Goal: Information Seeking & Learning: Learn about a topic

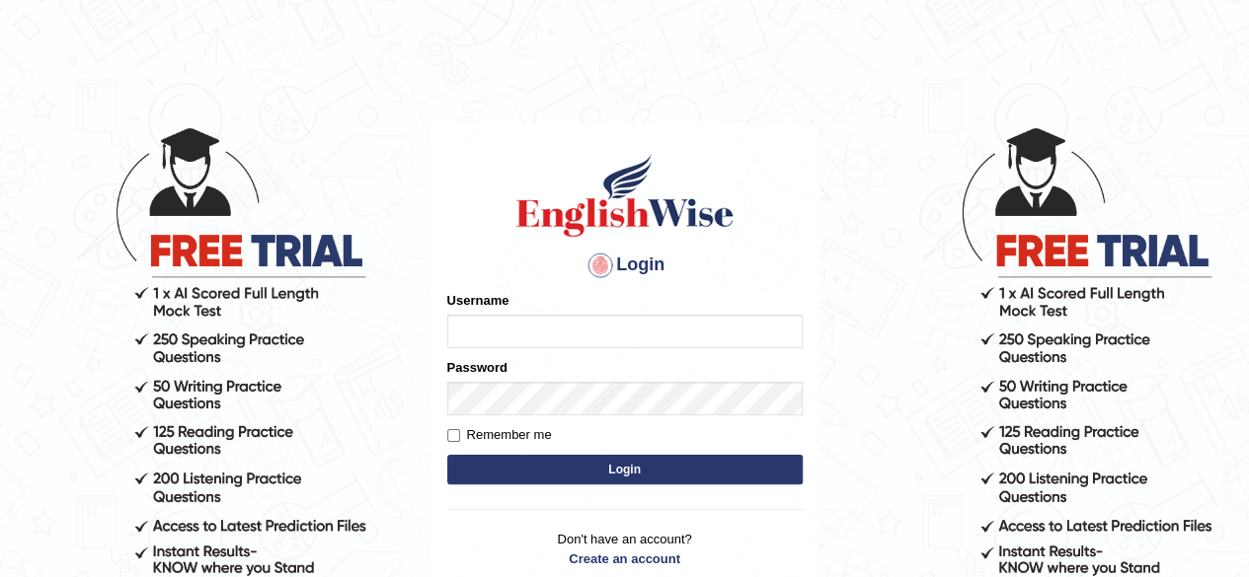
click at [530, 328] on input "Username" at bounding box center [624, 332] width 355 height 34
type input "Damanjit"
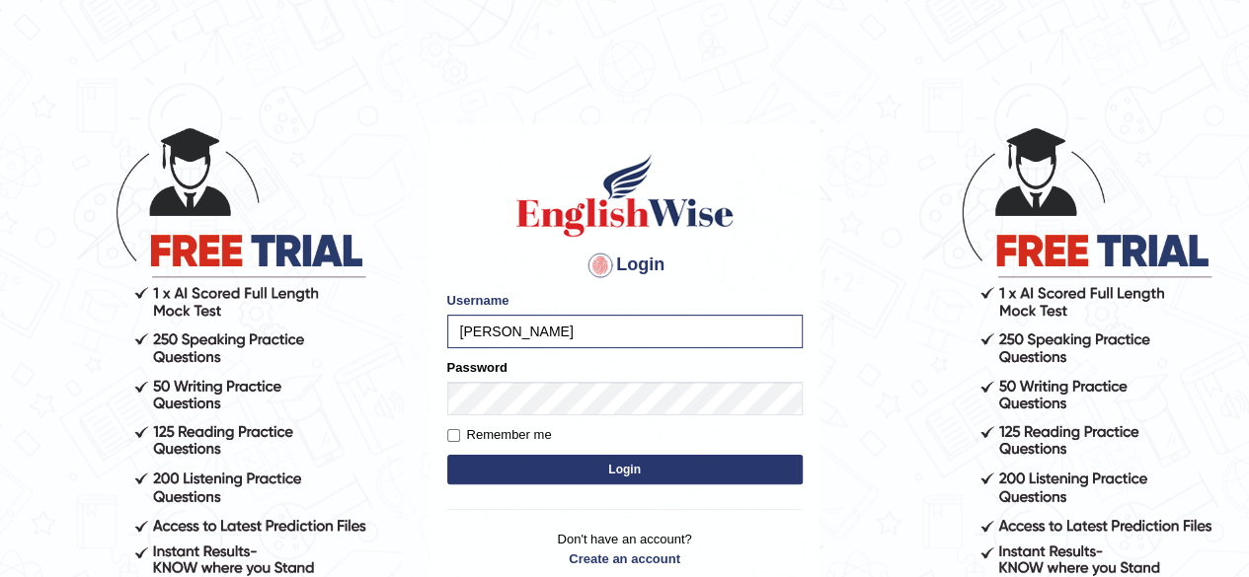
click at [551, 475] on button "Login" at bounding box center [624, 470] width 355 height 30
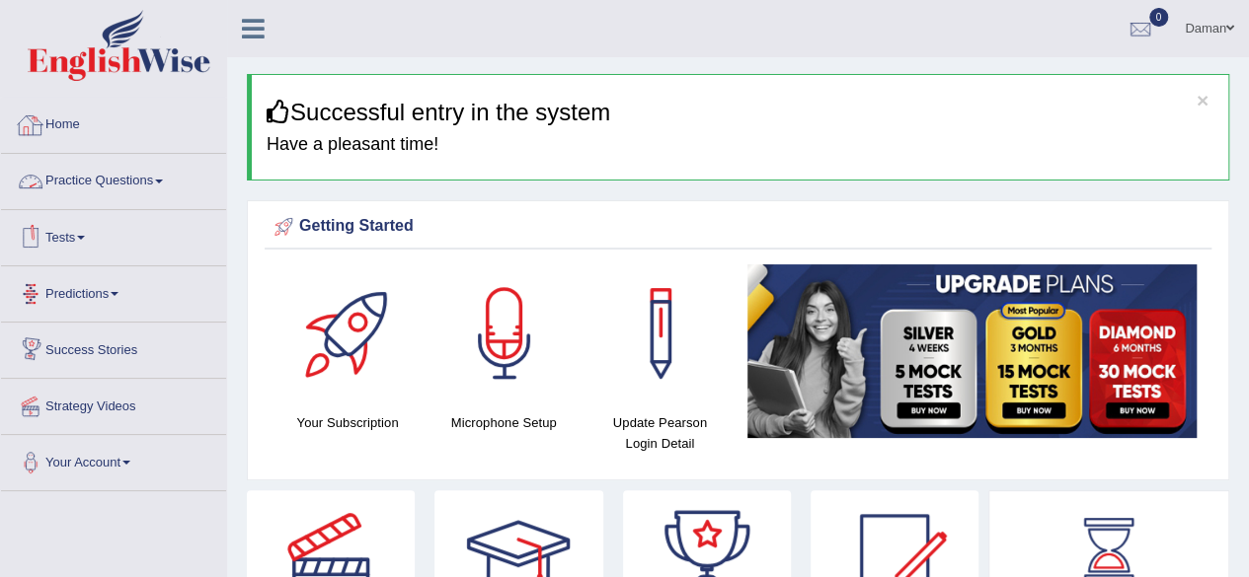
click at [87, 181] on link "Practice Questions" at bounding box center [113, 178] width 225 height 49
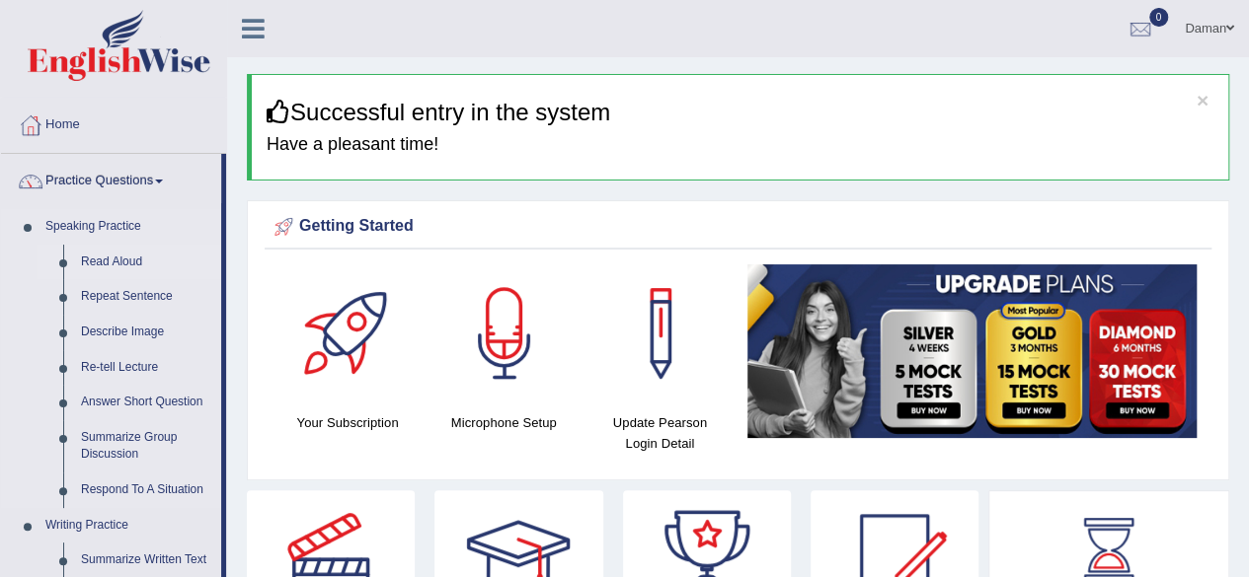
click at [109, 263] on link "Read Aloud" at bounding box center [146, 263] width 149 height 36
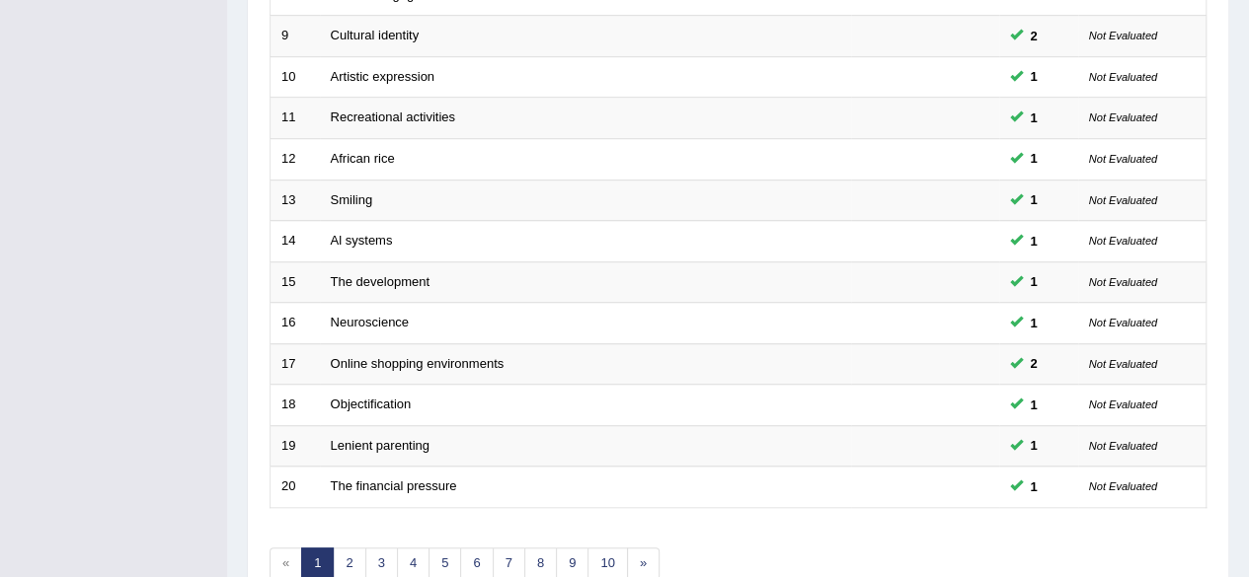
scroll to position [720, 0]
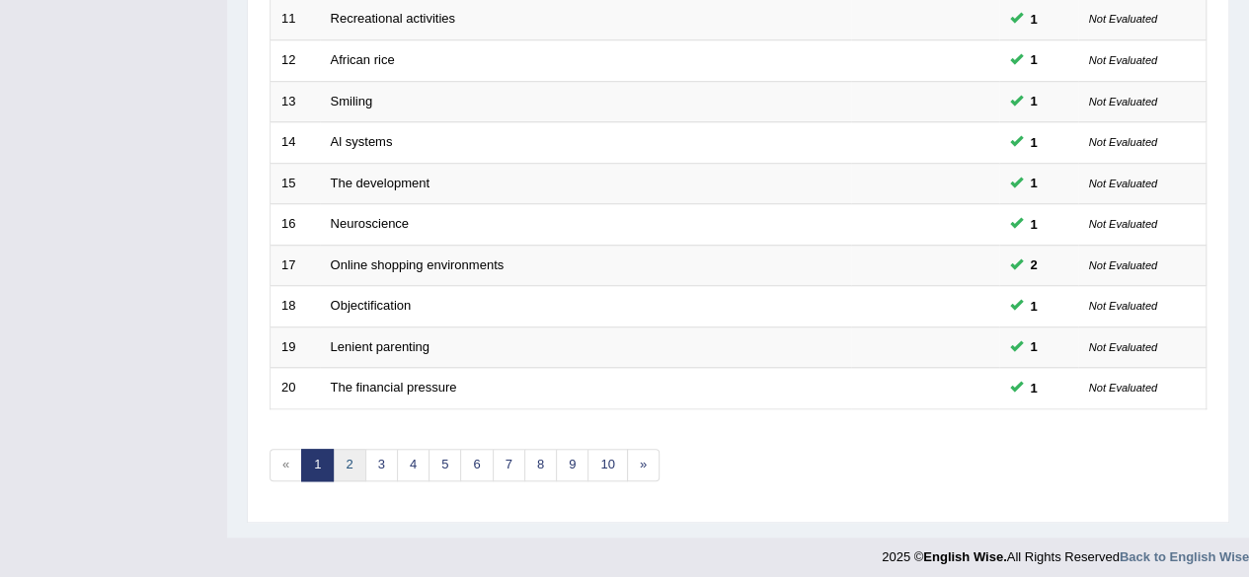
click at [342, 457] on link "2" at bounding box center [349, 465] width 33 height 33
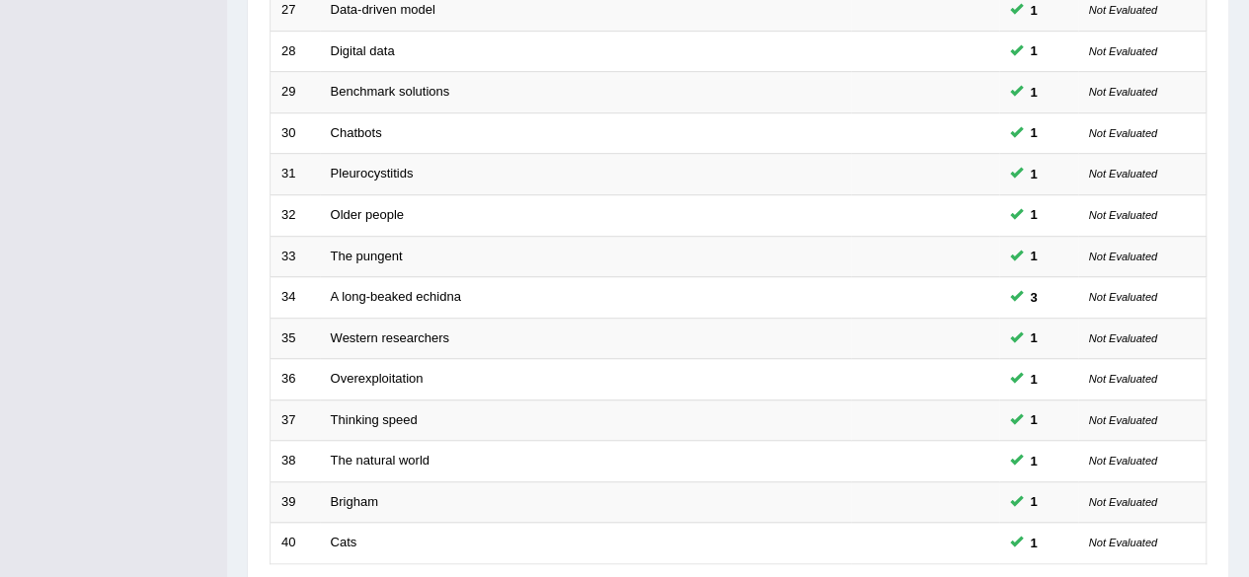
scroll to position [720, 0]
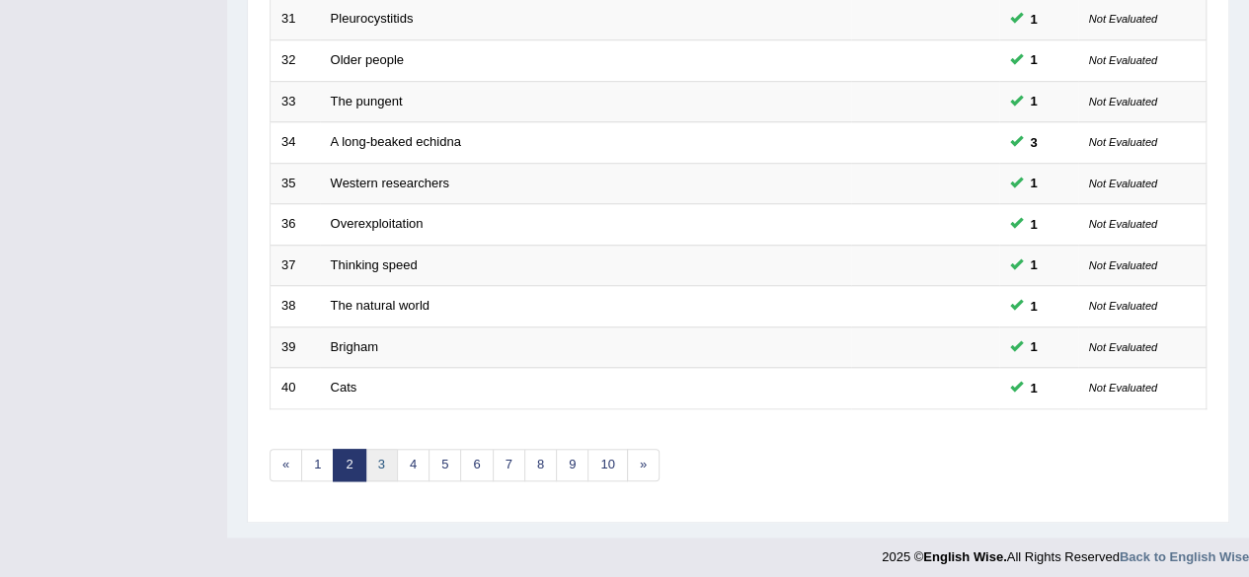
click at [381, 453] on link "3" at bounding box center [381, 465] width 33 height 33
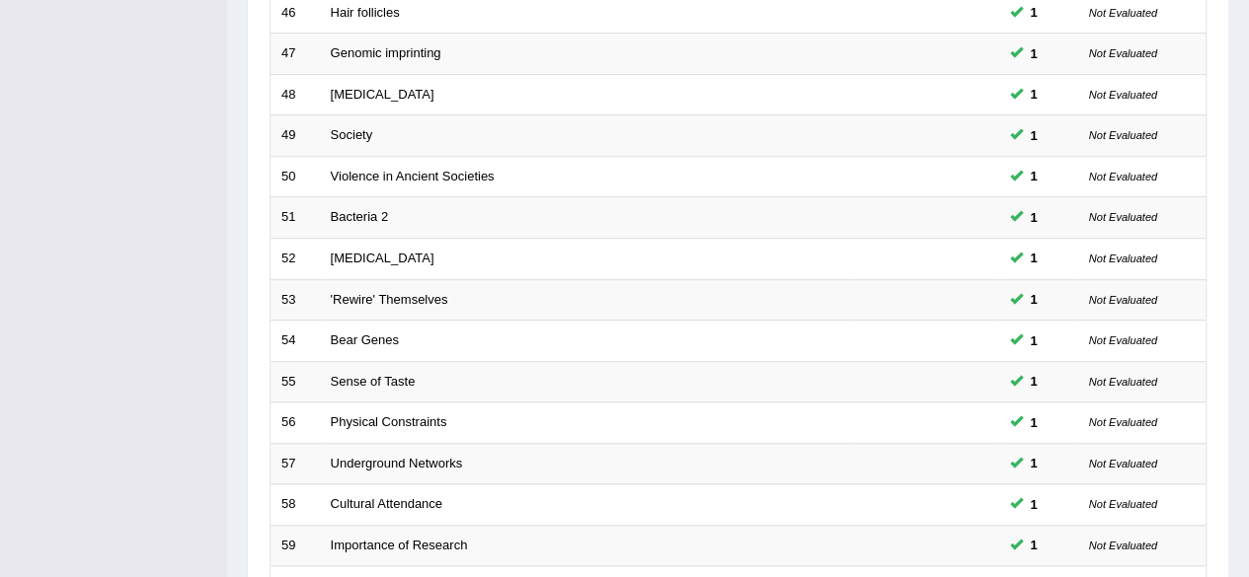
scroll to position [720, 0]
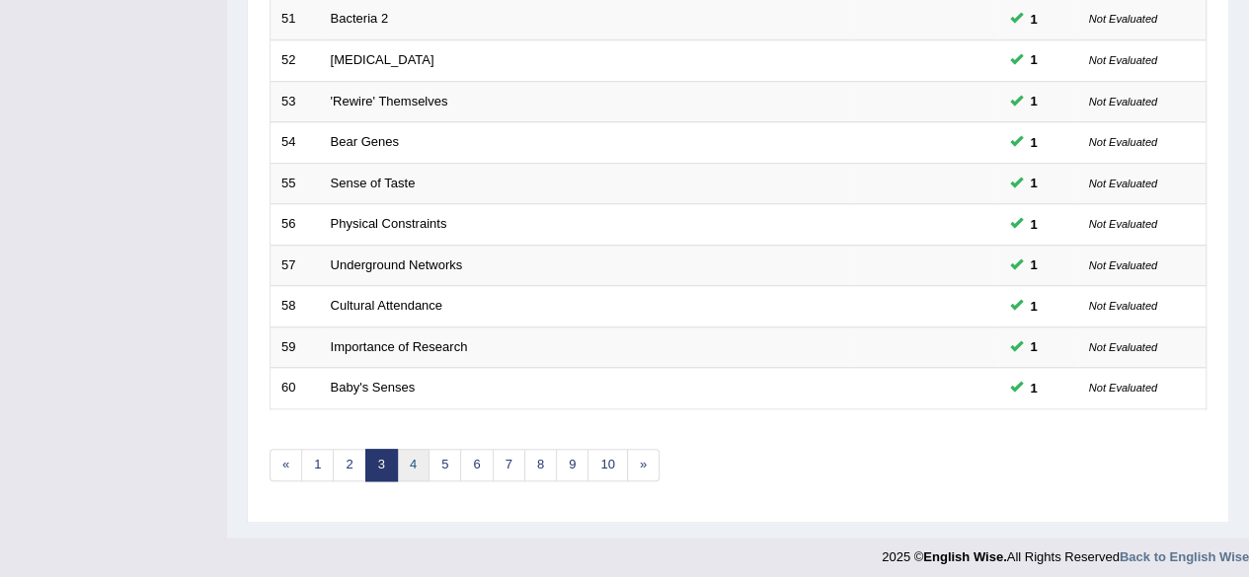
click at [408, 462] on link "4" at bounding box center [413, 465] width 33 height 33
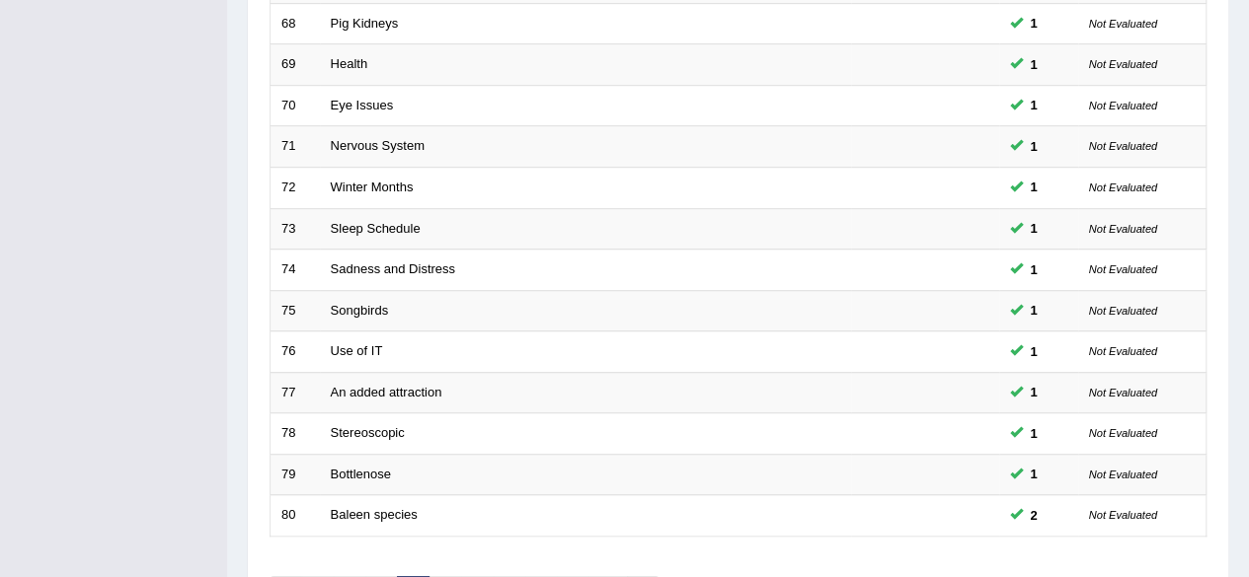
scroll to position [720, 0]
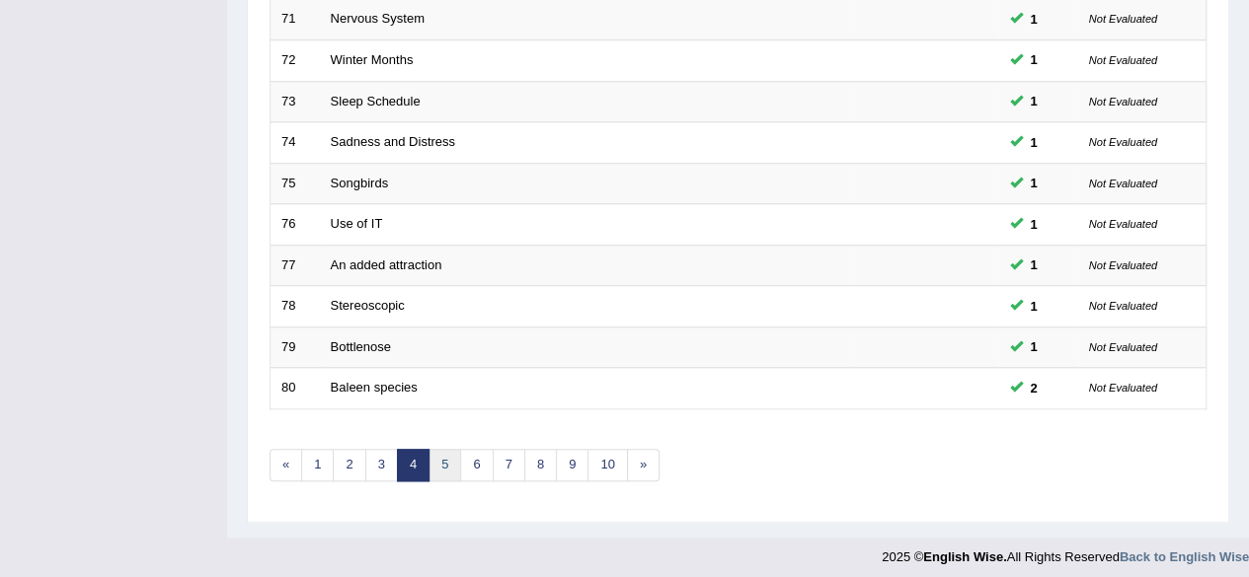
click at [438, 464] on link "5" at bounding box center [444, 465] width 33 height 33
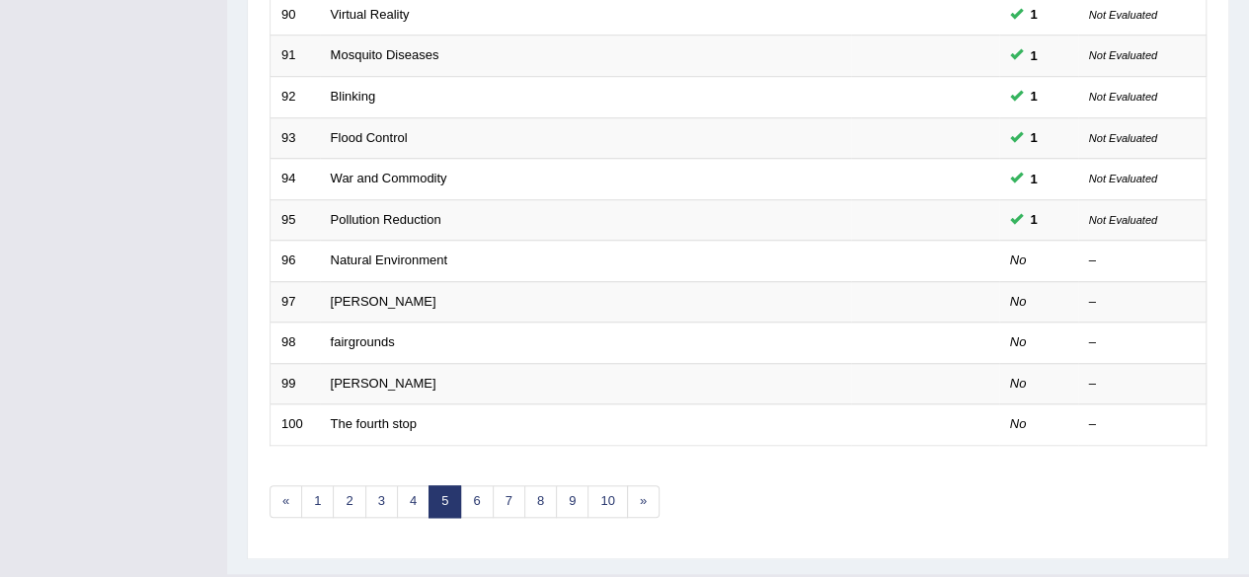
scroll to position [684, 0]
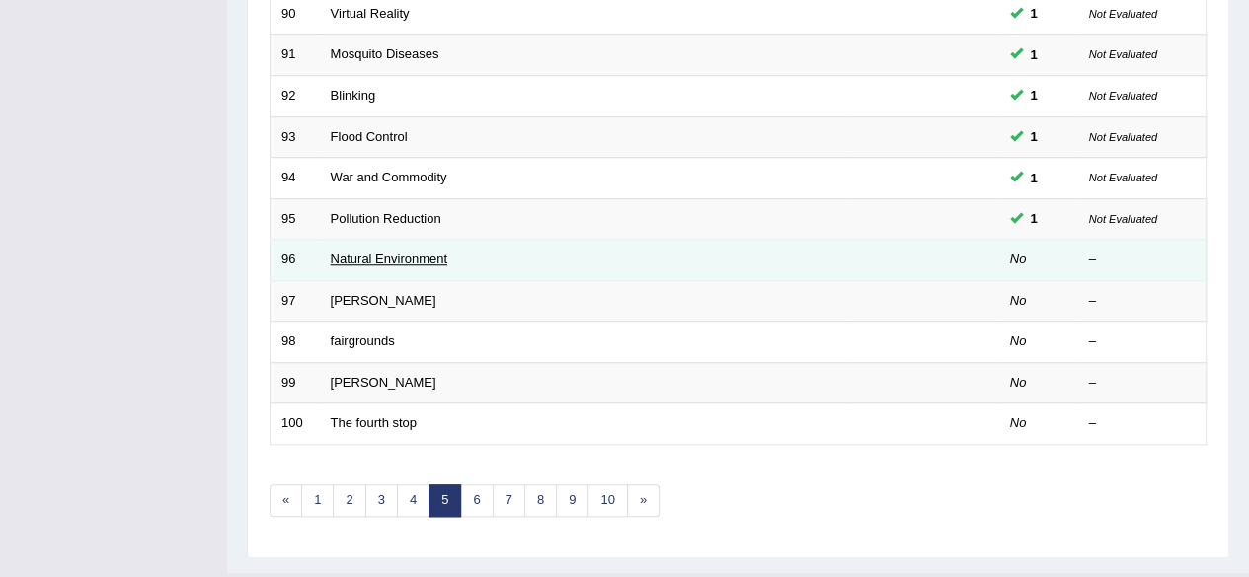
click at [355, 254] on link "Natural Environment" at bounding box center [389, 259] width 117 height 15
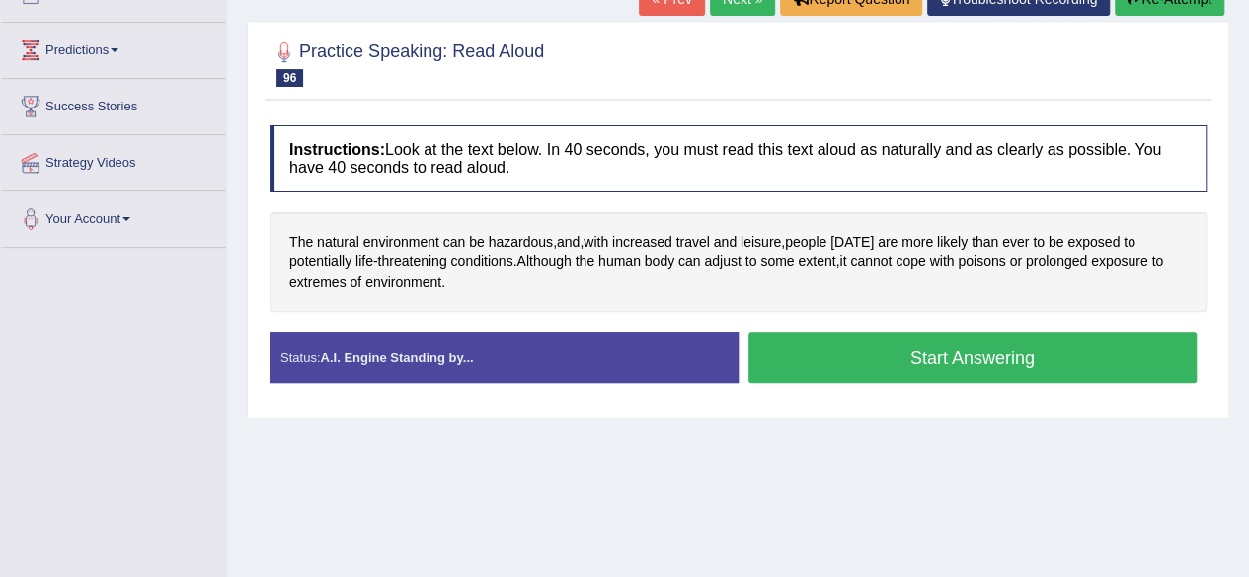
scroll to position [246, 0]
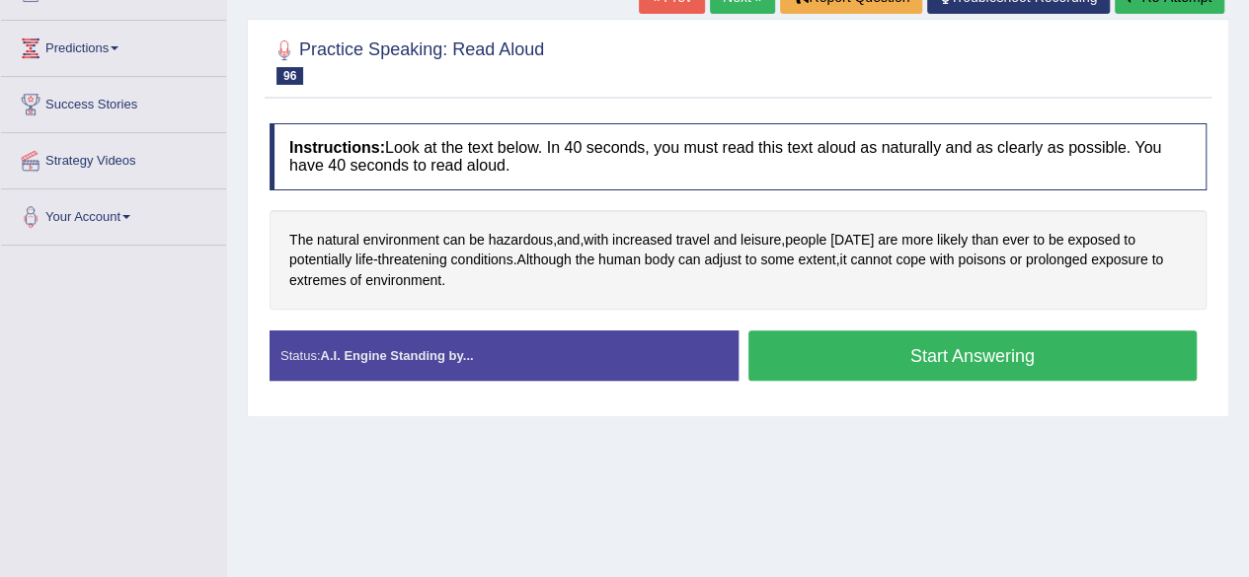
click at [926, 360] on button "Start Answering" at bounding box center [972, 356] width 449 height 50
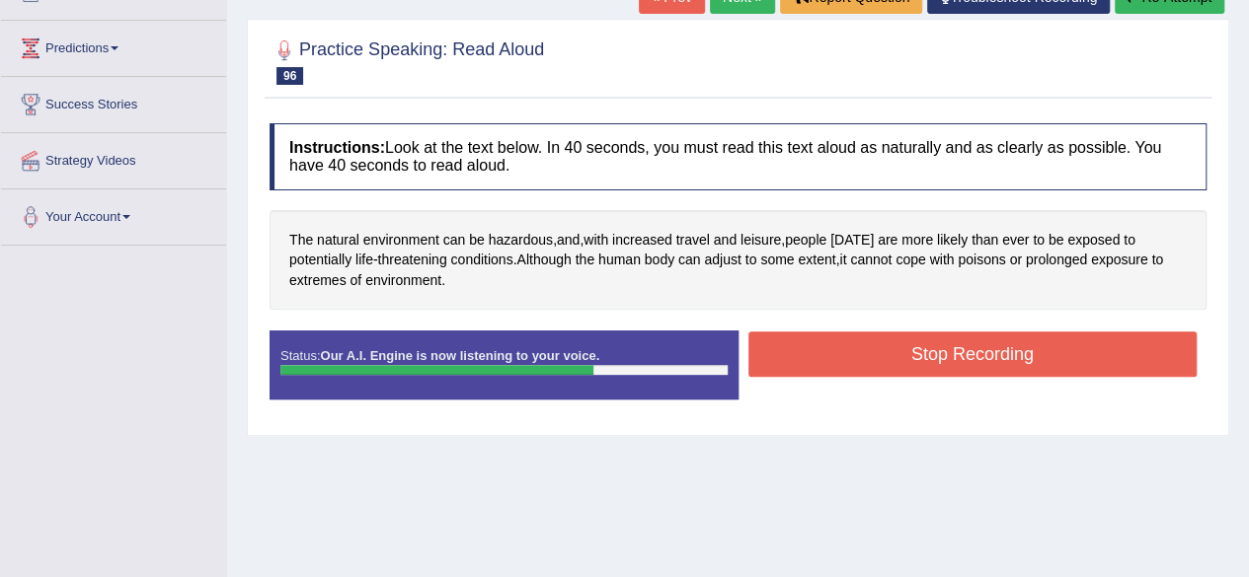
click at [926, 360] on button "Stop Recording" at bounding box center [972, 354] width 449 height 45
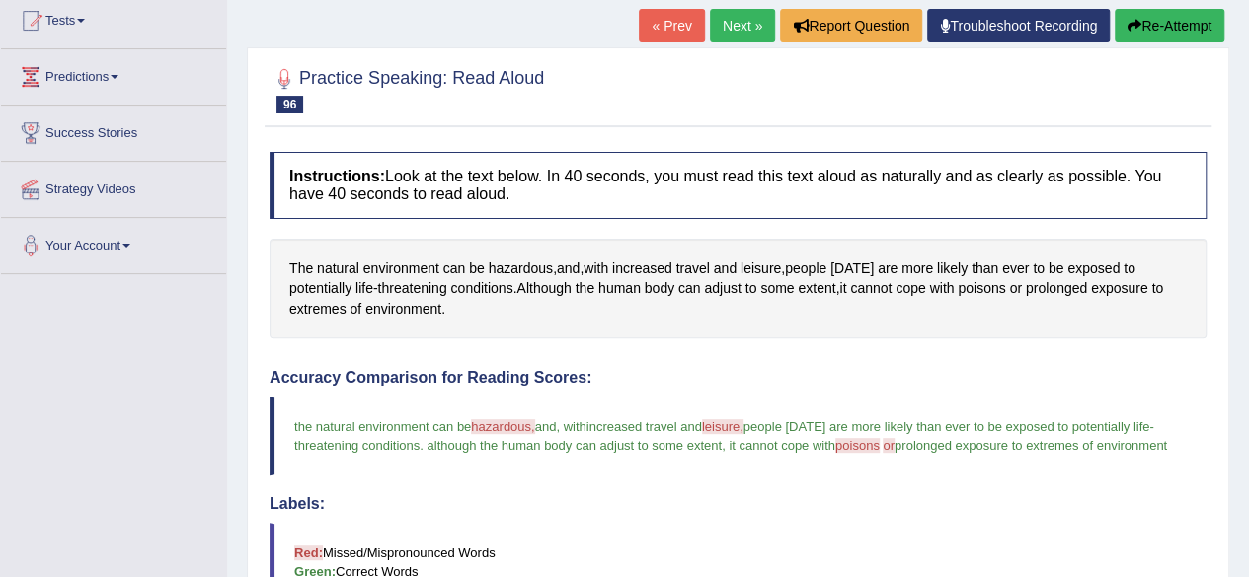
scroll to position [209, 0]
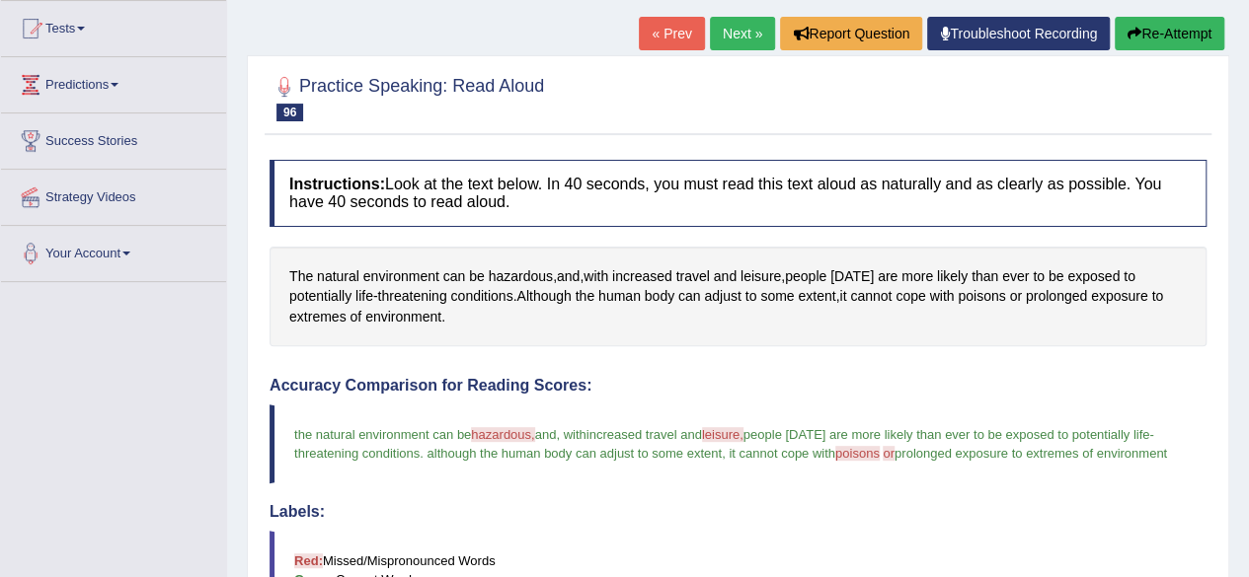
click at [733, 38] on link "Next »" at bounding box center [742, 34] width 65 height 34
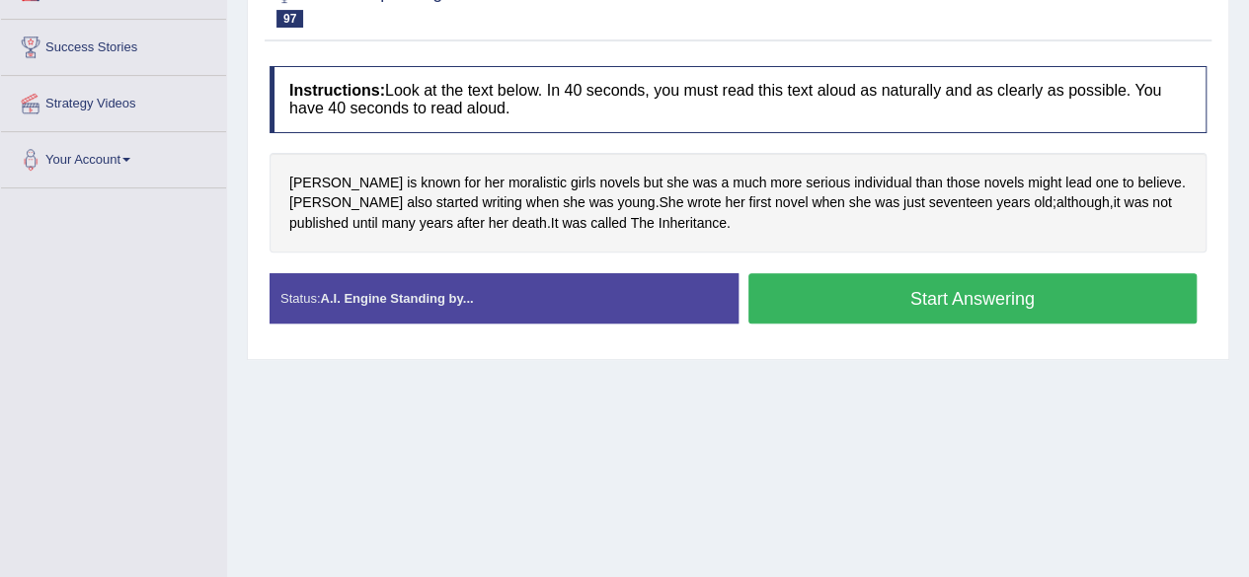
scroll to position [305, 0]
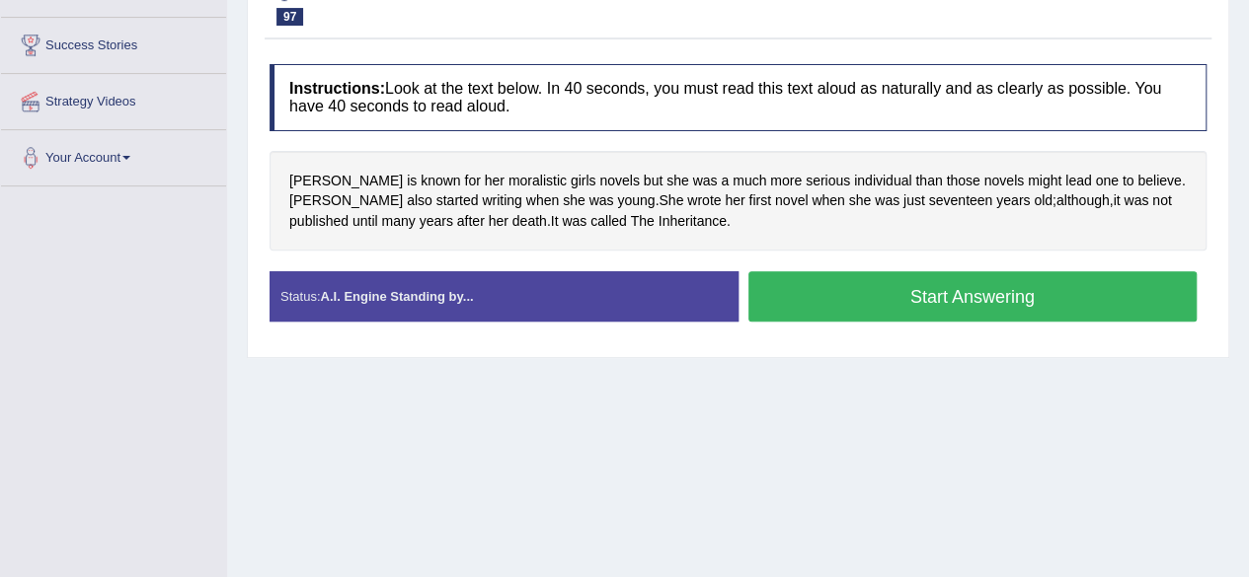
click at [882, 297] on button "Start Answering" at bounding box center [972, 296] width 449 height 50
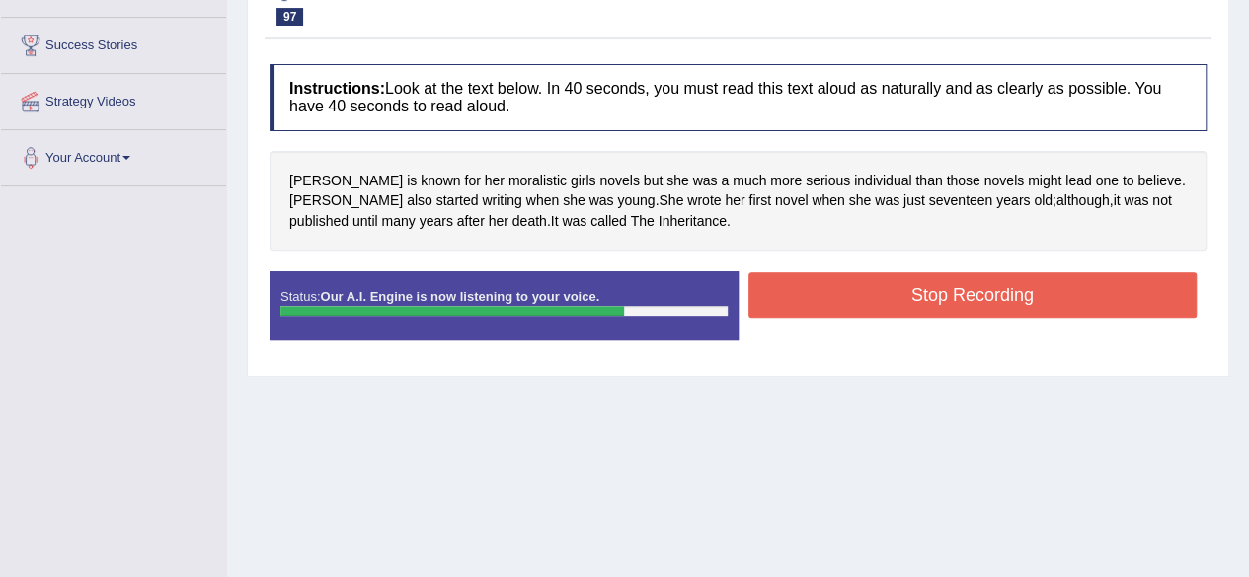
click at [882, 297] on button "Stop Recording" at bounding box center [972, 294] width 449 height 45
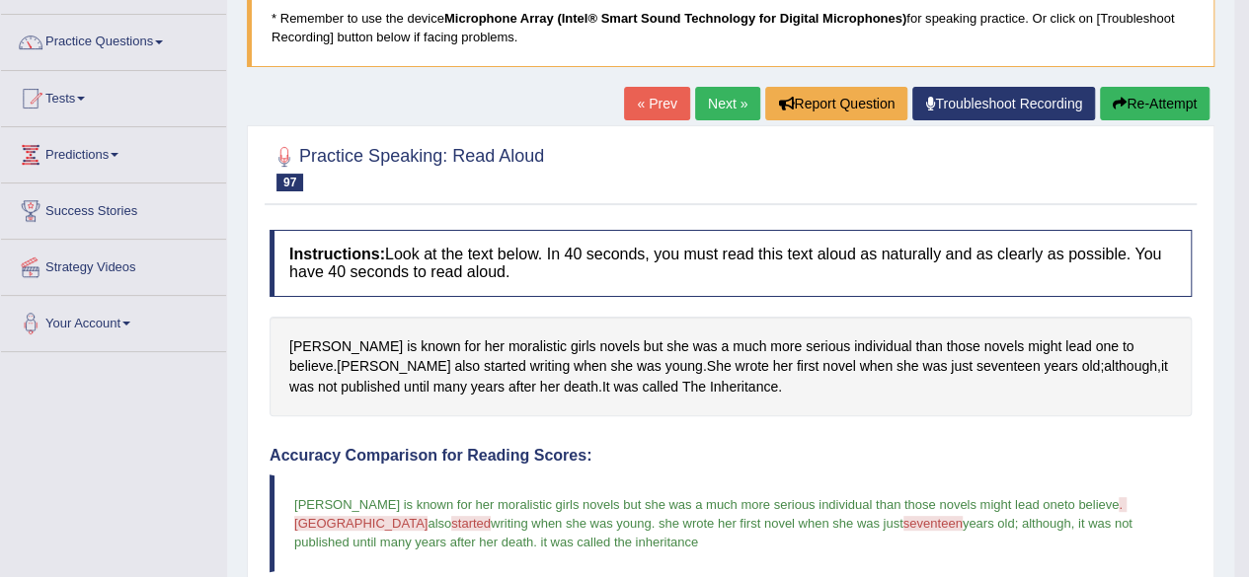
scroll to position [138, 0]
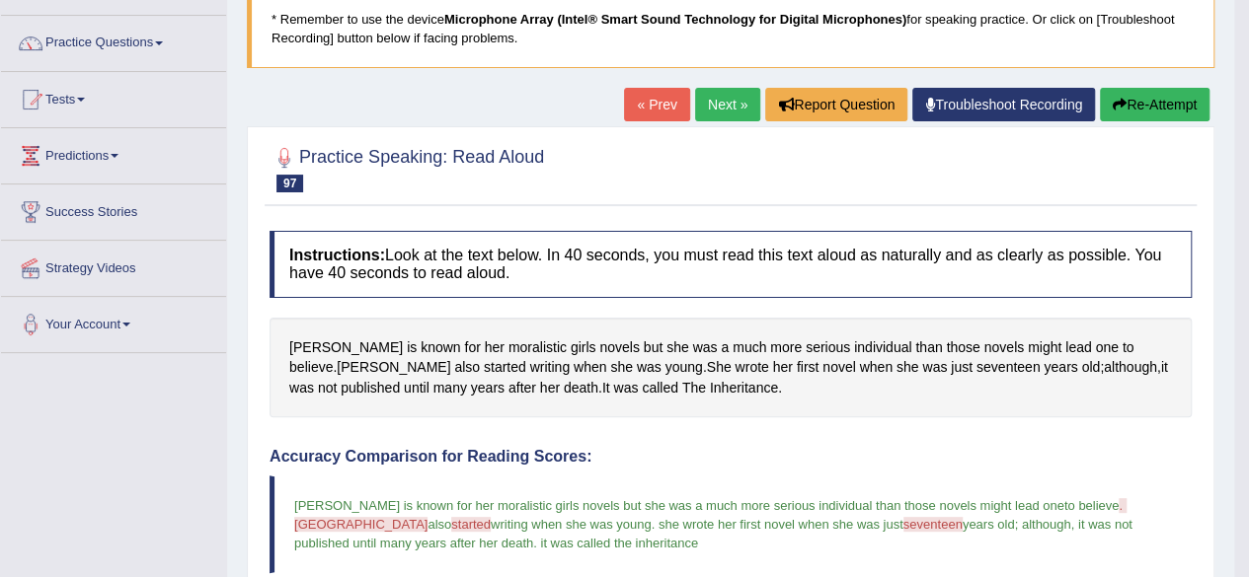
click at [711, 100] on link "Next »" at bounding box center [727, 105] width 65 height 34
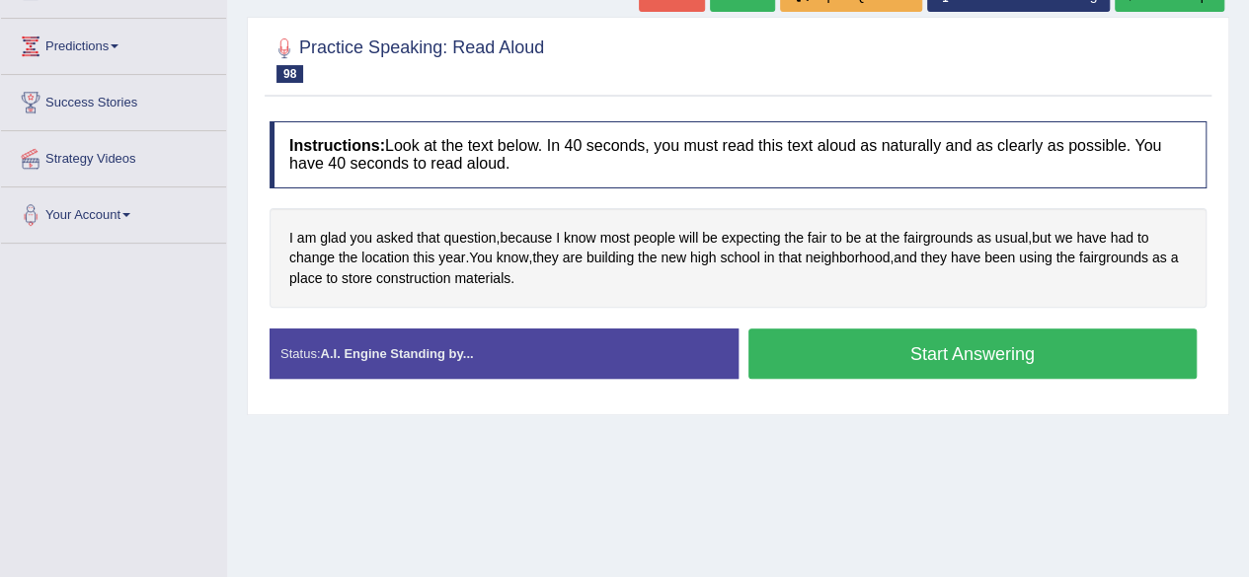
scroll to position [249, 0]
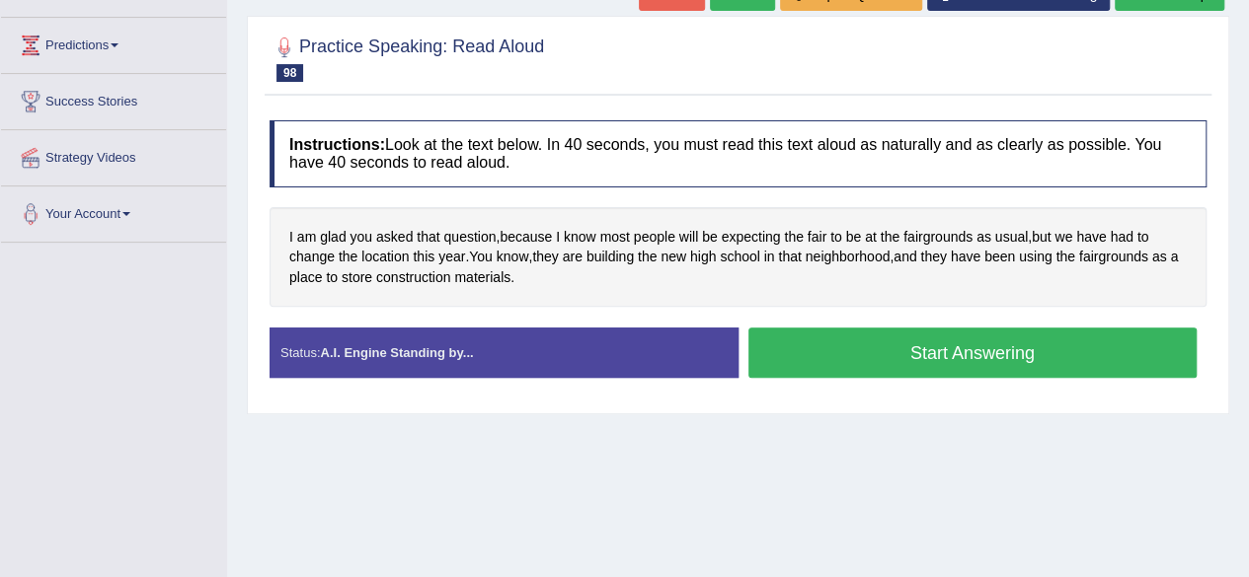
click at [891, 349] on button "Start Answering" at bounding box center [972, 353] width 449 height 50
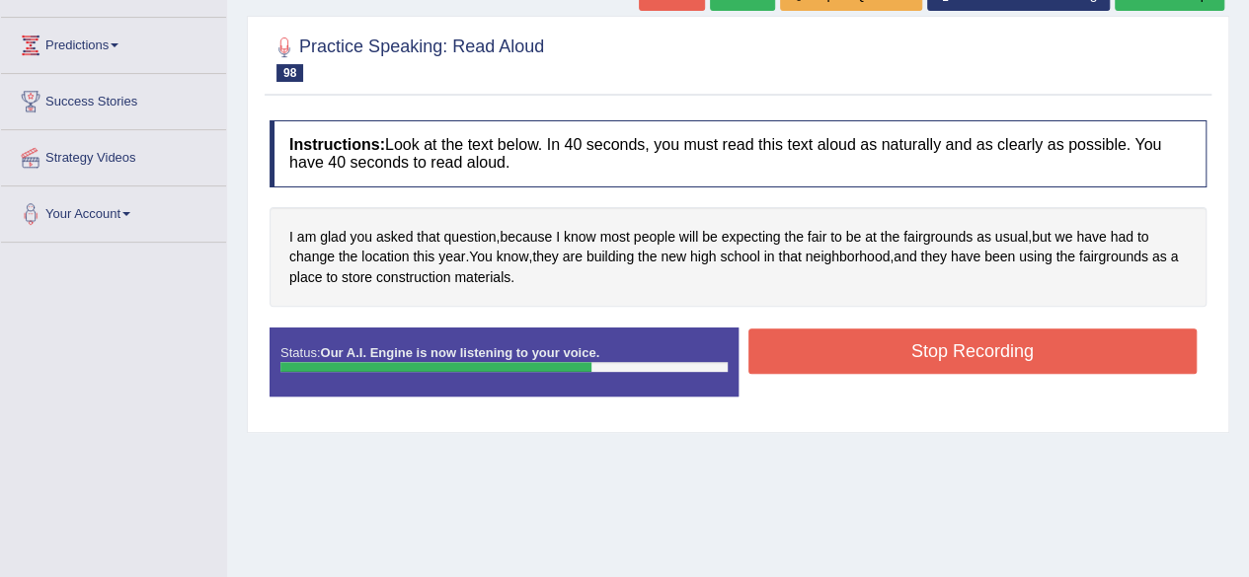
click at [891, 349] on button "Stop Recording" at bounding box center [972, 351] width 449 height 45
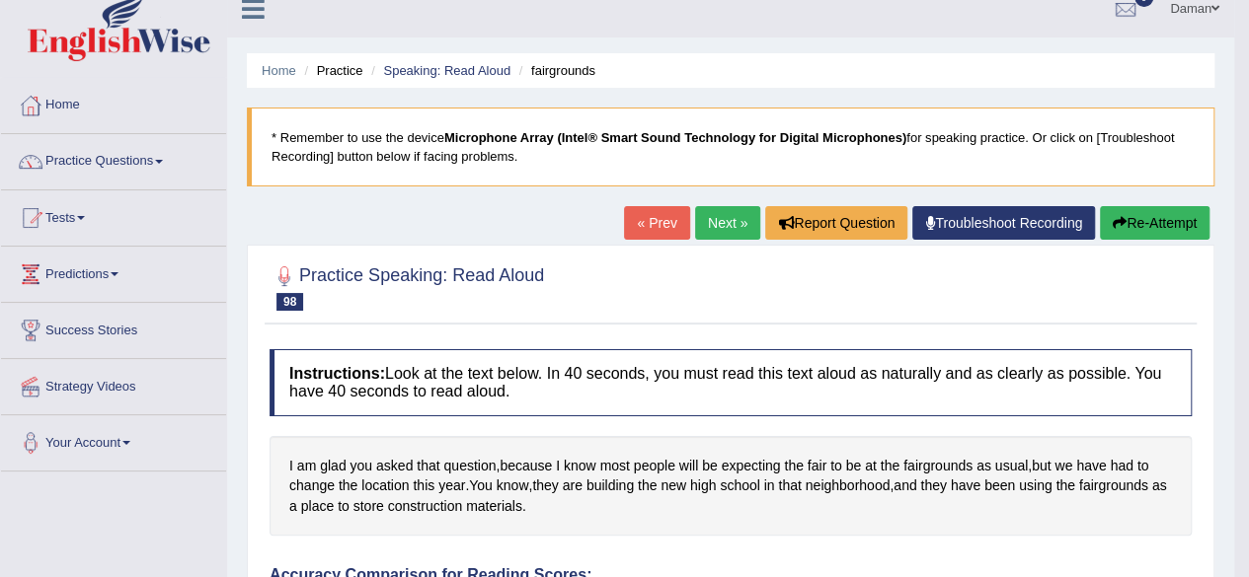
scroll to position [13, 0]
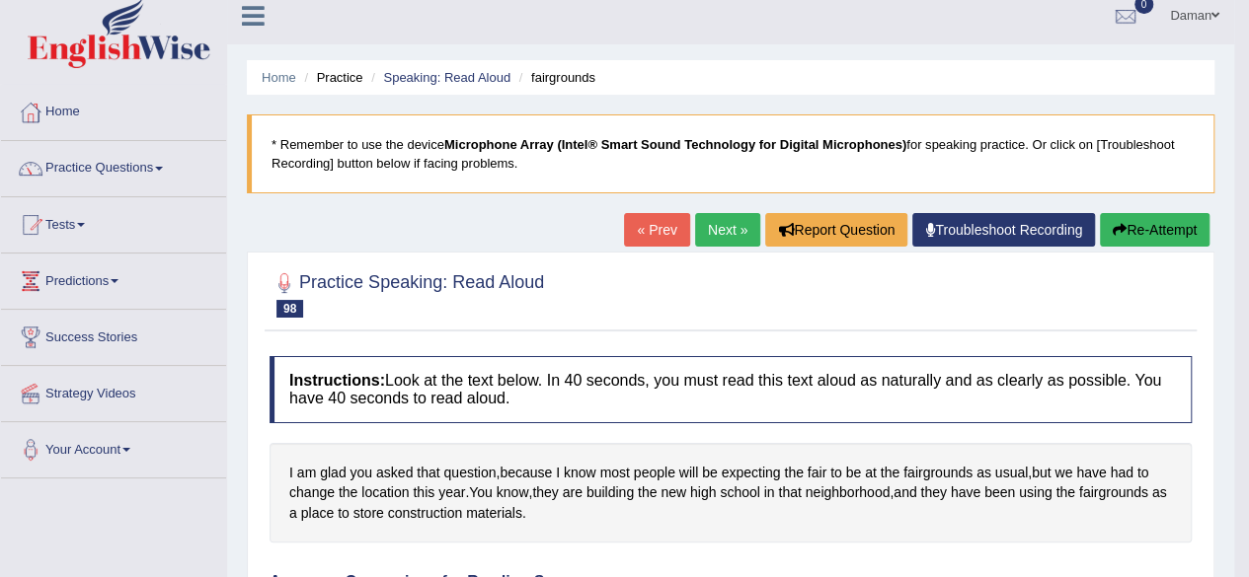
click at [718, 233] on link "Next »" at bounding box center [727, 230] width 65 height 34
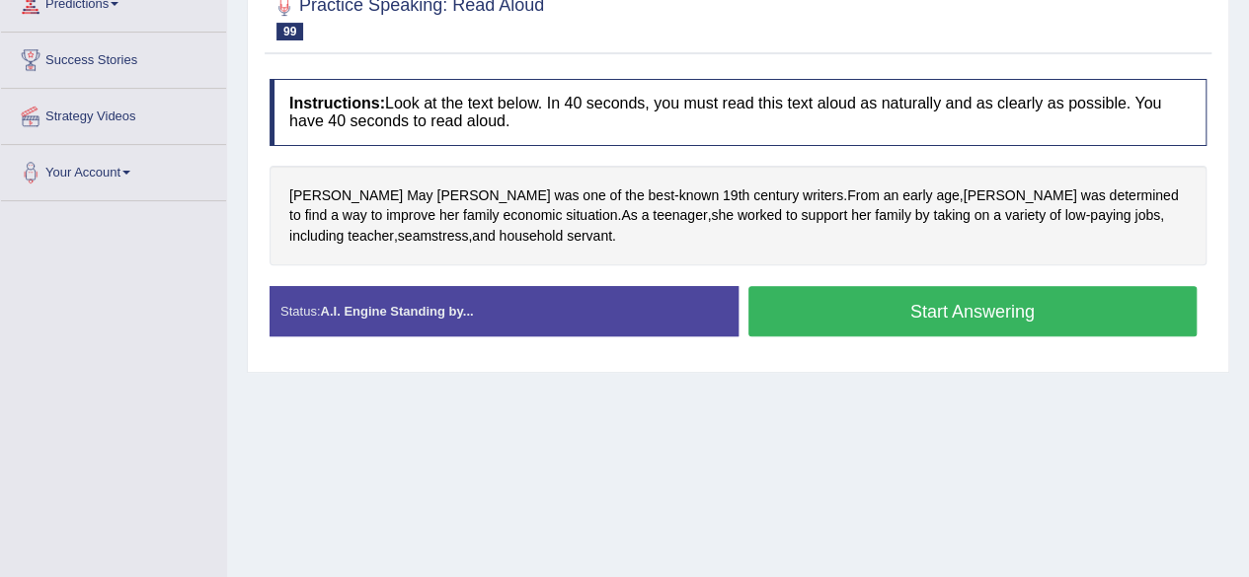
scroll to position [291, 0]
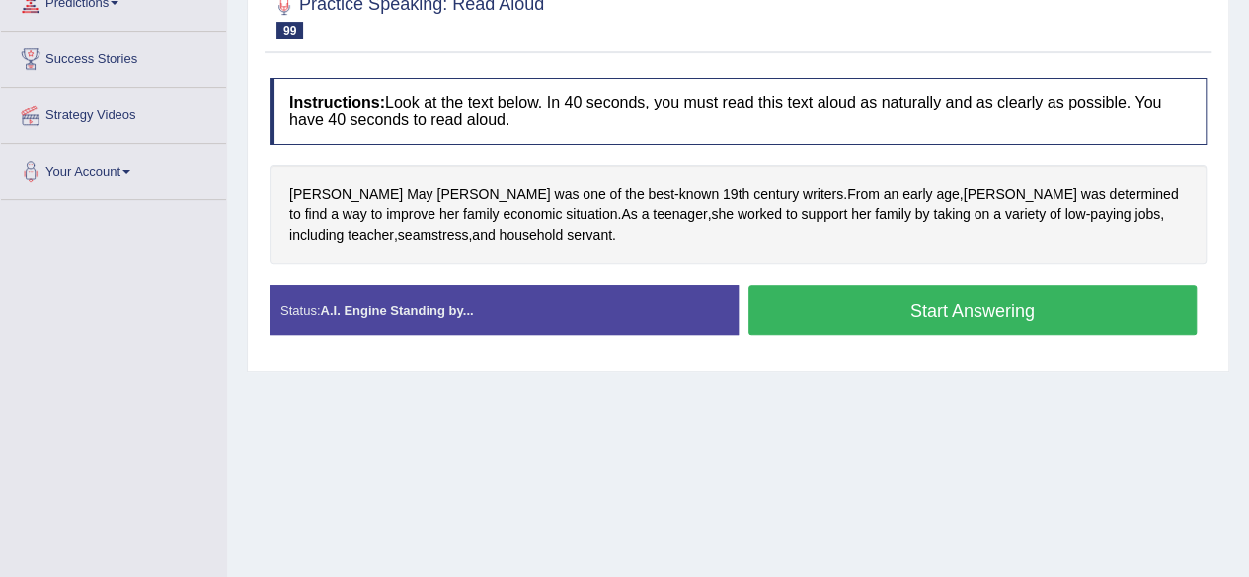
click at [873, 303] on button "Start Answering" at bounding box center [972, 310] width 449 height 50
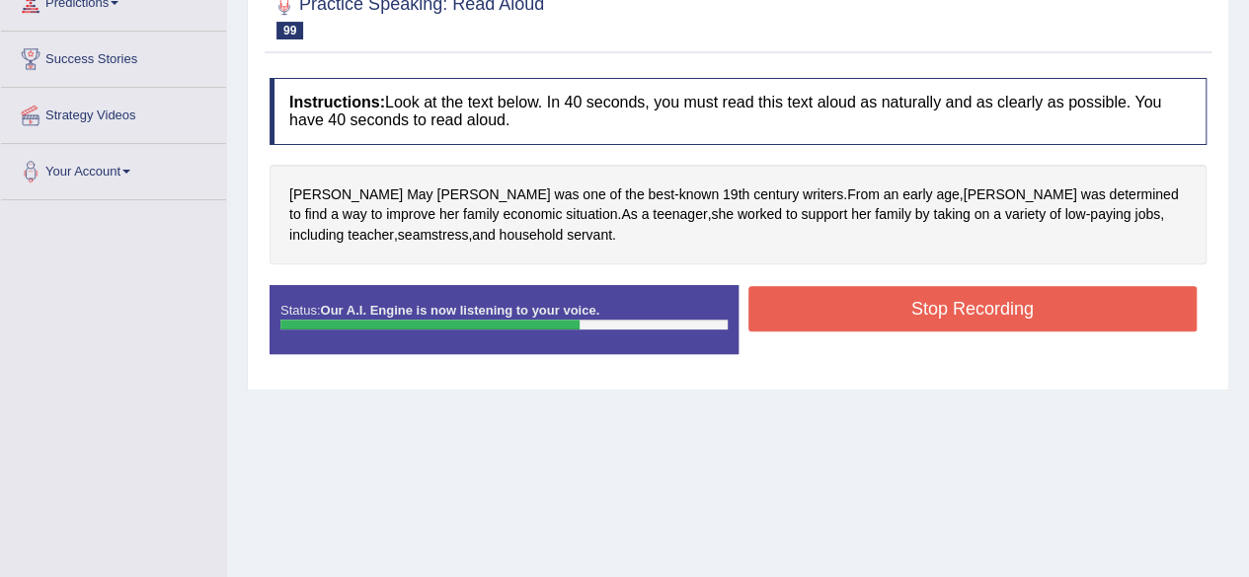
click at [873, 303] on button "Stop Recording" at bounding box center [972, 308] width 449 height 45
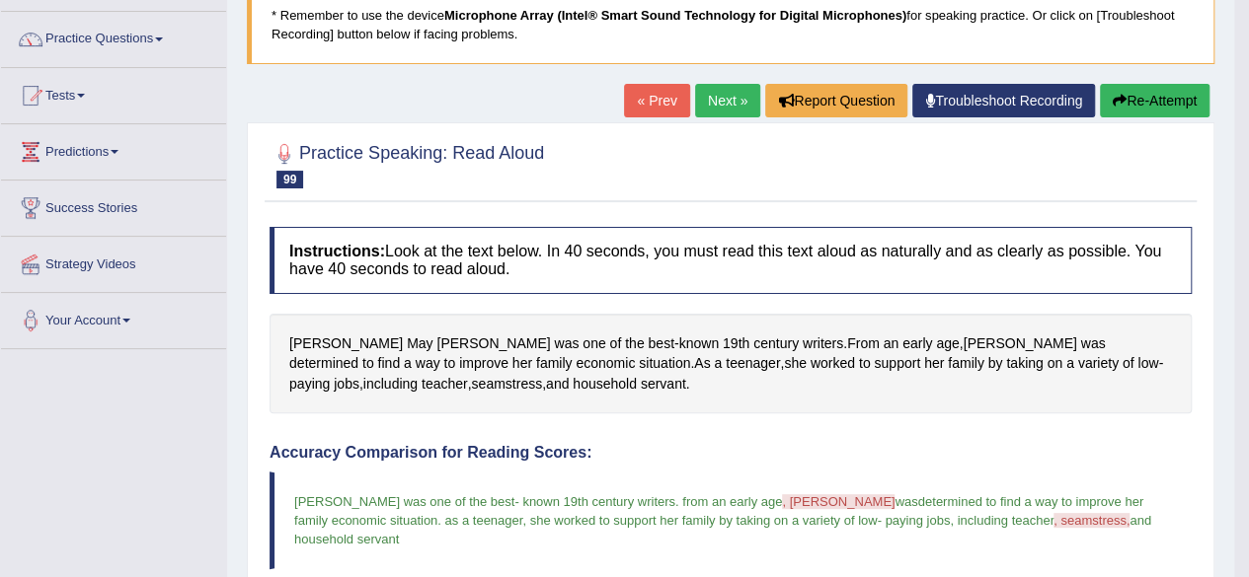
scroll to position [132, 0]
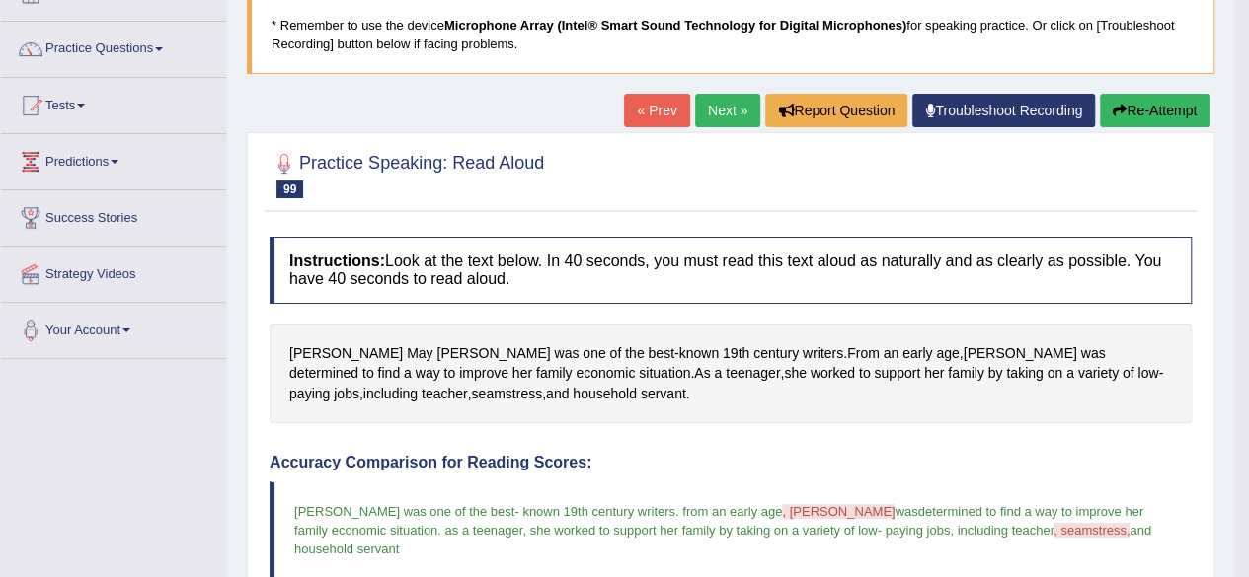
click at [717, 115] on link "Next »" at bounding box center [727, 111] width 65 height 34
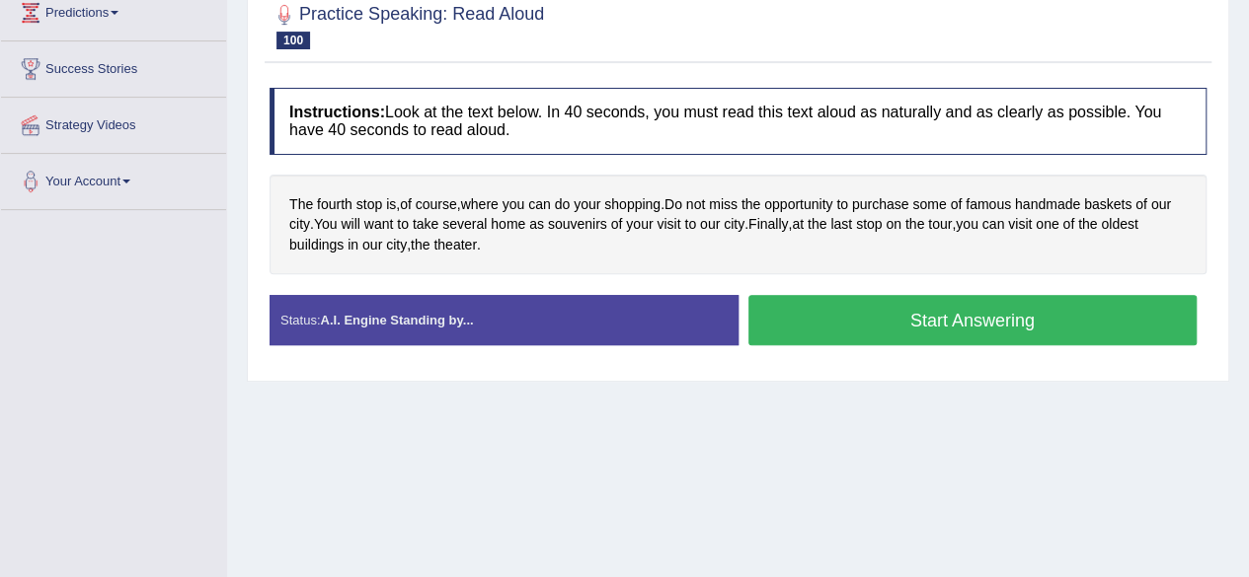
scroll to position [282, 0]
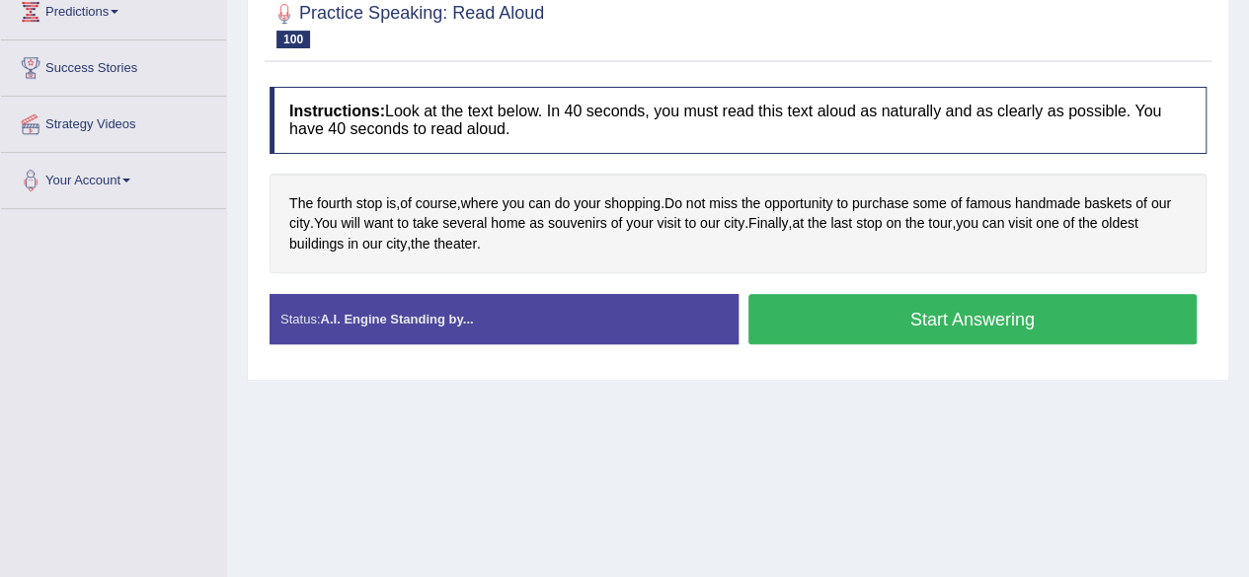
click at [937, 323] on button "Start Answering" at bounding box center [972, 319] width 449 height 50
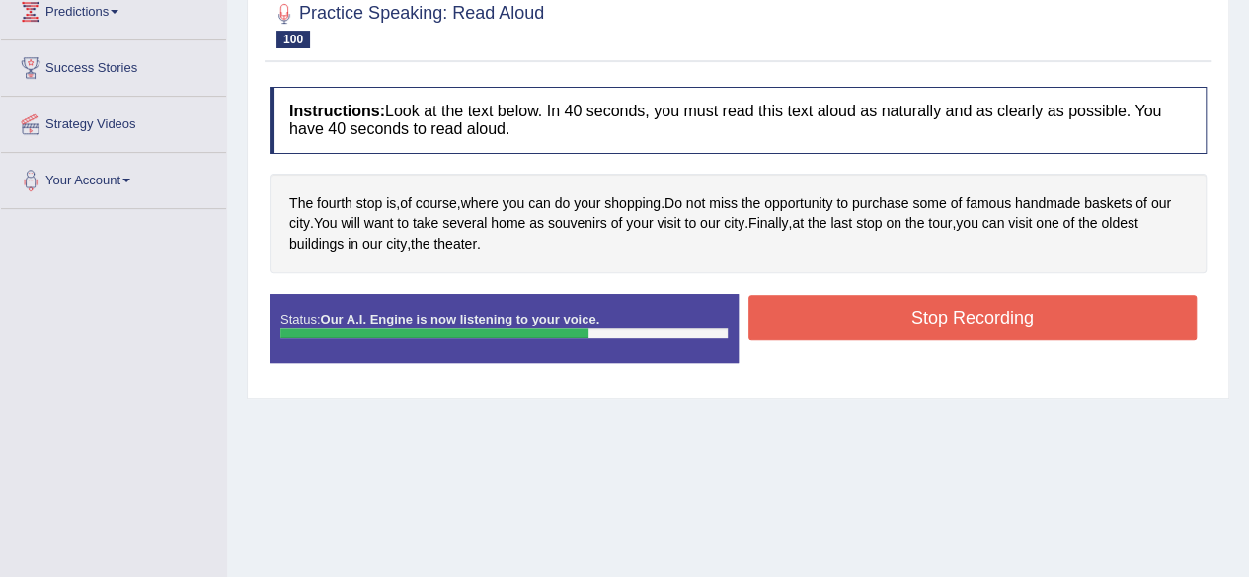
click at [937, 323] on button "Stop Recording" at bounding box center [972, 317] width 449 height 45
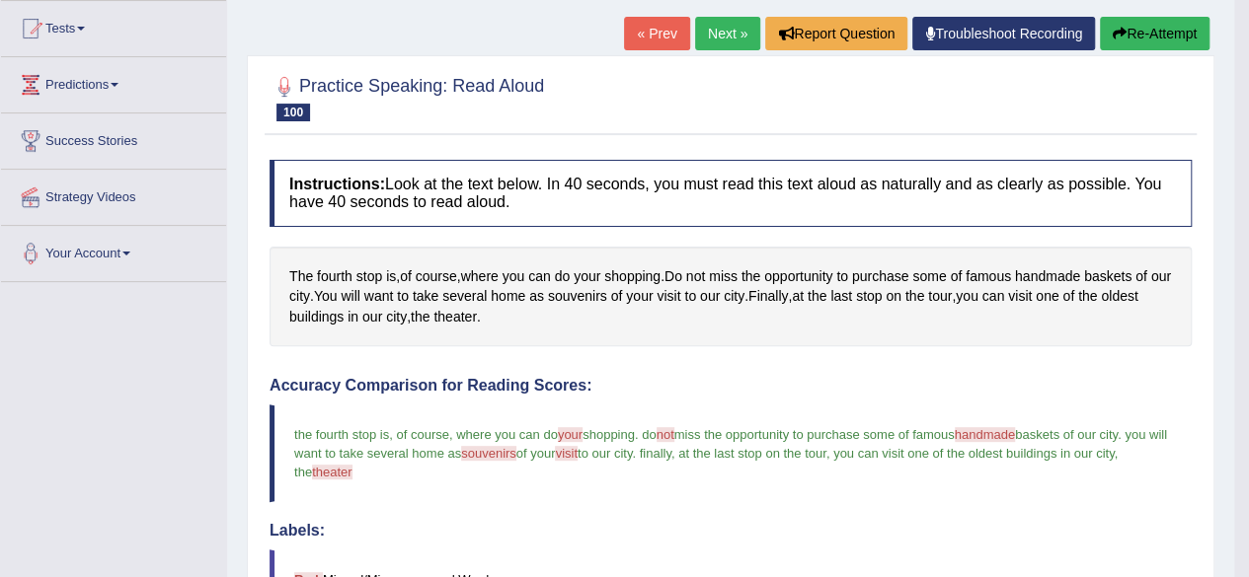
scroll to position [93, 0]
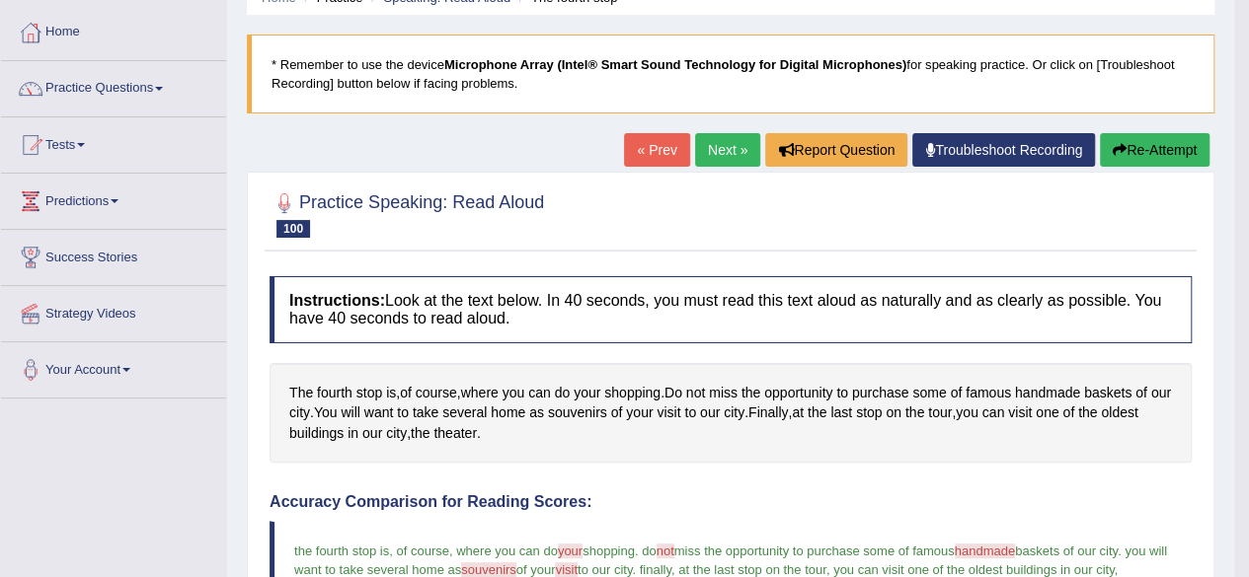
click at [720, 151] on link "Next »" at bounding box center [727, 150] width 65 height 34
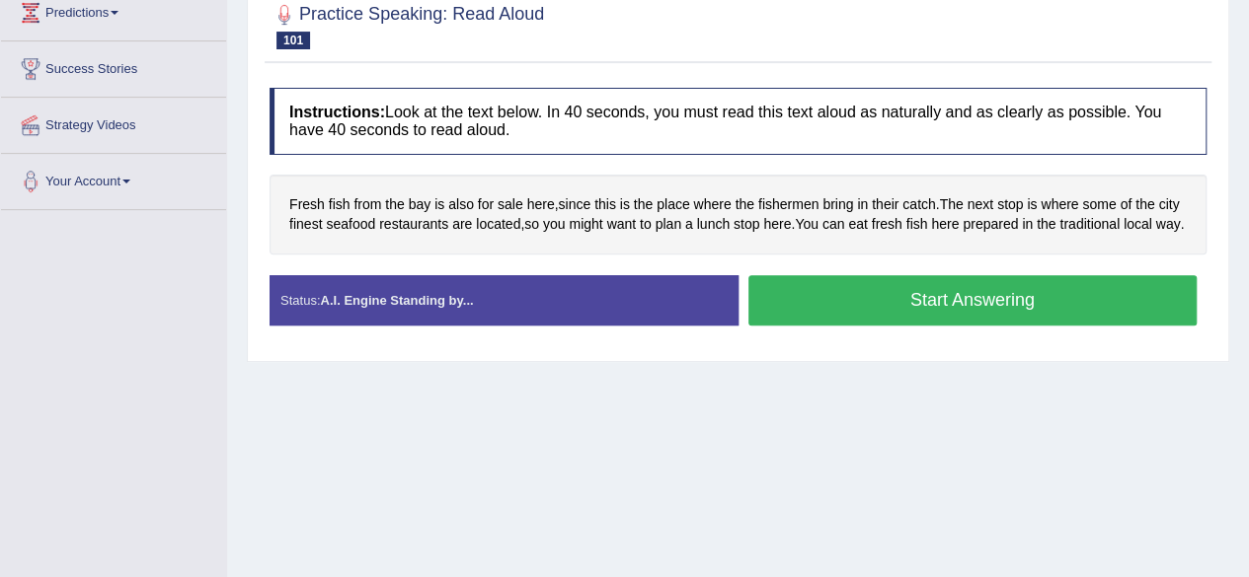
scroll to position [284, 0]
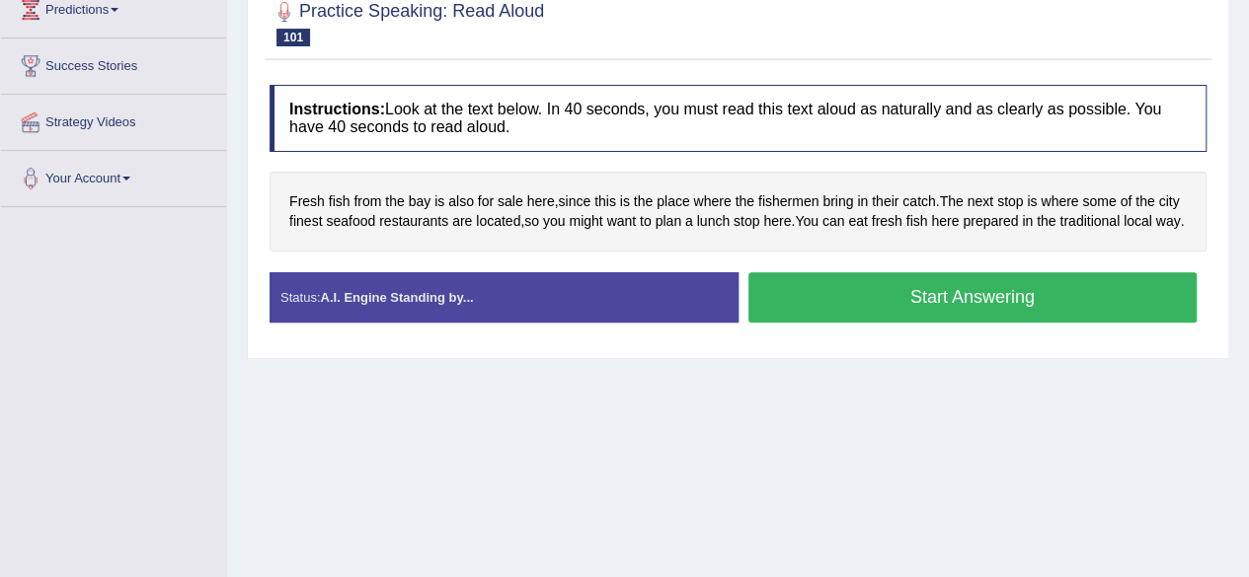
click at [909, 304] on button "Start Answering" at bounding box center [972, 297] width 449 height 50
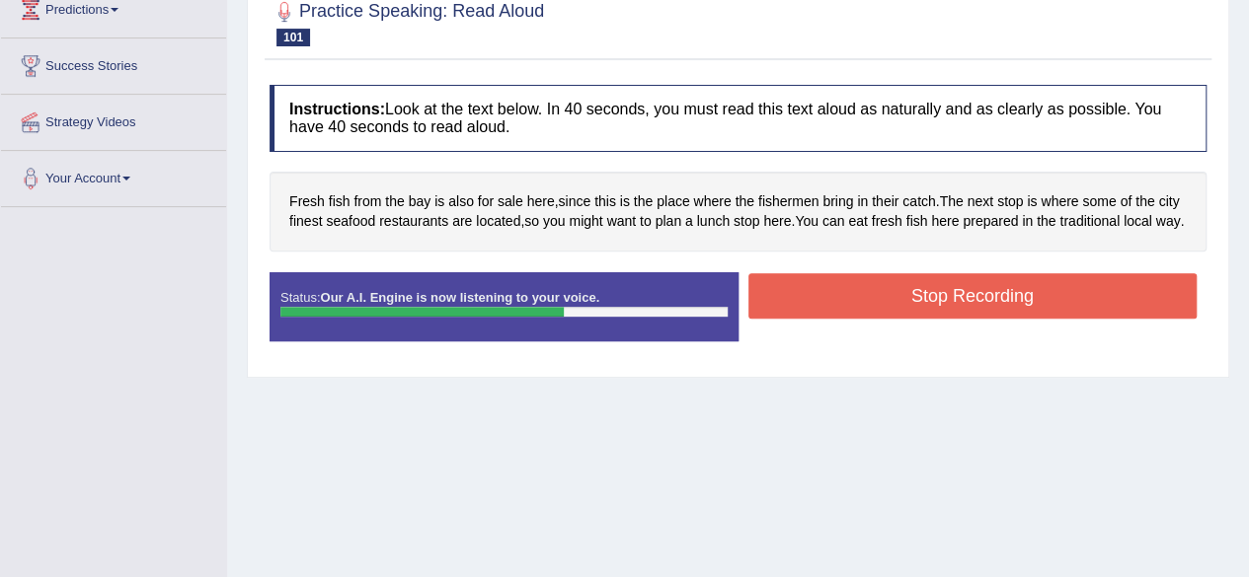
click at [909, 304] on button "Stop Recording" at bounding box center [972, 295] width 449 height 45
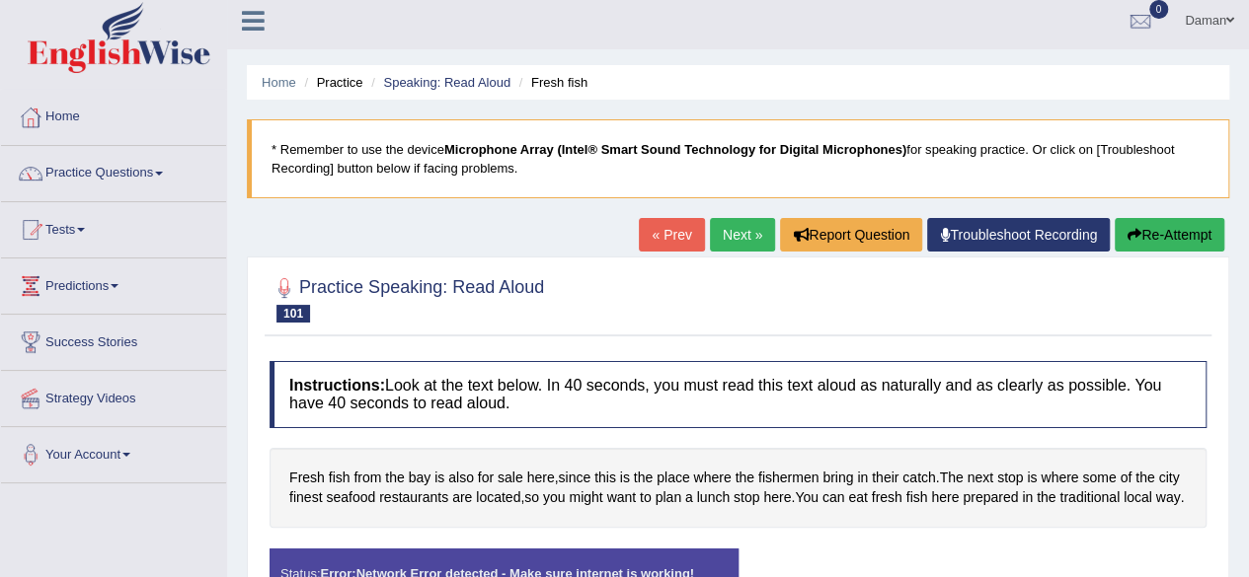
scroll to position [8, 0]
click at [1171, 237] on button "Re-Attempt" at bounding box center [1170, 235] width 110 height 34
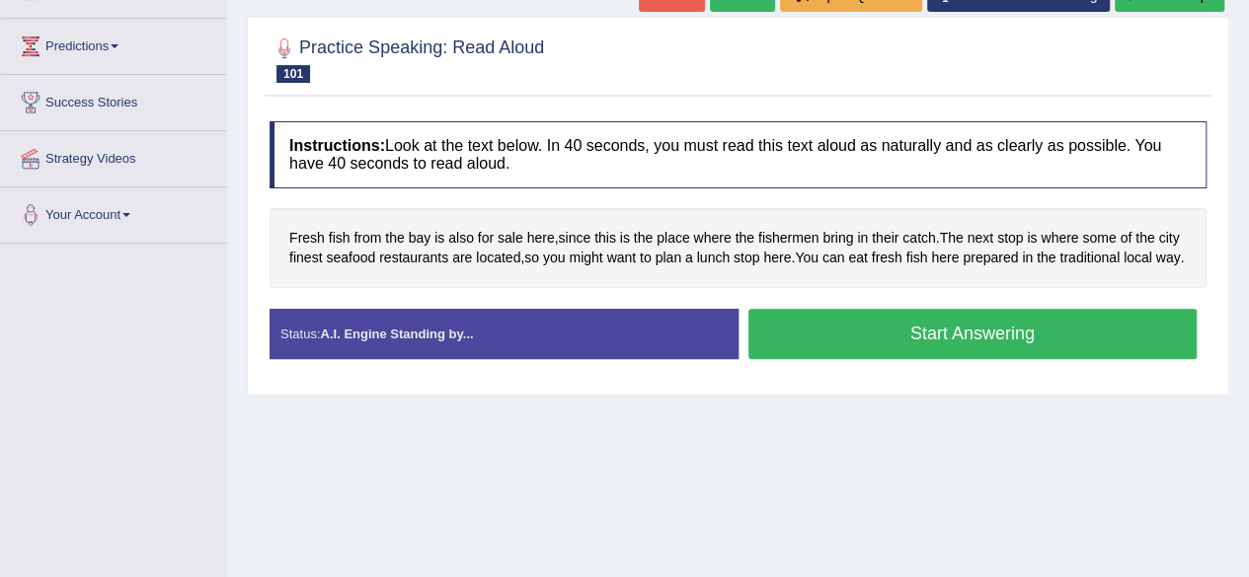
scroll to position [252, 0]
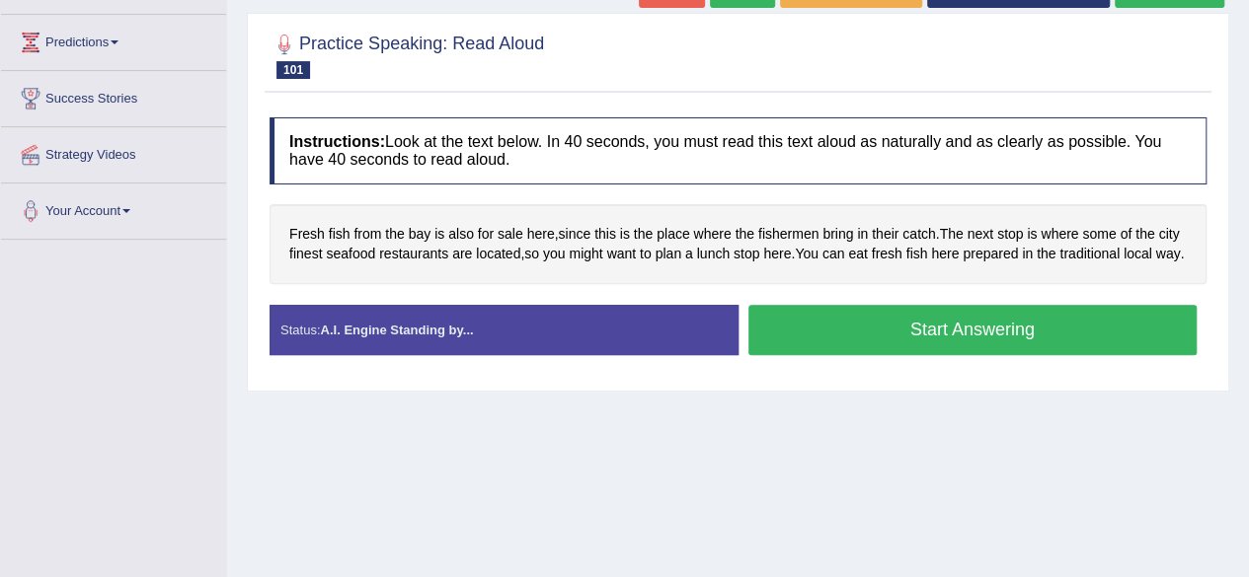
click at [1024, 355] on button "Start Answering" at bounding box center [972, 330] width 449 height 50
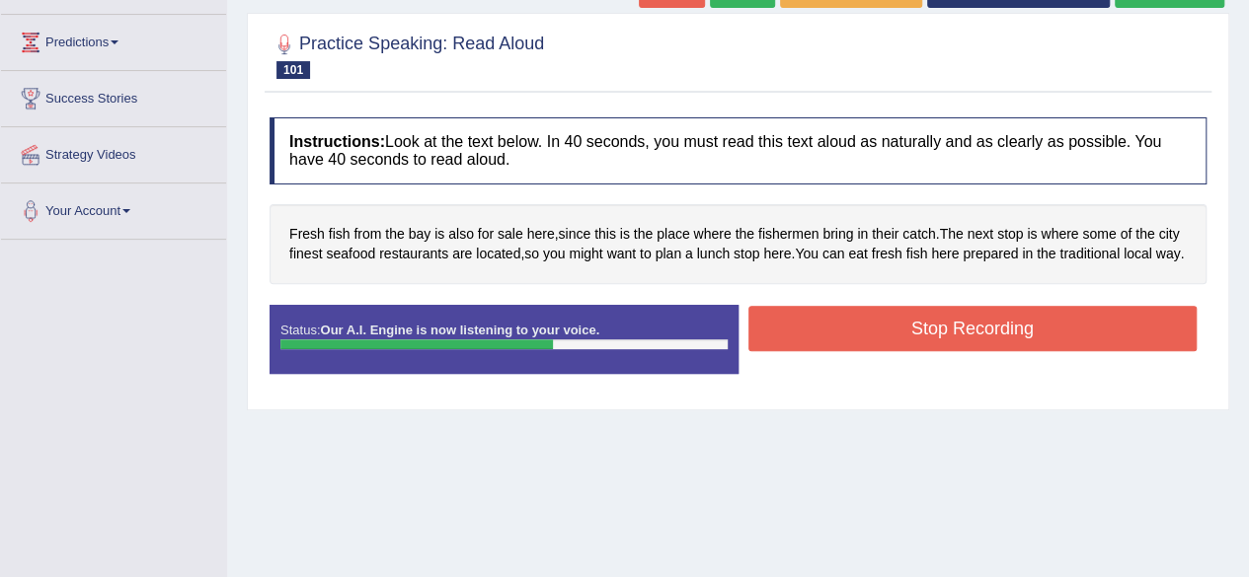
click at [1024, 351] on button "Stop Recording" at bounding box center [972, 328] width 449 height 45
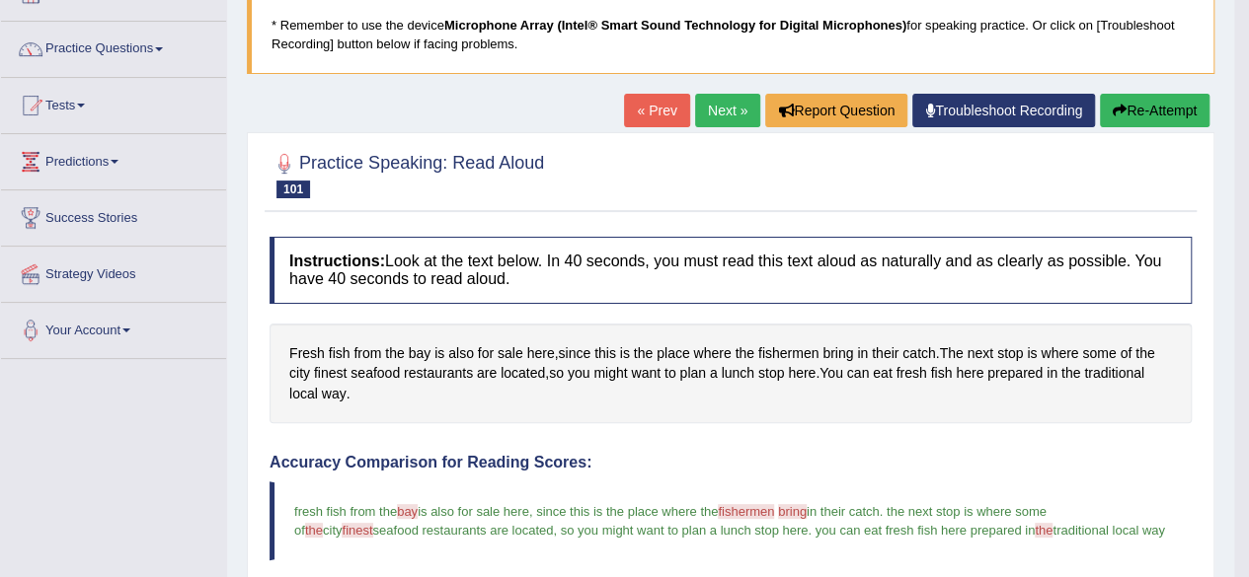
scroll to position [129, 0]
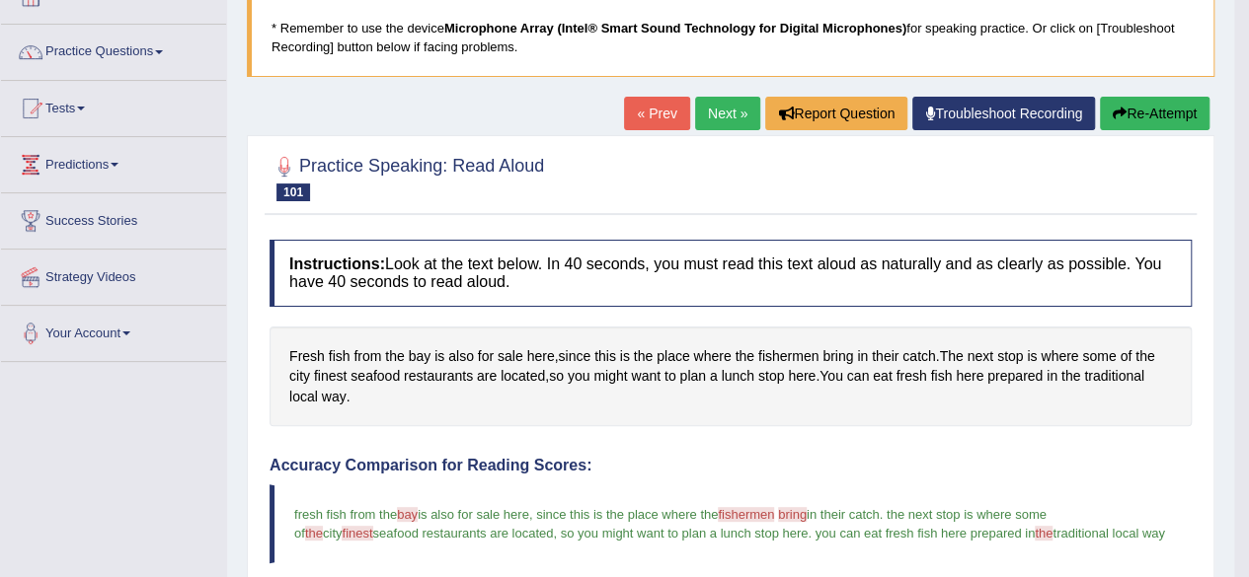
click at [713, 116] on link "Next »" at bounding box center [727, 114] width 65 height 34
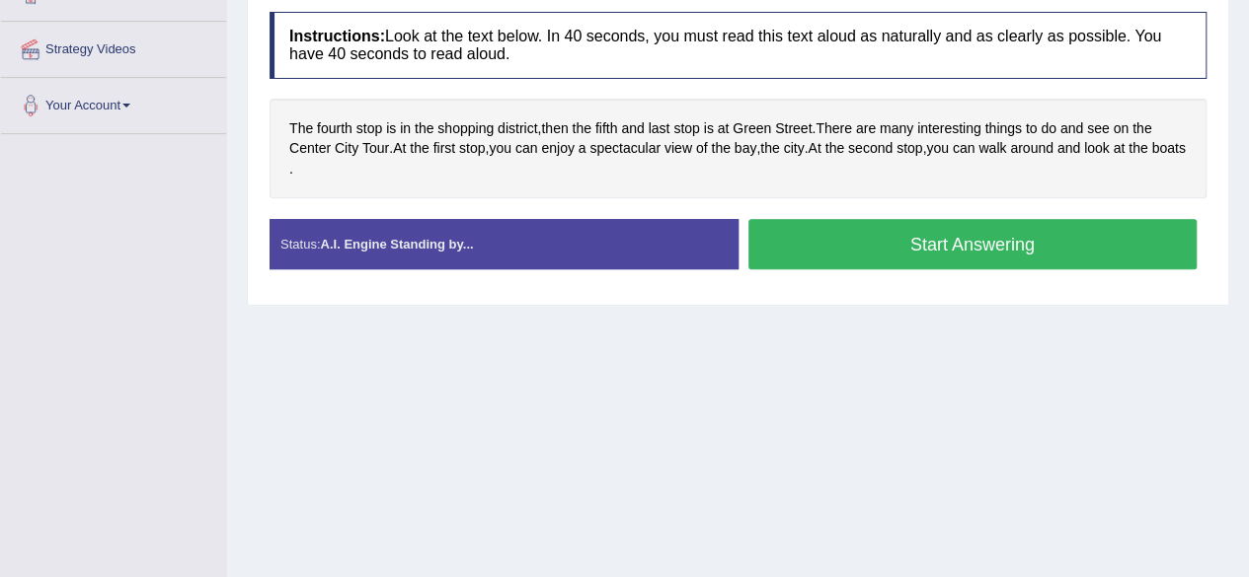
scroll to position [361, 0]
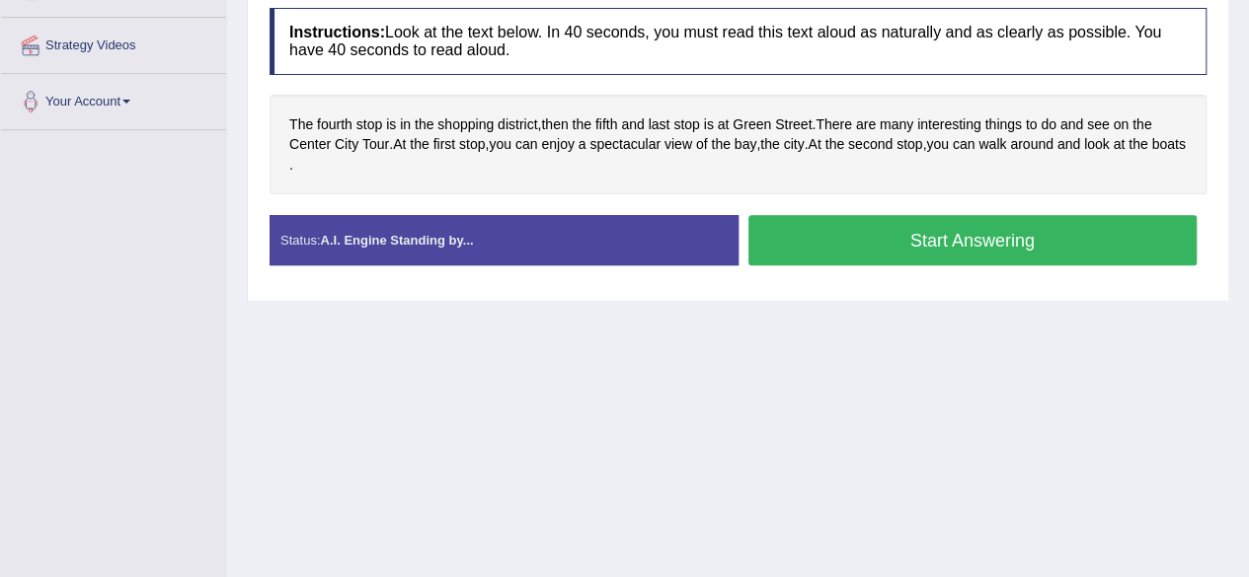
click at [928, 242] on button "Start Answering" at bounding box center [972, 240] width 449 height 50
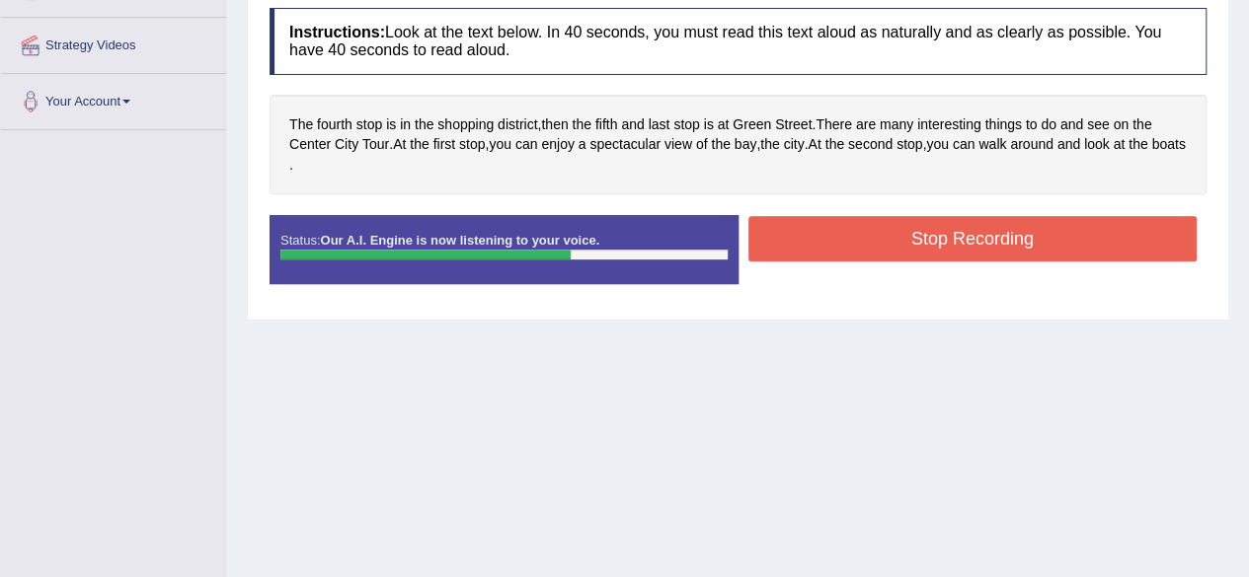
click at [928, 242] on button "Stop Recording" at bounding box center [972, 238] width 449 height 45
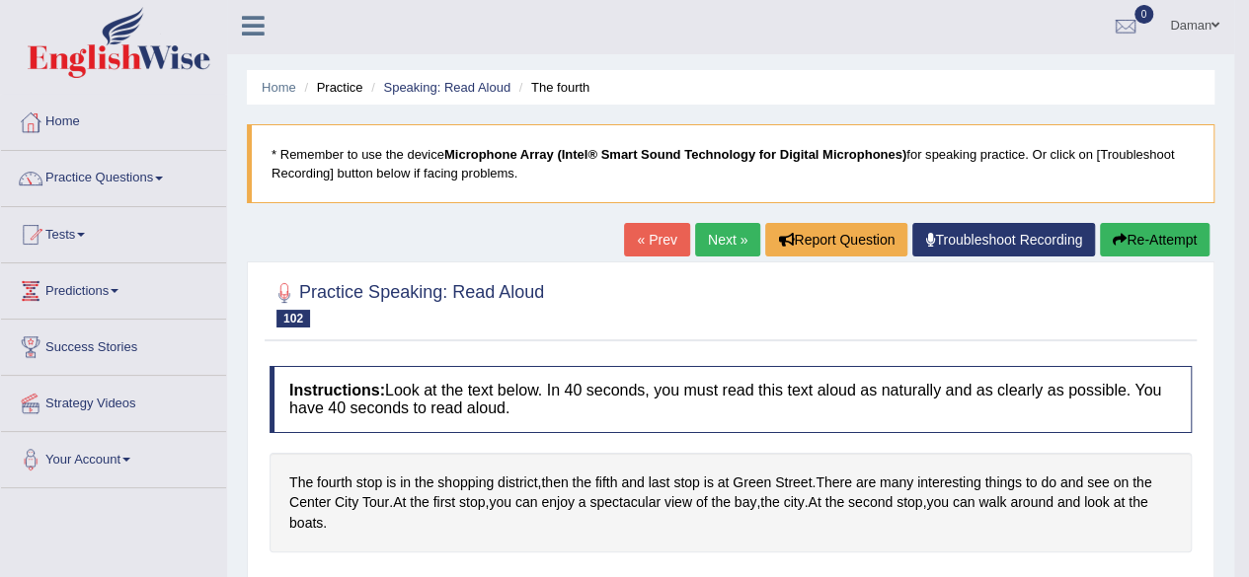
scroll to position [0, 0]
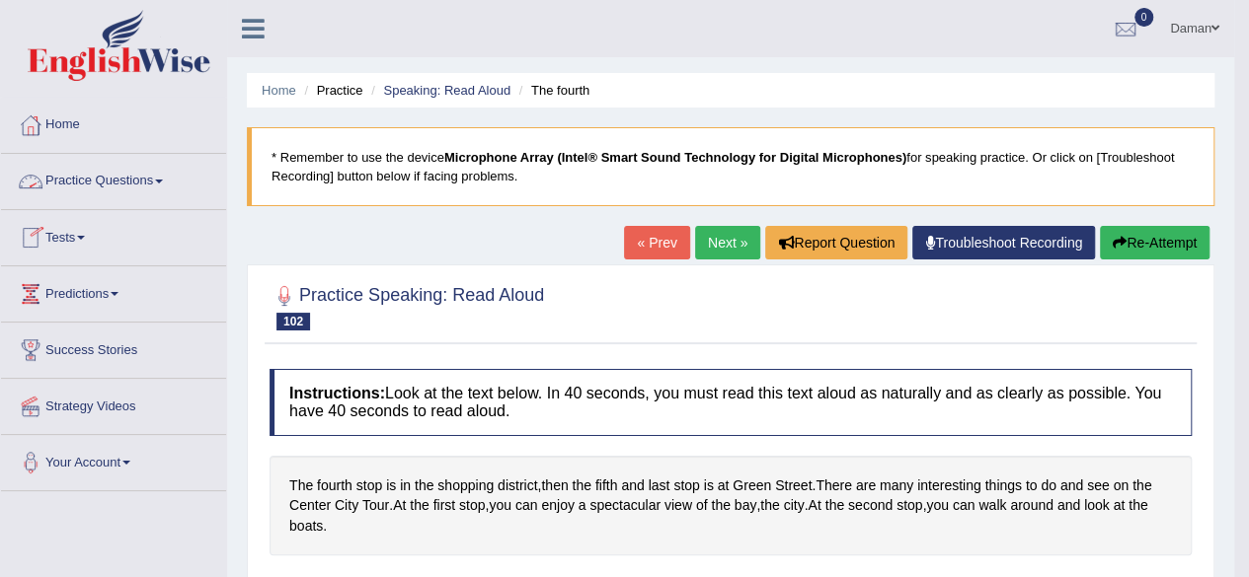
click at [120, 183] on link "Practice Questions" at bounding box center [113, 178] width 225 height 49
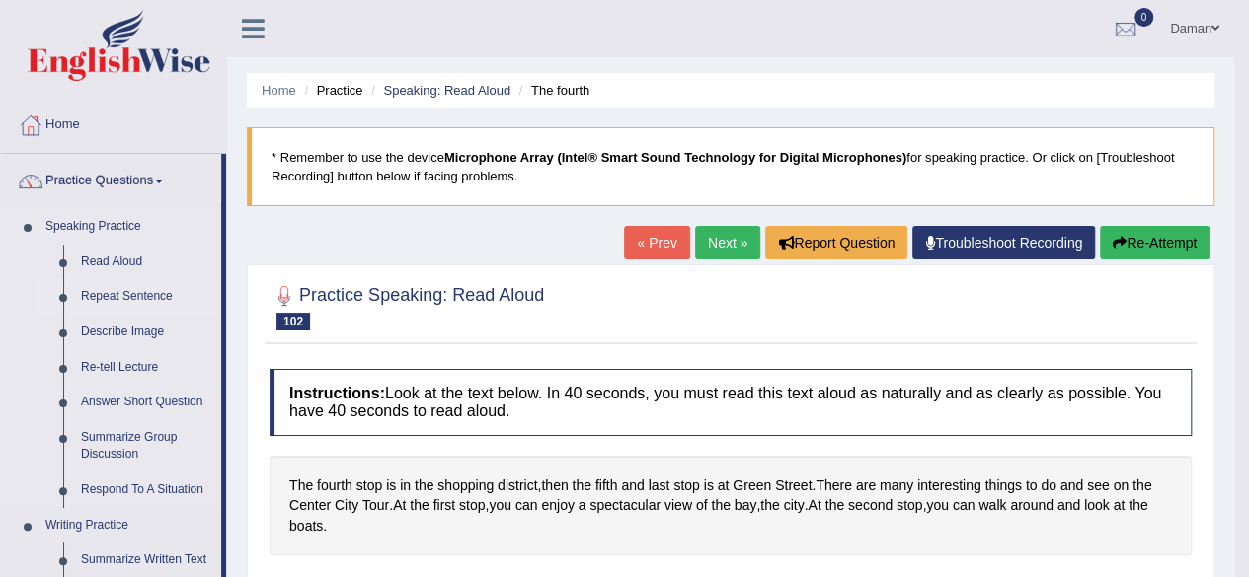
click at [154, 298] on link "Repeat Sentence" at bounding box center [146, 297] width 149 height 36
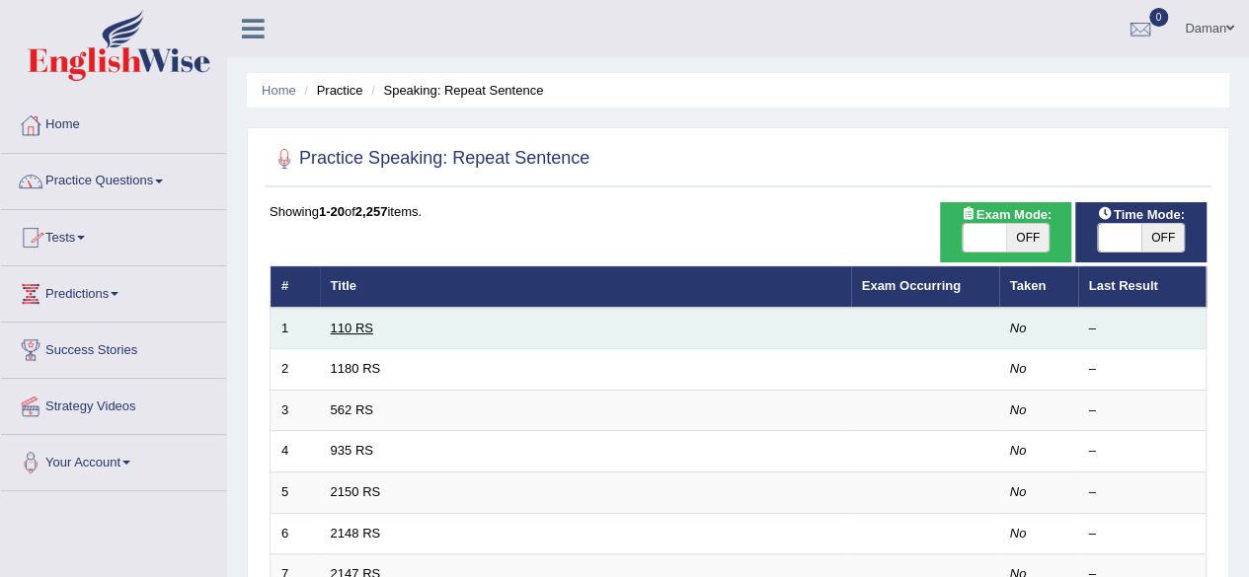
click at [359, 326] on link "110 RS" at bounding box center [352, 328] width 42 height 15
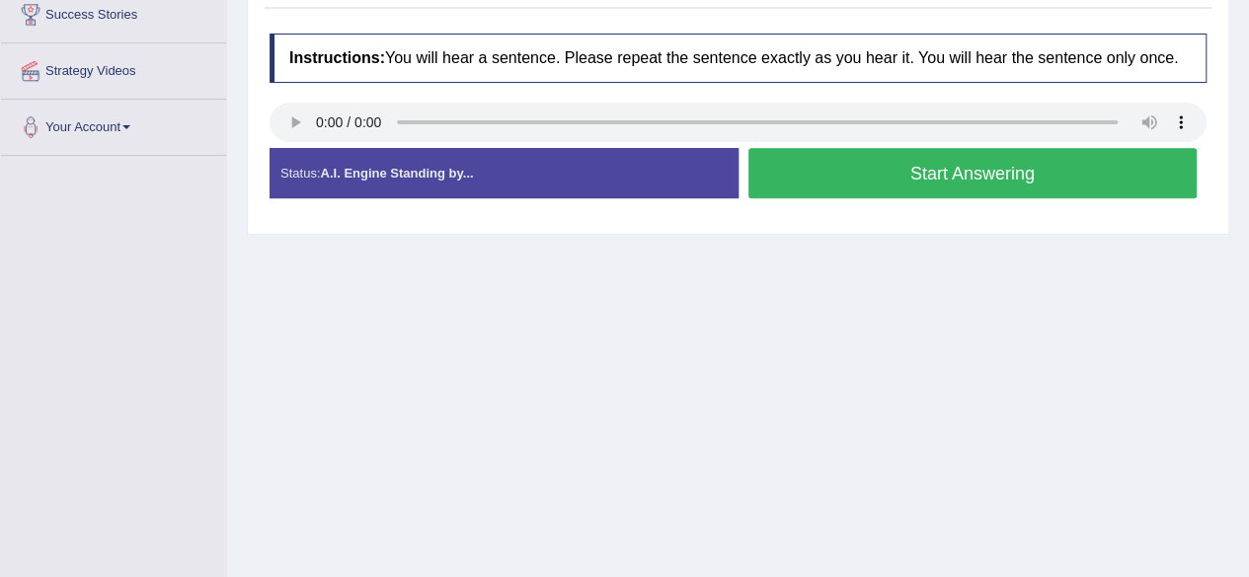
scroll to position [337, 0]
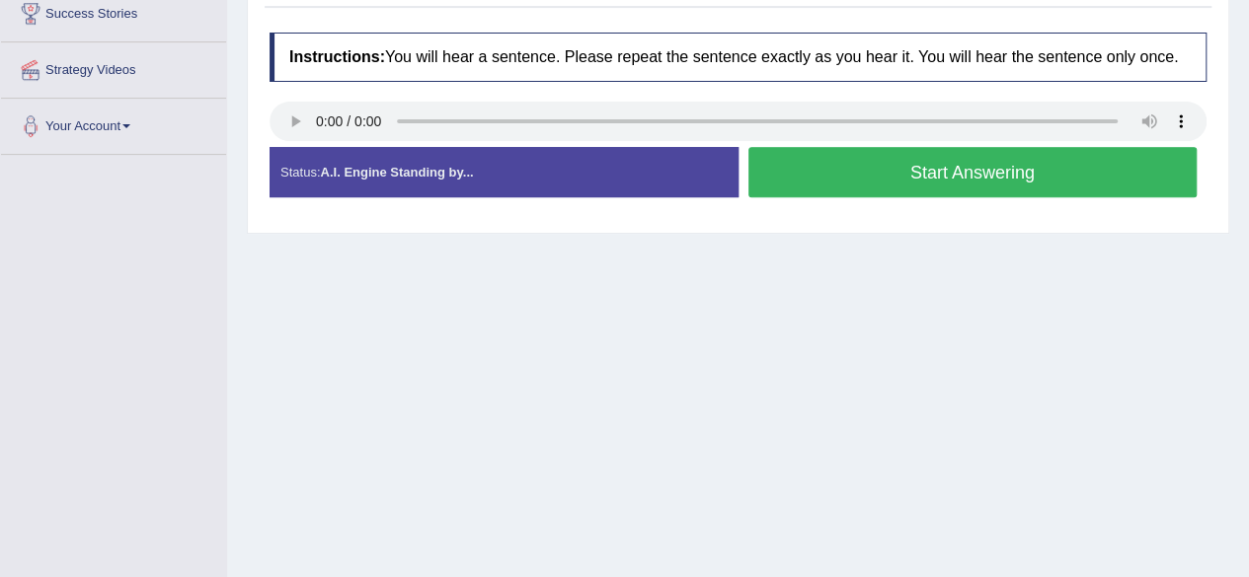
click at [890, 184] on button "Start Answering" at bounding box center [972, 172] width 449 height 50
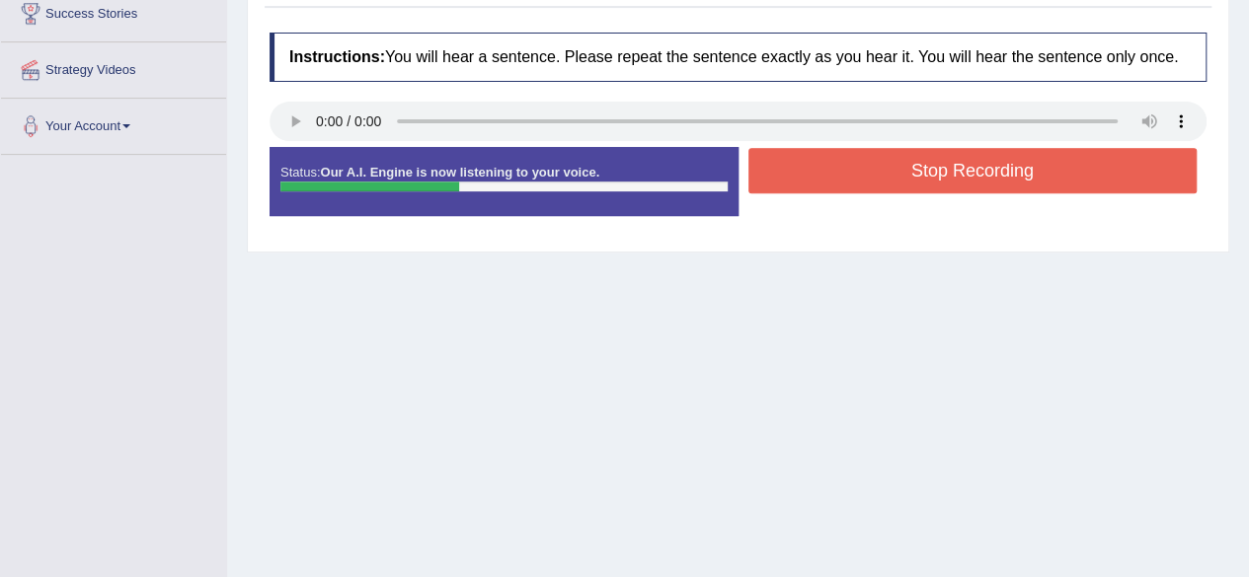
click at [890, 184] on button "Stop Recording" at bounding box center [972, 170] width 449 height 45
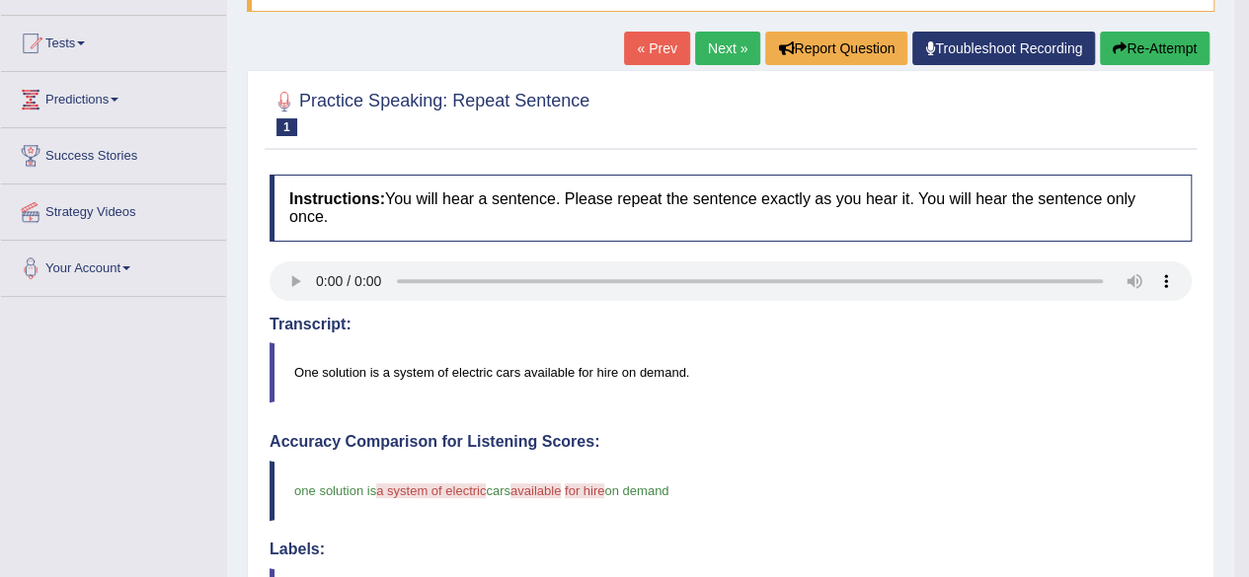
scroll to position [192, 0]
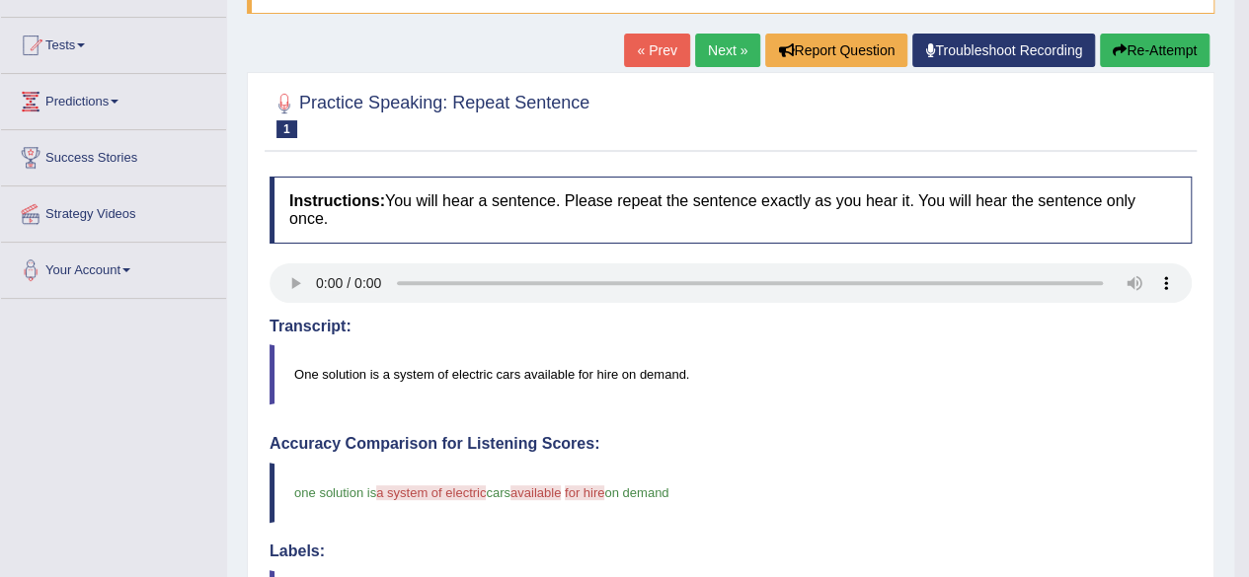
click at [717, 48] on link "Next »" at bounding box center [727, 51] width 65 height 34
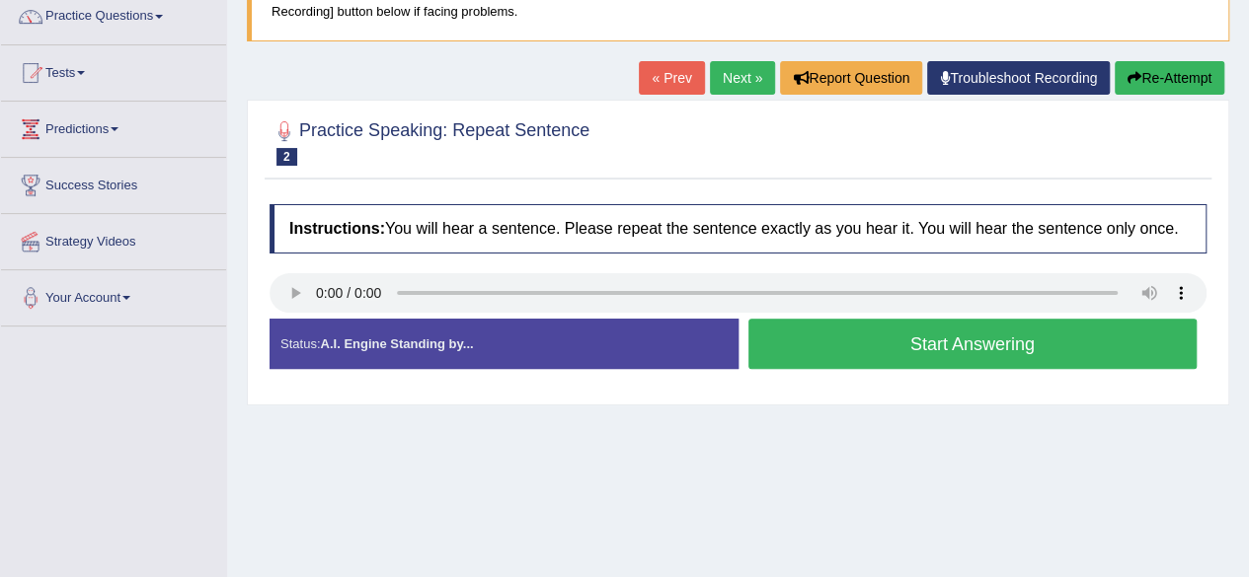
scroll to position [167, 0]
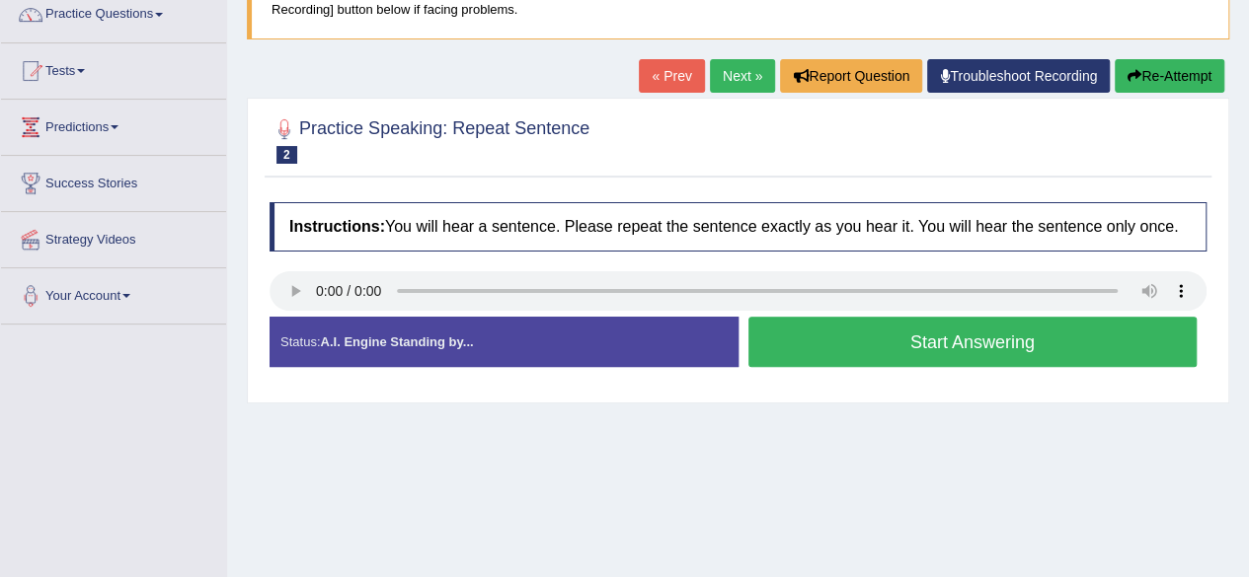
click at [904, 351] on button "Start Answering" at bounding box center [972, 342] width 449 height 50
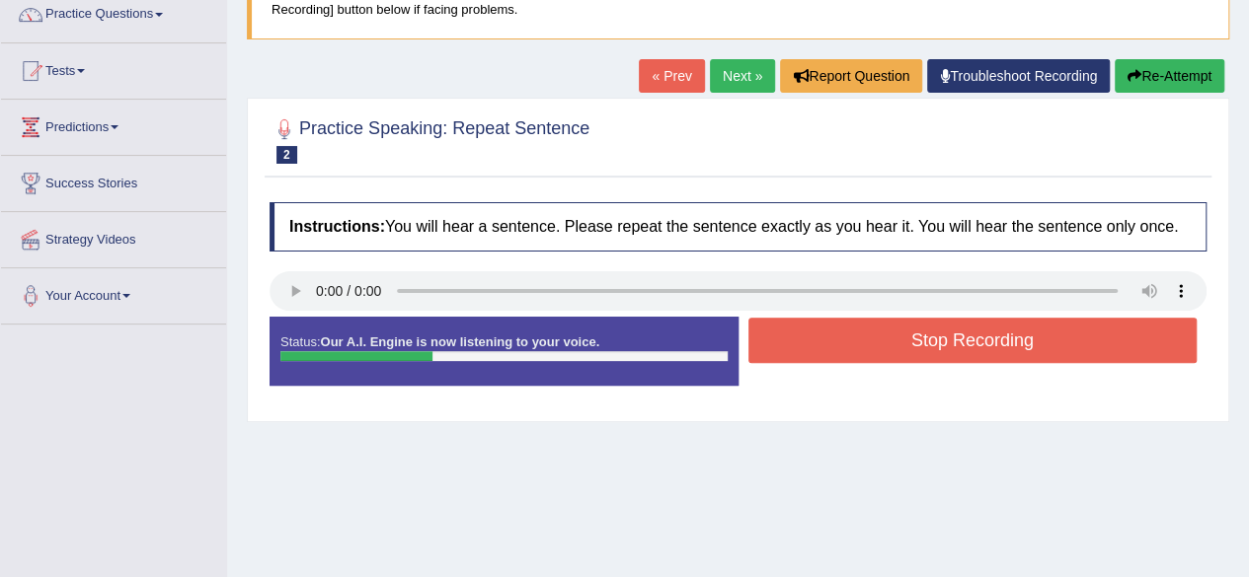
click at [904, 351] on button "Stop Recording" at bounding box center [972, 340] width 449 height 45
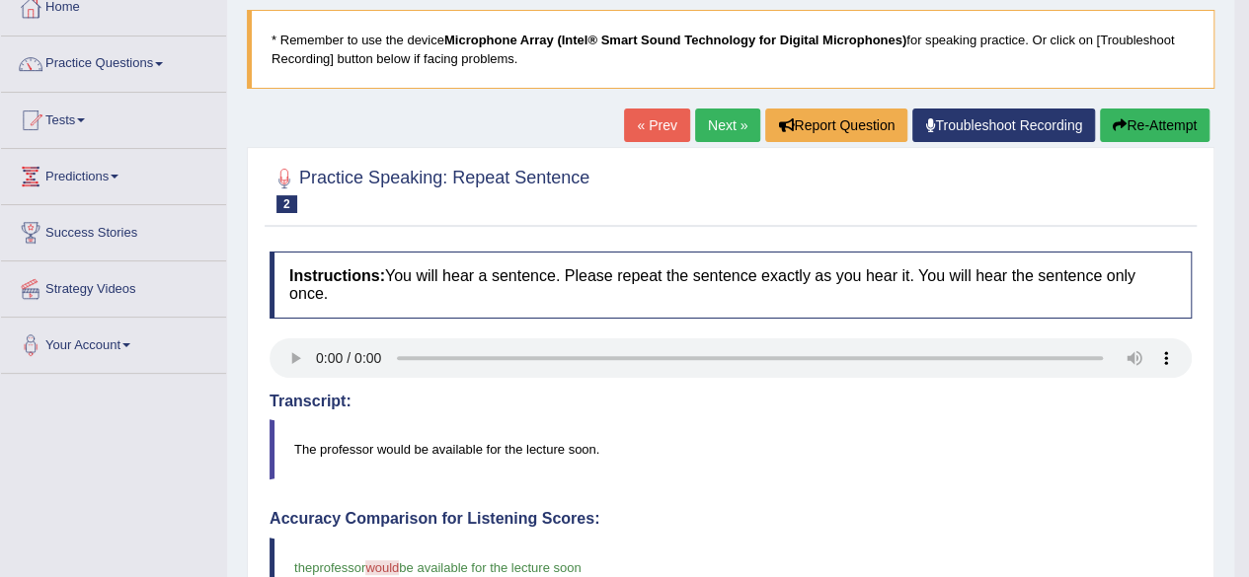
scroll to position [115, 0]
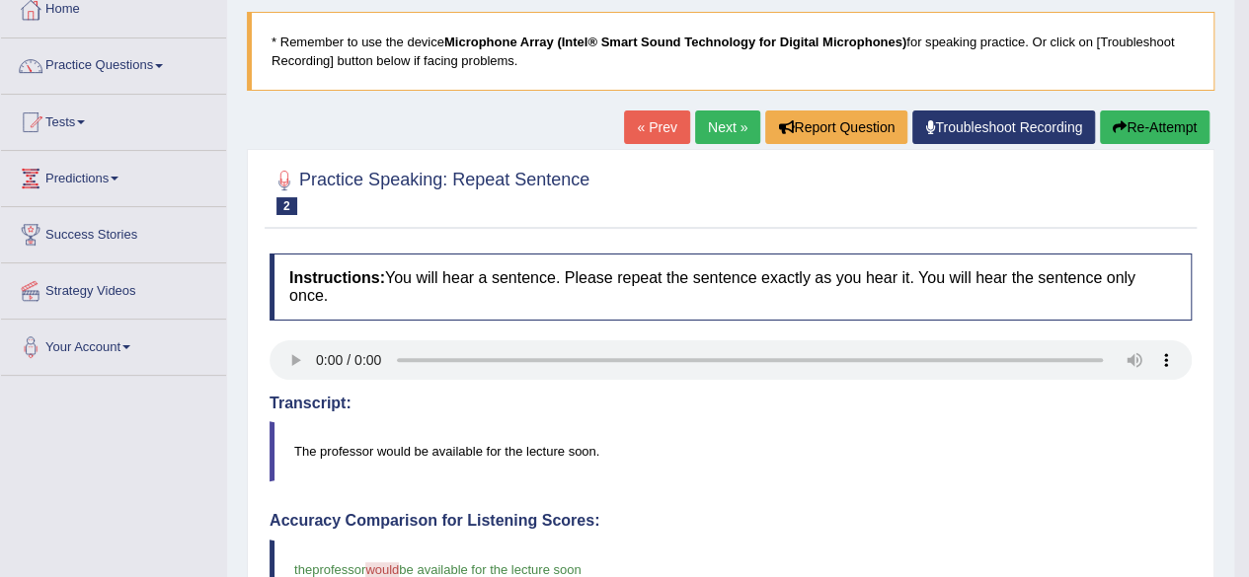
click at [718, 123] on link "Next »" at bounding box center [727, 128] width 65 height 34
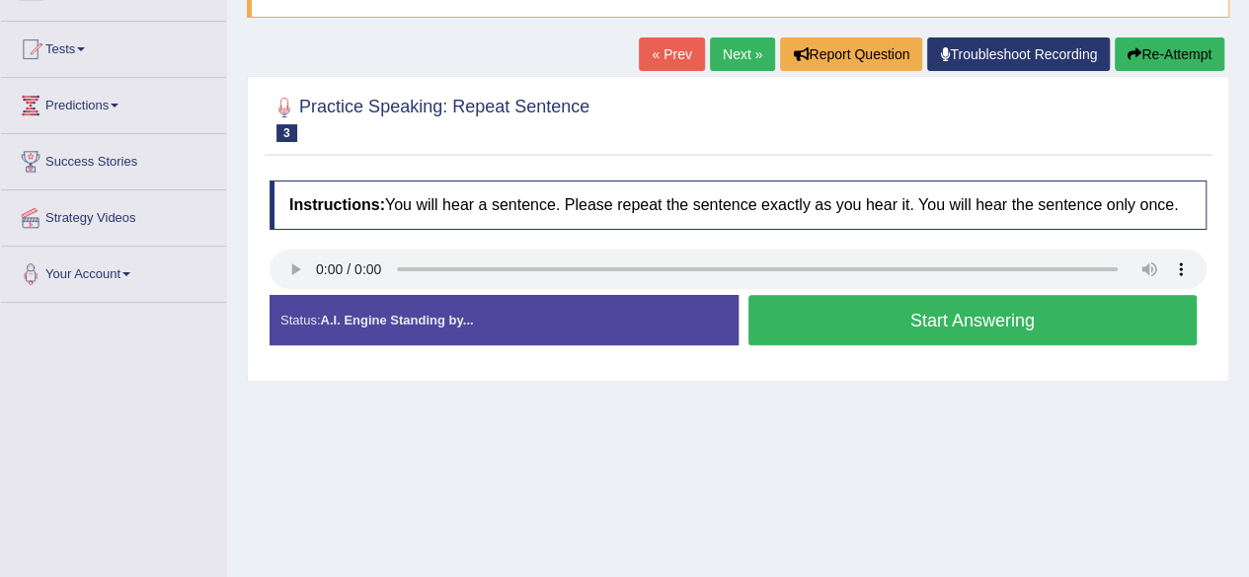
scroll to position [190, 0]
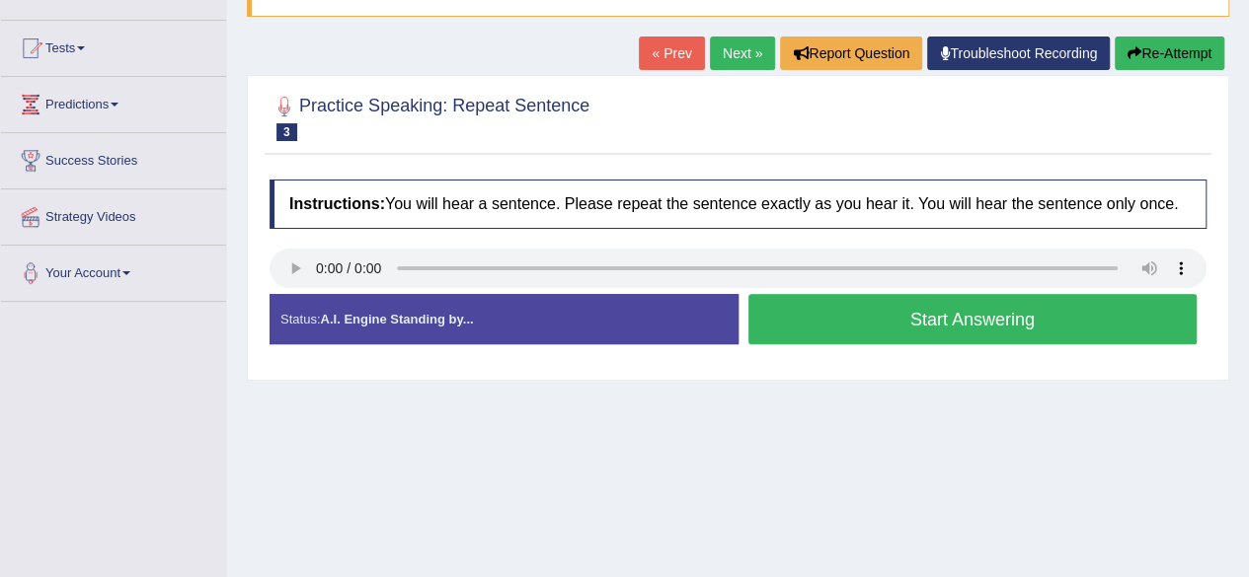
click at [896, 323] on button "Start Answering" at bounding box center [972, 319] width 449 height 50
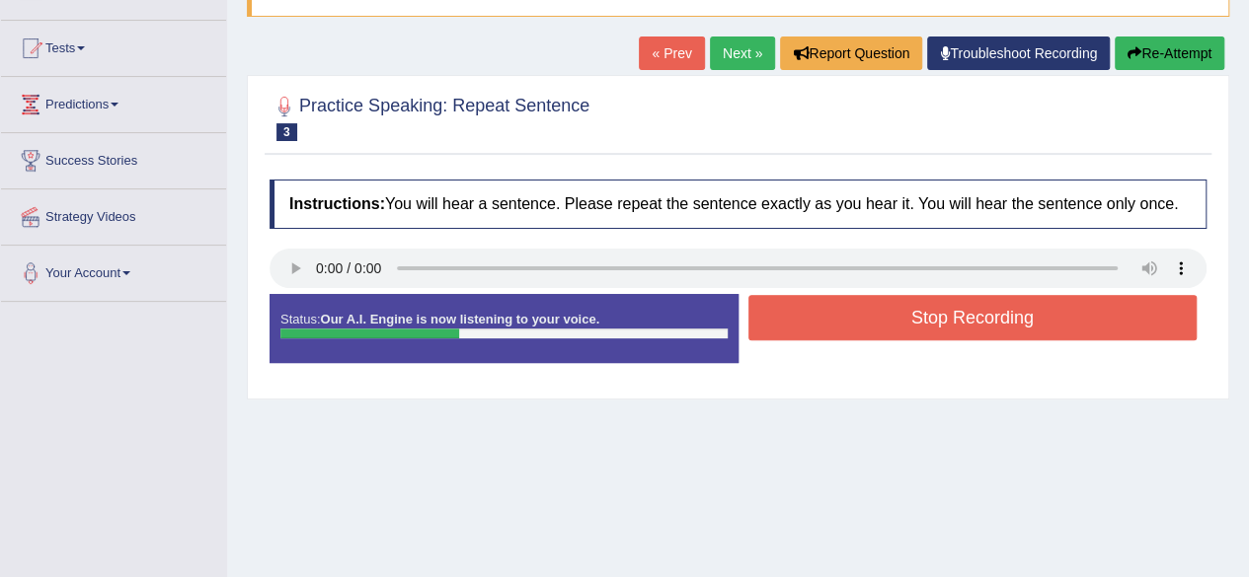
click at [896, 323] on button "Stop Recording" at bounding box center [972, 317] width 449 height 45
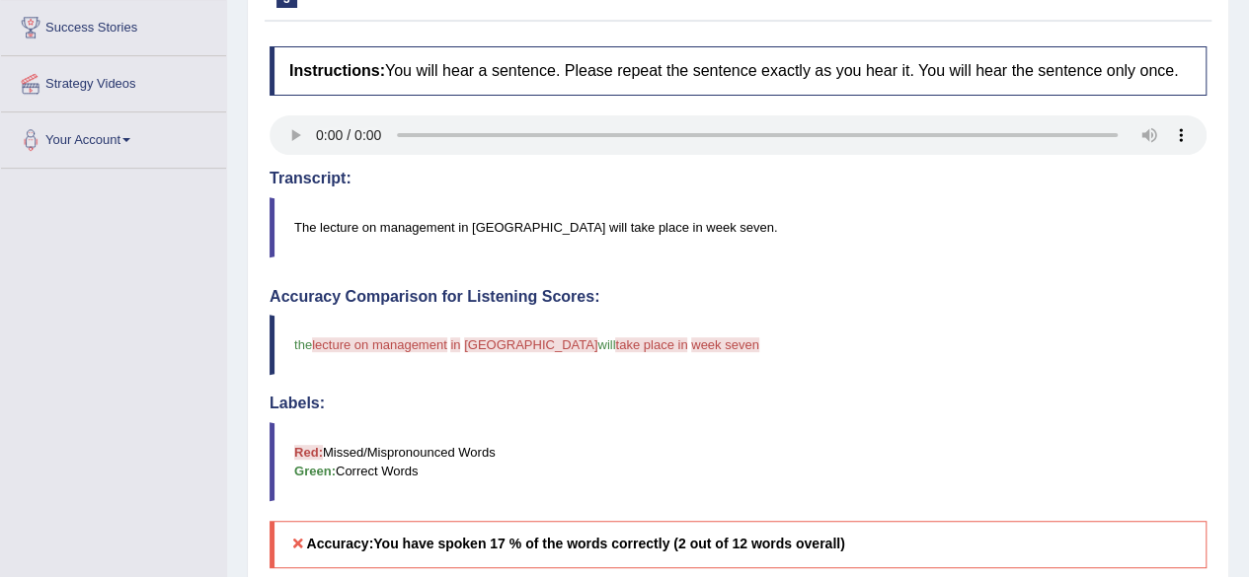
scroll to position [174, 0]
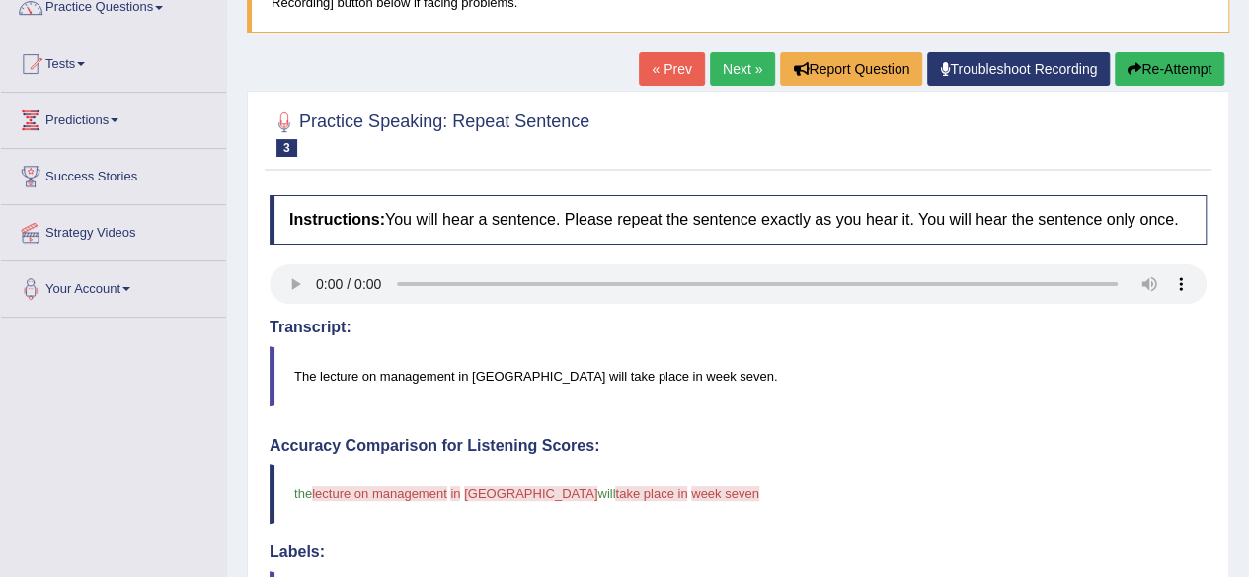
click at [731, 70] on link "Next »" at bounding box center [742, 69] width 65 height 34
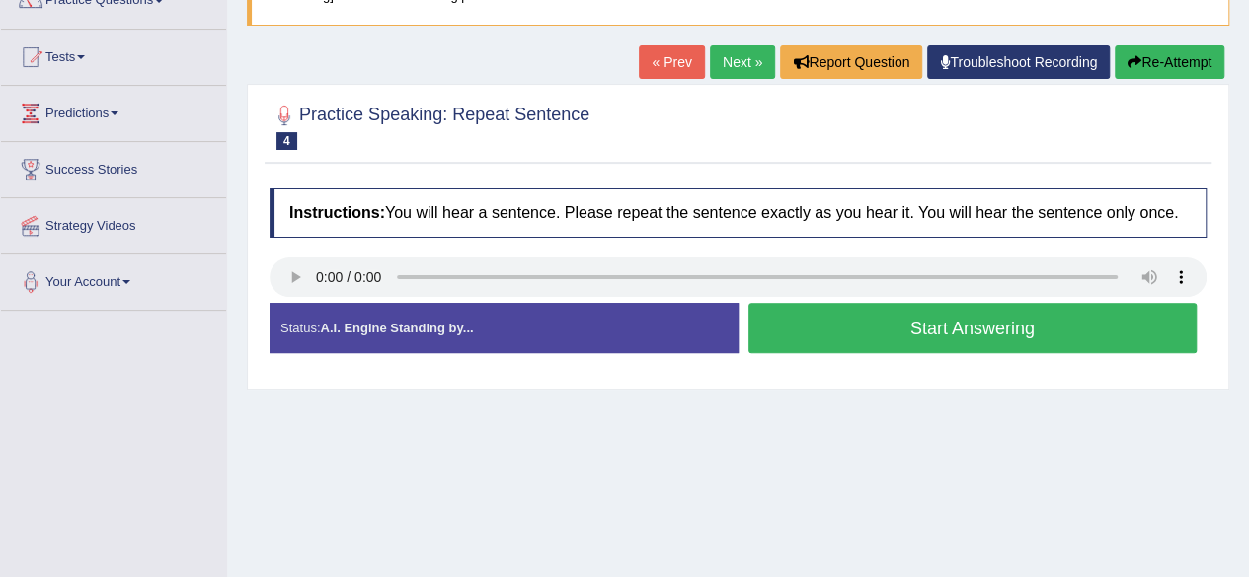
scroll to position [183, 0]
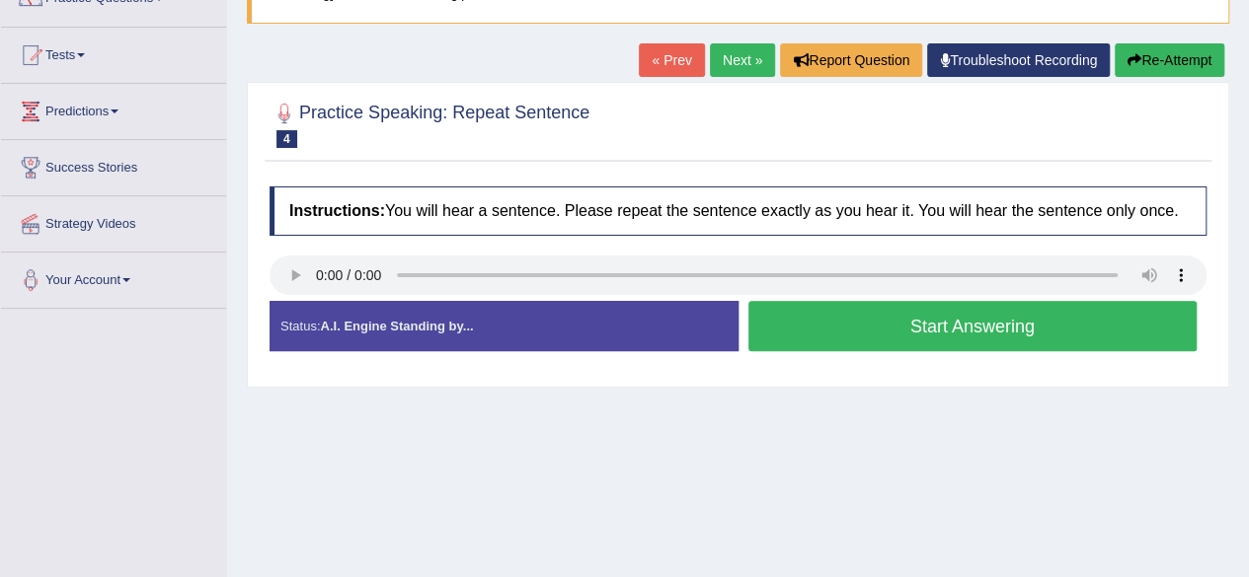
click at [871, 332] on button "Start Answering" at bounding box center [972, 326] width 449 height 50
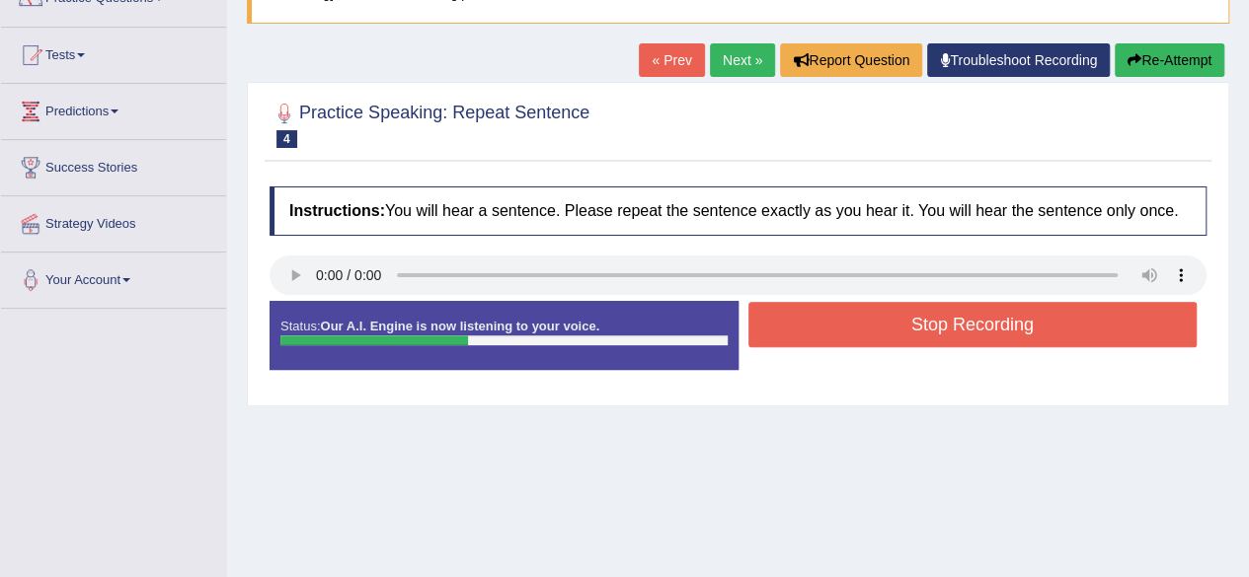
click at [871, 332] on button "Stop Recording" at bounding box center [972, 324] width 449 height 45
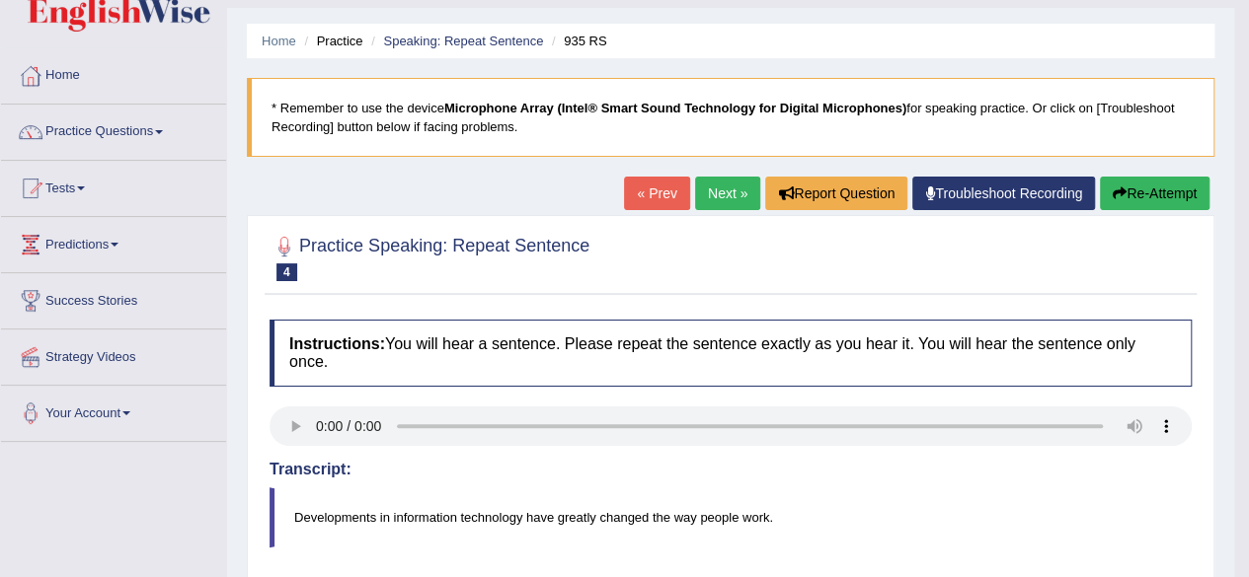
scroll to position [20, 0]
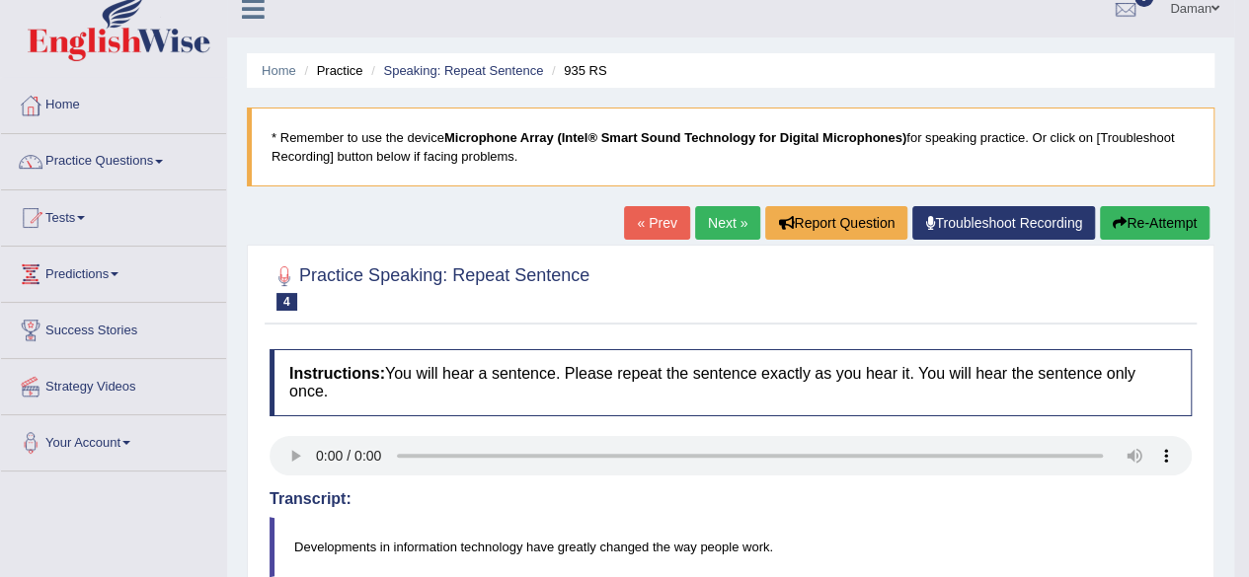
click at [713, 222] on link "Next »" at bounding box center [727, 223] width 65 height 34
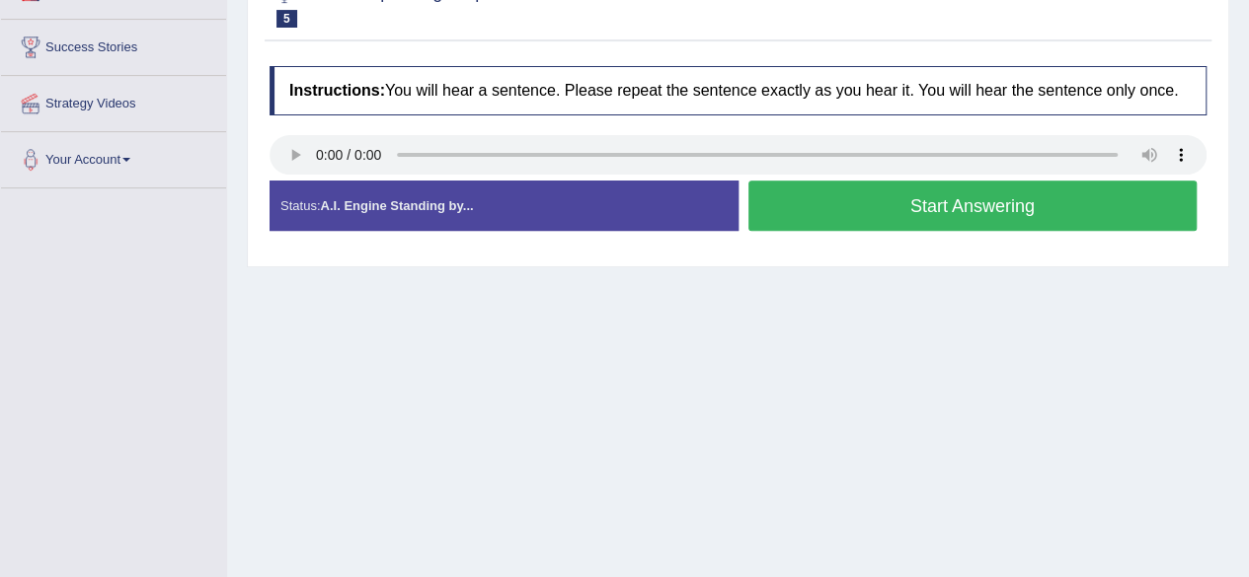
scroll to position [321, 0]
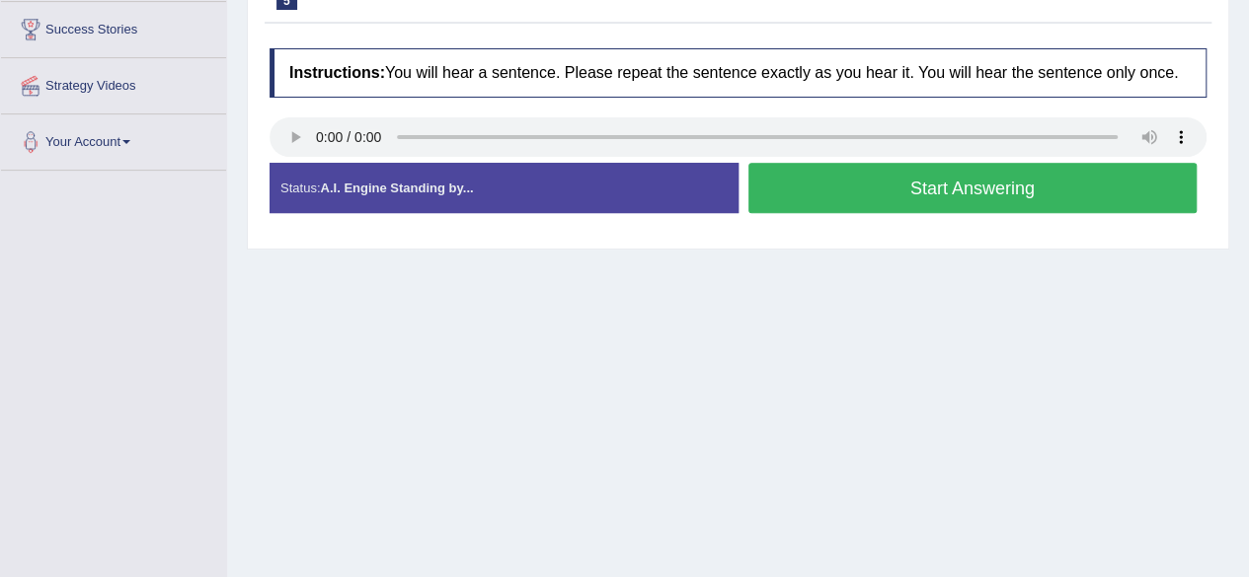
click at [865, 177] on button "Start Answering" at bounding box center [972, 188] width 449 height 50
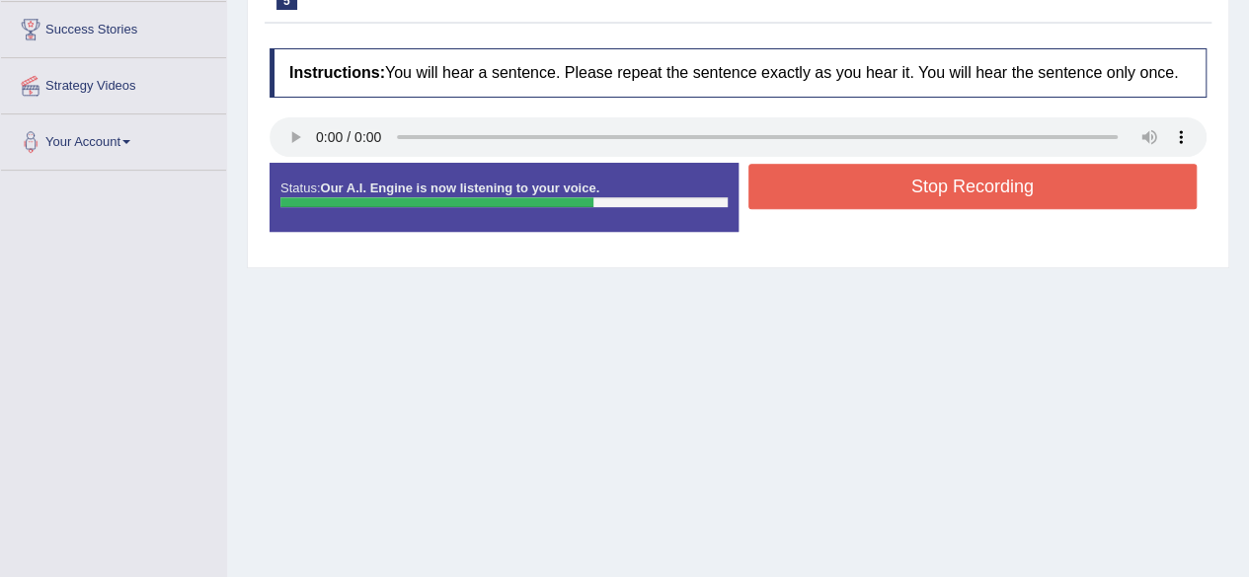
click at [865, 177] on button "Stop Recording" at bounding box center [972, 186] width 449 height 45
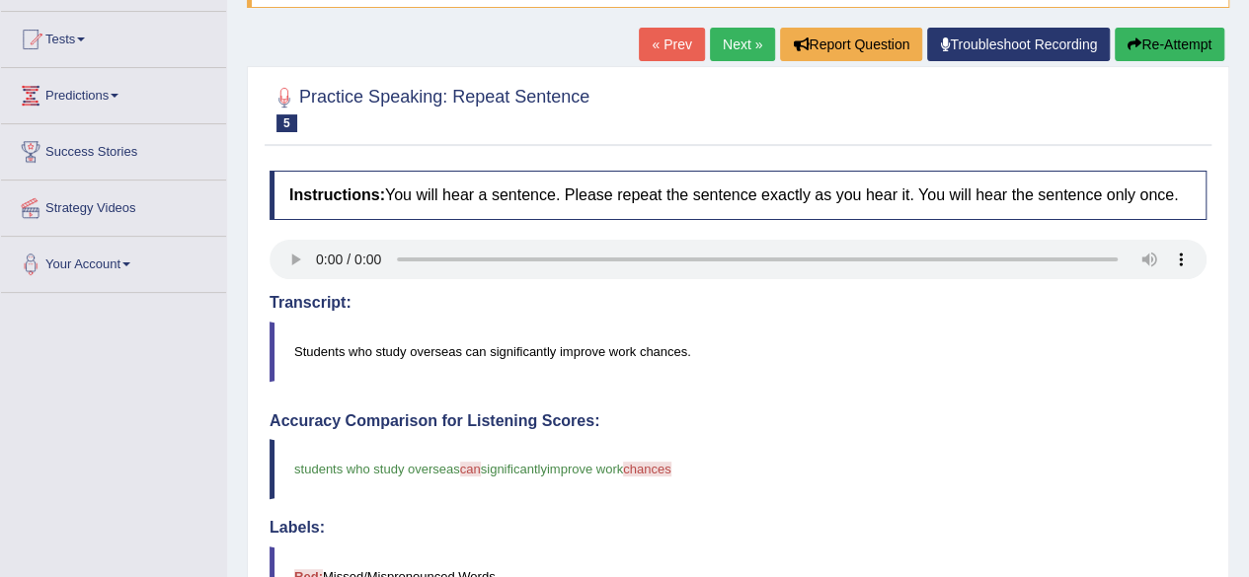
scroll to position [146, 0]
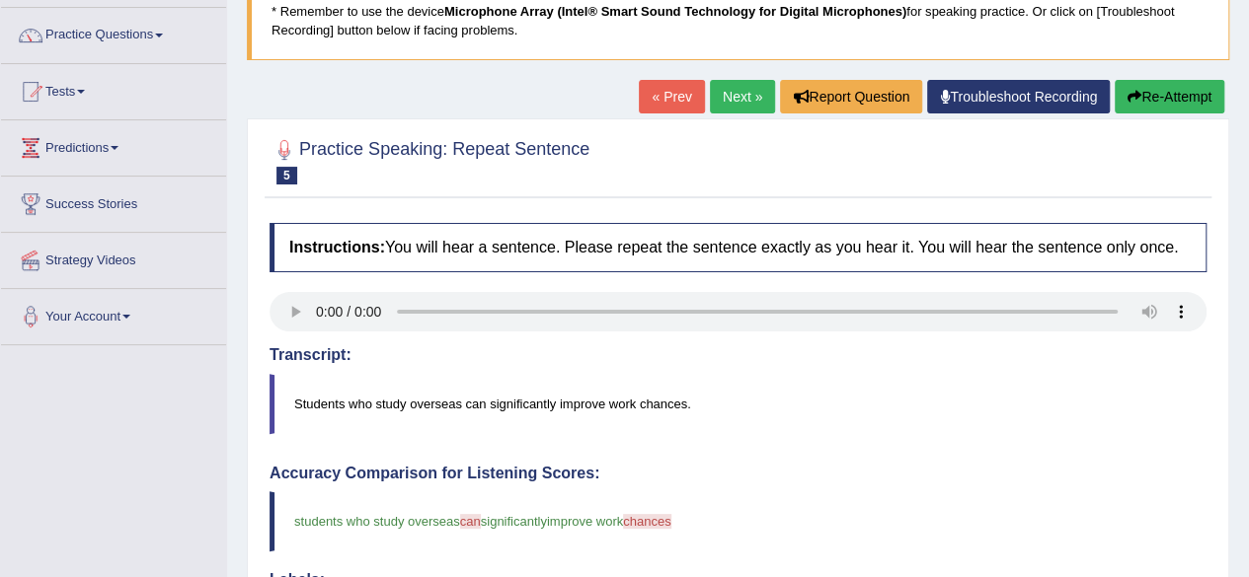
click at [734, 94] on link "Next »" at bounding box center [742, 97] width 65 height 34
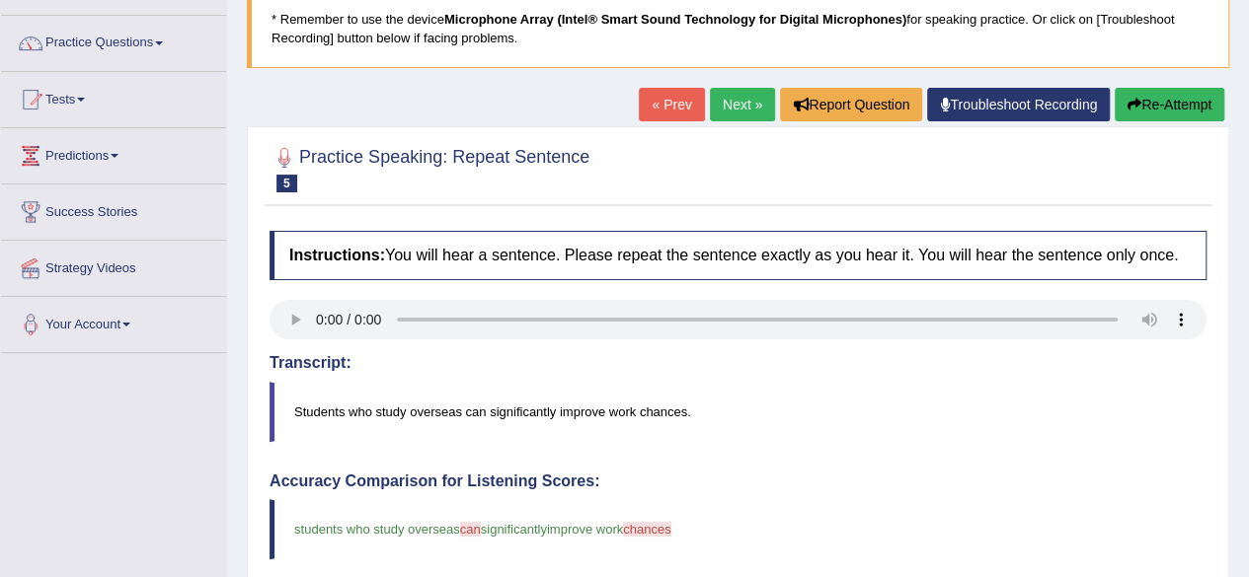
scroll to position [133, 0]
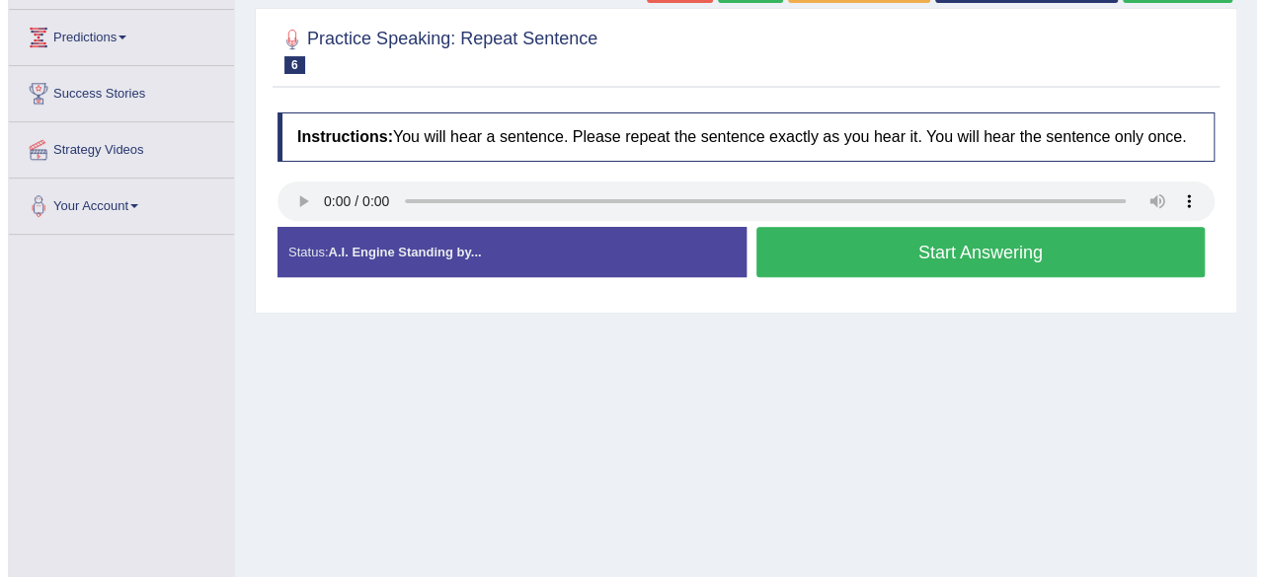
scroll to position [258, 0]
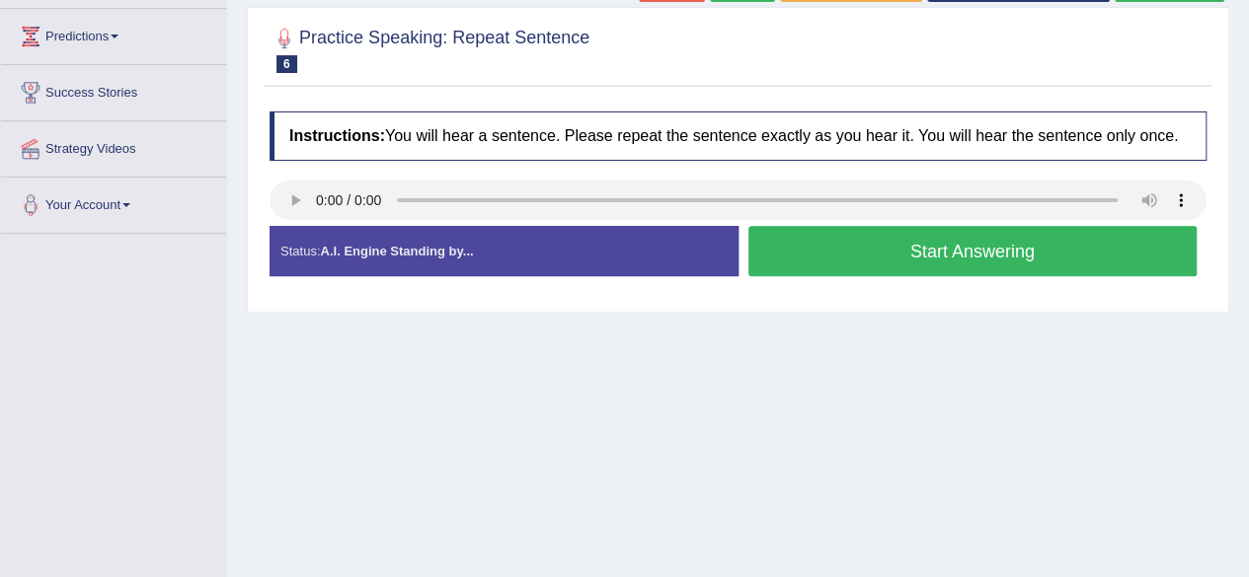
click at [811, 258] on button "Start Answering" at bounding box center [972, 251] width 449 height 50
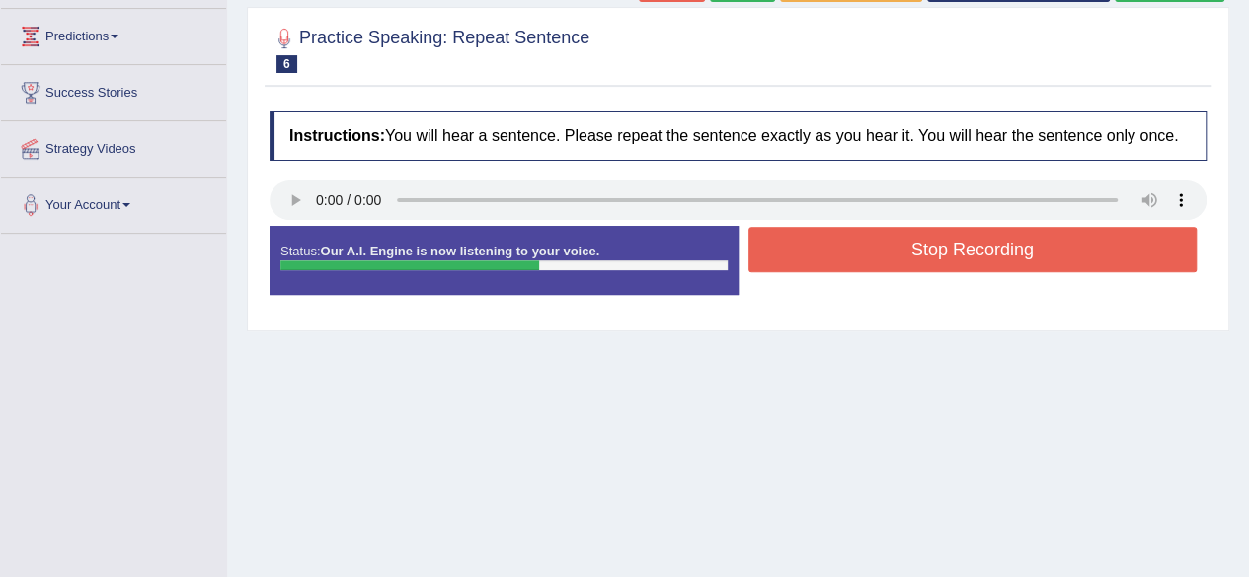
click at [811, 258] on button "Stop Recording" at bounding box center [972, 249] width 449 height 45
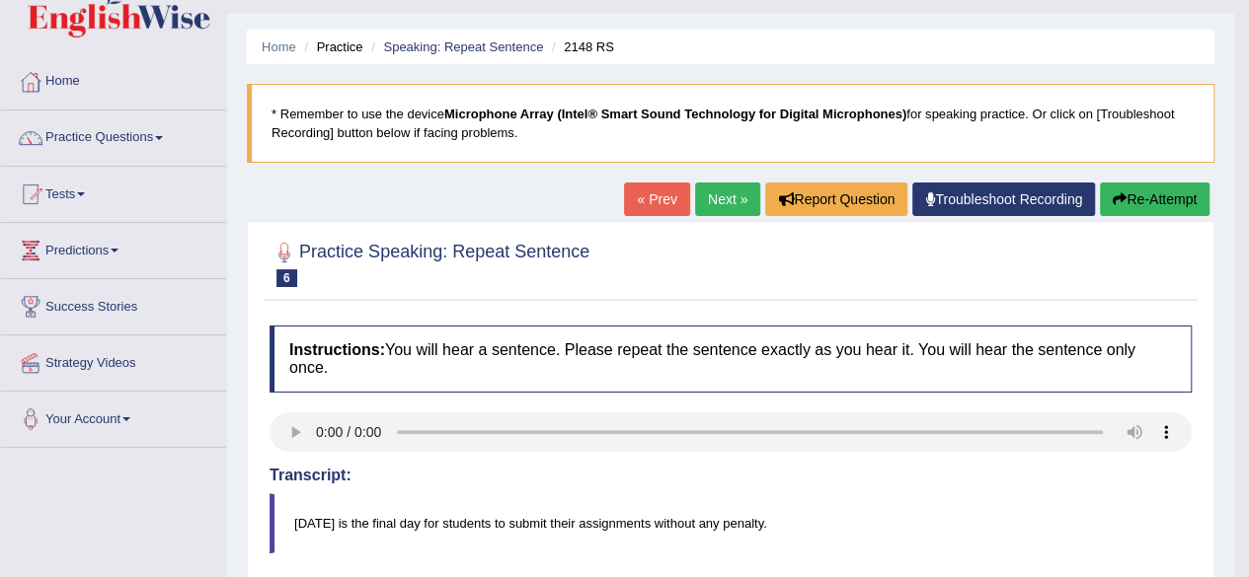
scroll to position [0, 0]
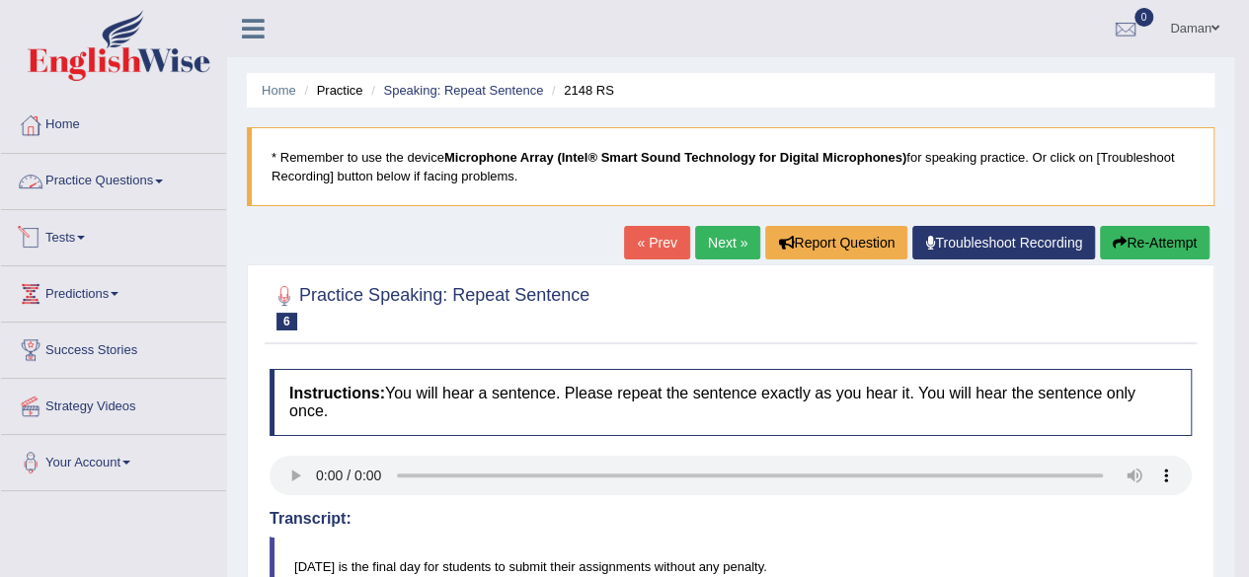
click at [128, 177] on link "Practice Questions" at bounding box center [113, 178] width 225 height 49
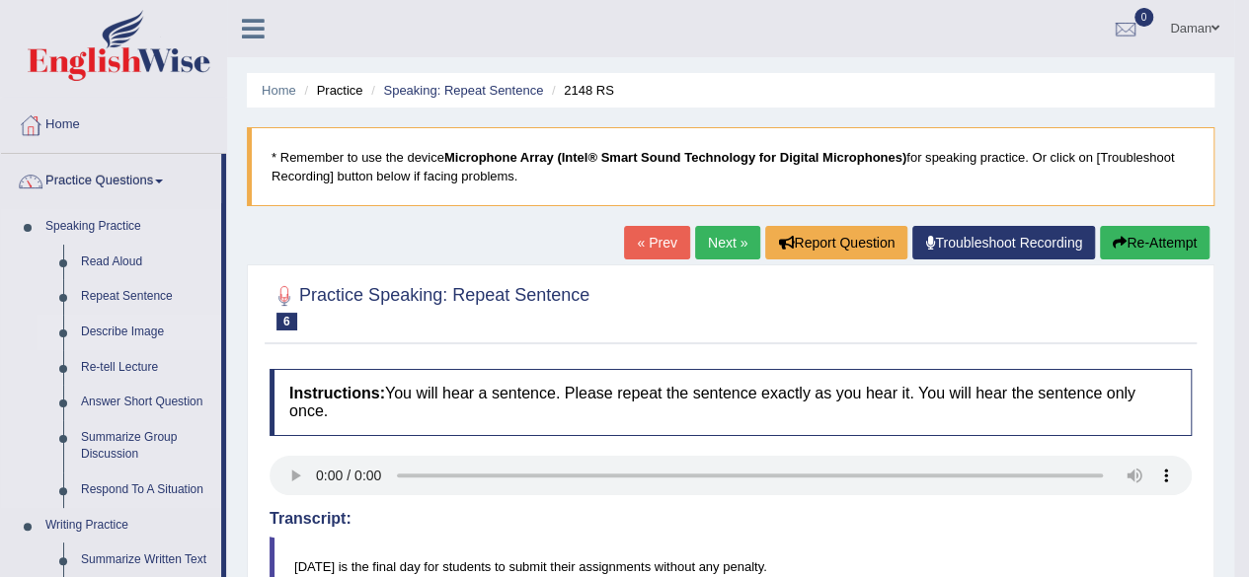
click at [109, 331] on link "Describe Image" at bounding box center [146, 333] width 149 height 36
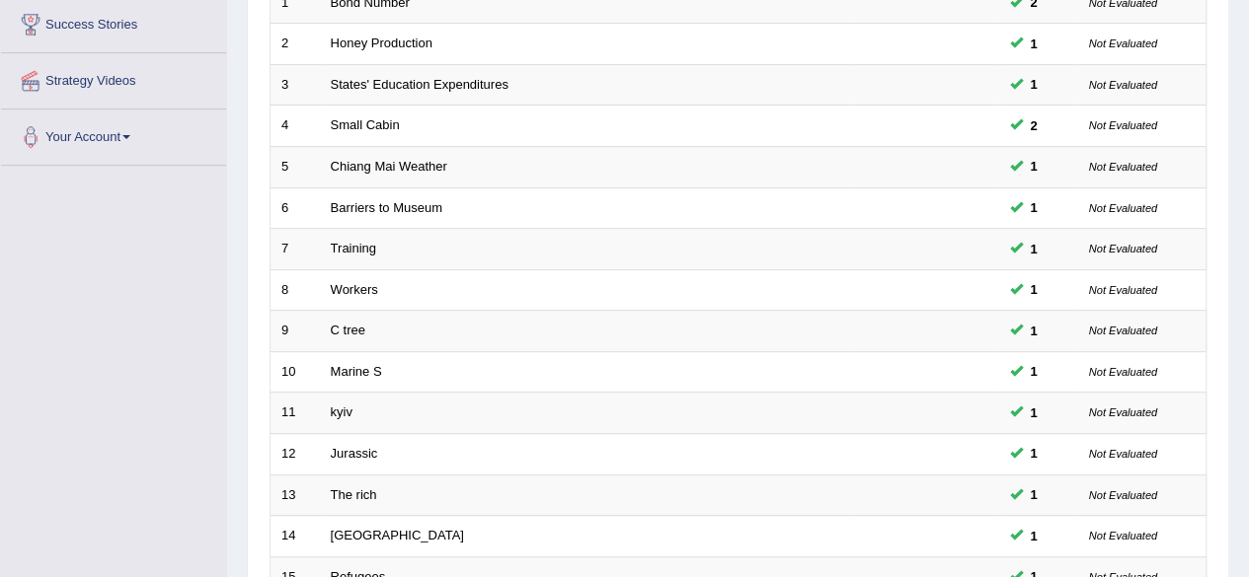
scroll to position [720, 0]
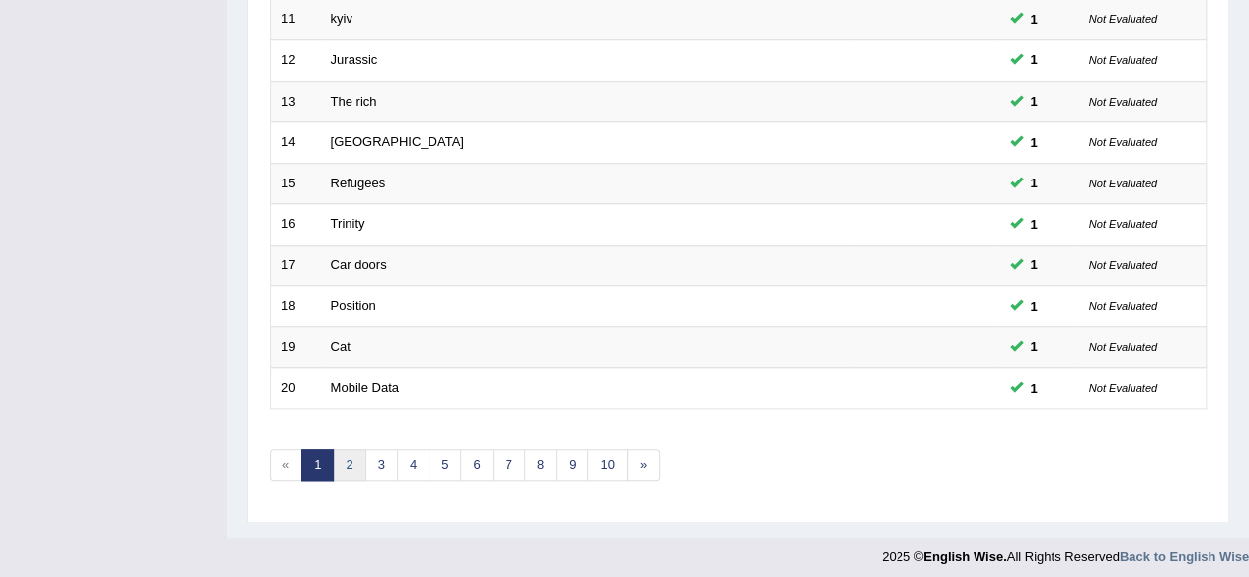
click at [344, 456] on link "2" at bounding box center [349, 465] width 33 height 33
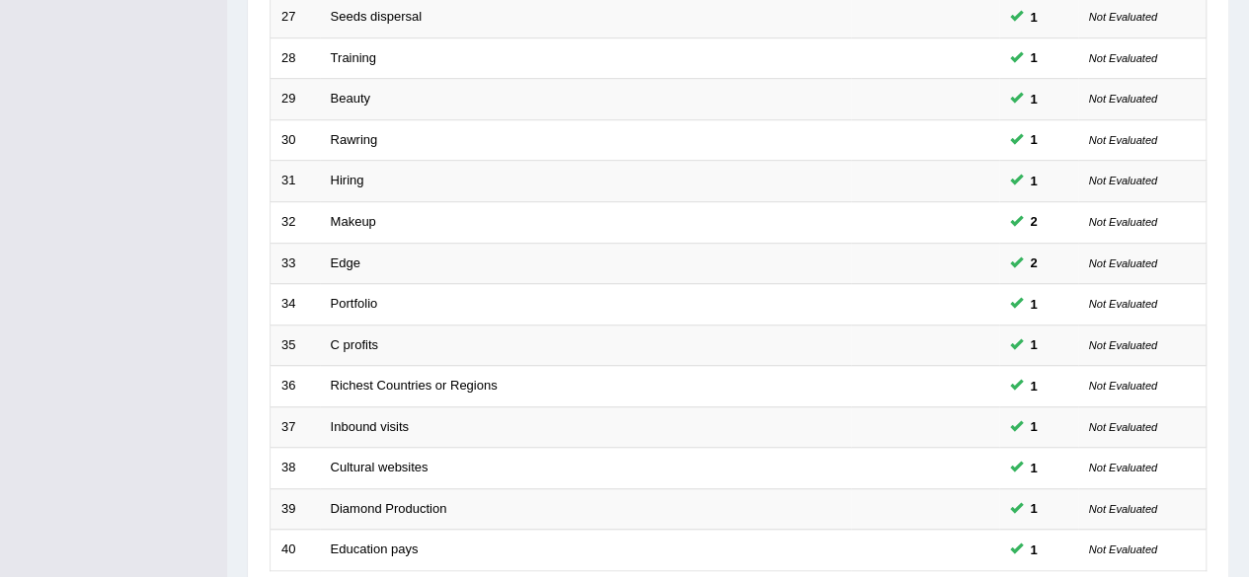
scroll to position [720, 0]
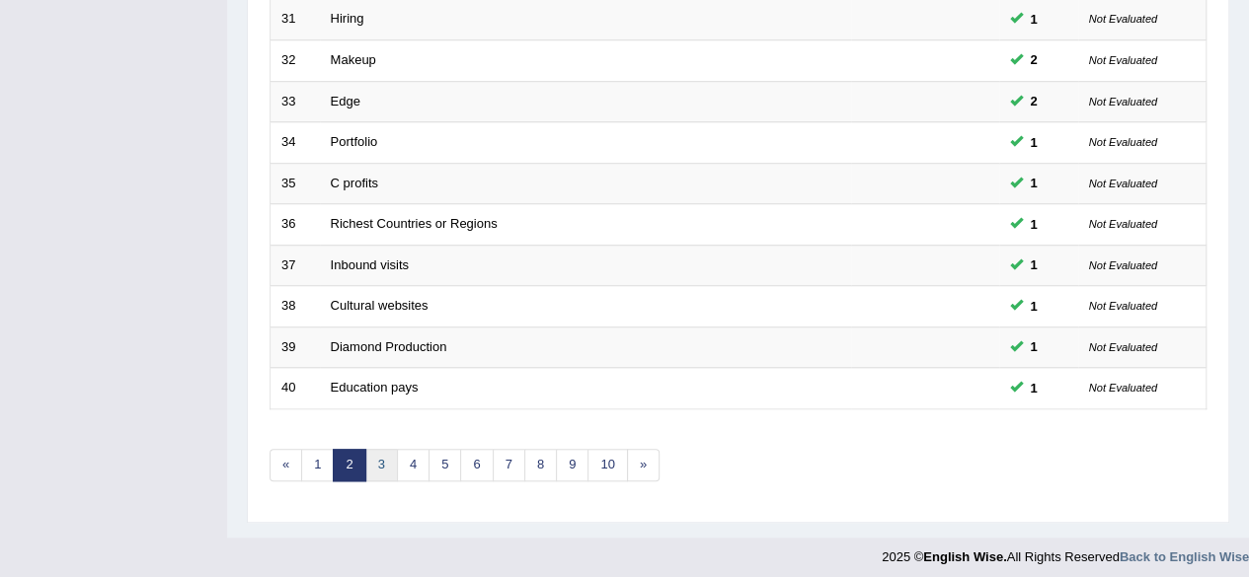
click at [376, 457] on link "3" at bounding box center [381, 465] width 33 height 33
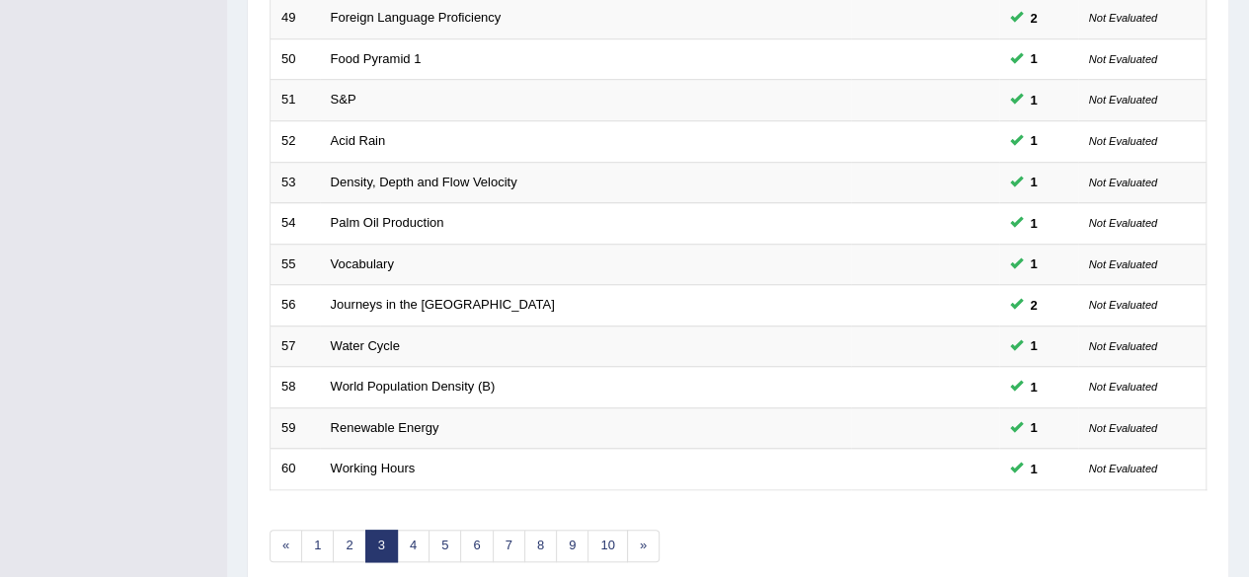
scroll to position [720, 0]
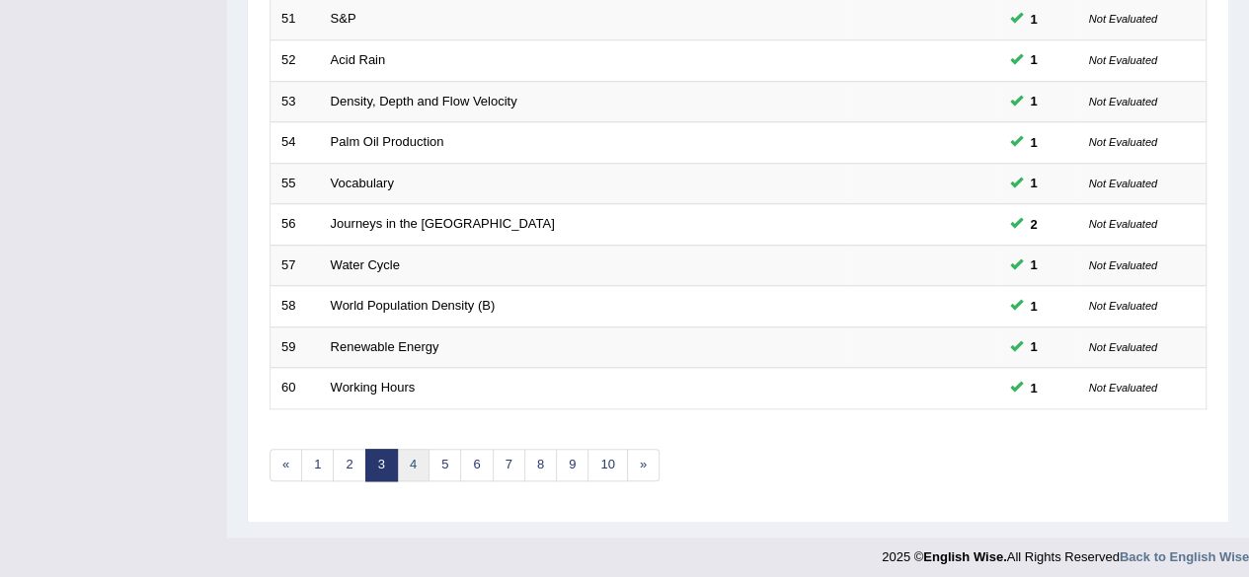
click at [400, 460] on link "4" at bounding box center [413, 465] width 33 height 33
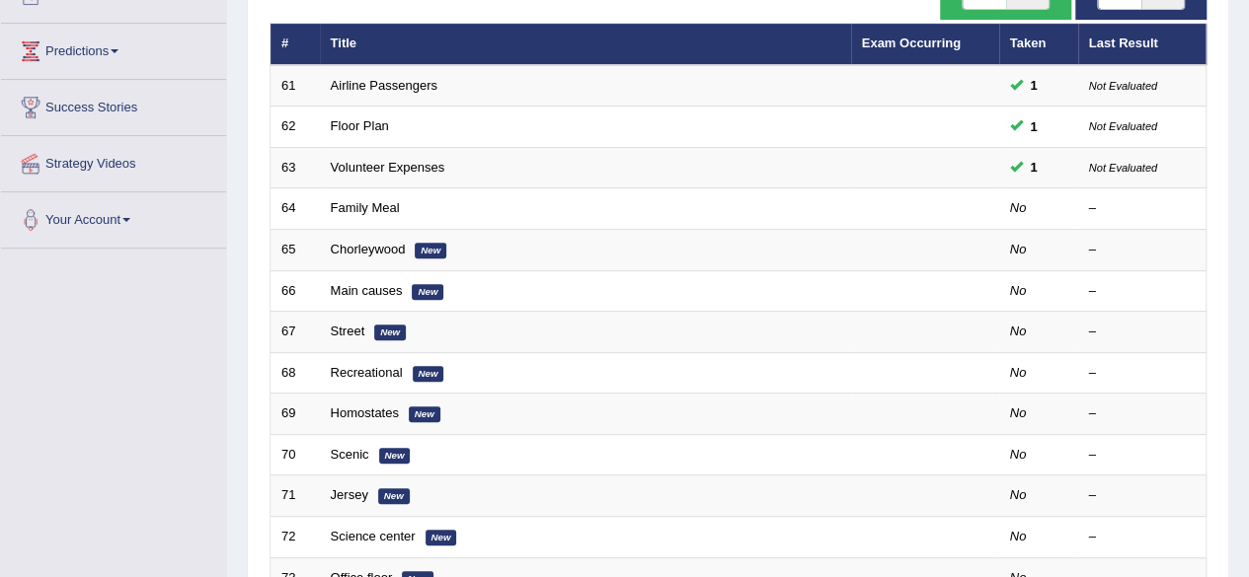
scroll to position [240, 0]
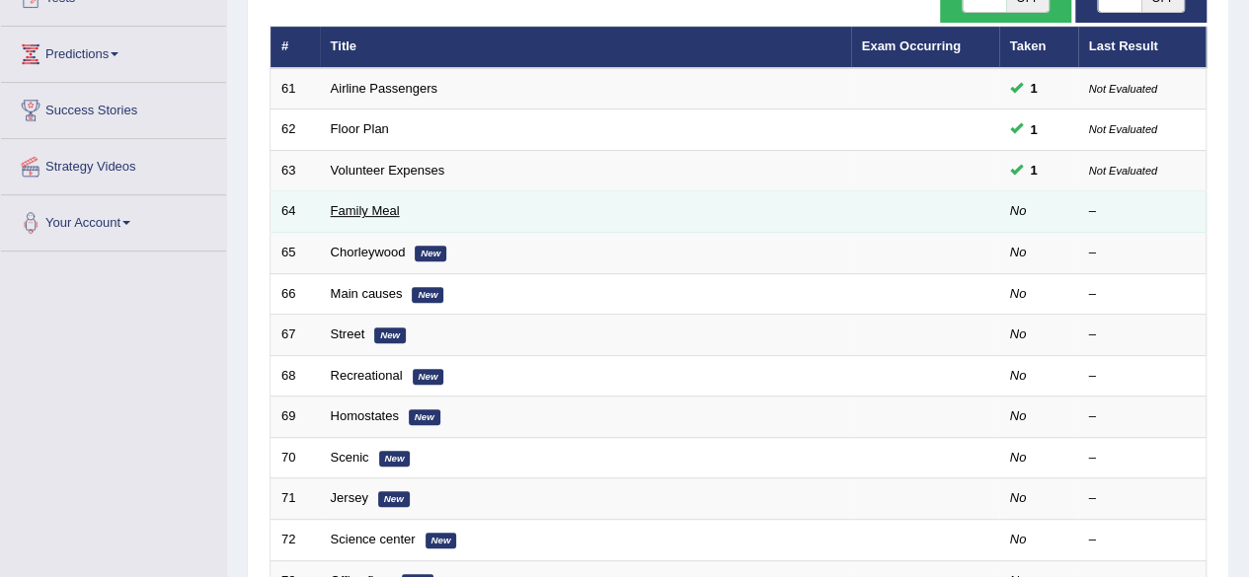
click at [369, 214] on link "Family Meal" at bounding box center [365, 210] width 69 height 15
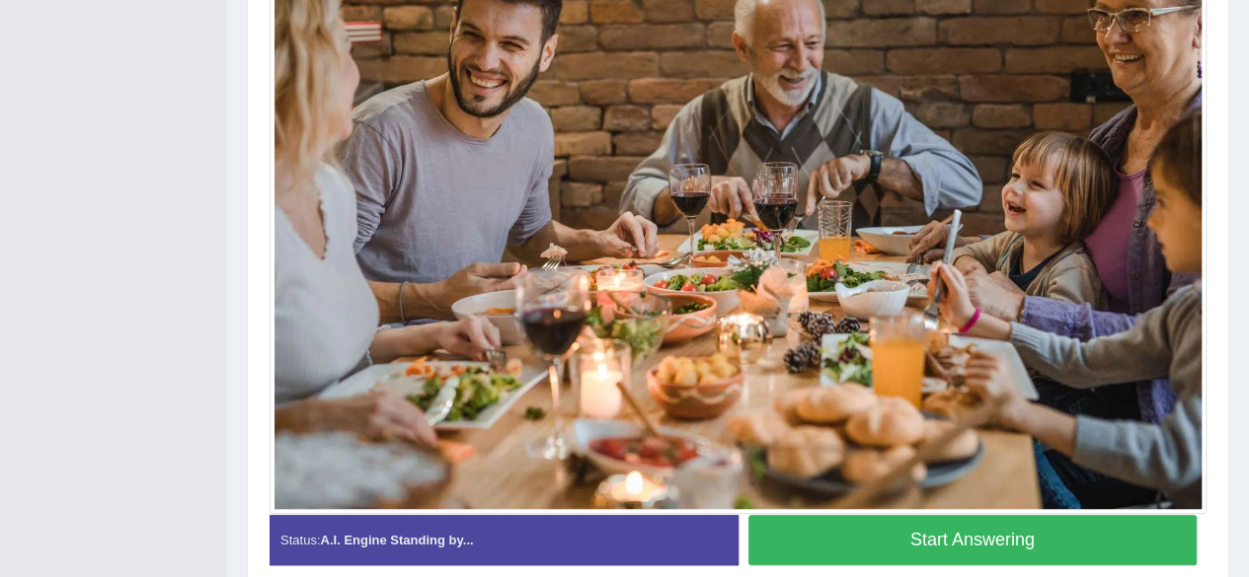
scroll to position [571, 0]
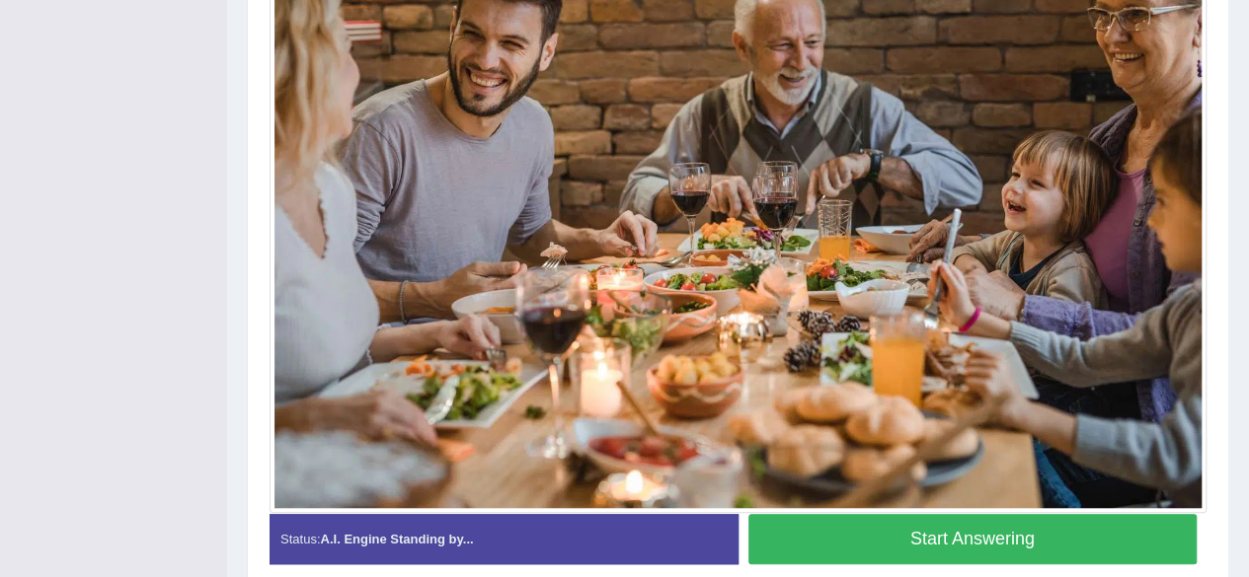
click at [949, 536] on button "Start Answering" at bounding box center [972, 539] width 449 height 50
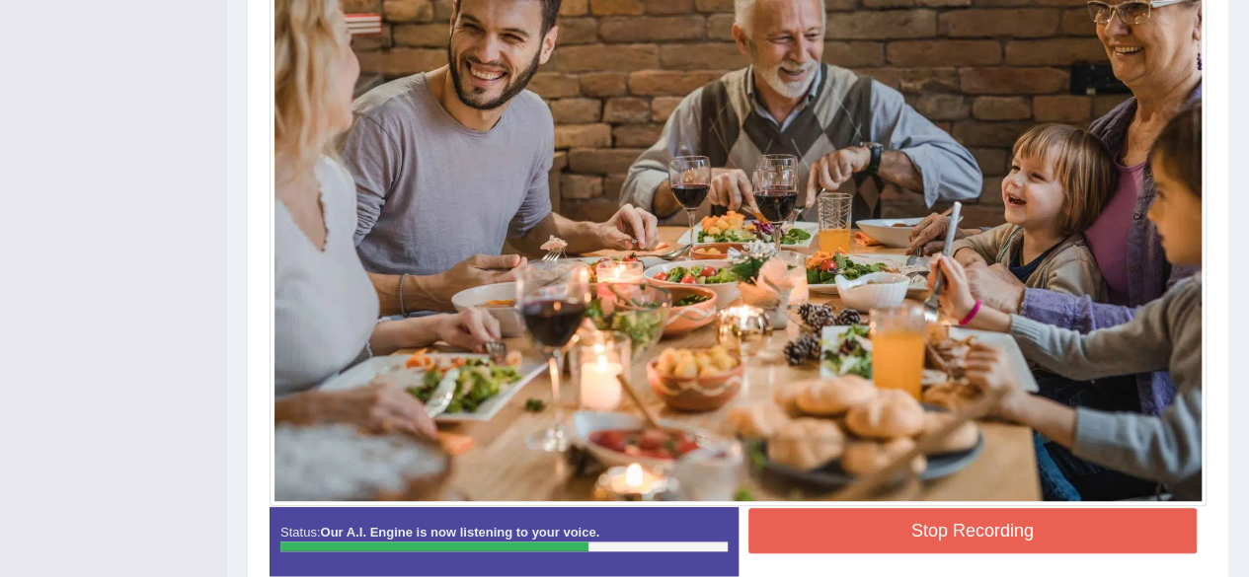
scroll to position [578, 0]
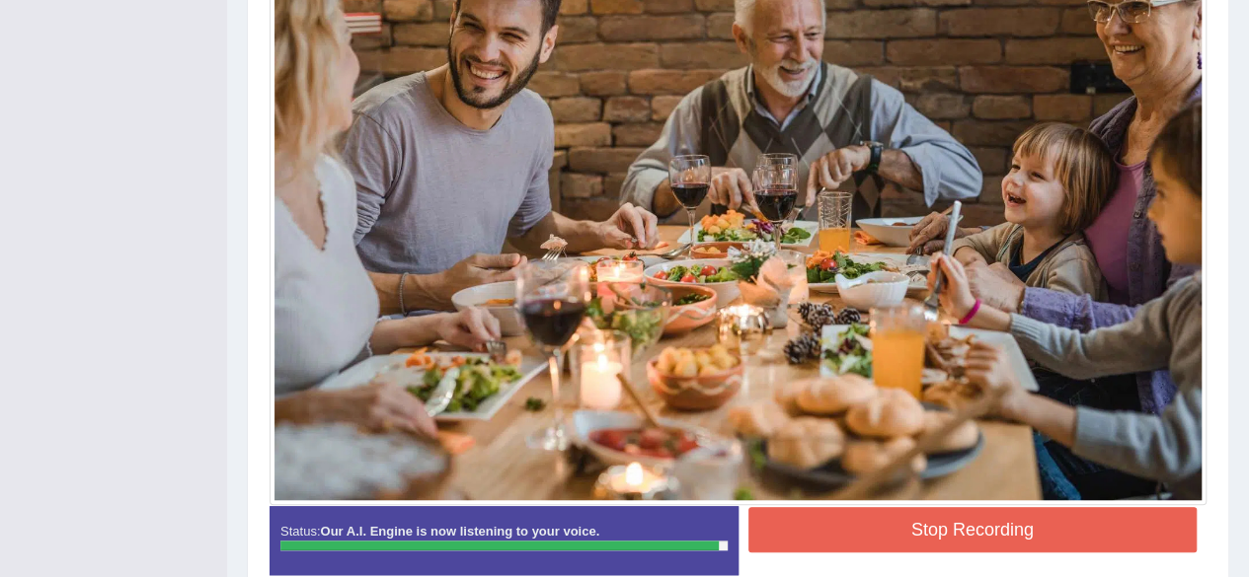
click at [1009, 529] on button "Stop Recording" at bounding box center [972, 529] width 449 height 45
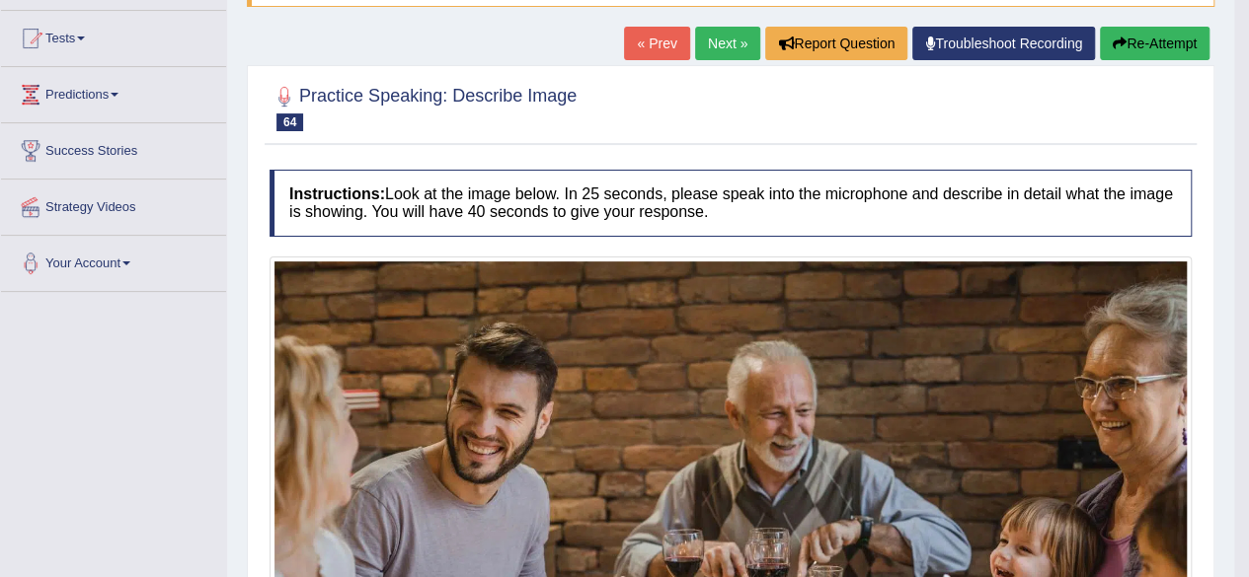
scroll to position [208, 0]
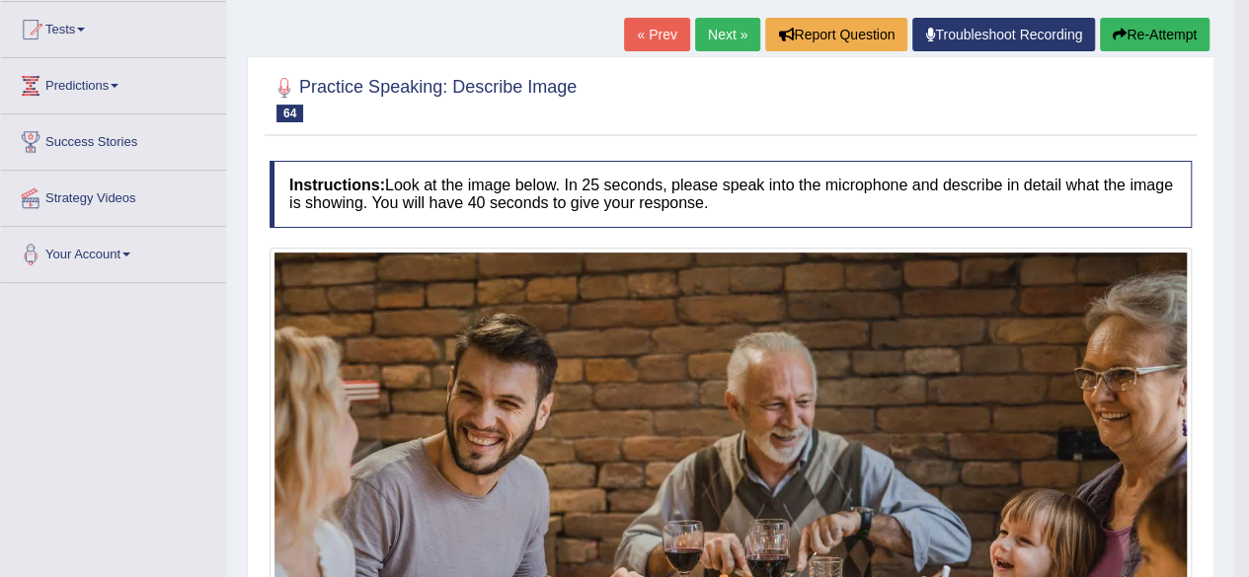
click at [710, 37] on link "Next »" at bounding box center [727, 35] width 65 height 34
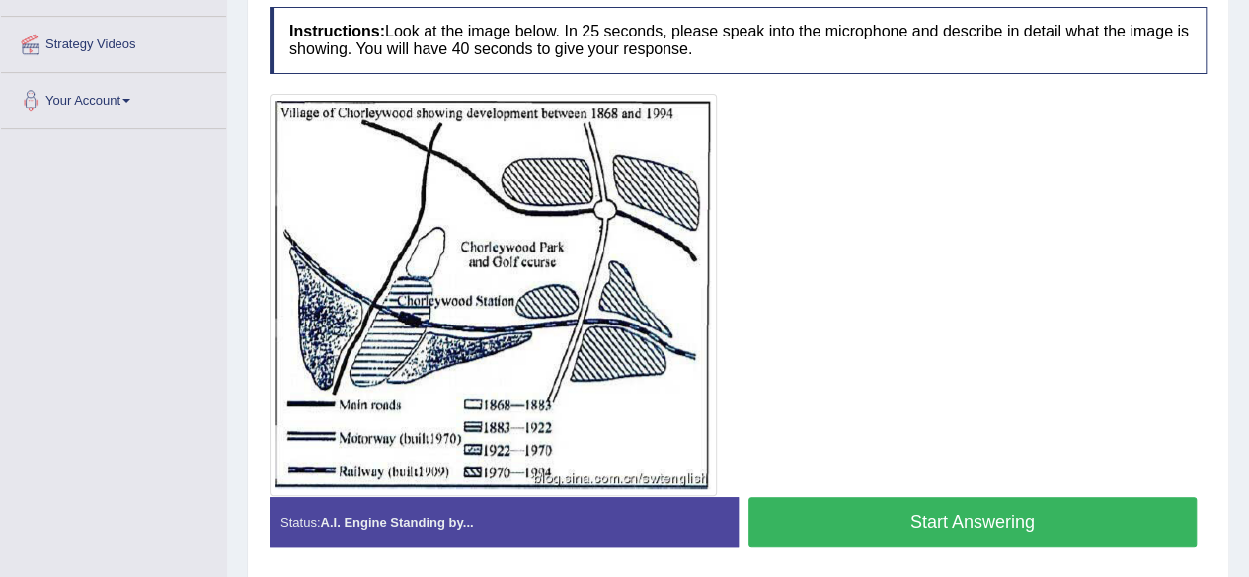
scroll to position [363, 0]
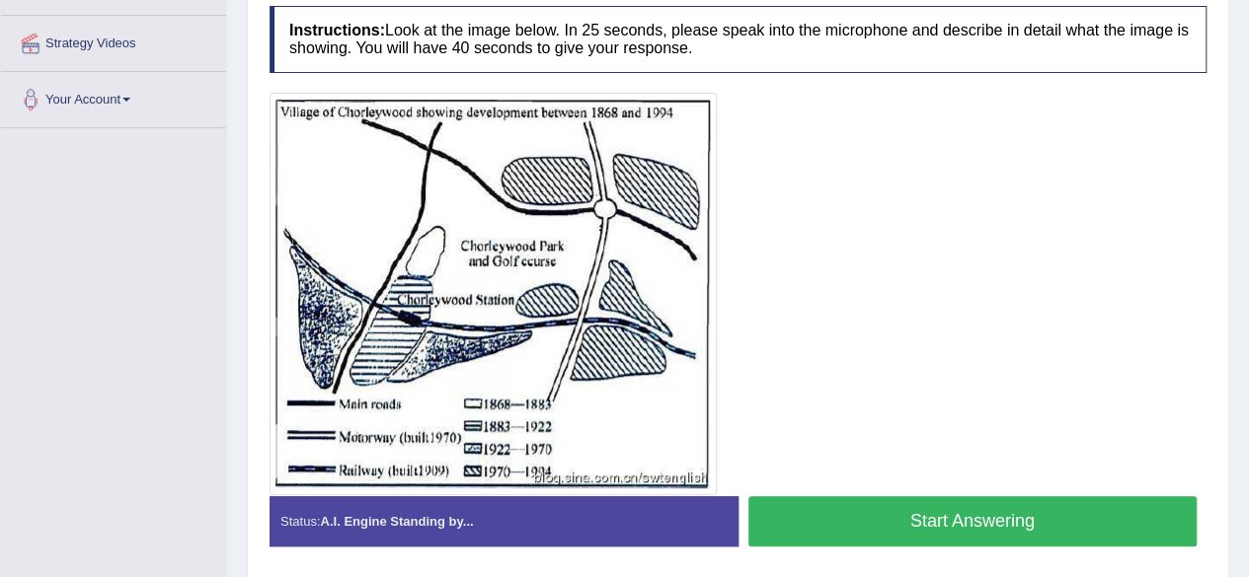
click at [758, 321] on div at bounding box center [737, 294] width 937 height 403
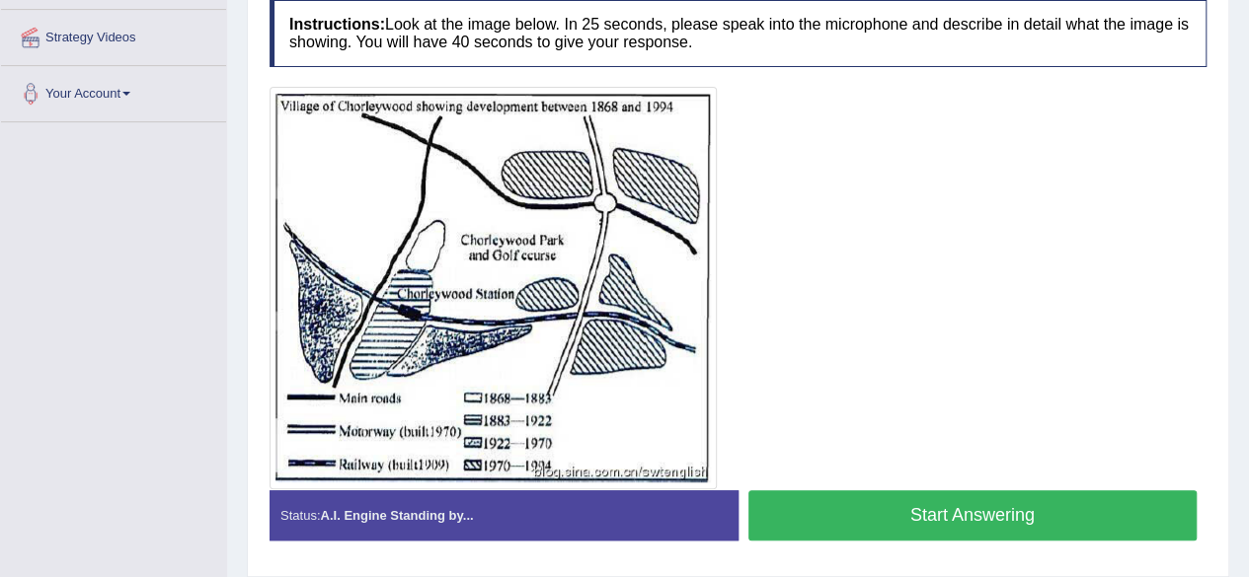
scroll to position [368, 0]
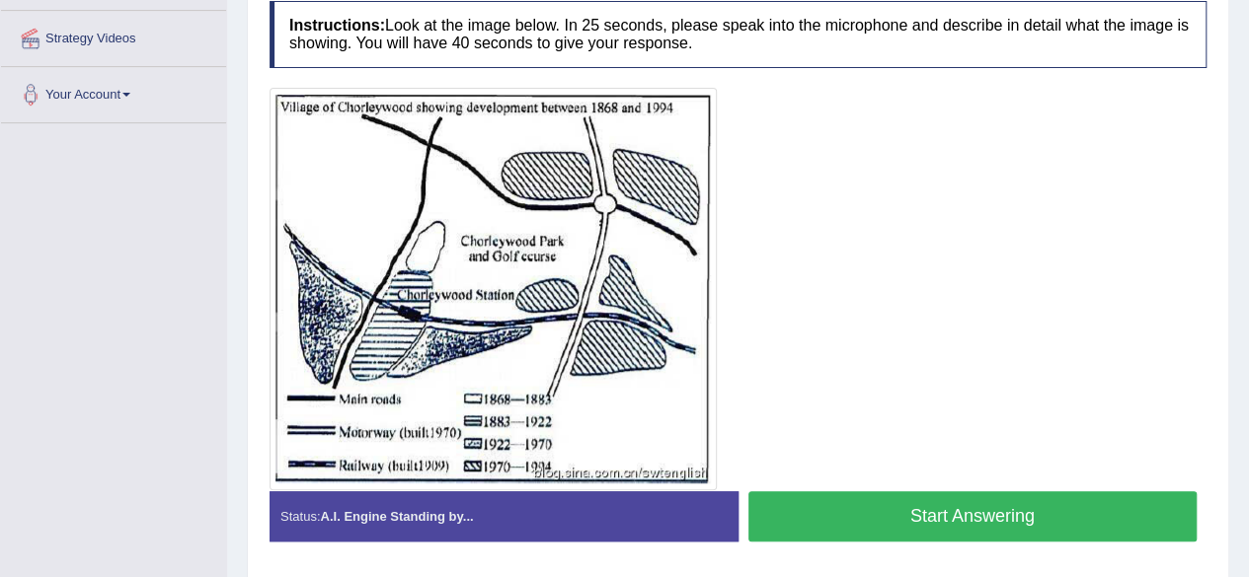
click at [851, 502] on button "Start Answering" at bounding box center [972, 517] width 449 height 50
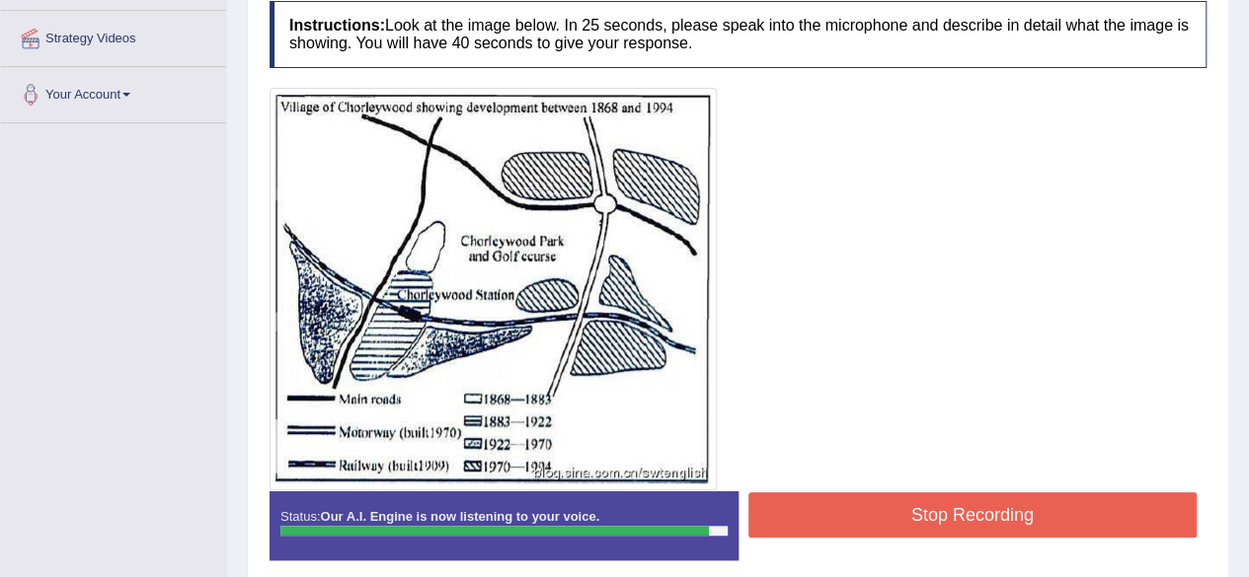
click at [894, 524] on button "Stop Recording" at bounding box center [972, 515] width 449 height 45
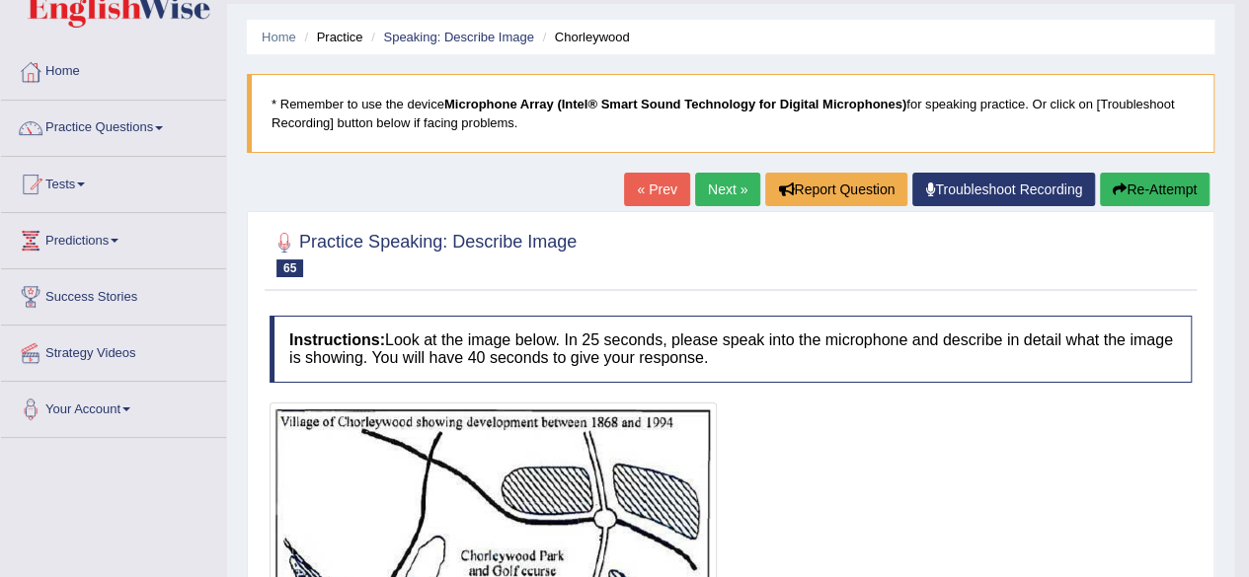
scroll to position [0, 0]
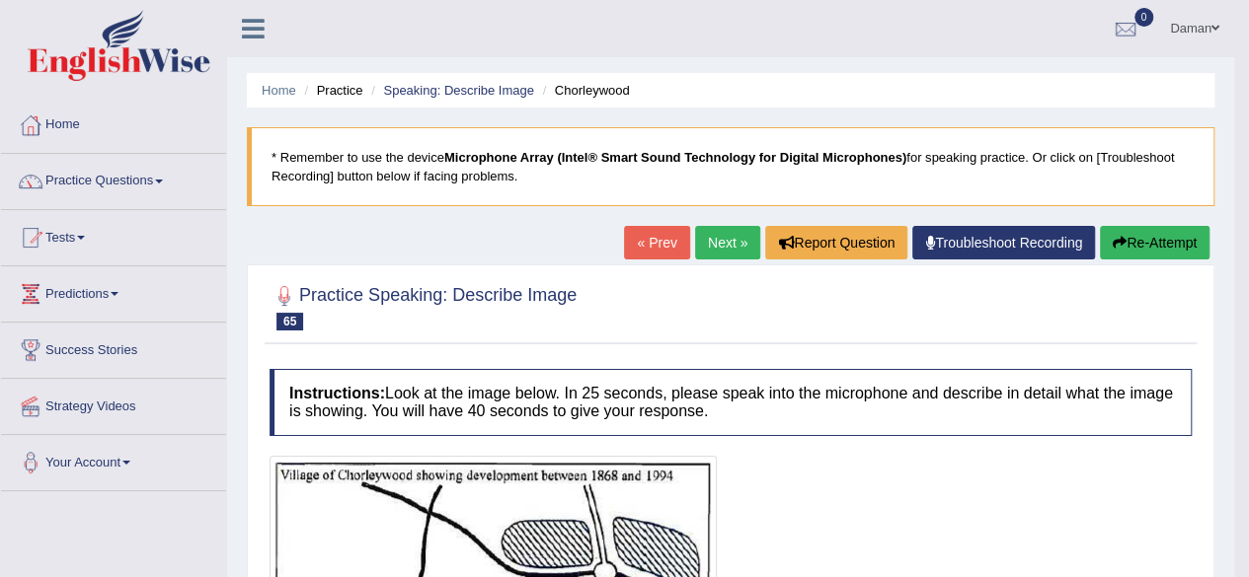
click at [709, 251] on link "Next »" at bounding box center [727, 243] width 65 height 34
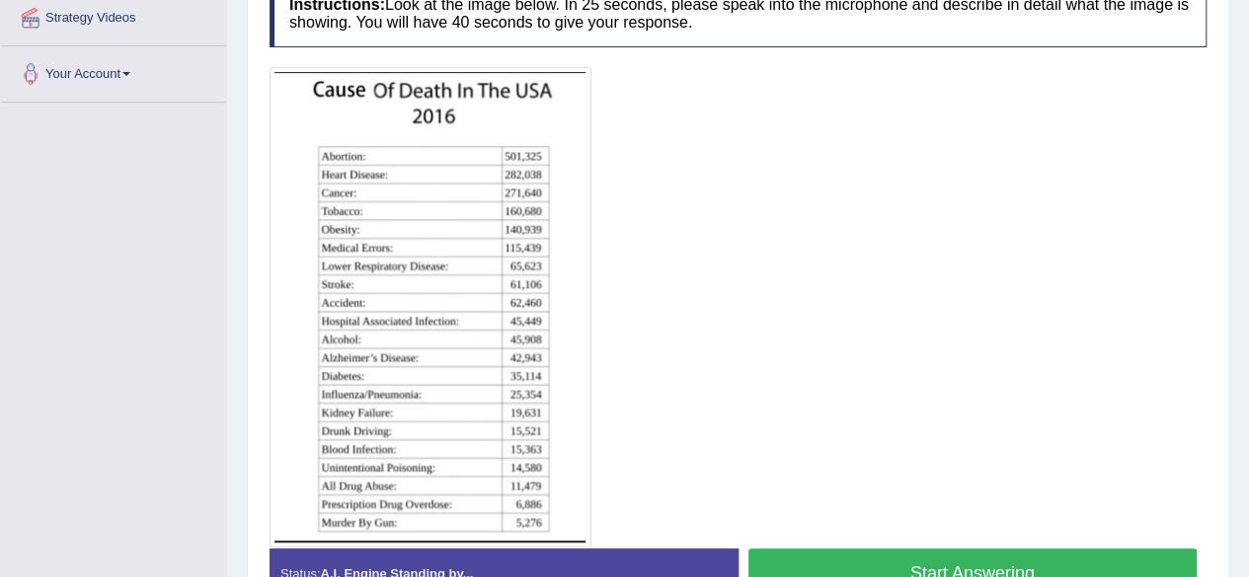
scroll to position [467, 0]
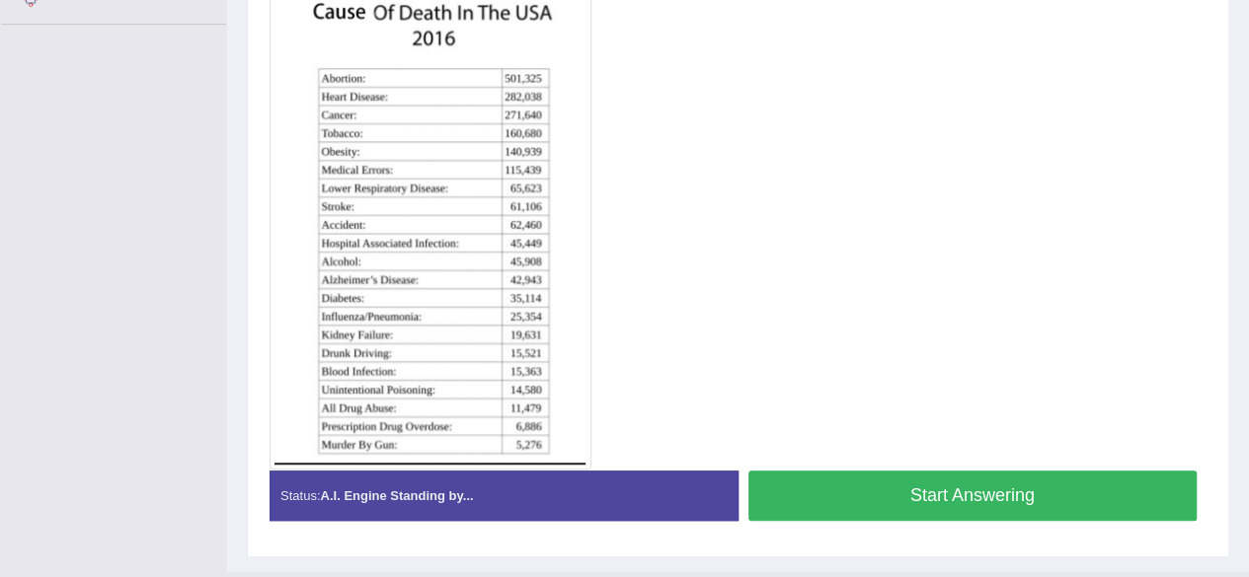
click at [892, 490] on button "Start Answering" at bounding box center [972, 496] width 449 height 50
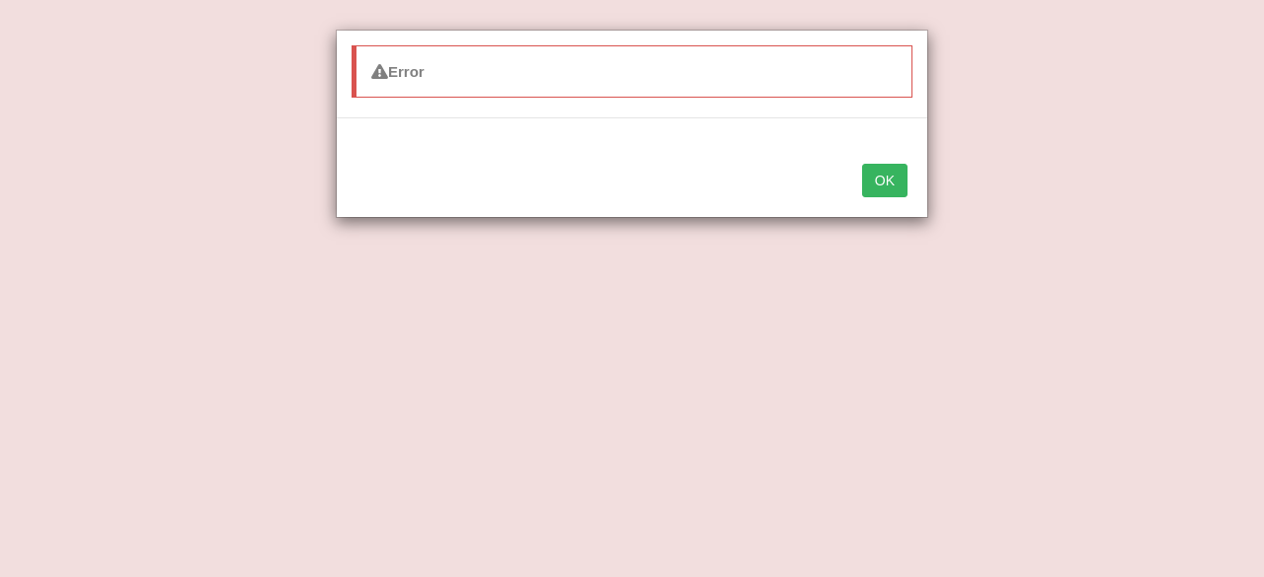
click at [883, 179] on button "OK" at bounding box center [884, 181] width 45 height 34
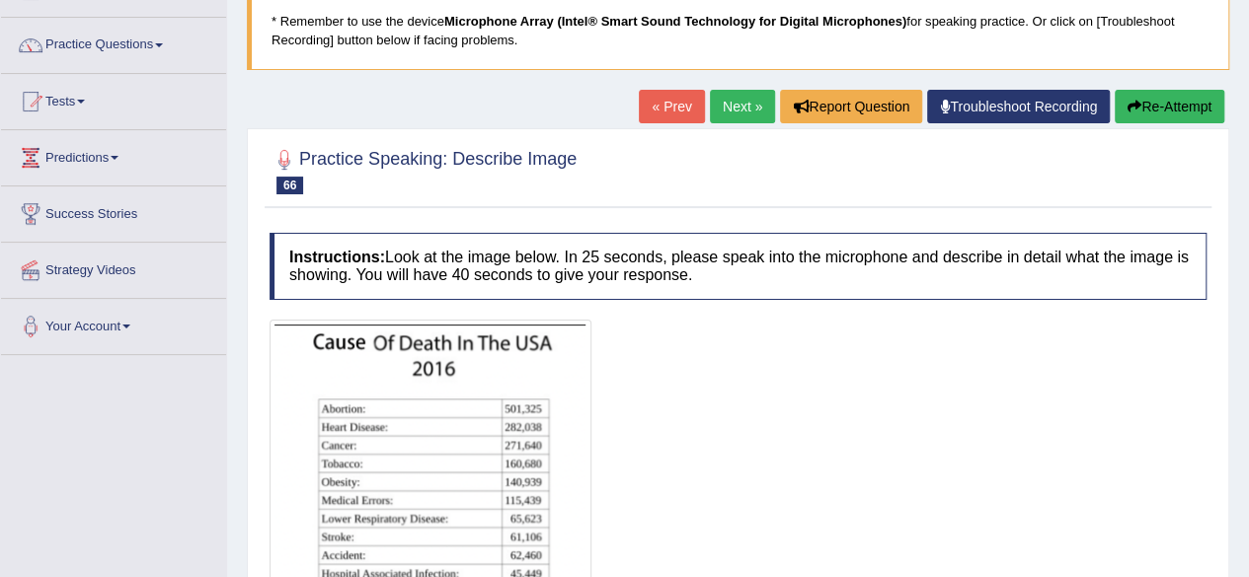
scroll to position [113, 0]
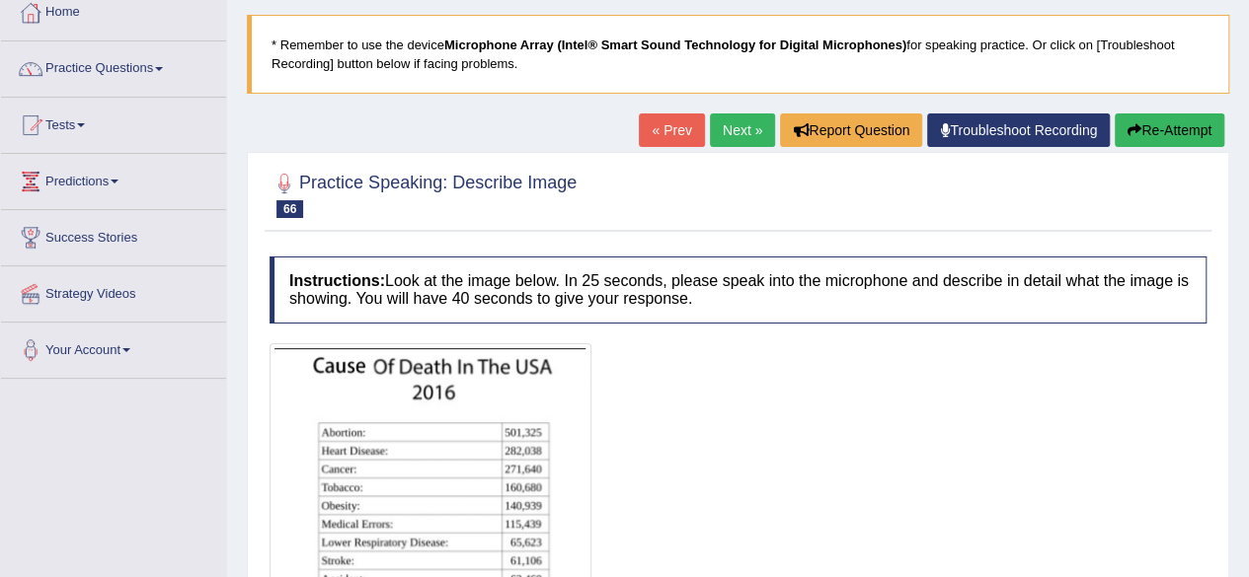
click at [733, 125] on link "Next »" at bounding box center [742, 131] width 65 height 34
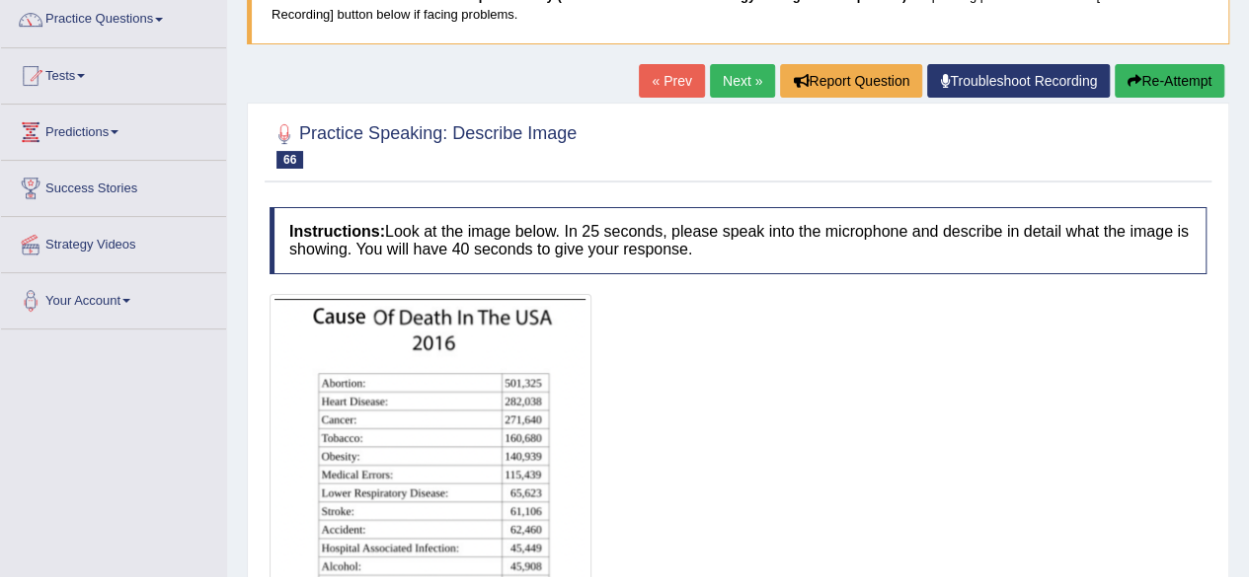
scroll to position [158, 0]
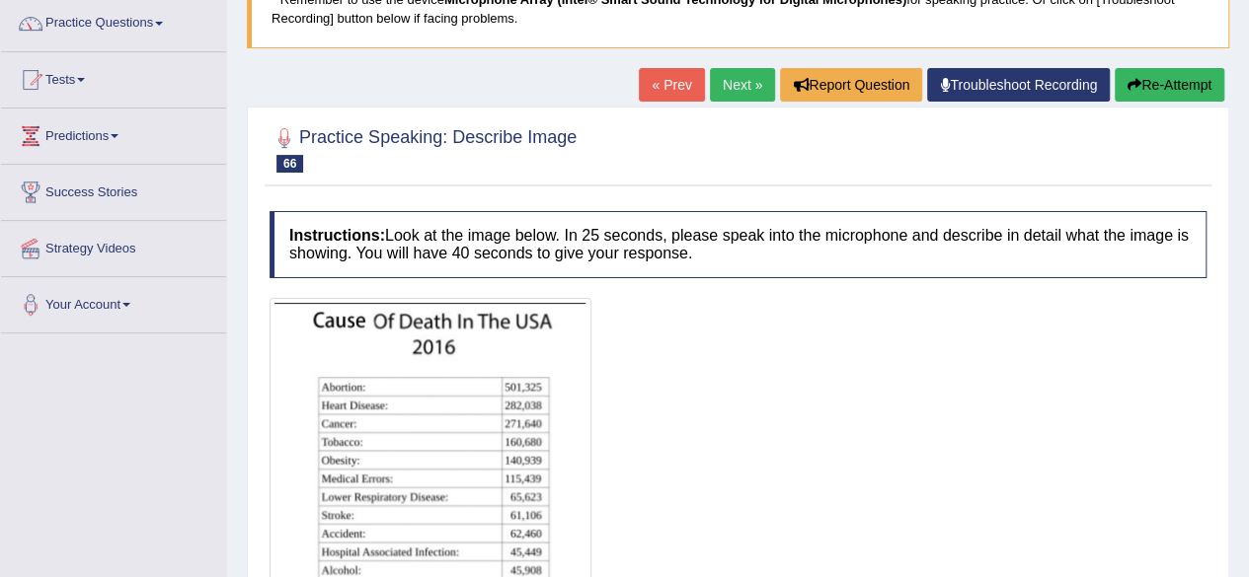
click at [747, 83] on link "Next »" at bounding box center [742, 85] width 65 height 34
click at [115, 23] on link "Practice Questions" at bounding box center [113, 20] width 225 height 49
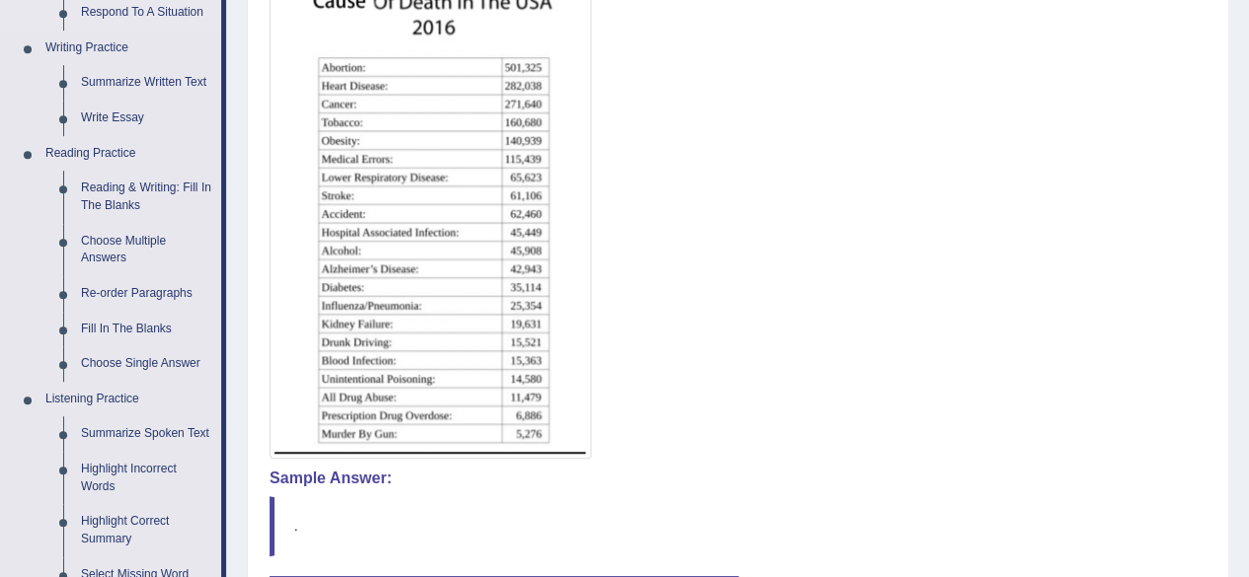
scroll to position [486, 0]
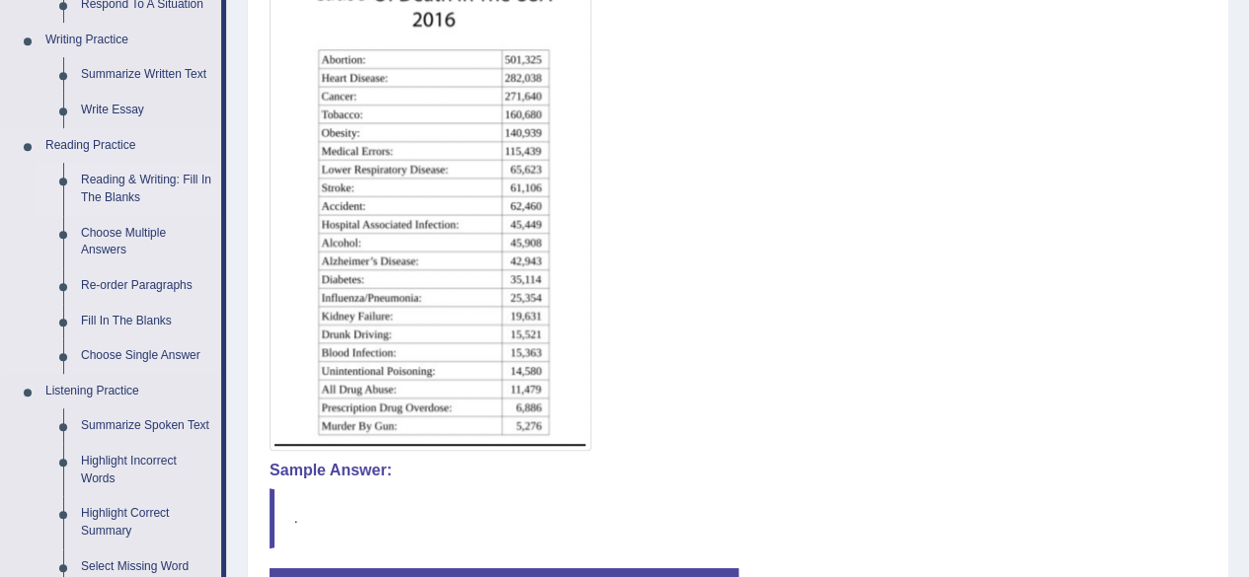
click at [124, 188] on link "Reading & Writing: Fill In The Blanks" at bounding box center [146, 189] width 149 height 52
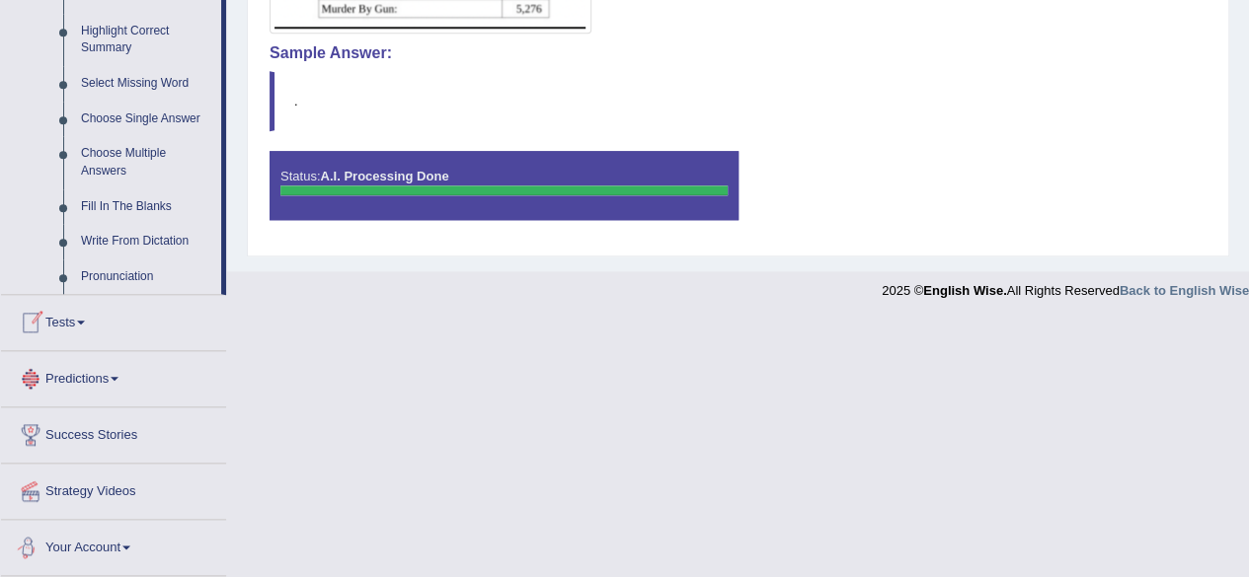
scroll to position [965, 0]
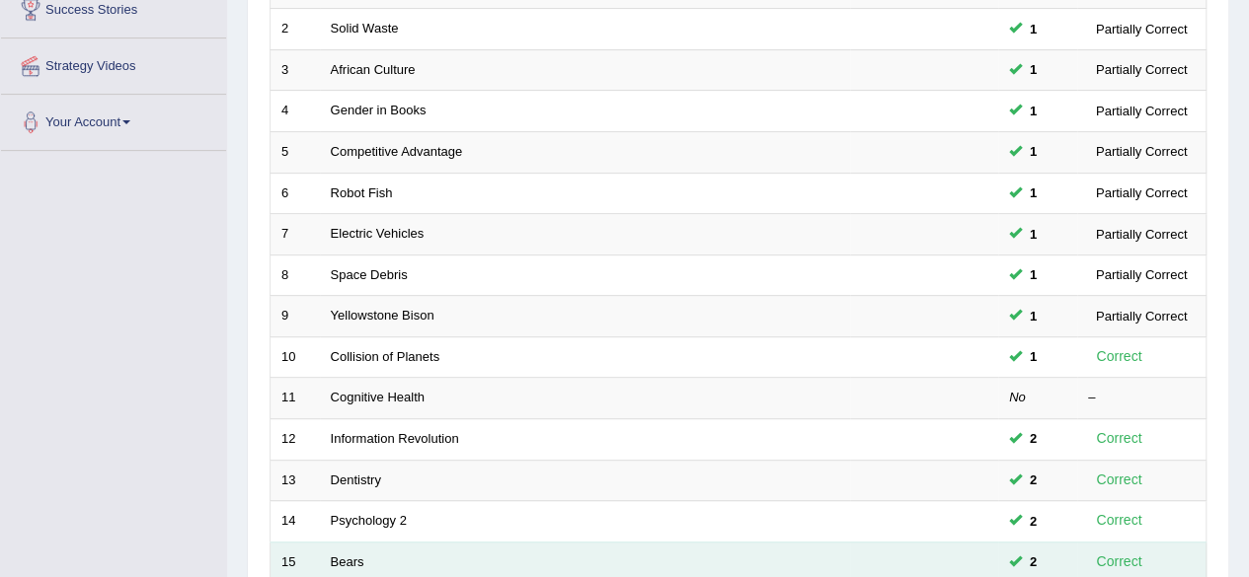
scroll to position [390, 0]
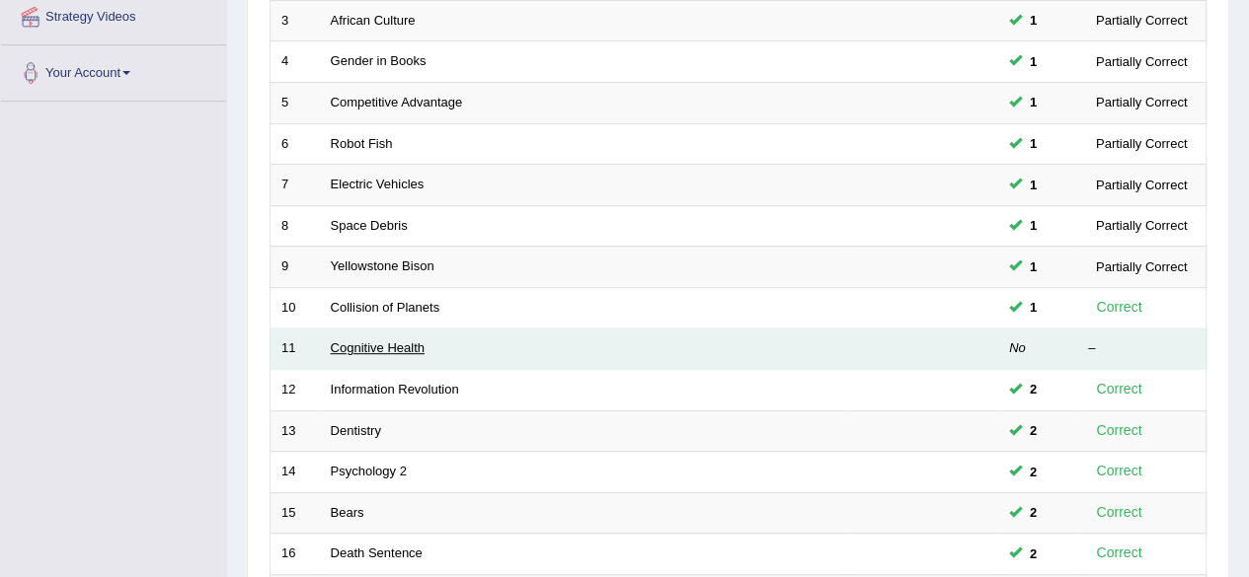
click at [375, 341] on link "Cognitive Health" at bounding box center [378, 348] width 94 height 15
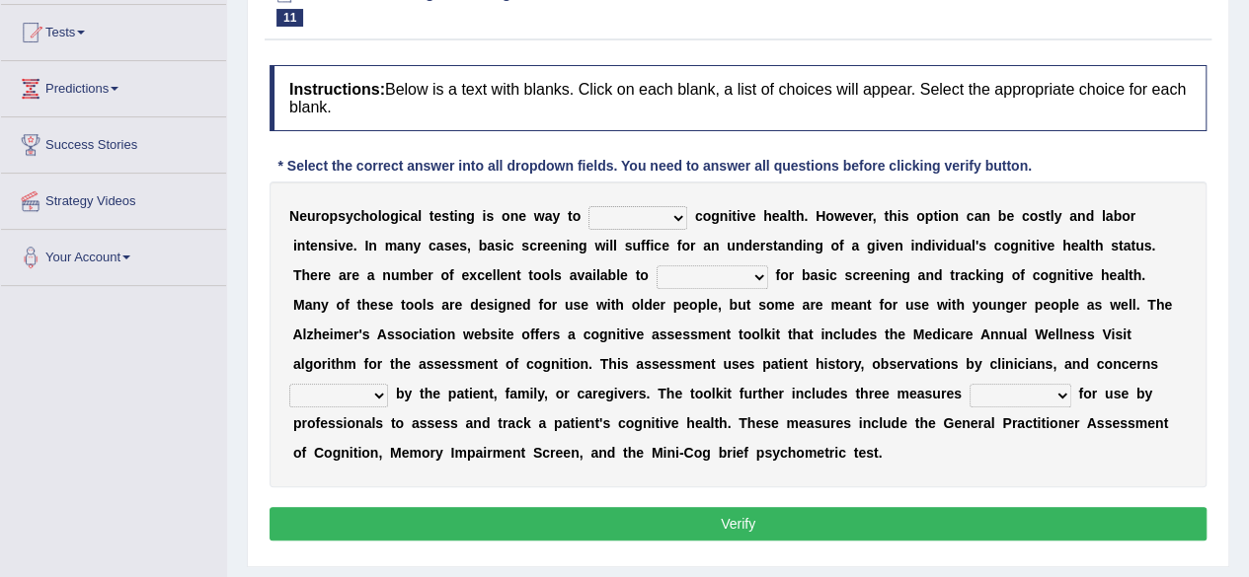
scroll to position [227, 0]
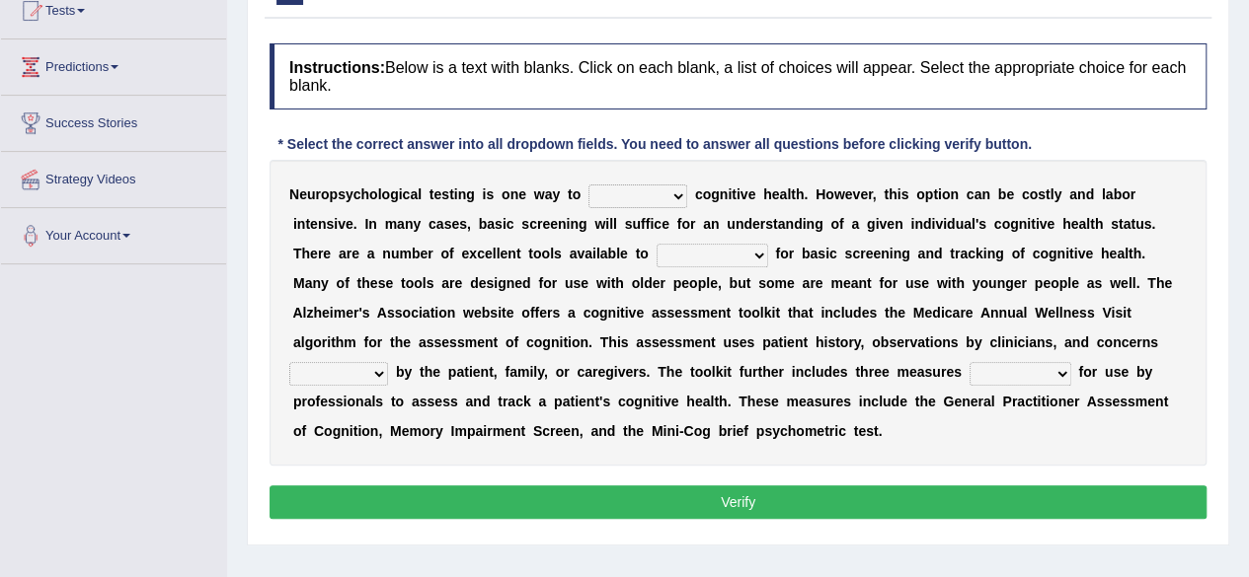
click at [673, 196] on select "obsess assess possess access" at bounding box center [637, 197] width 99 height 24
select select "assess"
click at [588, 185] on select "obsess assess possess access" at bounding box center [637, 197] width 99 height 24
click at [740, 250] on select "stationers practitioners petitioners questioners" at bounding box center [712, 256] width 112 height 24
select select "stationers"
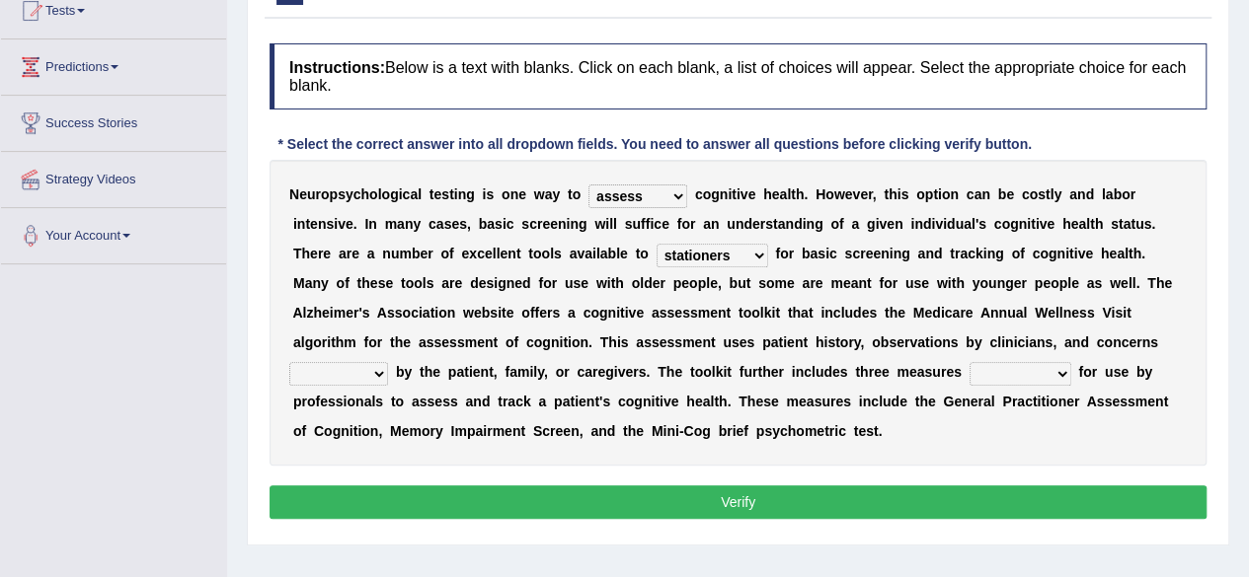
click at [656, 244] on select "stationers practitioners petitioners questioners" at bounding box center [712, 256] width 112 height 24
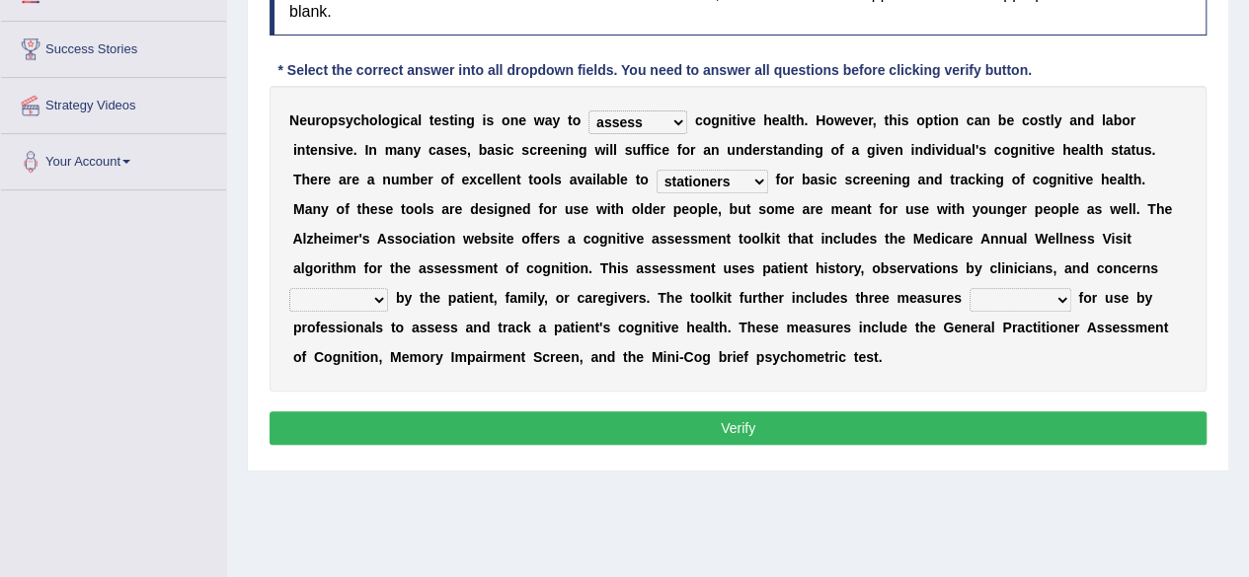
scroll to position [303, 0]
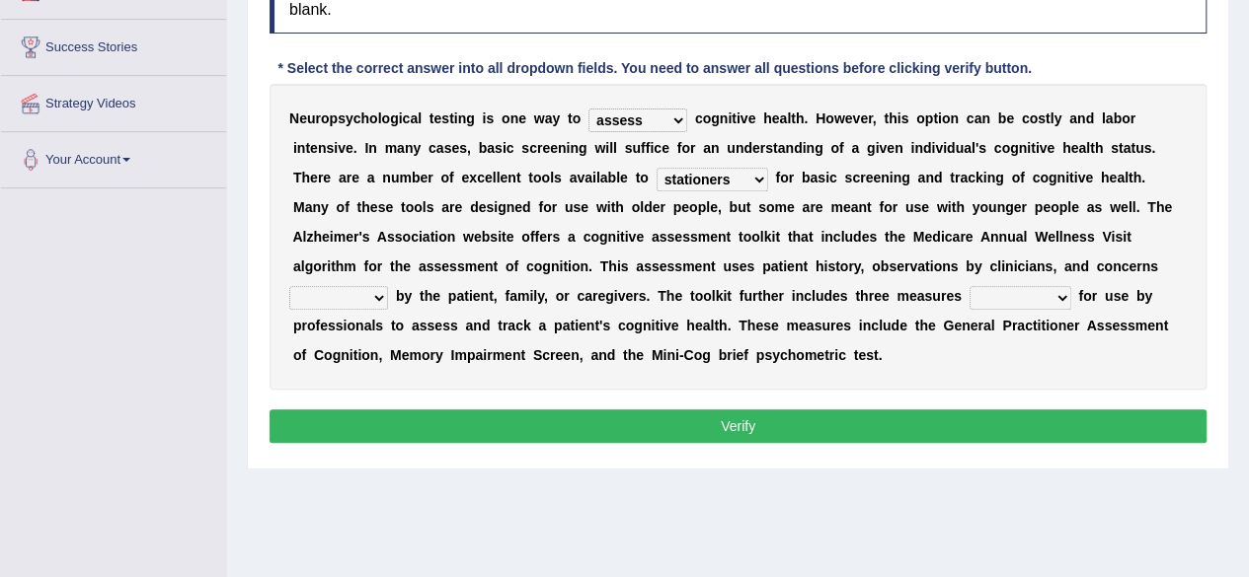
click at [677, 117] on select "obsess assess possess access" at bounding box center [637, 121] width 99 height 24
click at [588, 109] on select "obsess assess possess access" at bounding box center [637, 121] width 99 height 24
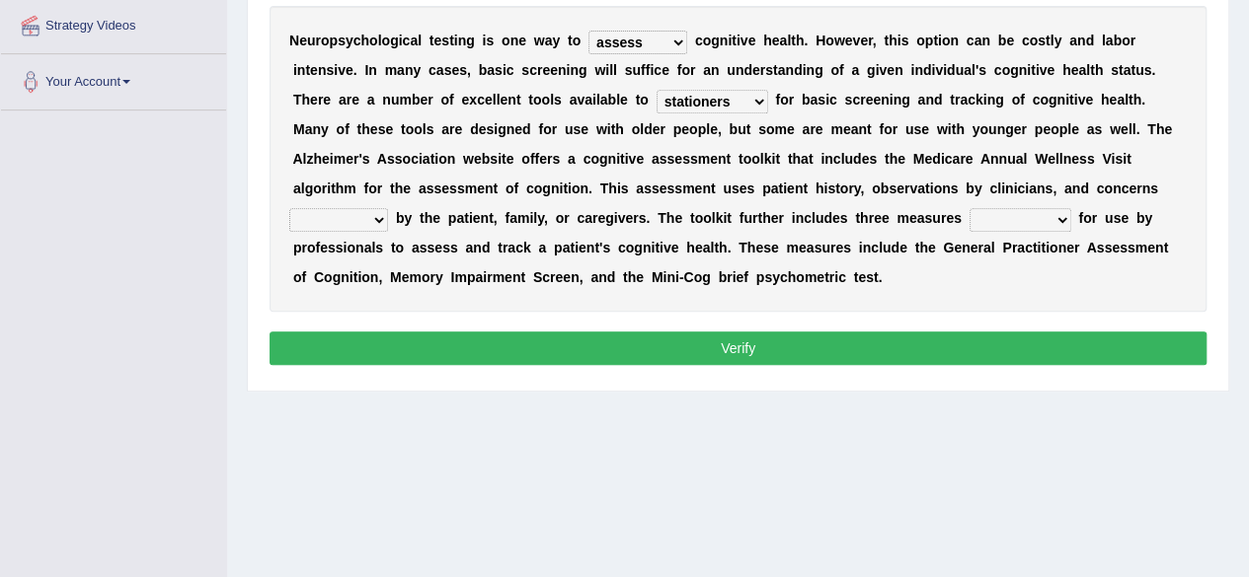
scroll to position [382, 0]
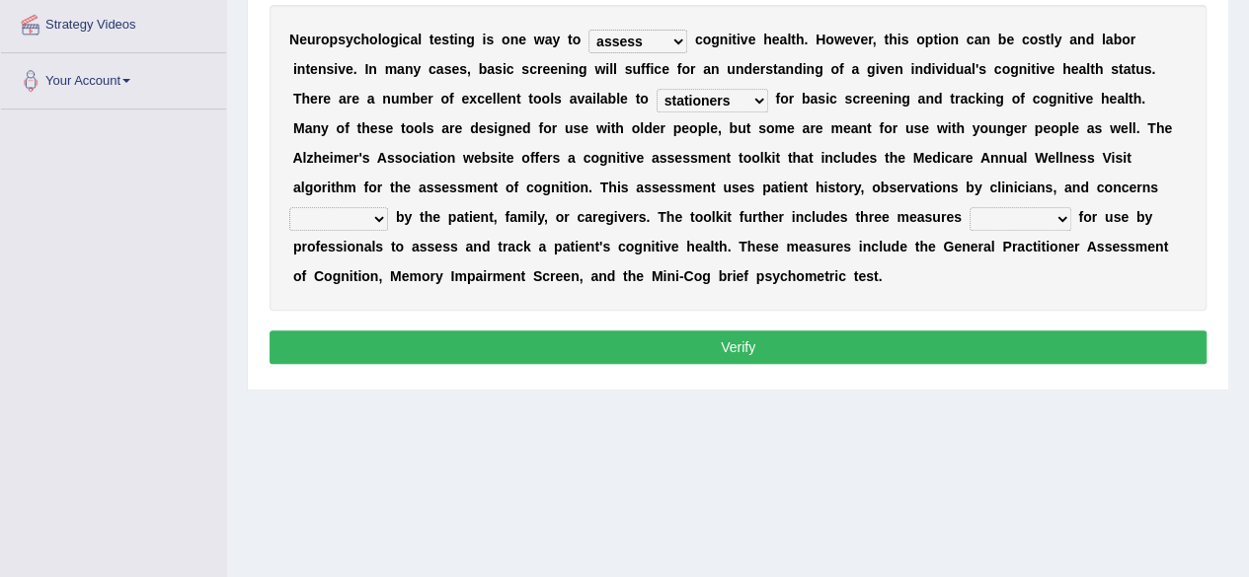
click at [375, 218] on select "raised rising arising praised" at bounding box center [338, 219] width 99 height 24
select select "raised"
click at [289, 207] on select "raised rising arising praised" at bounding box center [338, 219] width 99 height 24
click at [1020, 221] on select "validated intimidated dilapidated antedated" at bounding box center [1020, 219] width 102 height 24
click at [933, 302] on div "N e u r o p s y c h o l o g i c a l t e s t i n g i s o n e w a y t o obsess as…" at bounding box center [737, 158] width 937 height 306
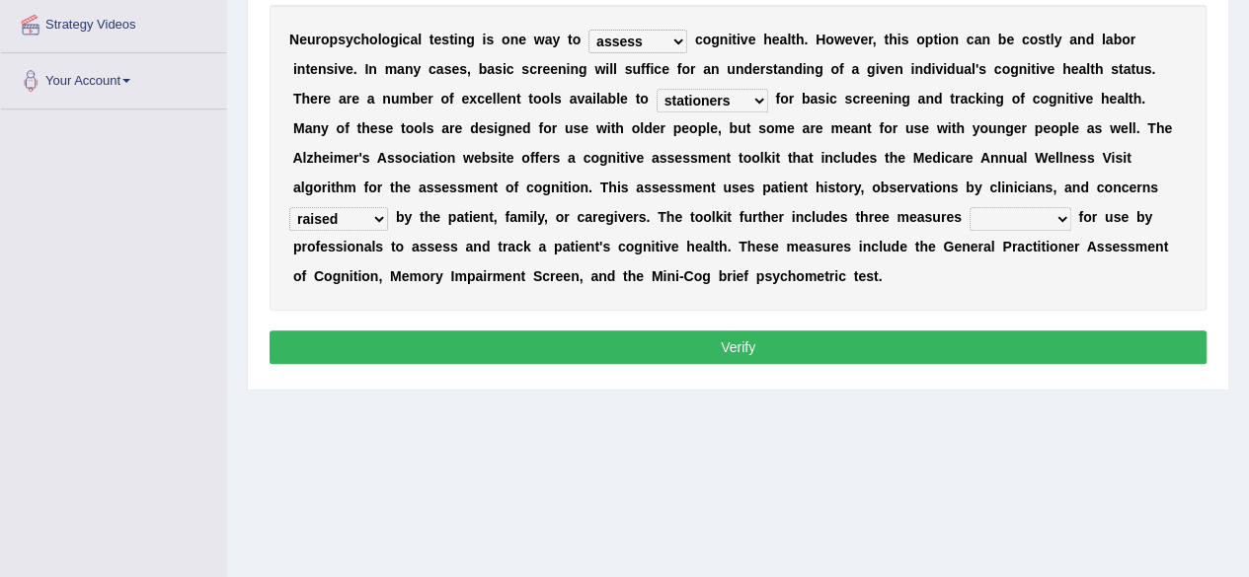
click at [1050, 218] on select "validated intimidated dilapidated antedated" at bounding box center [1020, 219] width 102 height 24
click at [969, 207] on select "validated intimidated dilapidated antedated" at bounding box center [1020, 219] width 102 height 24
click at [1049, 214] on select "validated intimidated dilapidated antedated" at bounding box center [1020, 219] width 102 height 24
select select "intimidated"
click at [969, 207] on select "validated intimidated dilapidated antedated" at bounding box center [1020, 219] width 102 height 24
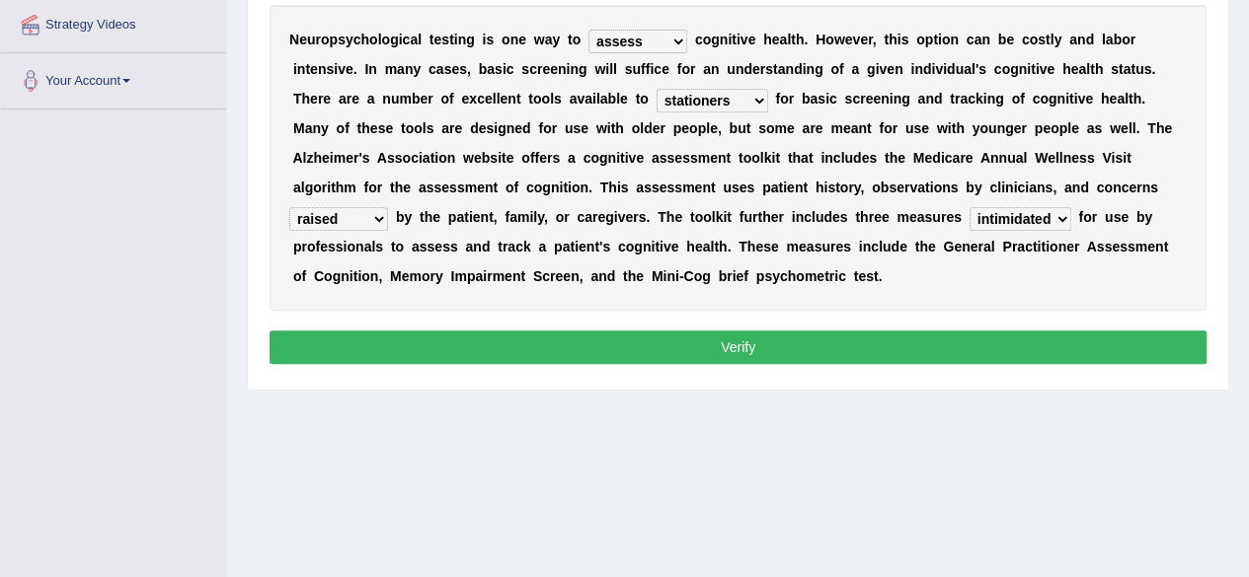
click at [942, 348] on button "Verify" at bounding box center [737, 348] width 937 height 34
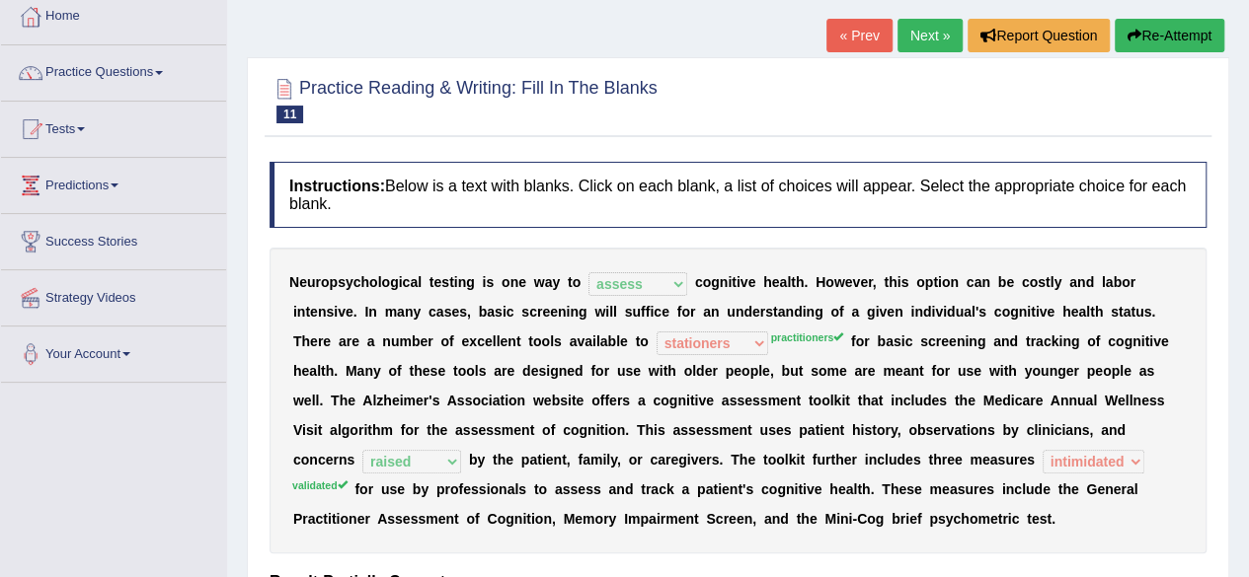
scroll to position [107, 0]
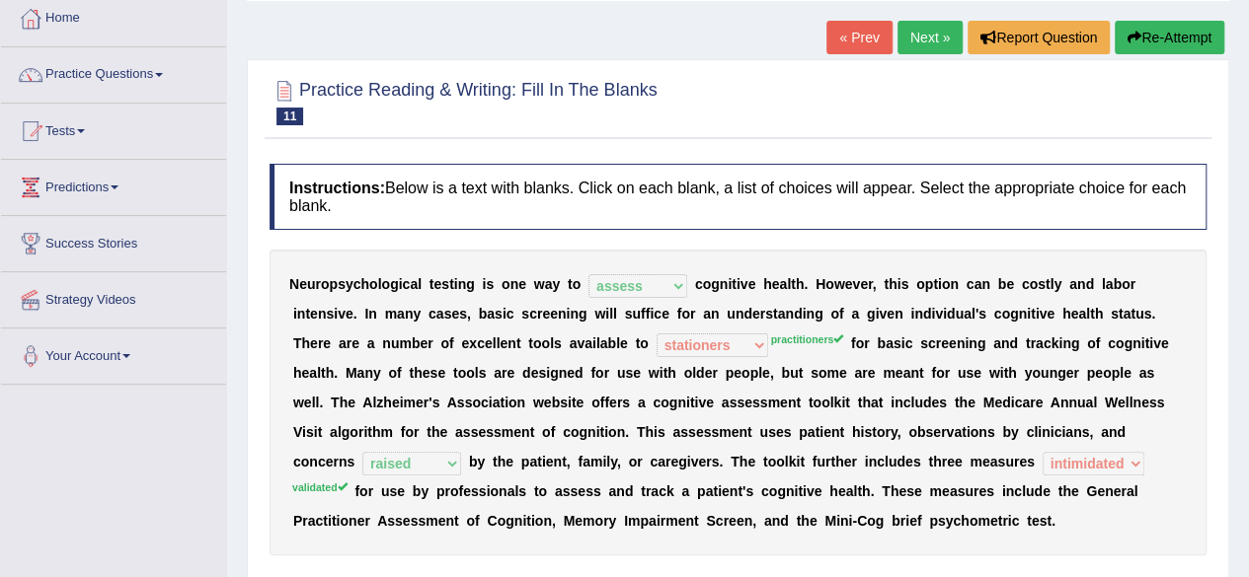
click at [920, 36] on link "Next »" at bounding box center [929, 38] width 65 height 34
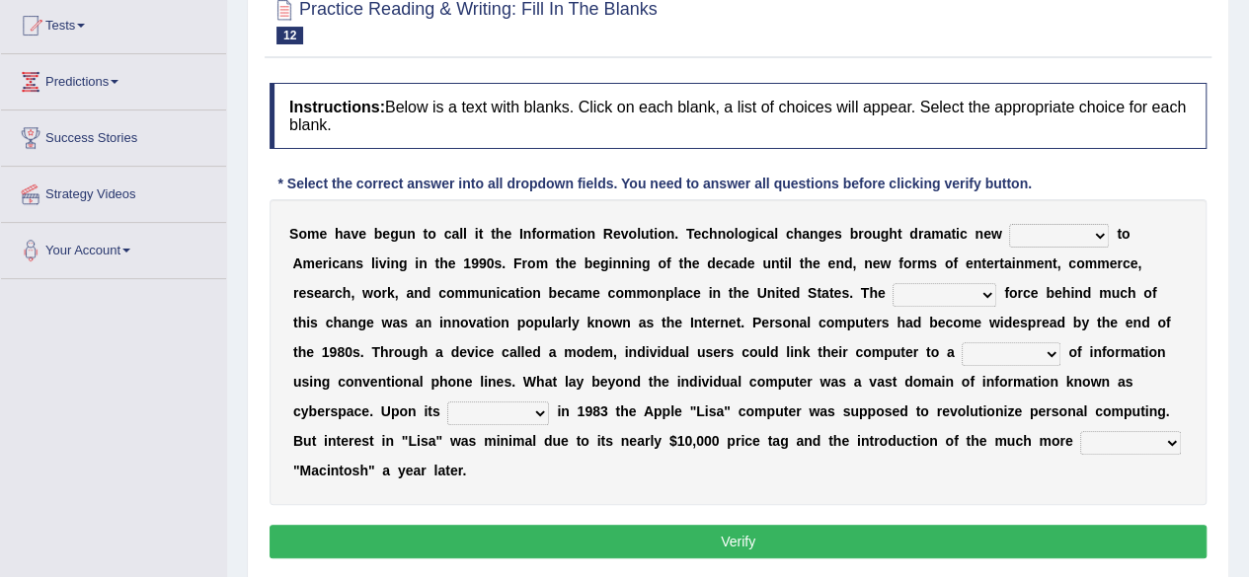
scroll to position [214, 0]
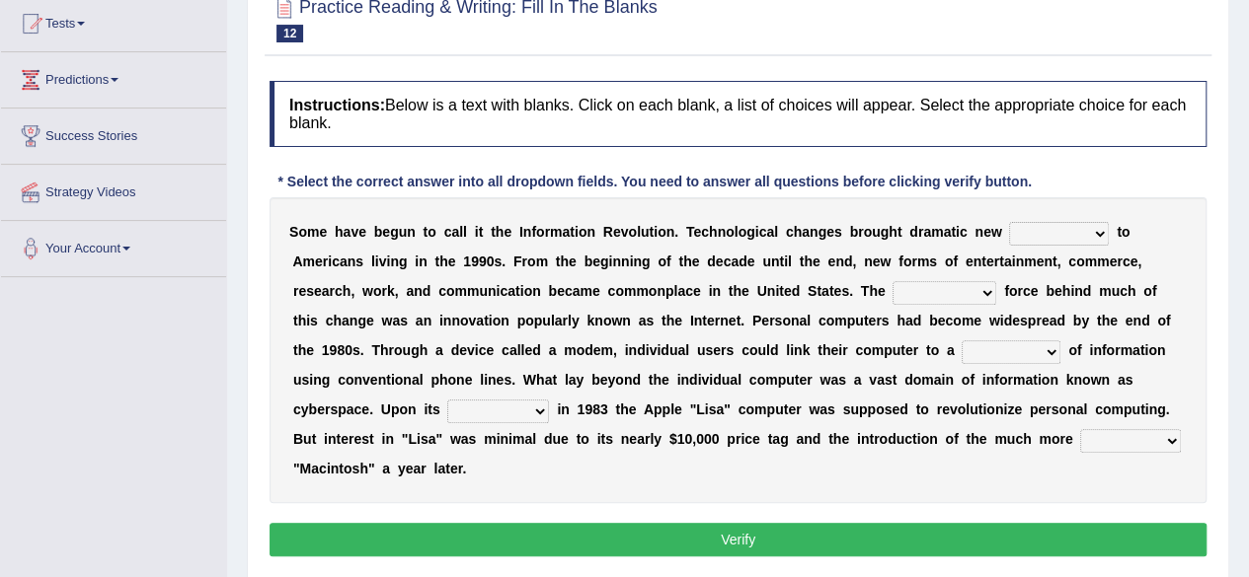
click at [1050, 231] on select "challenges puzzles options confusion" at bounding box center [1059, 234] width 100 height 24
select select "challenges"
click at [1009, 222] on select "challenges puzzles options confusion" at bounding box center [1059, 234] width 100 height 24
click at [1080, 224] on select "challenges puzzles options confusion" at bounding box center [1059, 234] width 100 height 24
click at [922, 300] on select "unremitting uninspiring driving insinuating" at bounding box center [944, 293] width 104 height 24
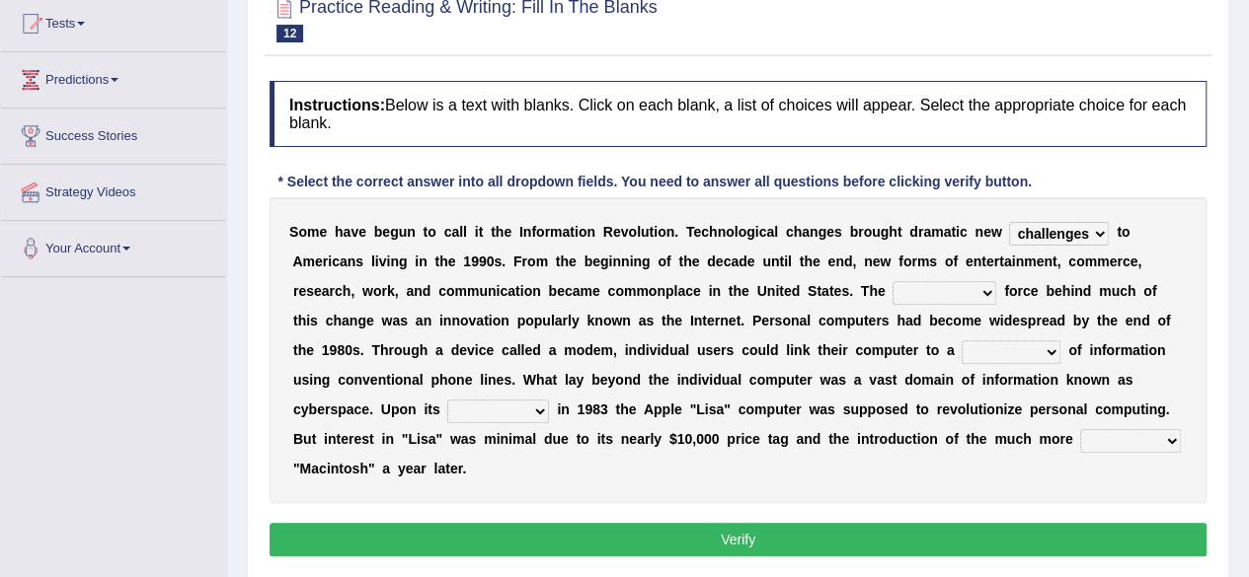
select select "insinuating"
click at [892, 281] on select "unremitting uninspiring driving insinuating" at bounding box center [944, 293] width 104 height 24
click at [1011, 352] on select "magnitude bulk wealth volume" at bounding box center [1010, 353] width 99 height 24
select select "volume"
click at [961, 341] on select "magnitude bulk wealth volume" at bounding box center [1010, 353] width 99 height 24
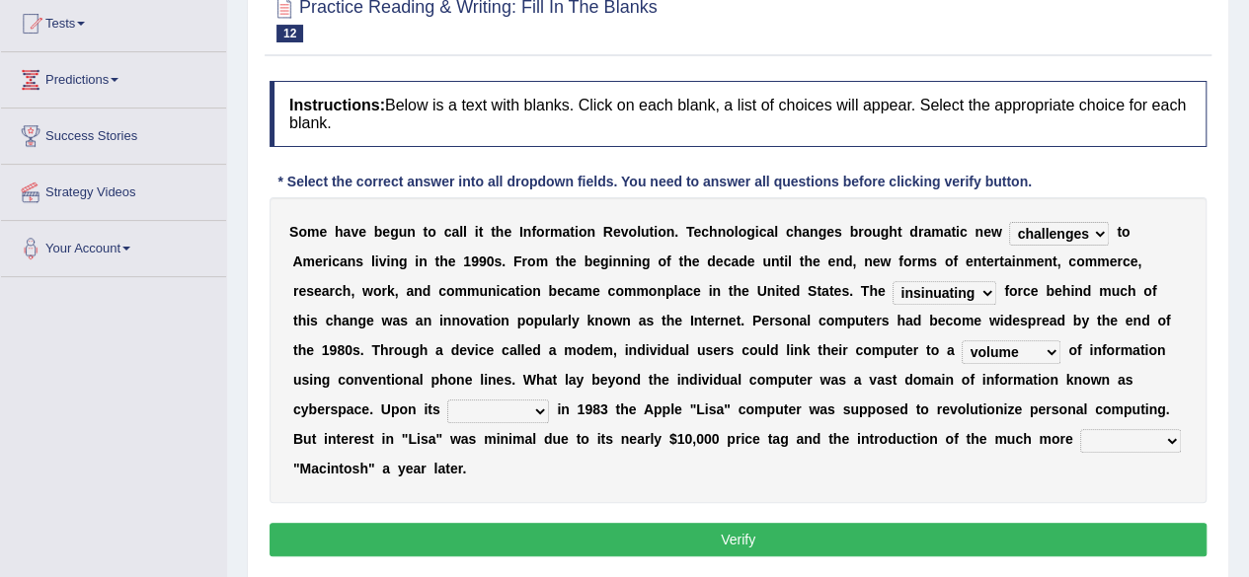
click at [519, 404] on select "relief release publication emission" at bounding box center [498, 412] width 102 height 24
select select "publication"
click at [447, 400] on select "relief release publication emission" at bounding box center [498, 412] width 102 height 24
click at [567, 540] on button "Verify" at bounding box center [737, 540] width 937 height 34
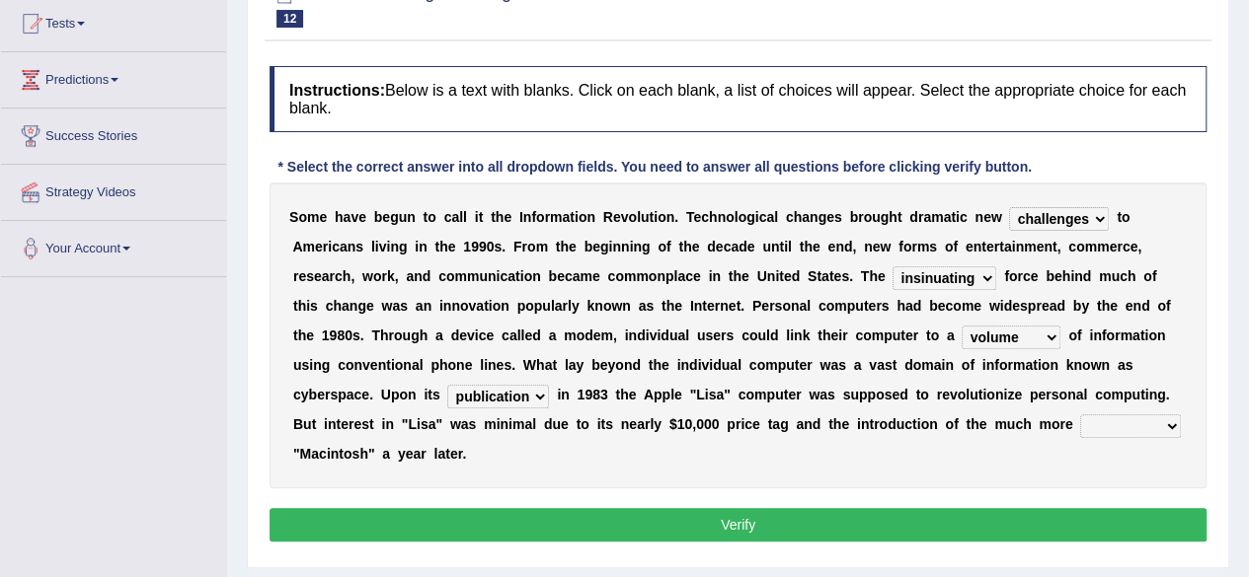
click at [598, 525] on button "Verify" at bounding box center [737, 525] width 937 height 34
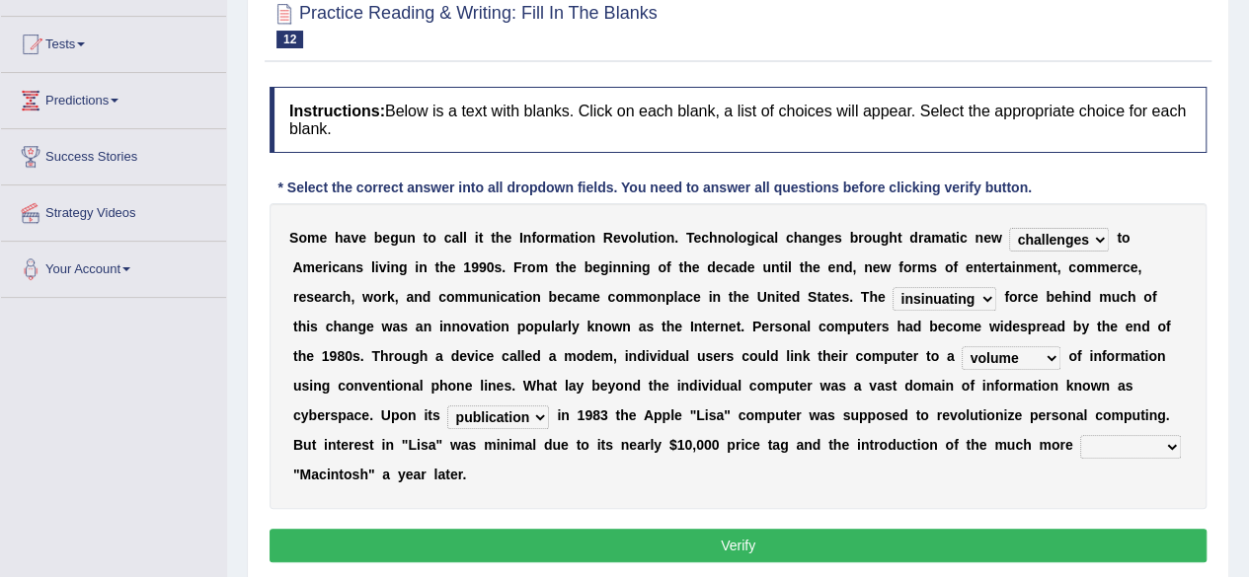
scroll to position [192, 0]
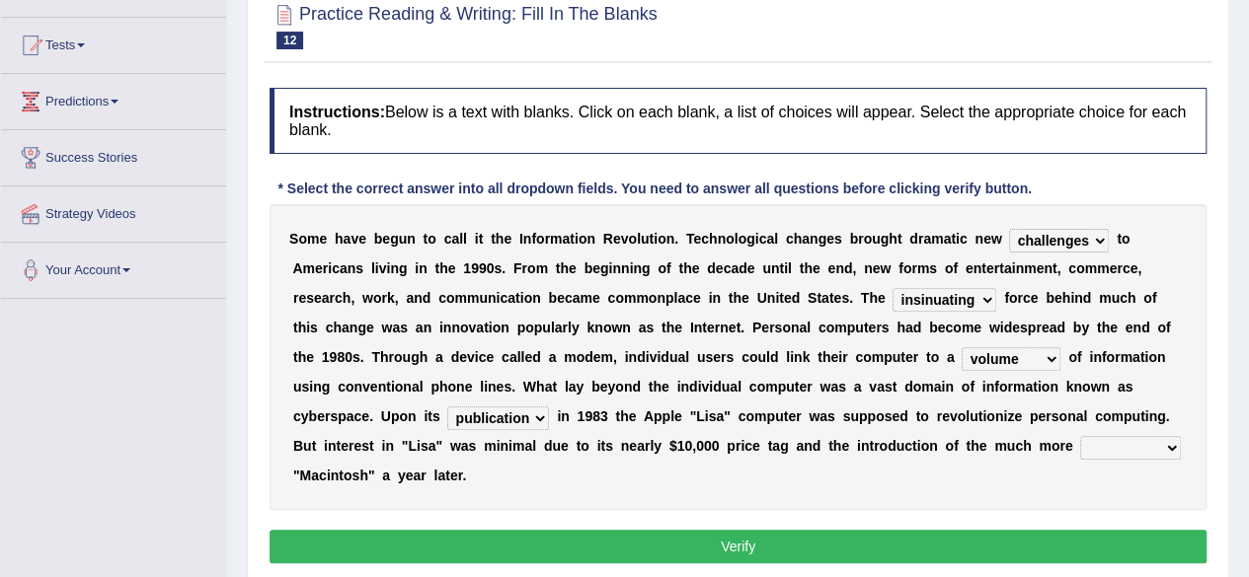
click at [763, 546] on button "Verify" at bounding box center [737, 547] width 937 height 34
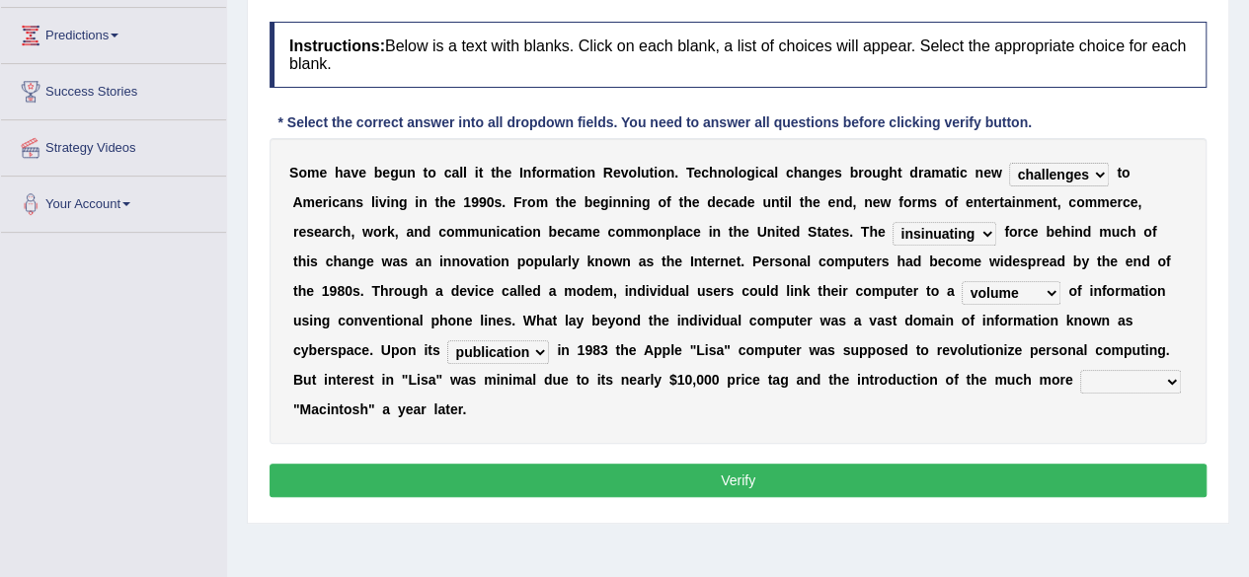
scroll to position [260, 0]
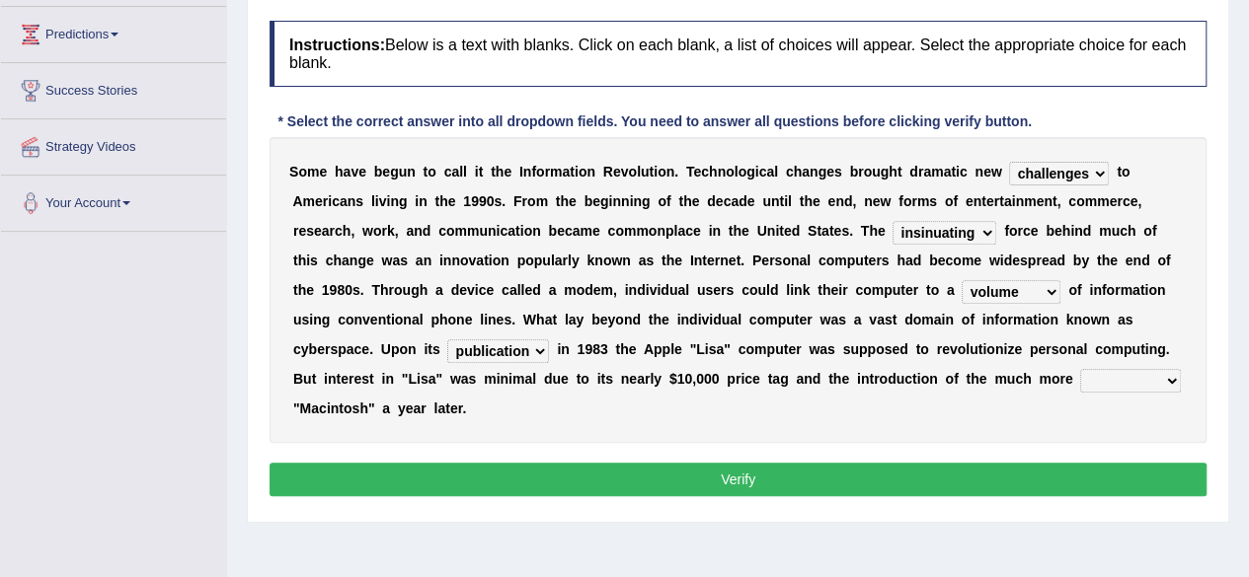
click at [1153, 376] on select "convenient affordable advanced formidable" at bounding box center [1130, 381] width 101 height 24
select select "affordable"
click at [1080, 369] on select "convenient affordable advanced formidable" at bounding box center [1130, 381] width 101 height 24
click at [976, 479] on button "Verify" at bounding box center [737, 480] width 937 height 34
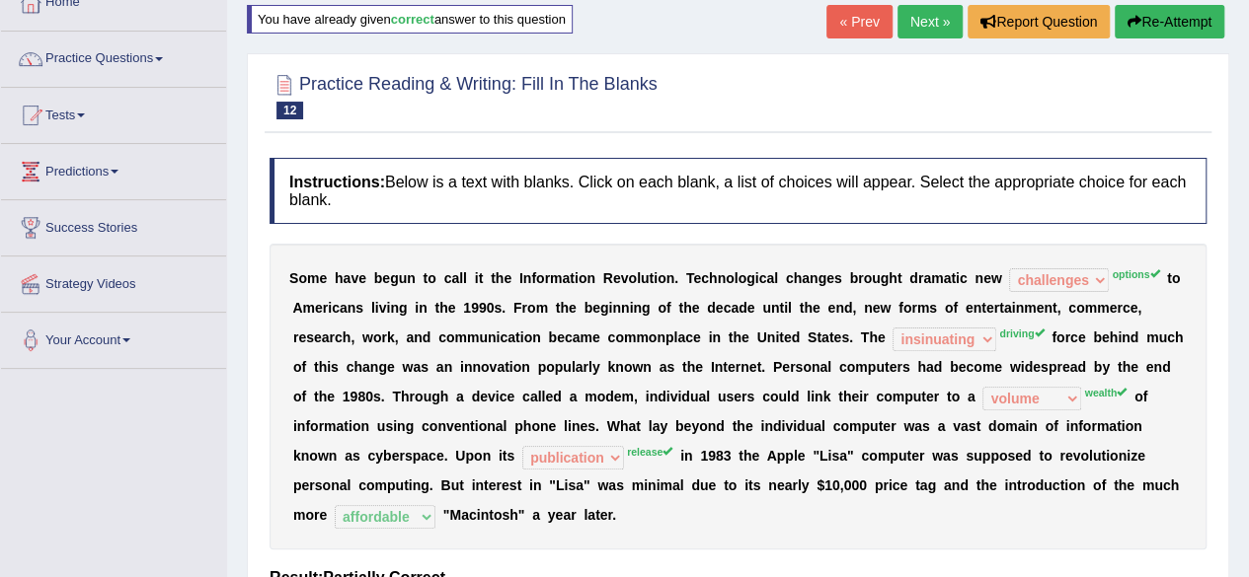
scroll to position [0, 0]
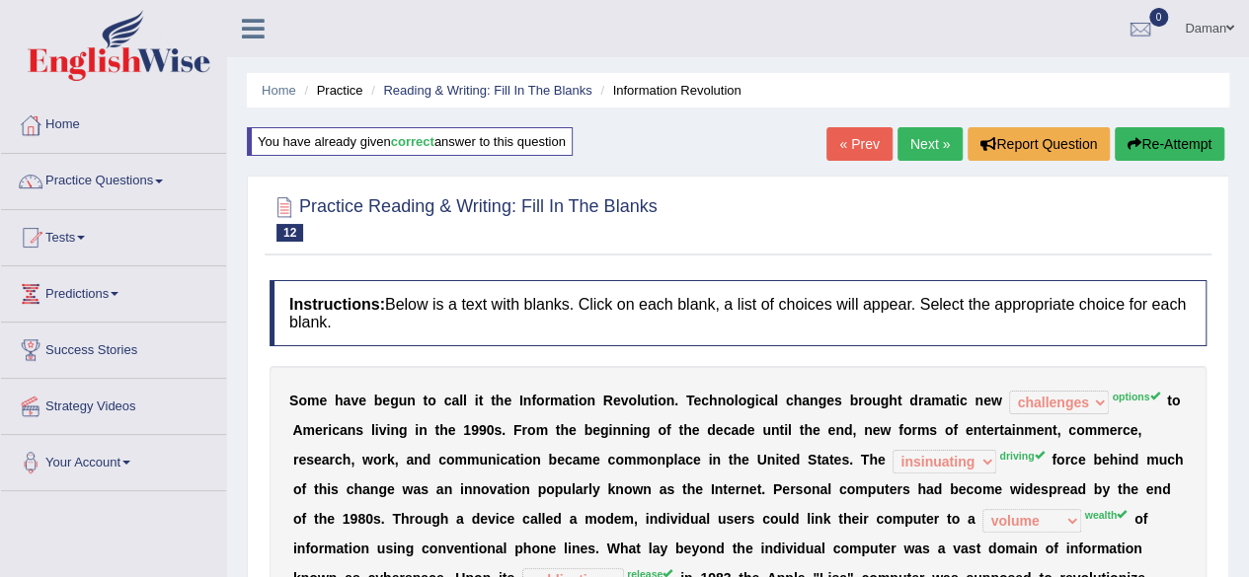
click at [916, 145] on link "Next »" at bounding box center [929, 144] width 65 height 34
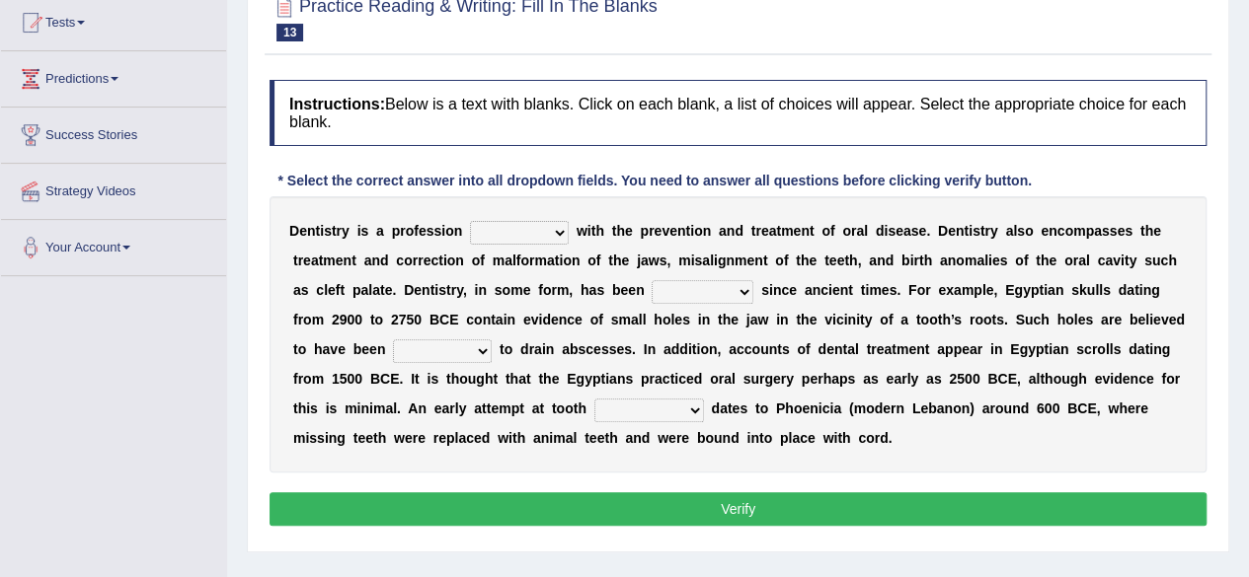
scroll to position [219, 0]
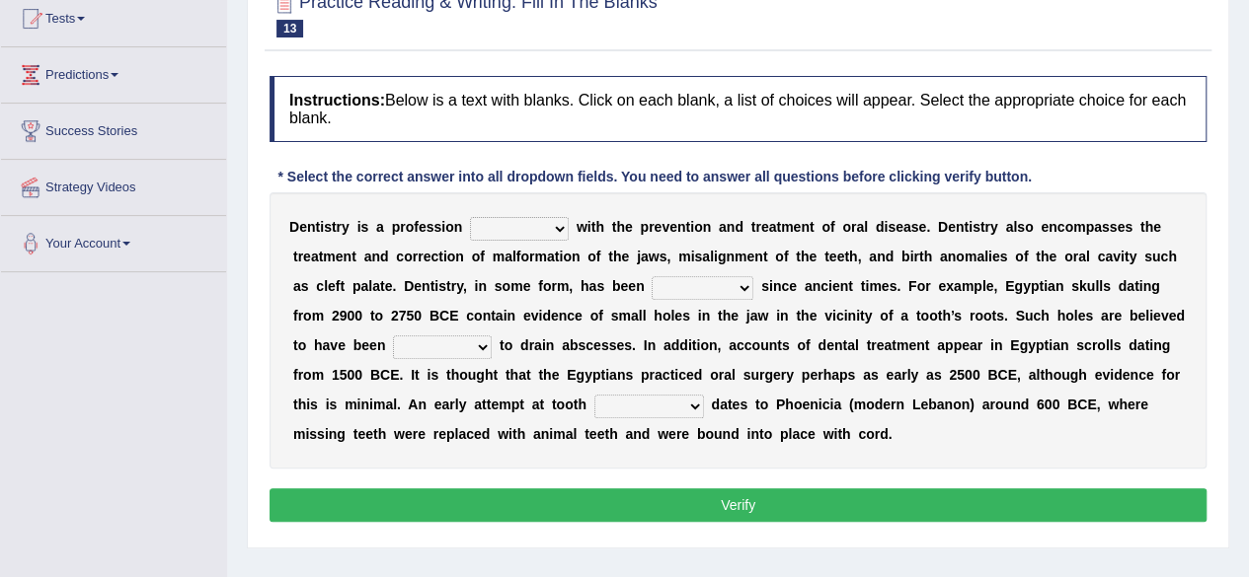
click at [557, 224] on select "agreed dealt concerned taken" at bounding box center [519, 229] width 99 height 24
select select "agreed"
click at [470, 217] on select "agreed dealt concerned taken" at bounding box center [519, 229] width 99 height 24
click at [725, 285] on select "criticized replaced practiced abandoned" at bounding box center [703, 288] width 102 height 24
select select "criticized"
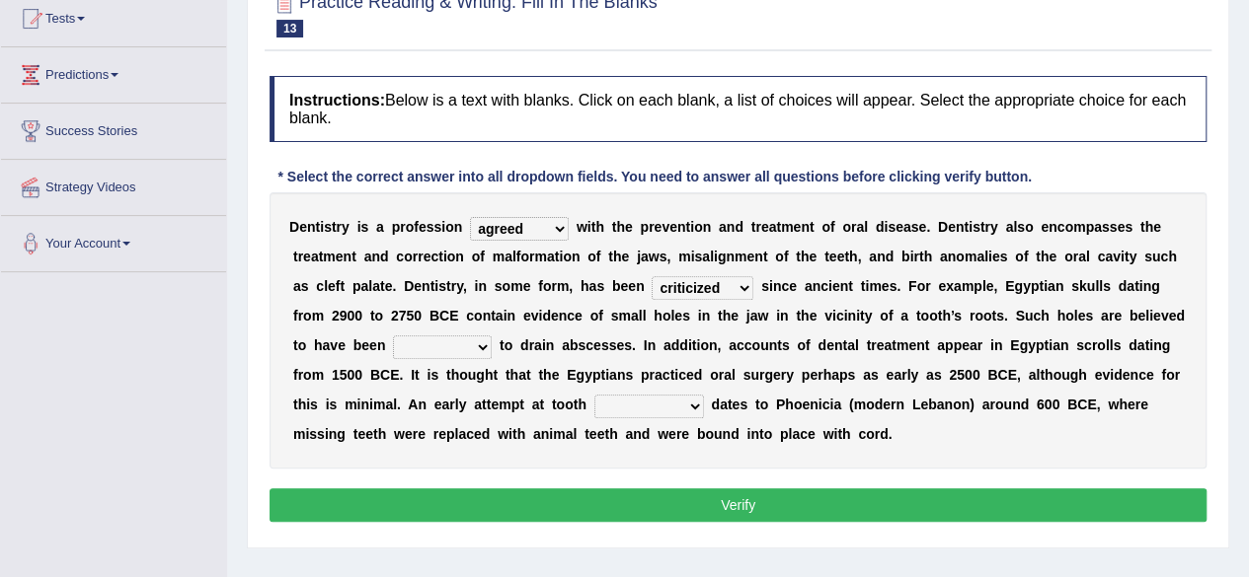
click at [652, 276] on select "criticized replaced practiced abandoned" at bounding box center [703, 288] width 102 height 24
click at [476, 348] on select "fluctuated laminated drilled sealed" at bounding box center [442, 348] width 99 height 24
select select "drilled"
click at [393, 336] on select "fluctuated laminated drilled sealed" at bounding box center [442, 348] width 99 height 24
click at [669, 405] on select "reparation sacrament restitution replacement" at bounding box center [649, 407] width 110 height 24
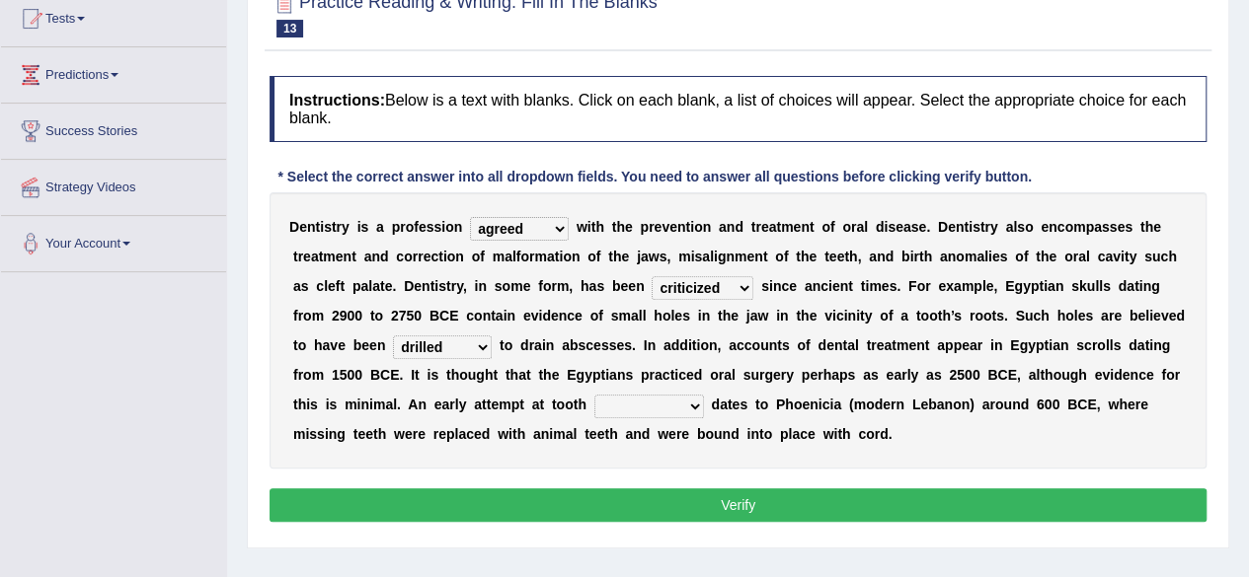
select select "replacement"
click at [594, 395] on select "reparation sacrament restitution replacement" at bounding box center [649, 407] width 110 height 24
click at [689, 497] on button "Verify" at bounding box center [737, 506] width 937 height 34
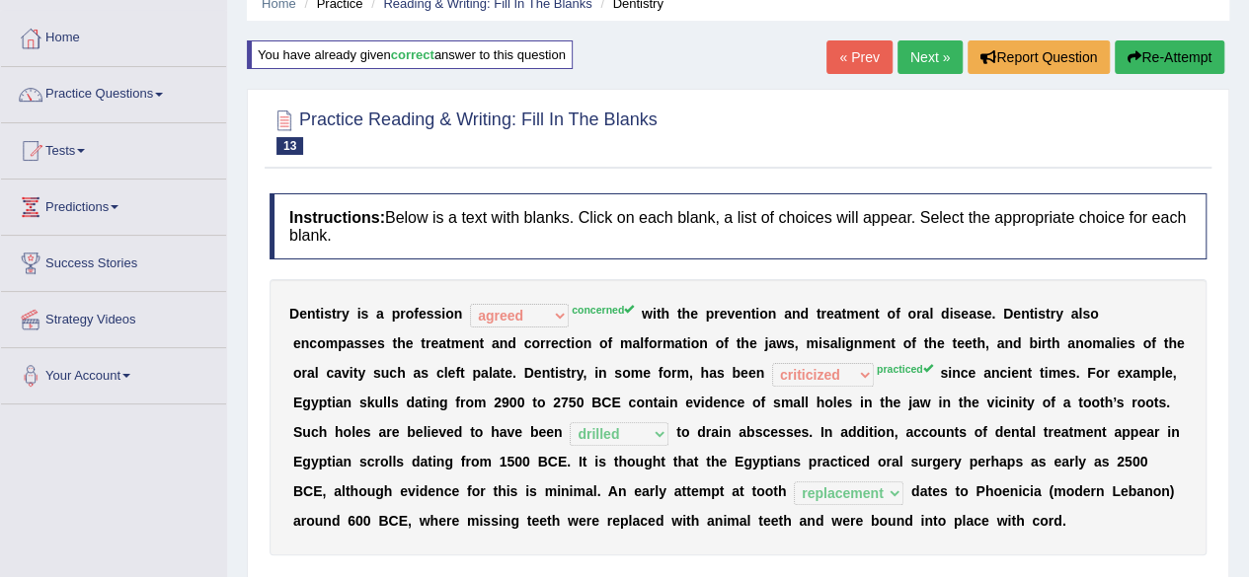
scroll to position [0, 0]
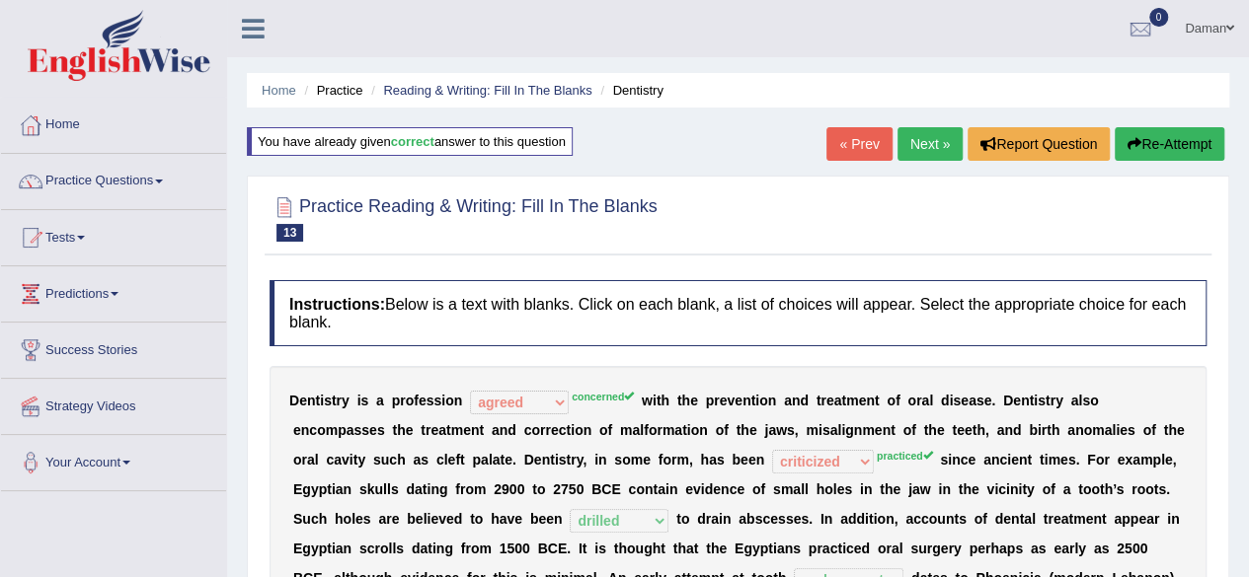
click at [913, 147] on link "Next »" at bounding box center [929, 144] width 65 height 34
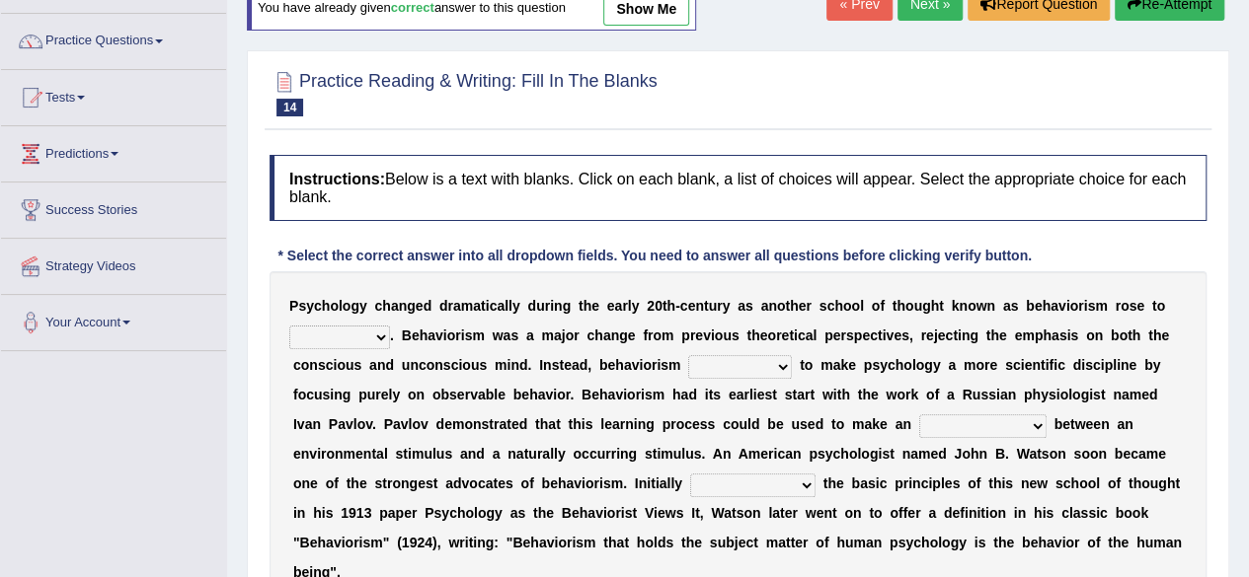
scroll to position [151, 0]
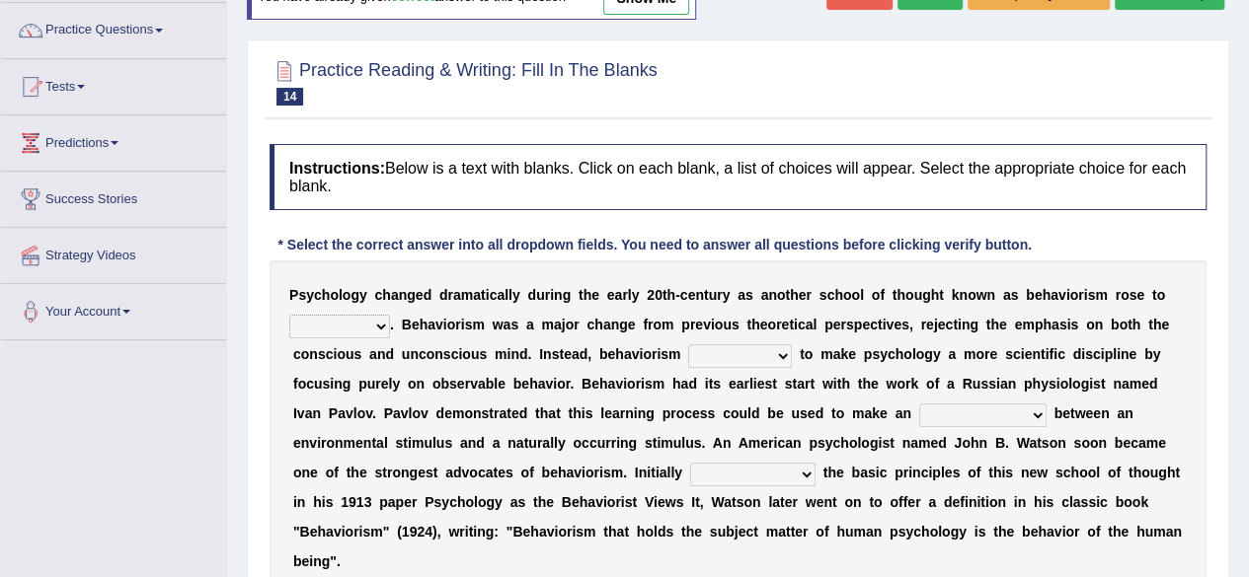
click at [378, 315] on select "dominance temptation challenge temper" at bounding box center [339, 327] width 101 height 24
click at [369, 327] on select "dominance temptation challenge temper" at bounding box center [339, 327] width 101 height 24
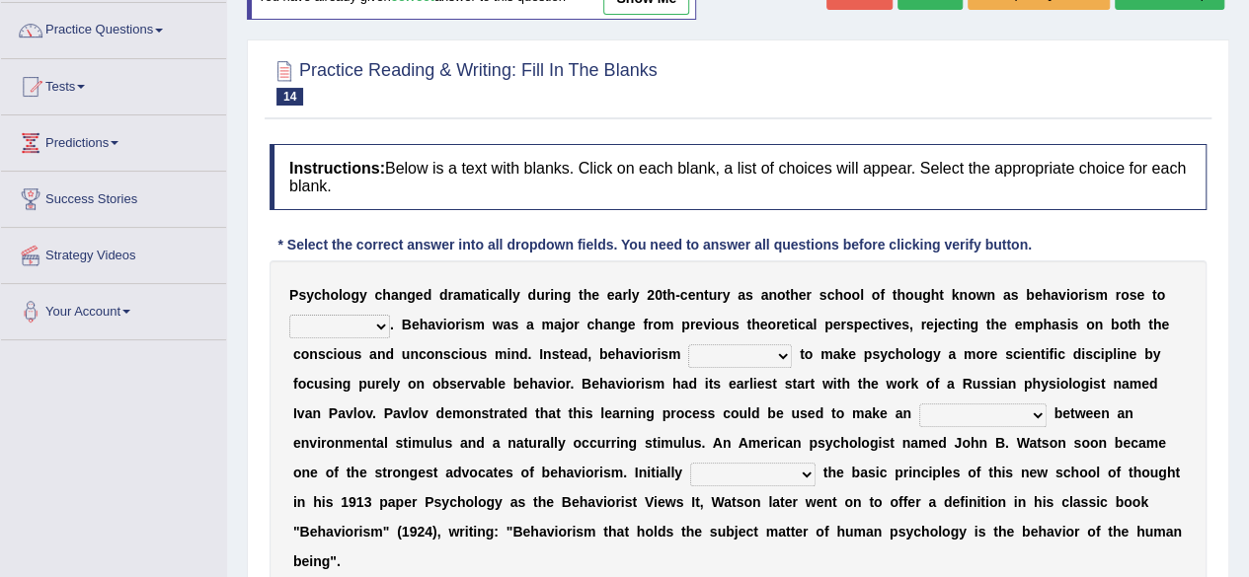
select select "temper"
click at [289, 315] on select "dominance temptation challenge temper" at bounding box center [339, 327] width 101 height 24
click at [355, 445] on b "e" at bounding box center [359, 443] width 8 height 16
click at [742, 358] on select "reproached reproved strove rewove" at bounding box center [740, 357] width 104 height 24
select select "strove"
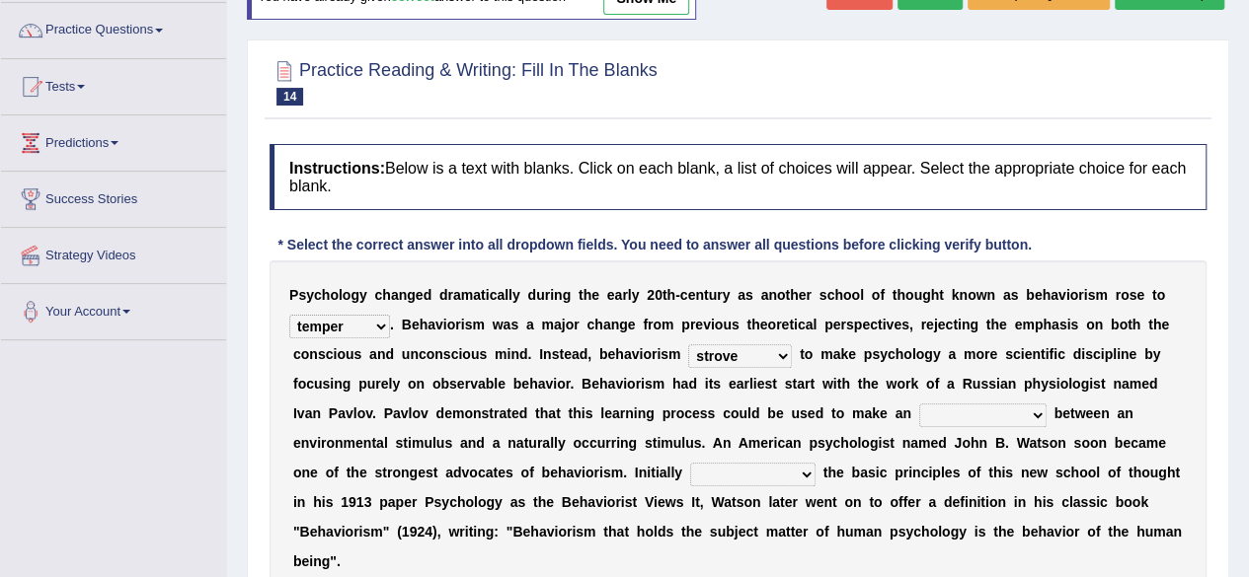
click at [688, 345] on select "reproached reproved strove rewove" at bounding box center [740, 357] width 104 height 24
click at [983, 411] on select "acclimatization association union combination" at bounding box center [982, 416] width 127 height 24
select select "union"
click at [919, 404] on select "acclimatization association union combination" at bounding box center [982, 416] width 127 height 24
click at [784, 475] on select "questioning foreshortening unburdening outlining" at bounding box center [752, 475] width 125 height 24
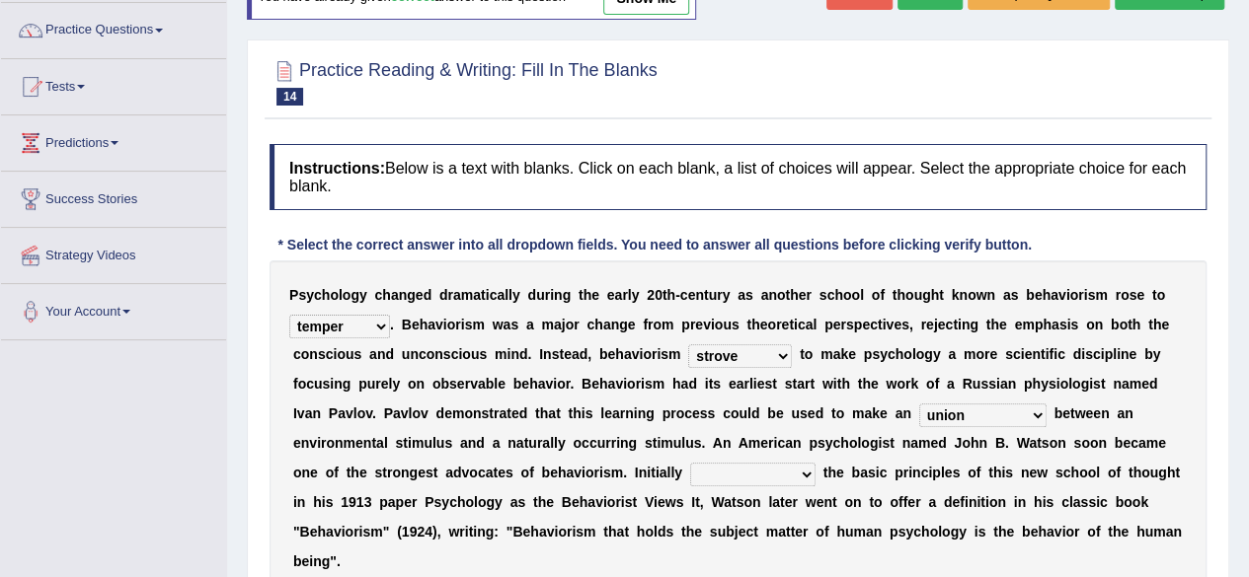
select select "outlining"
click at [690, 463] on select "questioning foreshortening unburdening outlining" at bounding box center [752, 475] width 125 height 24
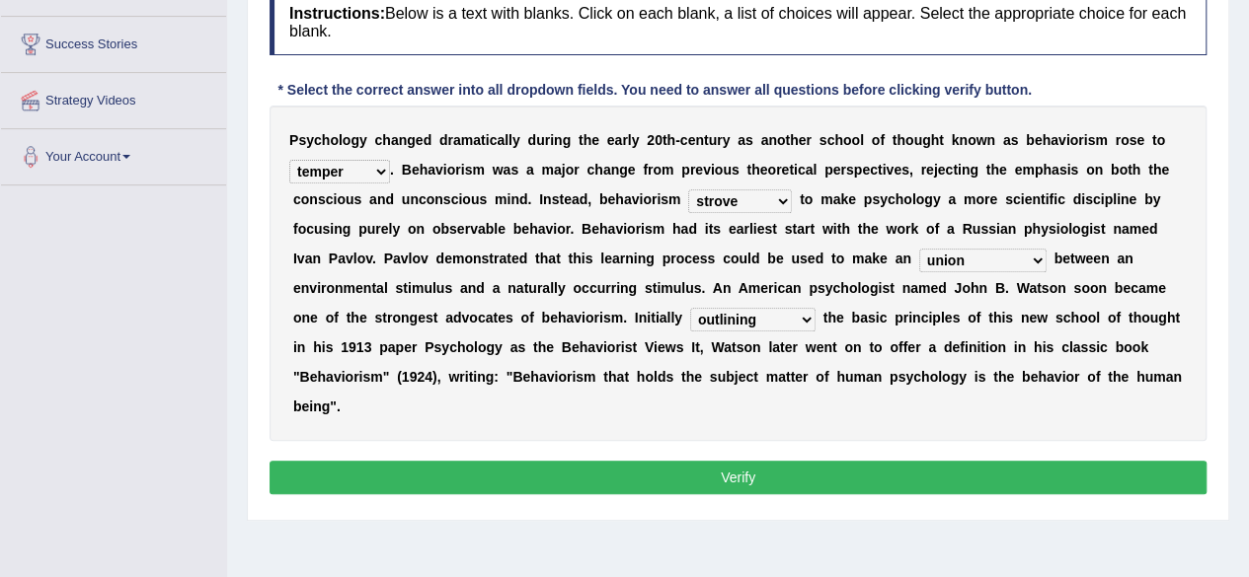
scroll to position [307, 0]
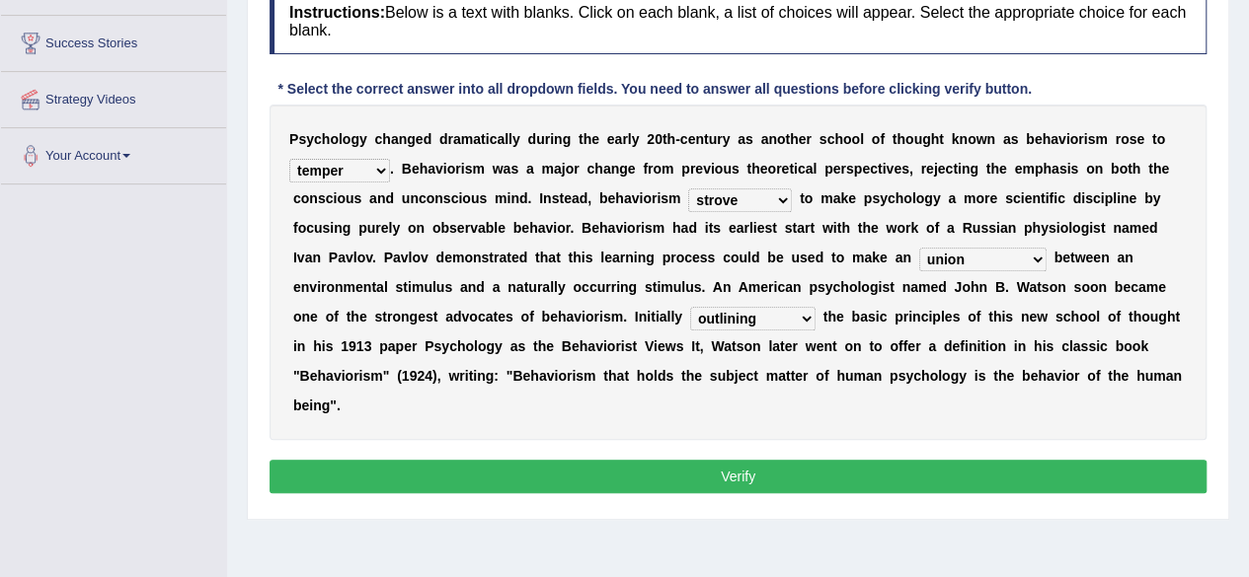
click at [757, 483] on button "Verify" at bounding box center [737, 477] width 937 height 34
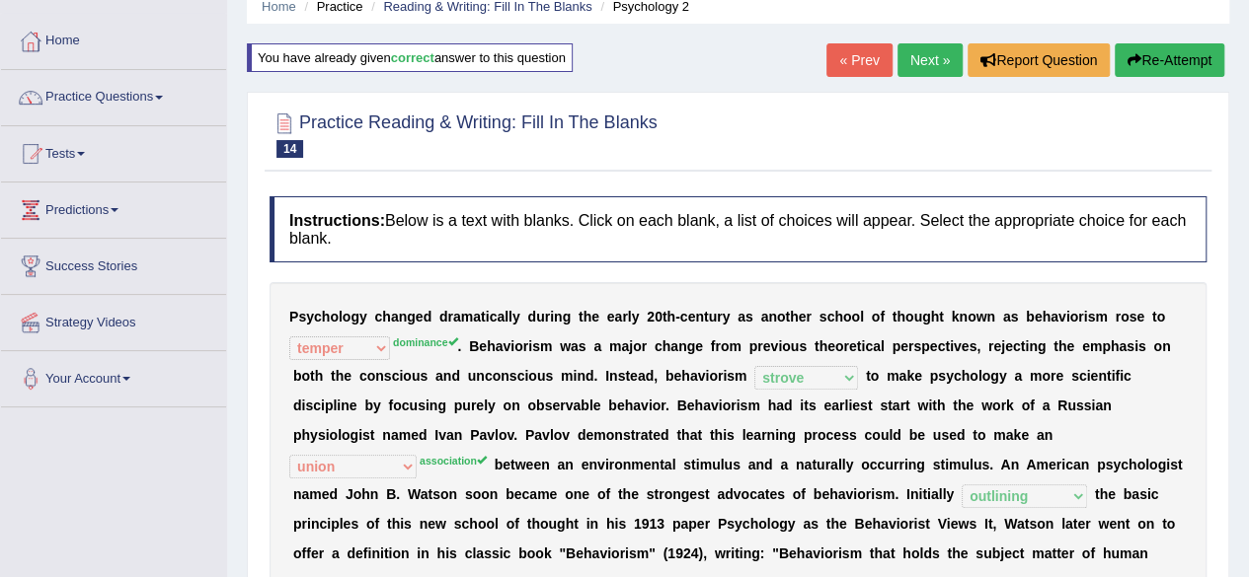
scroll to position [0, 0]
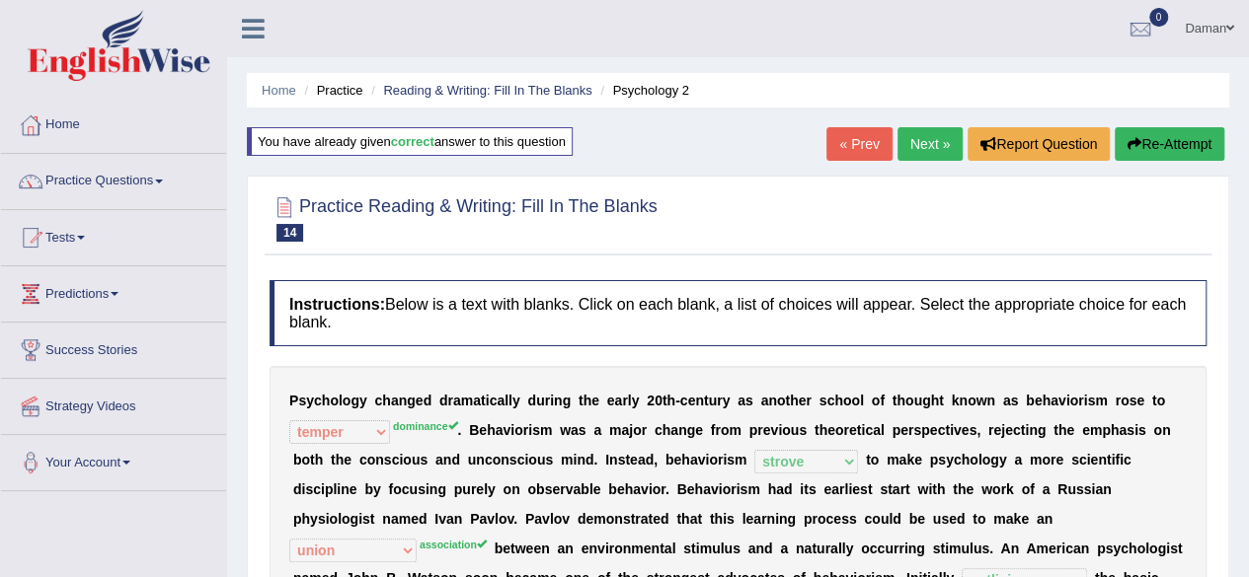
click at [920, 141] on link "Next »" at bounding box center [929, 144] width 65 height 34
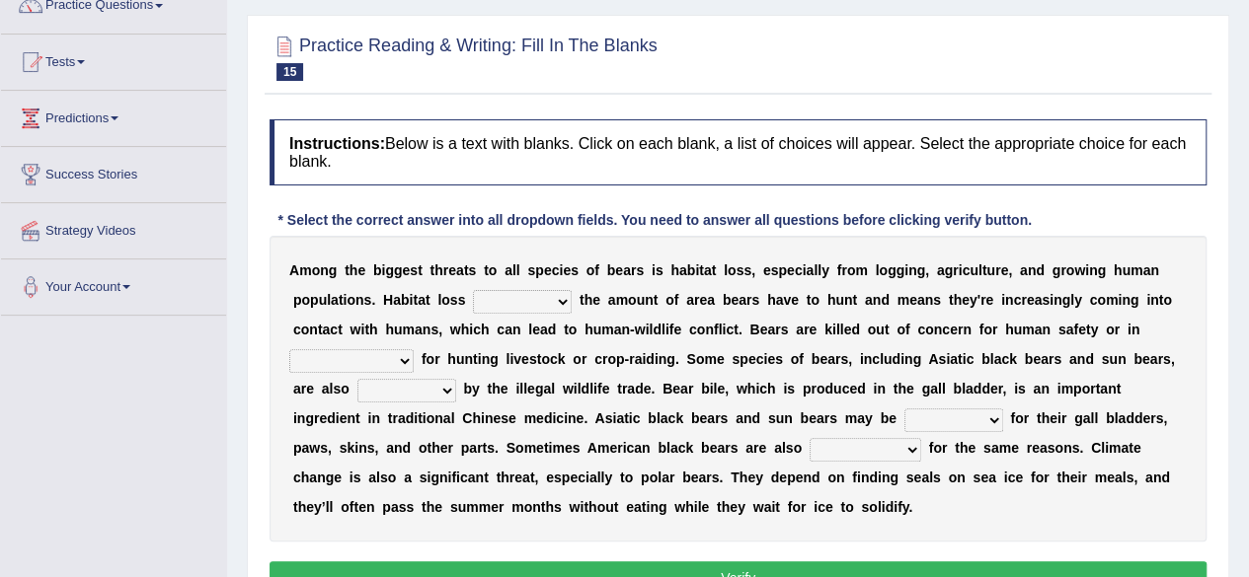
scroll to position [184, 0]
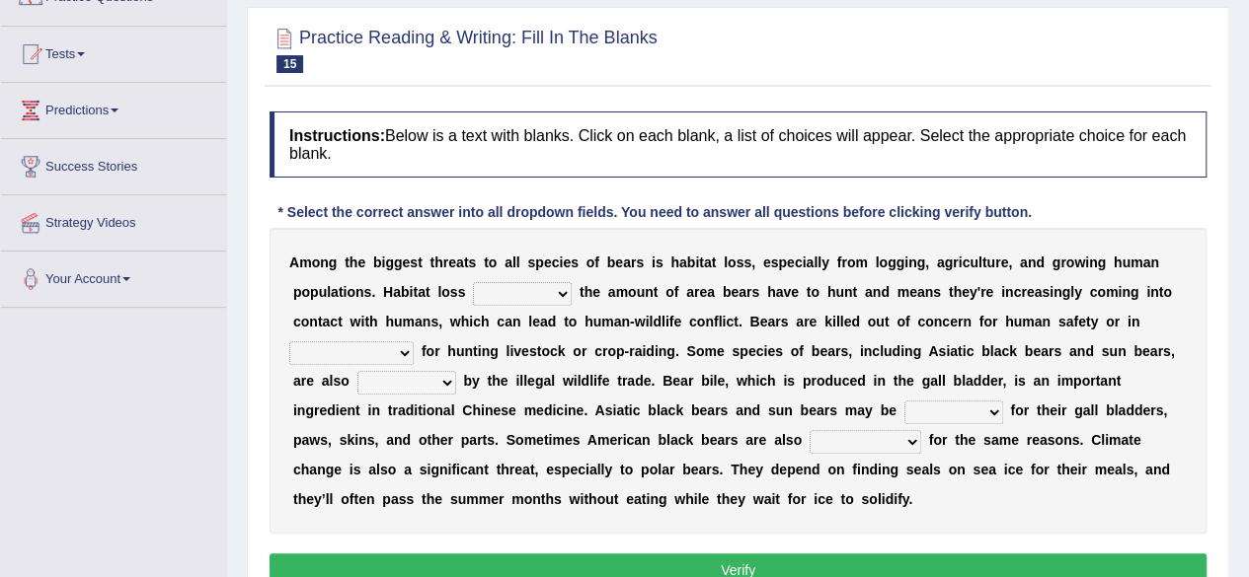
click at [556, 291] on select "increases reduces complies interacts" at bounding box center [522, 294] width 99 height 24
select select "reduces"
click at [473, 282] on select "increases reduces complies interacts" at bounding box center [522, 294] width 99 height 24
click at [396, 354] on select "coalition retaliation appreciation disinformation" at bounding box center [351, 354] width 124 height 24
select select "disinformation"
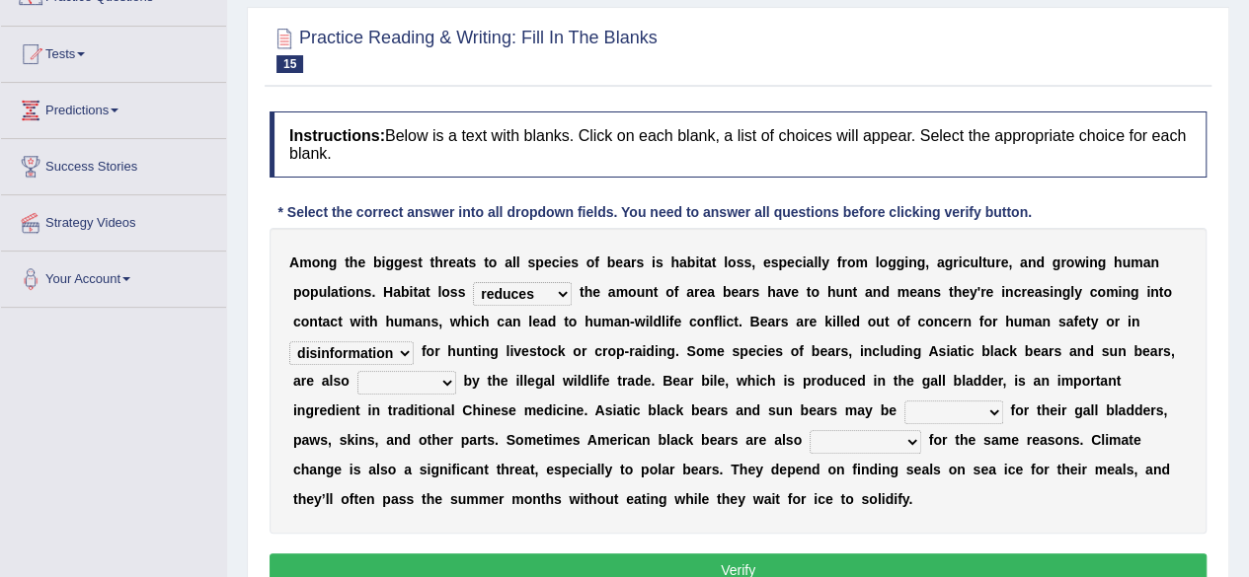
click at [289, 342] on select "coalition retaliation appreciation disinformation" at bounding box center [351, 354] width 124 height 24
click at [448, 378] on select "protected prohibited fattened threatened" at bounding box center [406, 383] width 99 height 24
select select "protected"
click at [357, 371] on select "protected prohibited fattened threatened" at bounding box center [406, 383] width 99 height 24
click at [993, 407] on select "poached squelched coached blenched" at bounding box center [953, 413] width 99 height 24
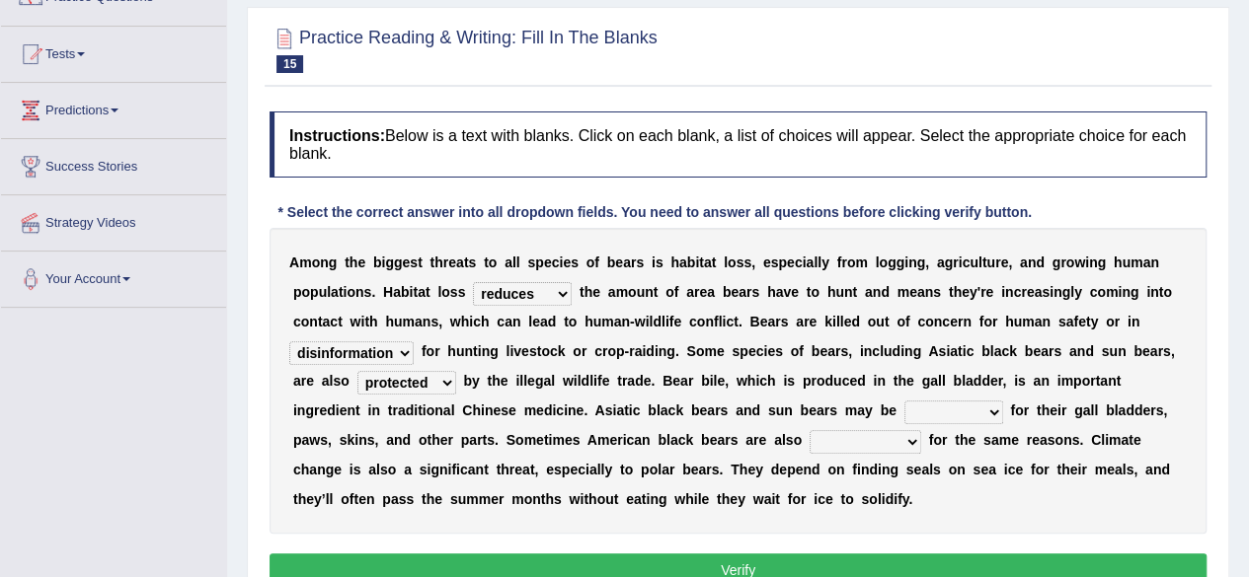
select select "poached"
click at [904, 401] on select "poached squelched coached blenched" at bounding box center [953, 413] width 99 height 24
click at [904, 434] on select "begot foreseen encountered targeted" at bounding box center [865, 442] width 112 height 24
select select "targeted"
click at [809, 430] on select "begot foreseen encountered targeted" at bounding box center [865, 442] width 112 height 24
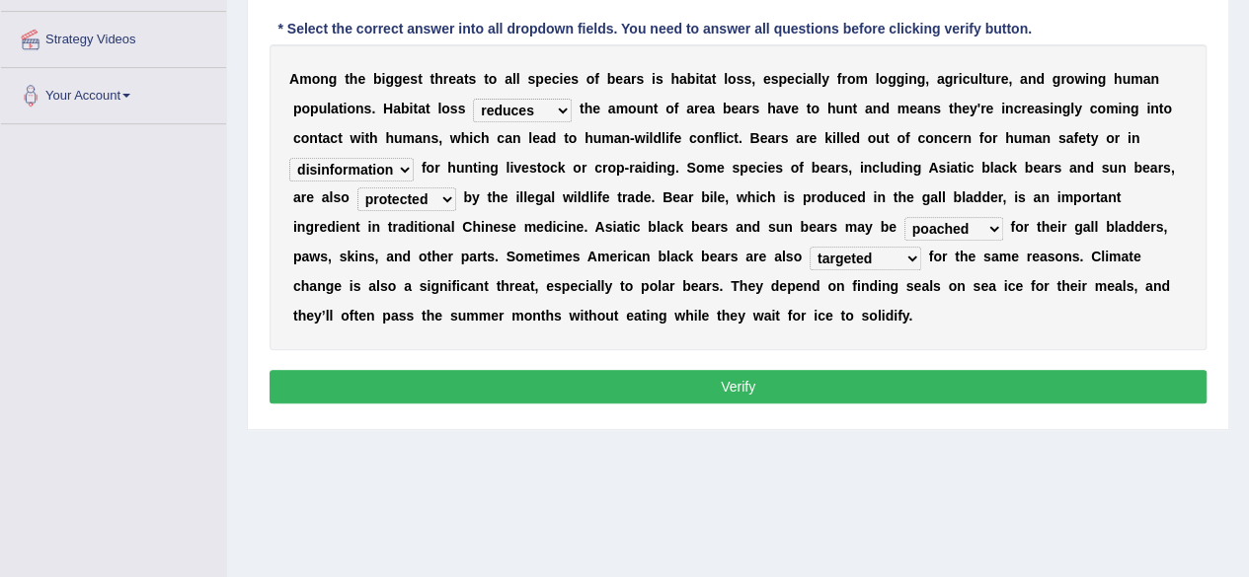
scroll to position [371, 0]
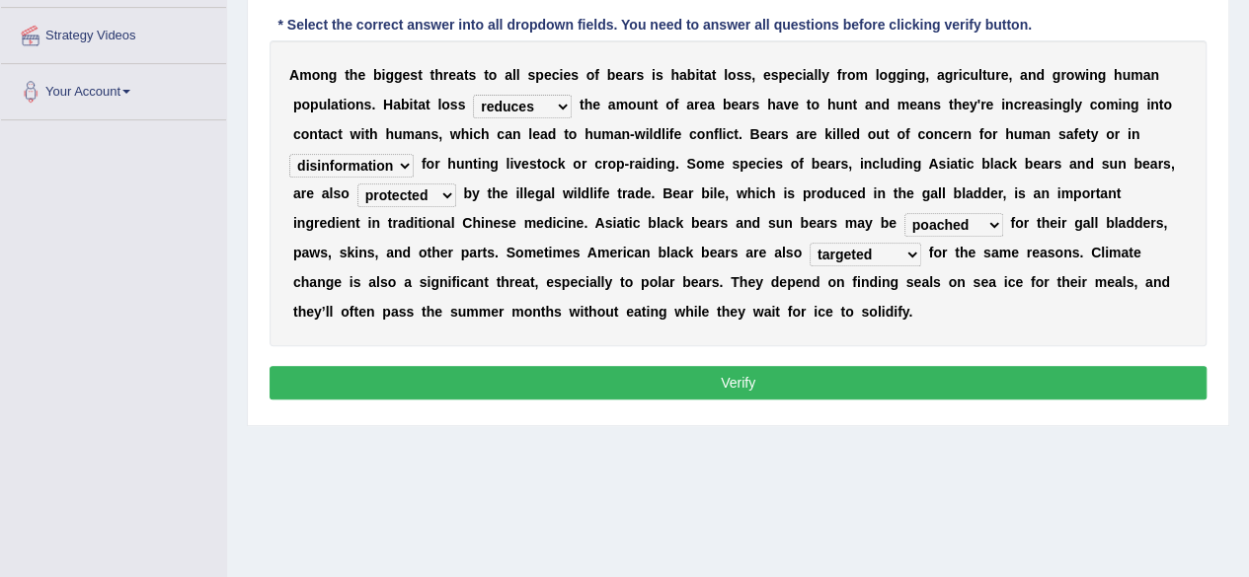
click at [869, 375] on button "Verify" at bounding box center [737, 383] width 937 height 34
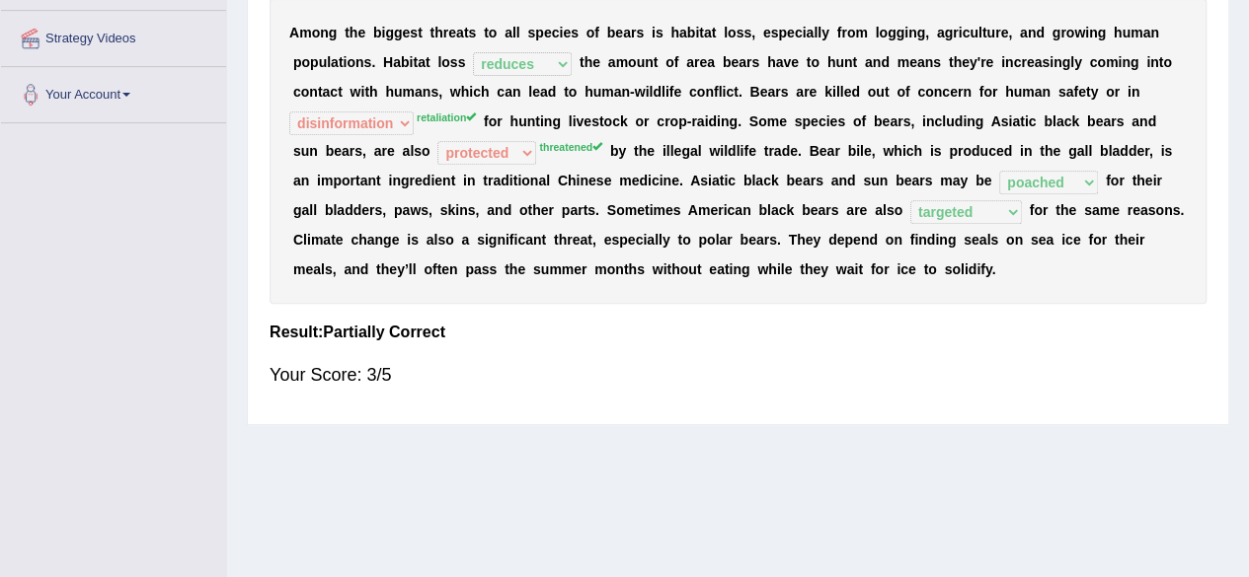
scroll to position [0, 0]
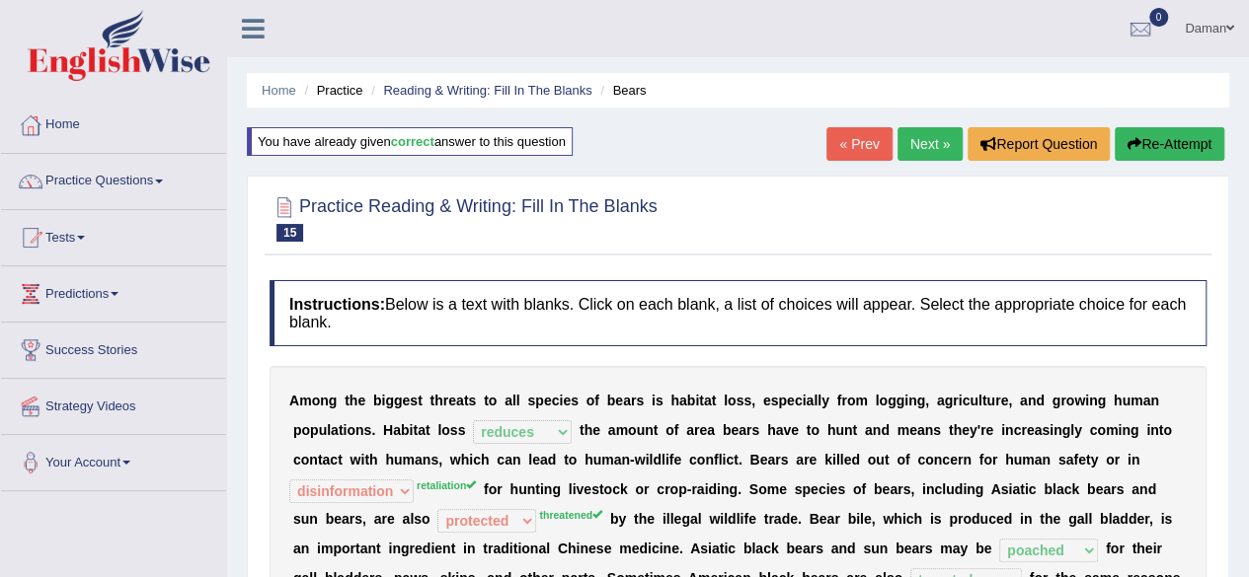
click at [920, 149] on link "Next »" at bounding box center [929, 144] width 65 height 34
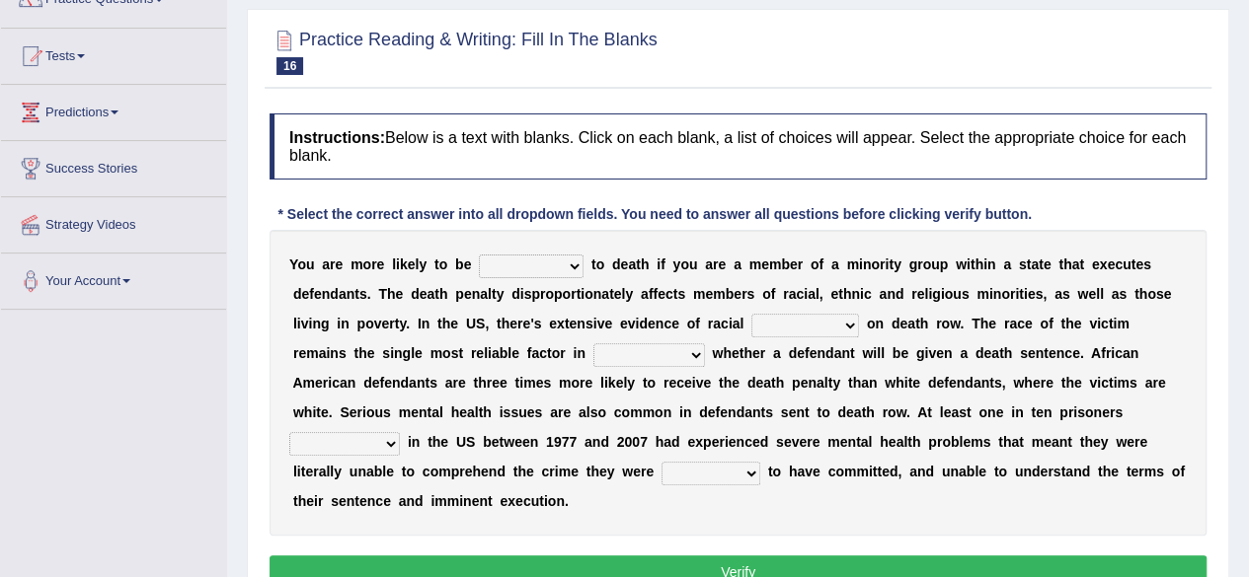
scroll to position [185, 0]
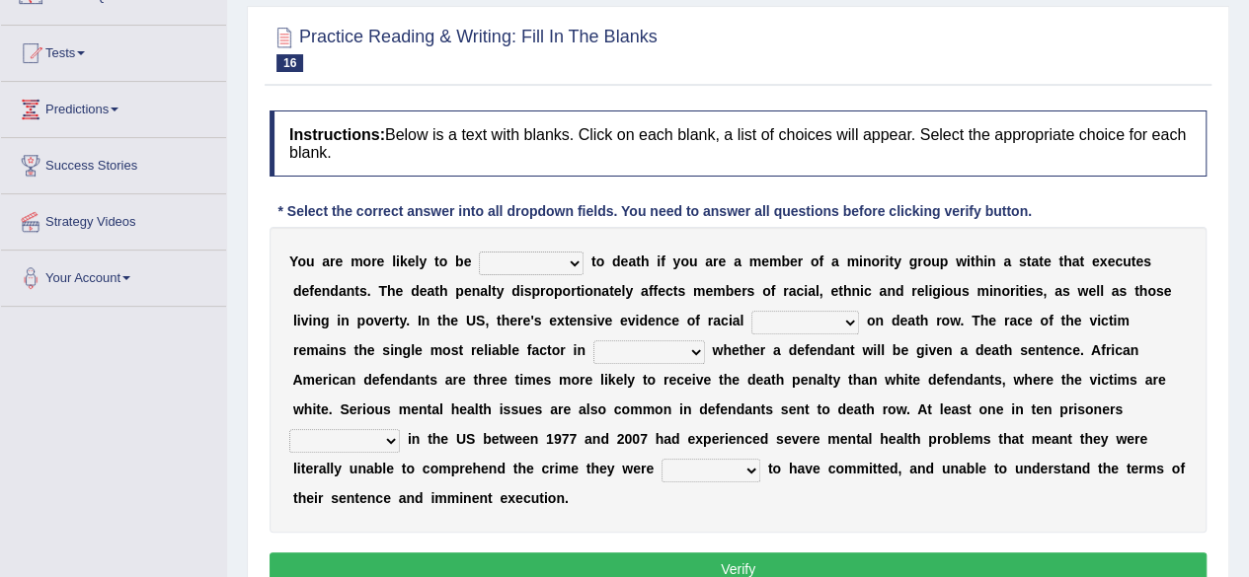
click at [559, 260] on select "penalized blamed complained sentenced" at bounding box center [531, 264] width 105 height 24
select select "penalized"
click at [479, 252] on select "penalized blamed complained sentenced" at bounding box center [531, 264] width 105 height 24
click at [788, 323] on select "bias equality appearance background" at bounding box center [805, 323] width 108 height 24
select select "bias"
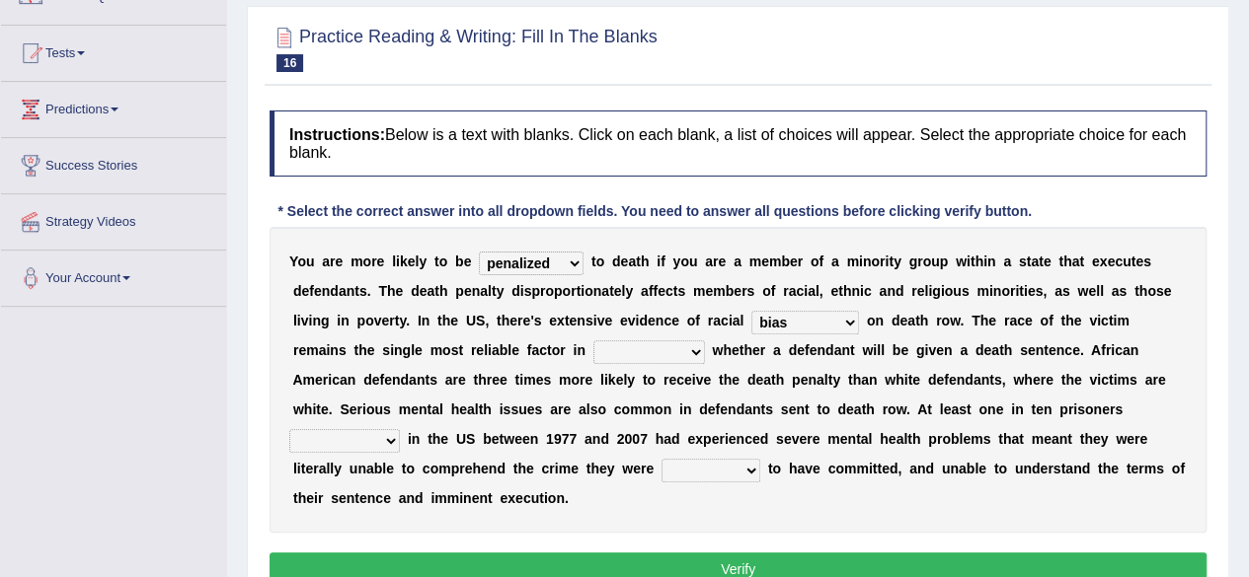
click at [751, 311] on select "bias equality appearance background" at bounding box center [805, 323] width 108 height 24
click at [683, 346] on select "determining adjoining undermining examining" at bounding box center [649, 353] width 112 height 24
select select "undermining"
click at [593, 341] on select "determining adjoining undermining examining" at bounding box center [649, 353] width 112 height 24
click at [385, 433] on select "electrocuted persecuted executed captured" at bounding box center [344, 441] width 111 height 24
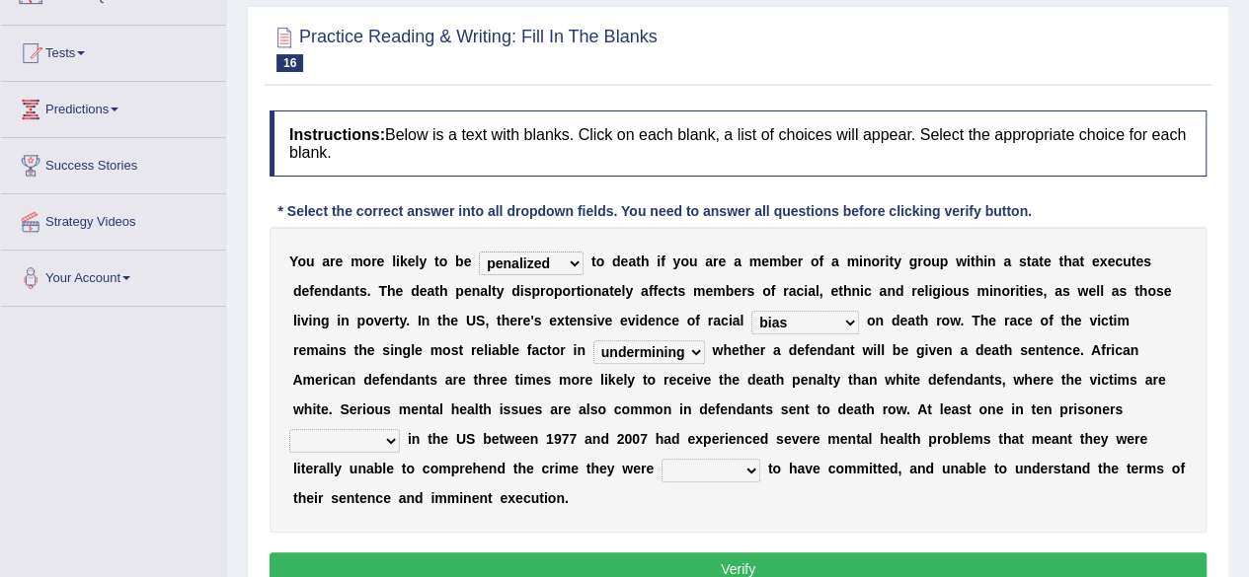
select select "executed"
click at [289, 429] on select "electrocuted persecuted executed captured" at bounding box center [344, 441] width 111 height 24
click at [727, 469] on select "alleged acclaimed persuaded claimed" at bounding box center [710, 471] width 99 height 24
select select "alleged"
click at [661, 459] on select "alleged acclaimed persuaded claimed" at bounding box center [710, 471] width 99 height 24
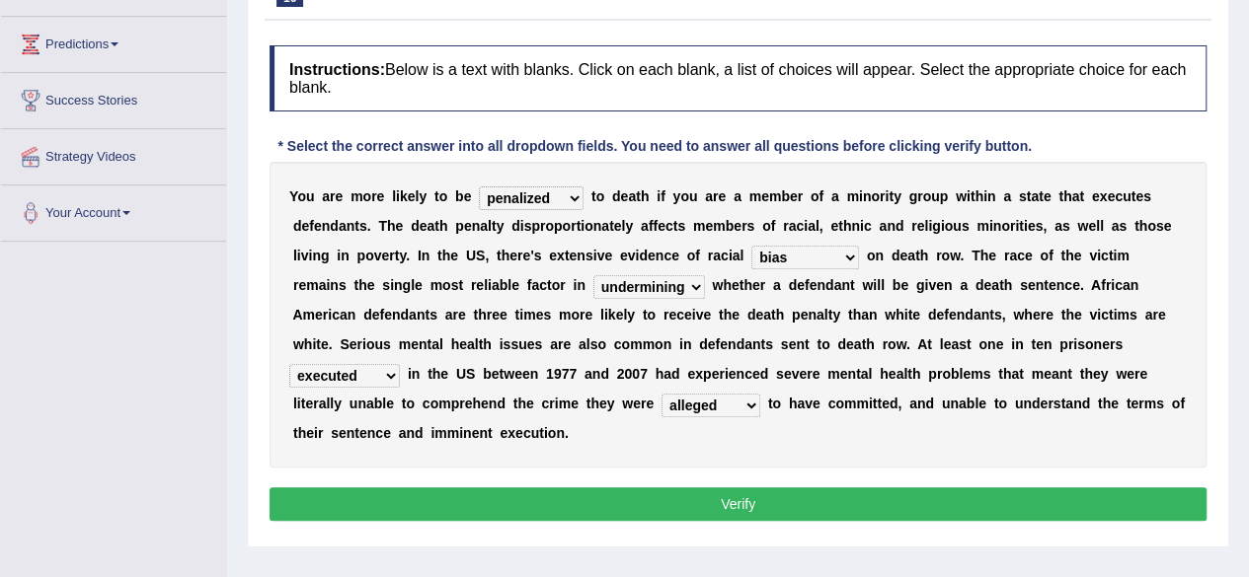
scroll to position [263, 0]
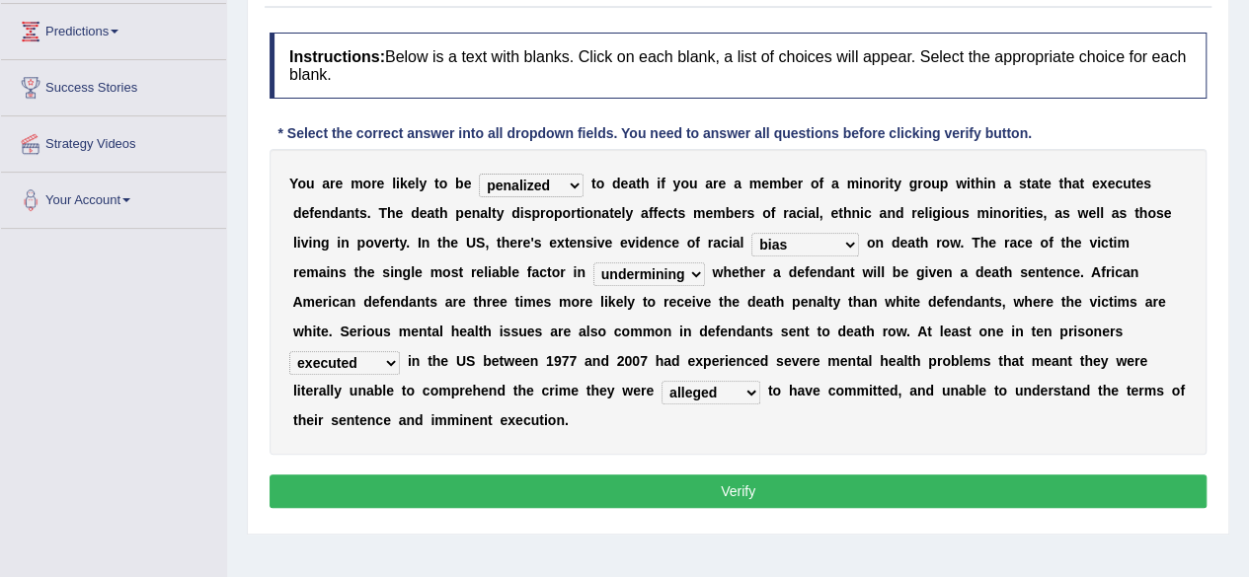
click at [833, 482] on button "Verify" at bounding box center [737, 492] width 937 height 34
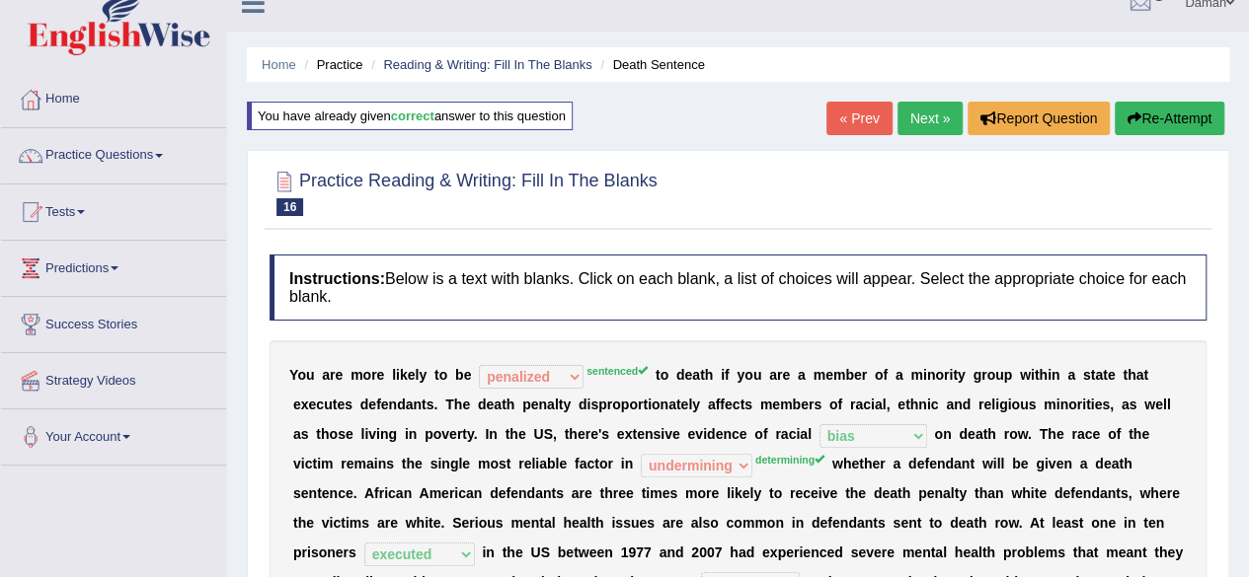
scroll to position [0, 0]
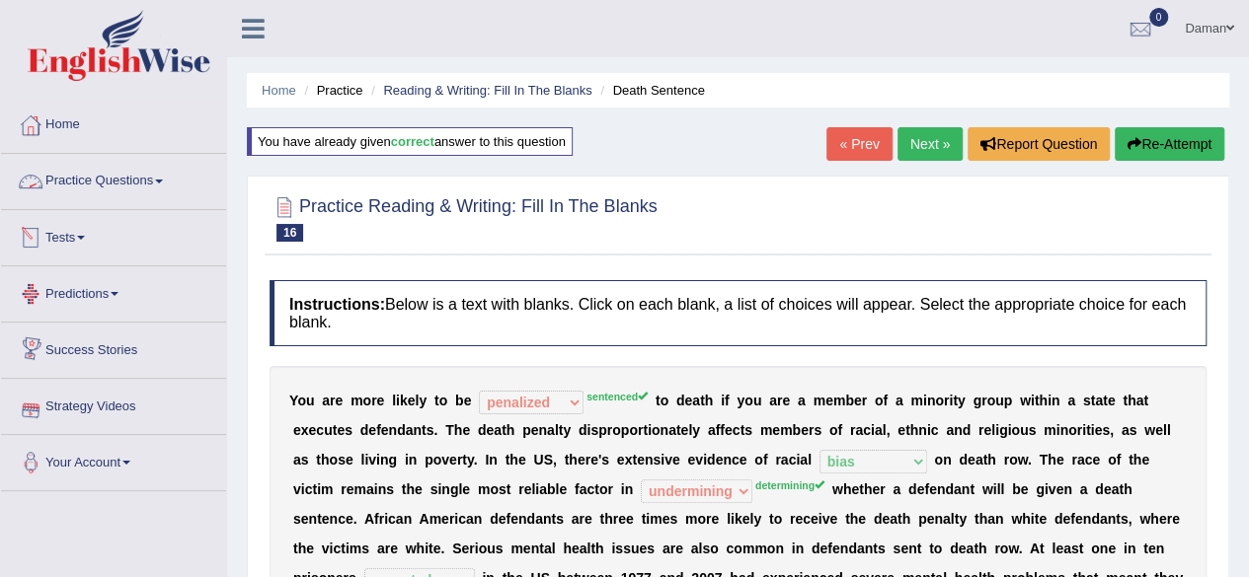
click at [130, 181] on link "Practice Questions" at bounding box center [113, 178] width 225 height 49
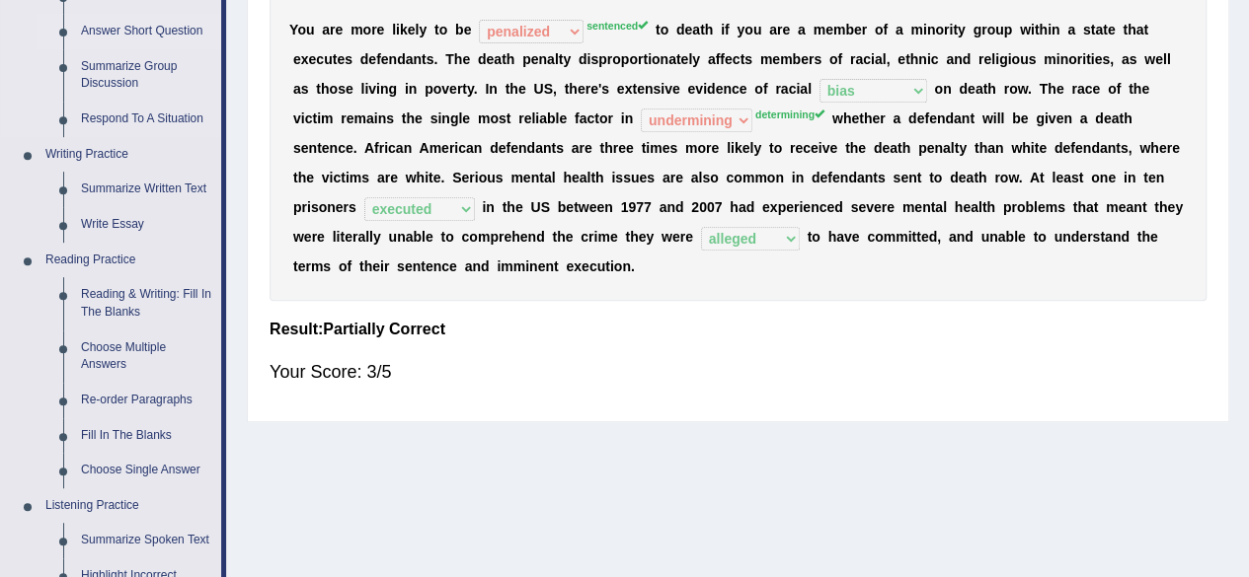
scroll to position [373, 0]
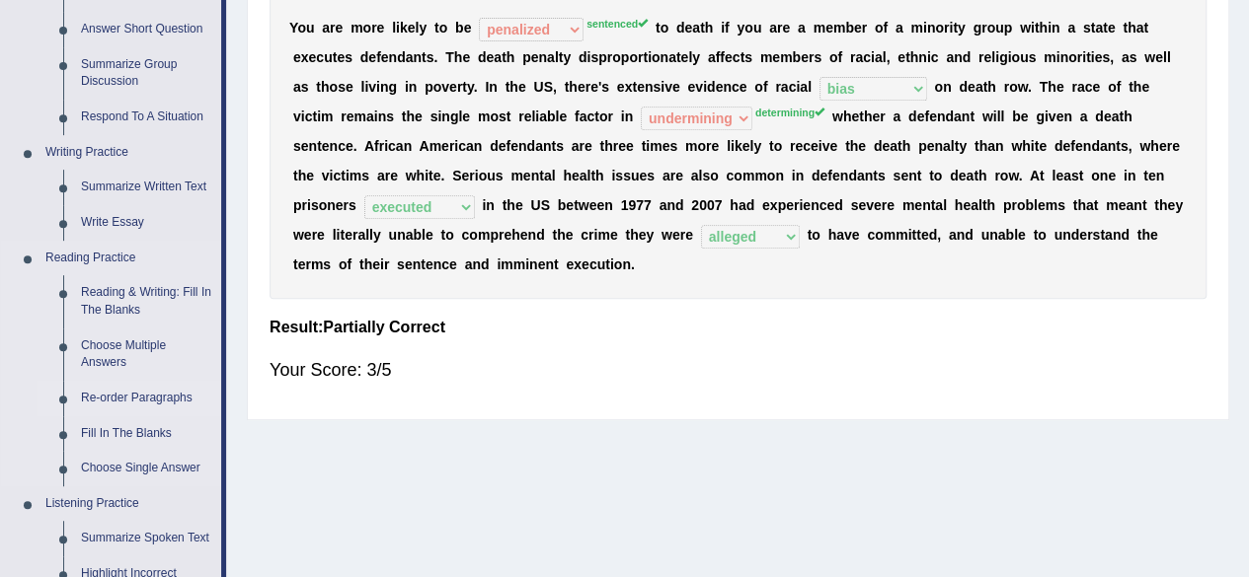
click at [160, 392] on link "Re-order Paragraphs" at bounding box center [146, 399] width 149 height 36
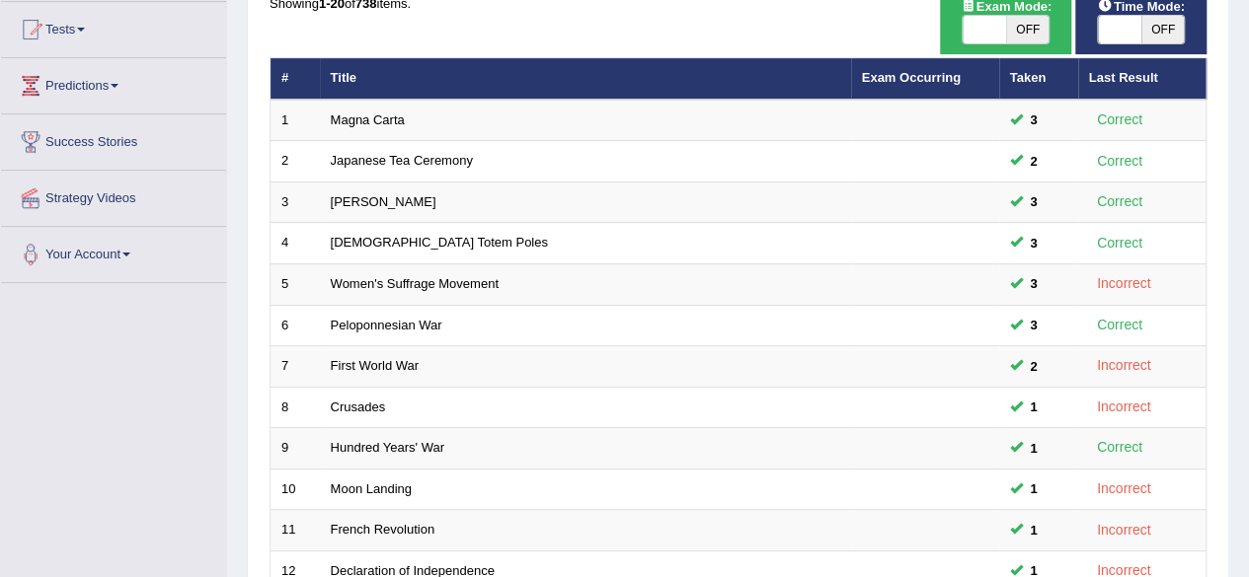
scroll to position [209, 0]
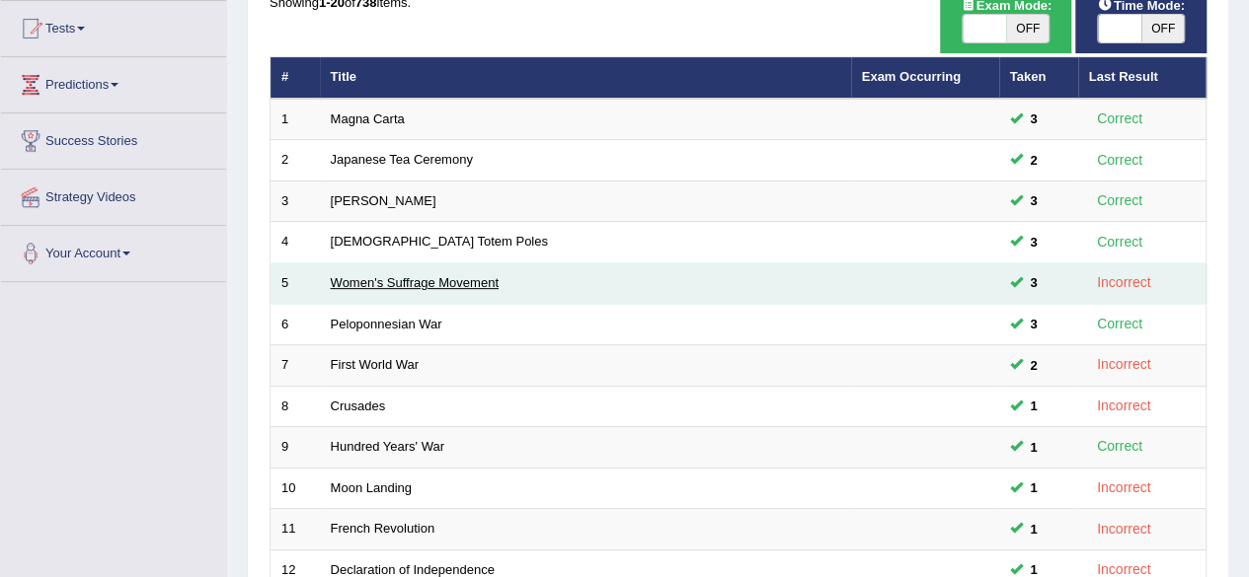
click at [426, 285] on link "Women's Suffrage Movement" at bounding box center [415, 282] width 168 height 15
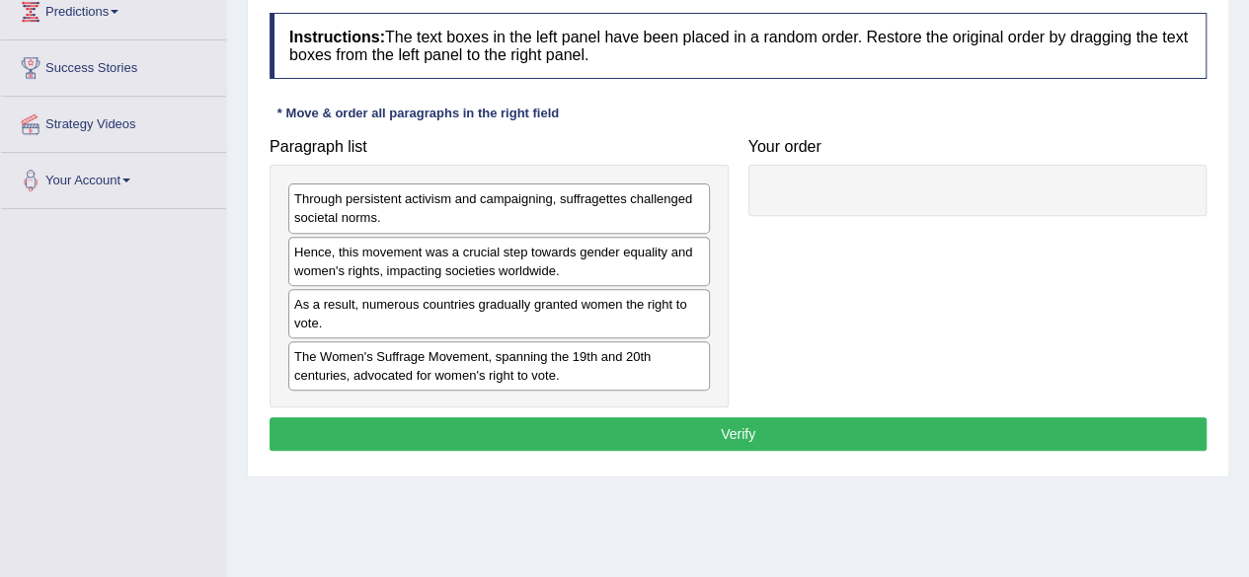
scroll to position [283, 0]
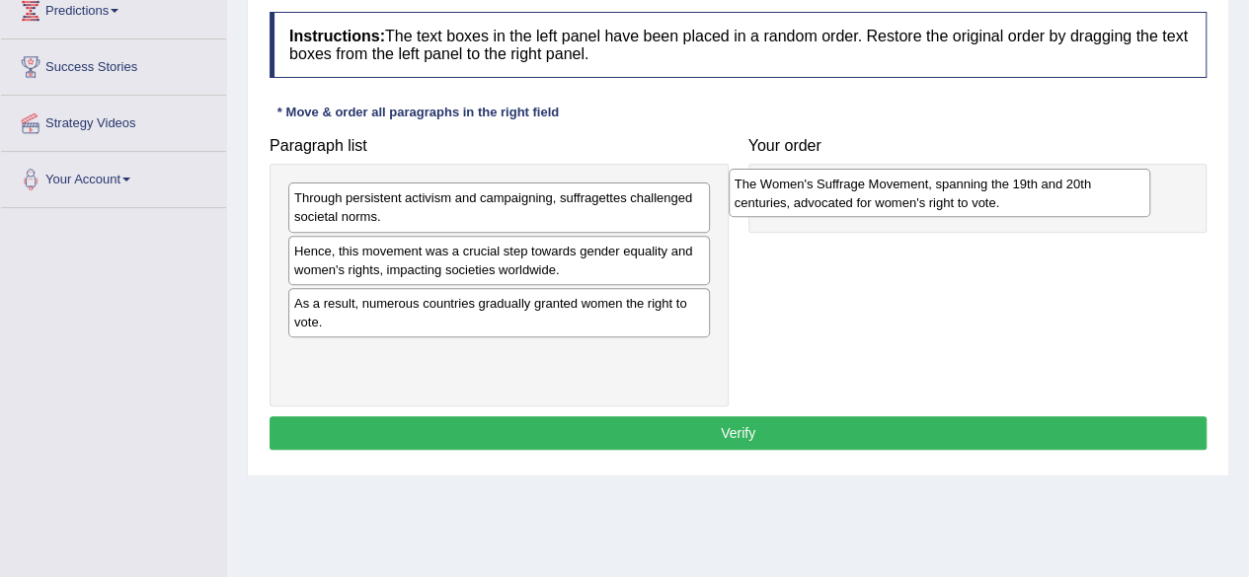
drag, startPoint x: 432, startPoint y: 365, endPoint x: 873, endPoint y: 195, distance: 471.9
click at [873, 195] on div "The Women's Suffrage Movement, spanning the 19th and 20th centuries, advocated …" at bounding box center [940, 193] width 422 height 49
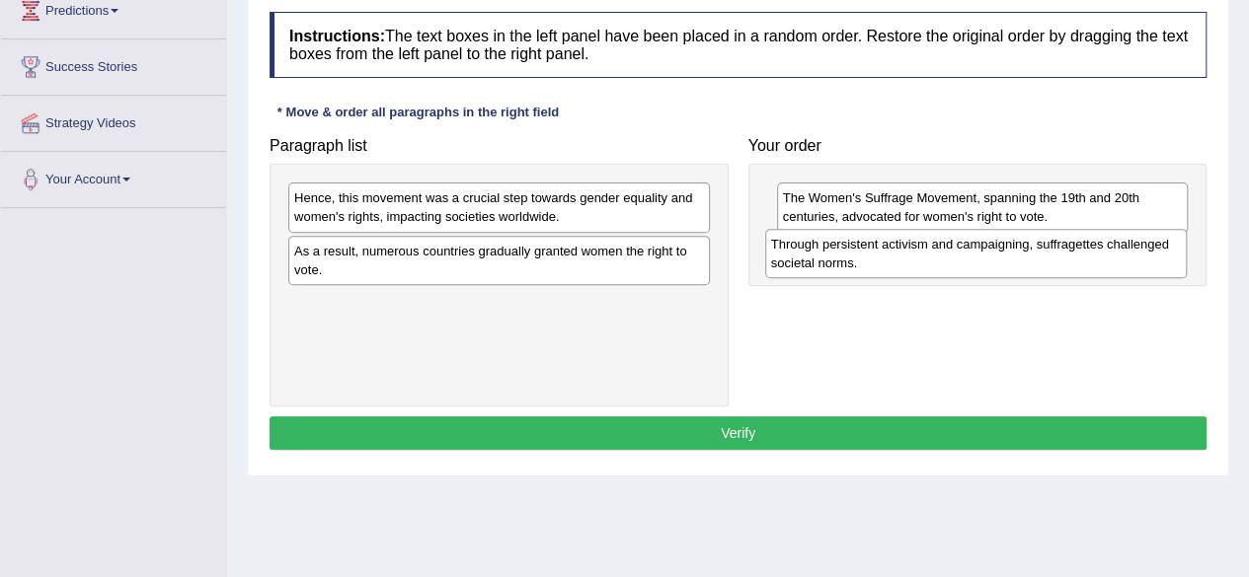
drag, startPoint x: 456, startPoint y: 214, endPoint x: 933, endPoint y: 262, distance: 479.1
click at [933, 262] on div "Through persistent activism and campaigning, suffragettes challenged societal n…" at bounding box center [976, 253] width 422 height 49
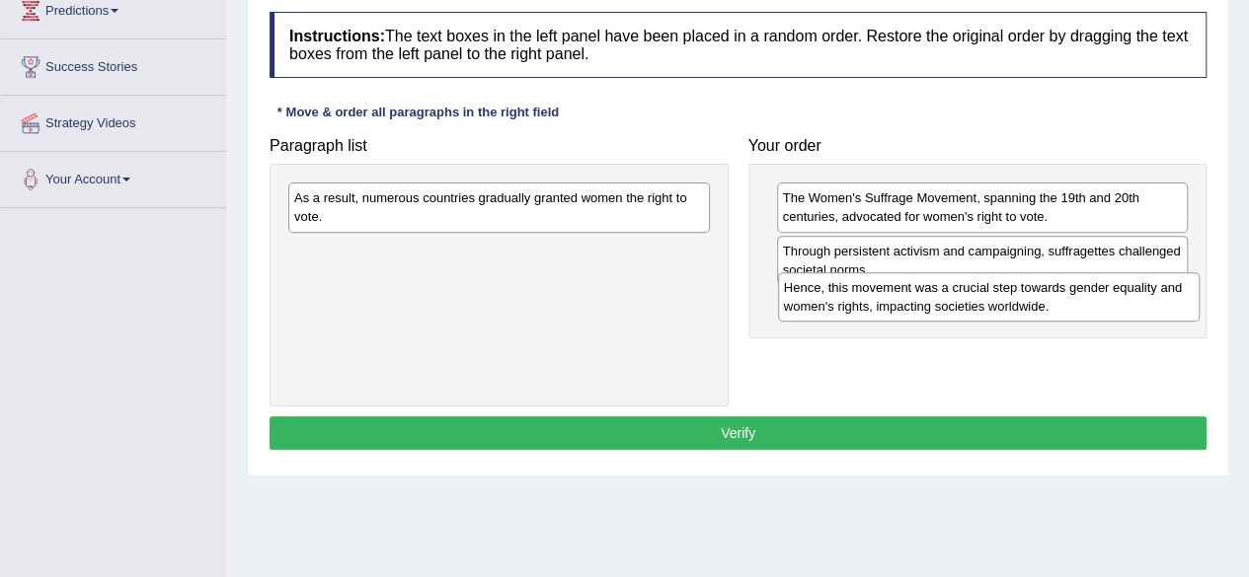
drag, startPoint x: 621, startPoint y: 212, endPoint x: 1109, endPoint y: 299, distance: 495.3
click at [1109, 299] on div "Hence, this movement was a crucial step towards gender equality and women's rig…" at bounding box center [989, 296] width 422 height 49
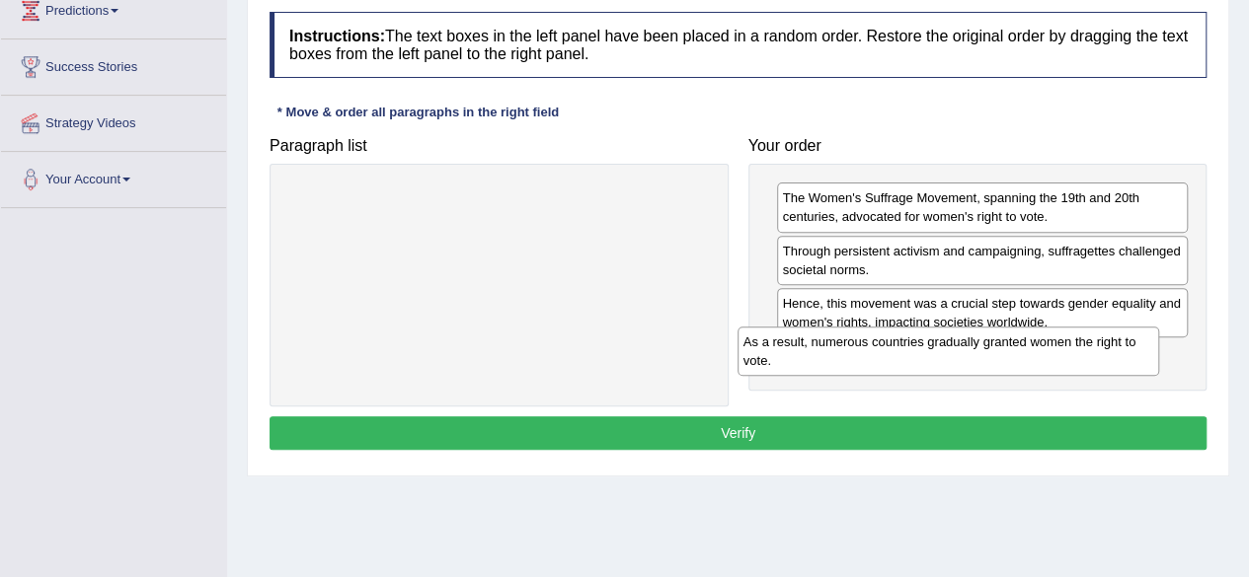
drag, startPoint x: 623, startPoint y: 200, endPoint x: 1078, endPoint y: 345, distance: 477.4
click at [1078, 345] on div "As a result, numerous countries gradually granted women the right to vote." at bounding box center [948, 351] width 422 height 49
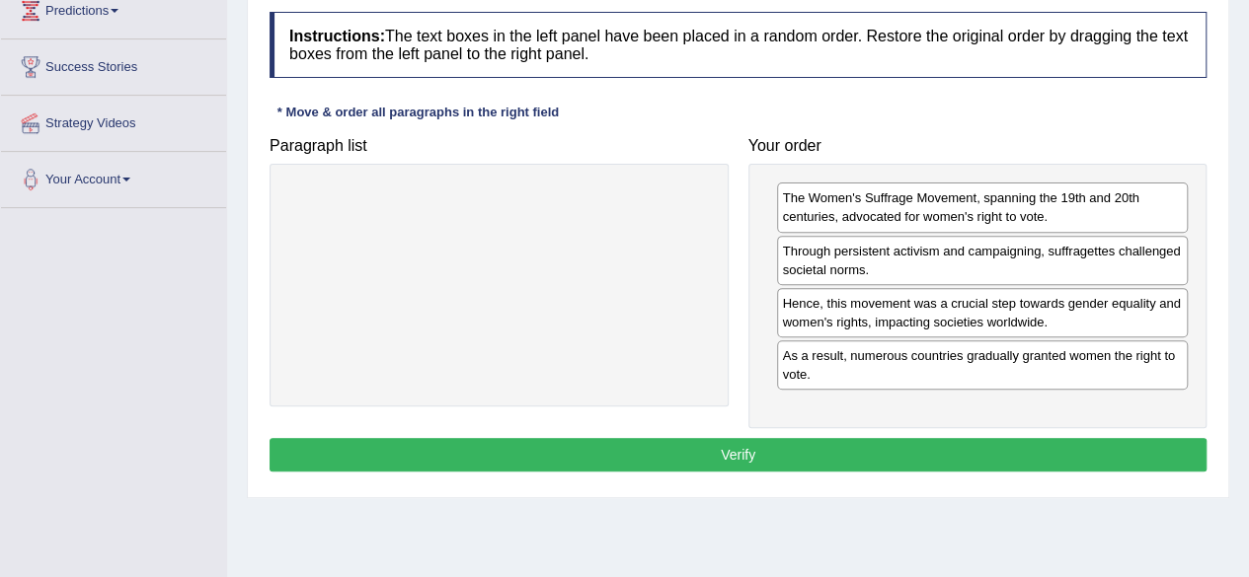
click at [894, 451] on button "Verify" at bounding box center [737, 455] width 937 height 34
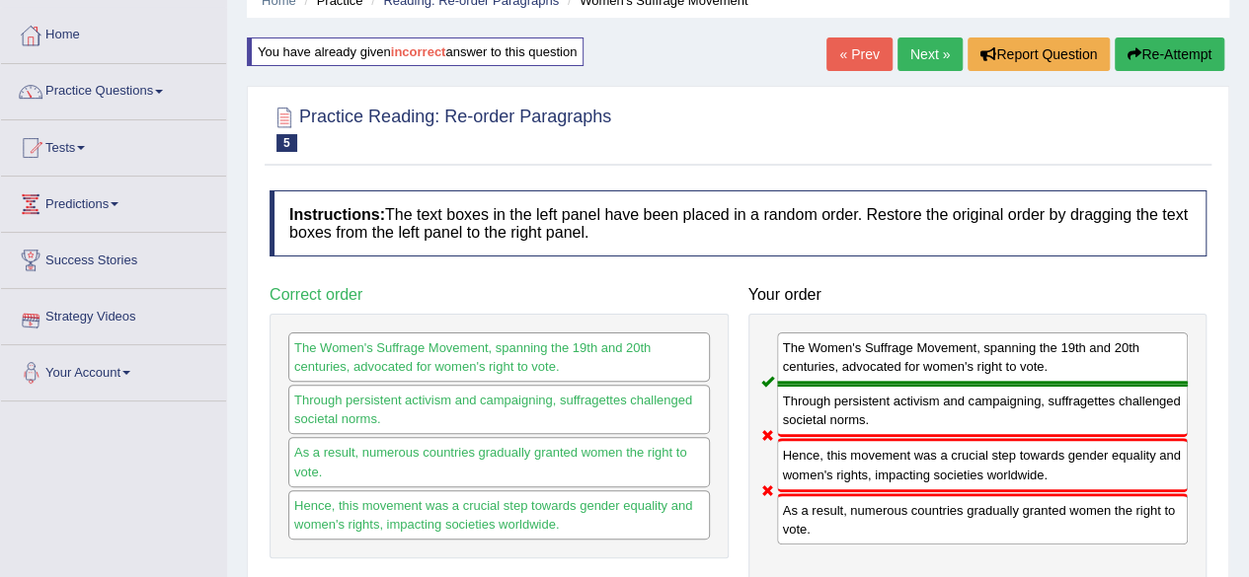
scroll to position [84, 0]
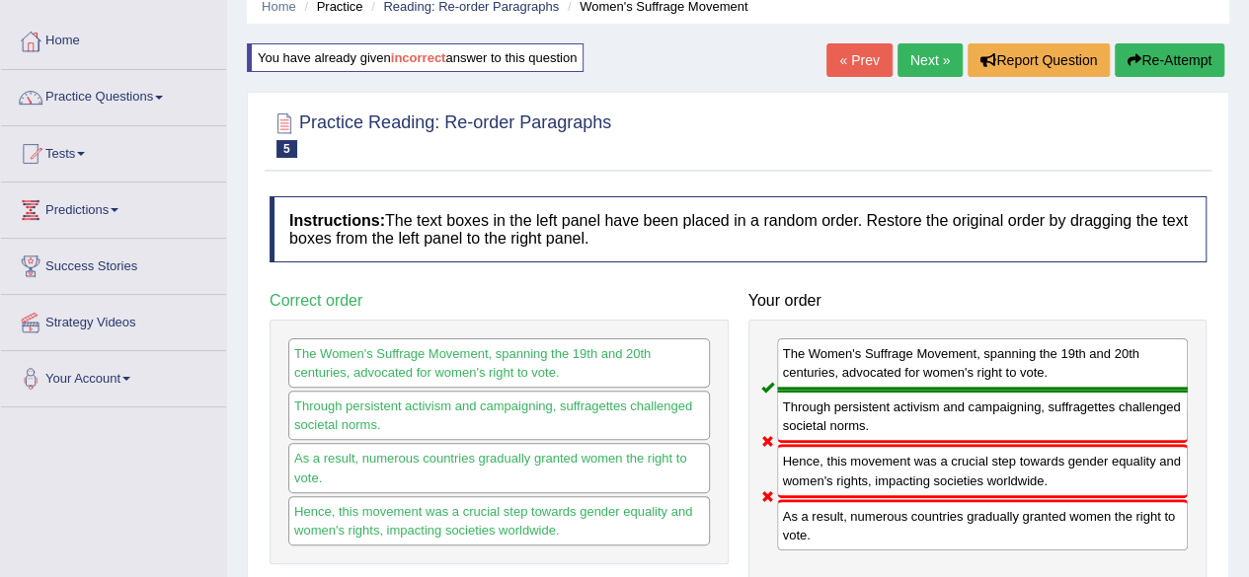
click at [928, 59] on link "Next »" at bounding box center [929, 60] width 65 height 34
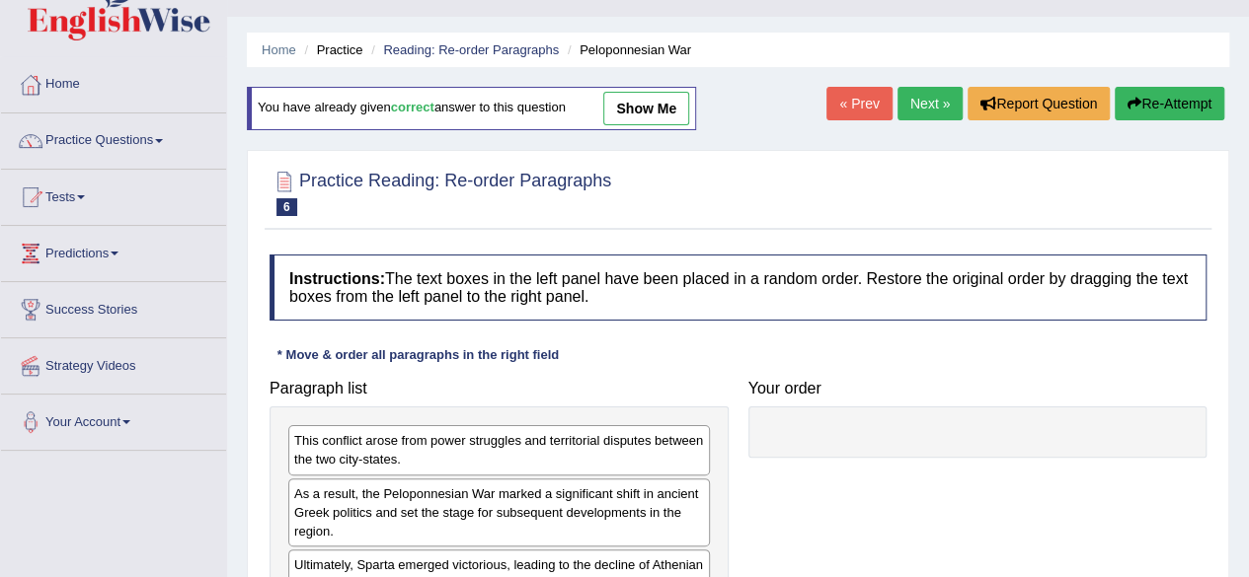
scroll to position [34, 0]
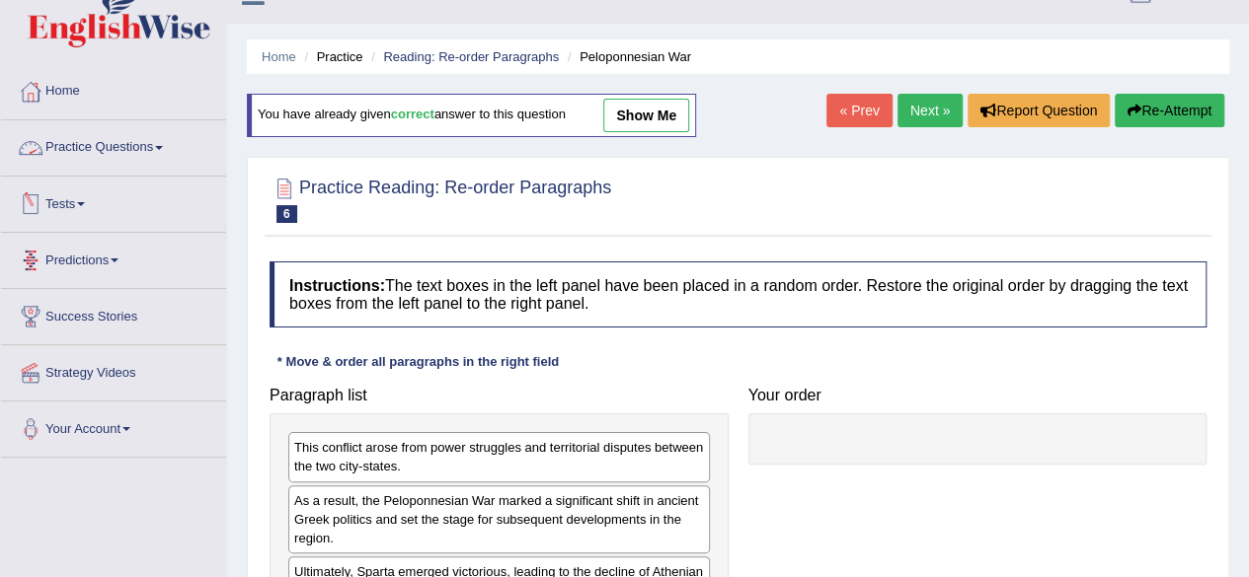
click at [111, 145] on link "Practice Questions" at bounding box center [113, 144] width 225 height 49
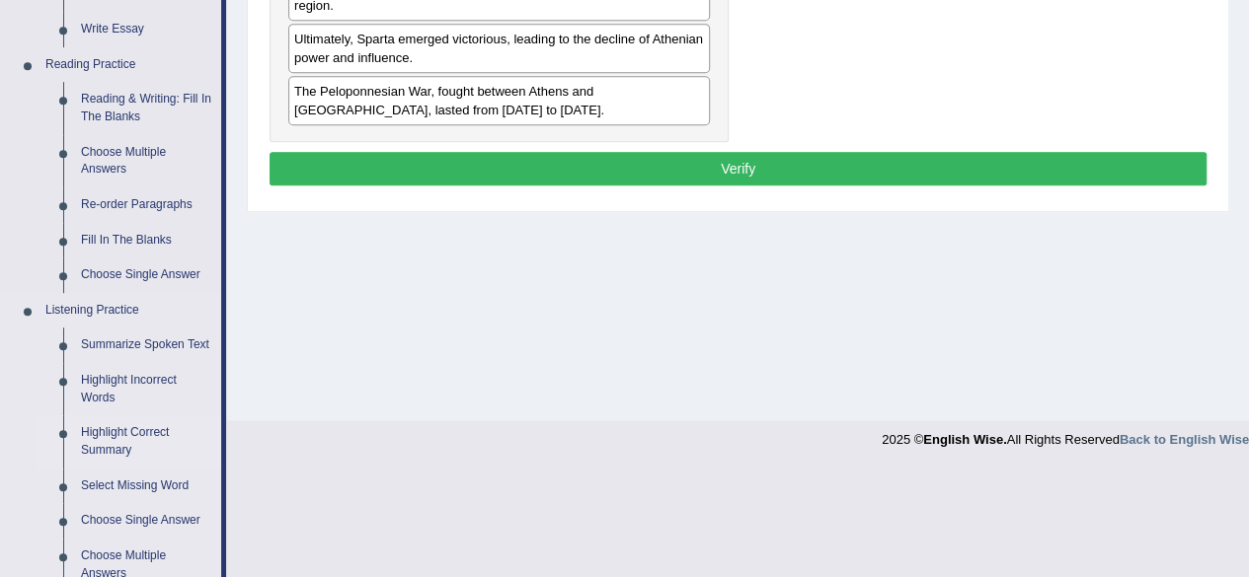
scroll to position [566, 0]
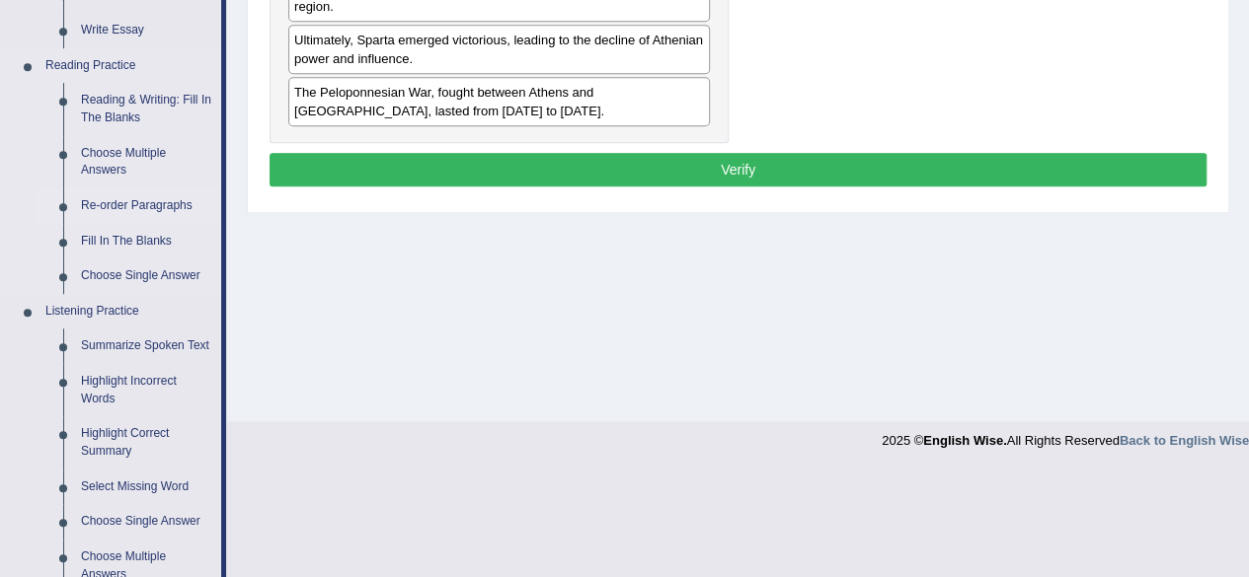
click at [140, 203] on link "Re-order Paragraphs" at bounding box center [146, 207] width 149 height 36
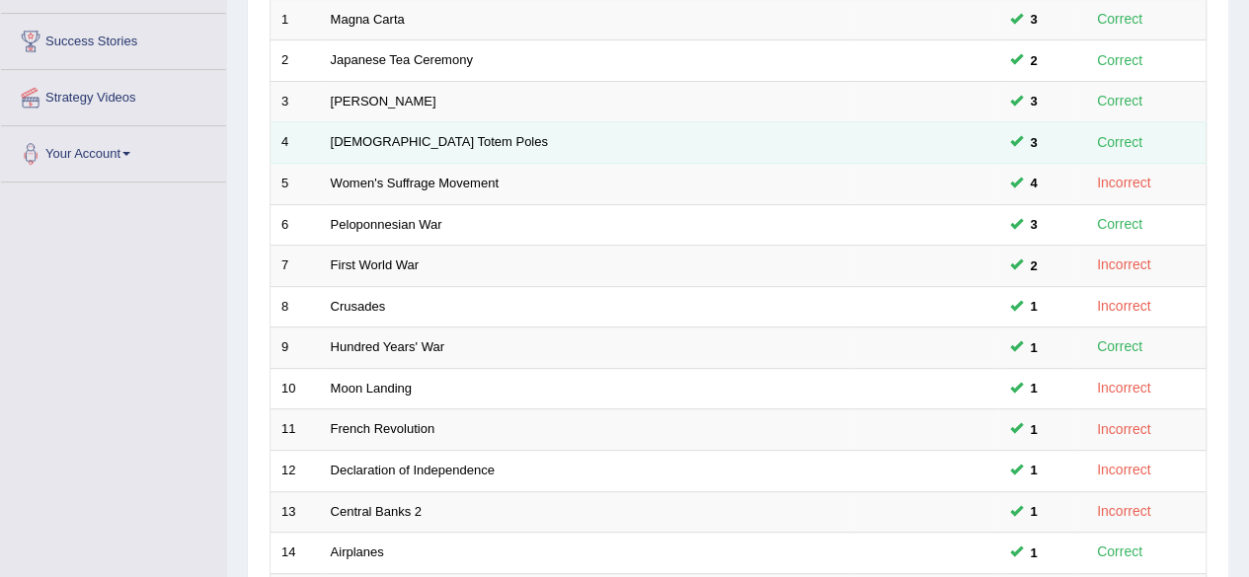
scroll to position [720, 0]
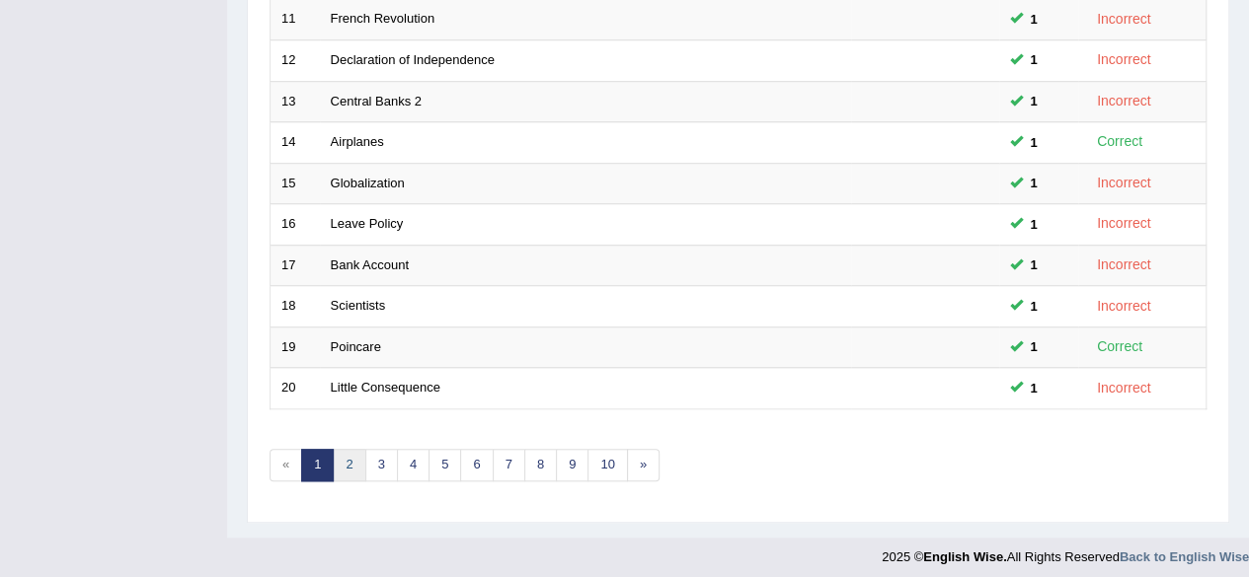
click at [346, 460] on link "2" at bounding box center [349, 465] width 33 height 33
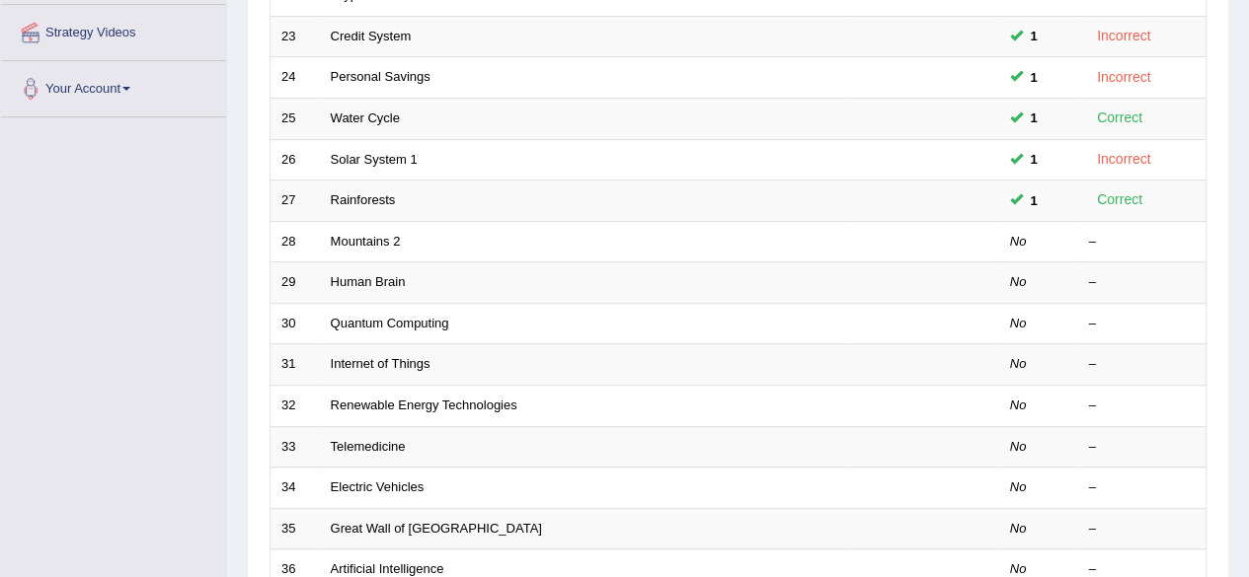
scroll to position [376, 0]
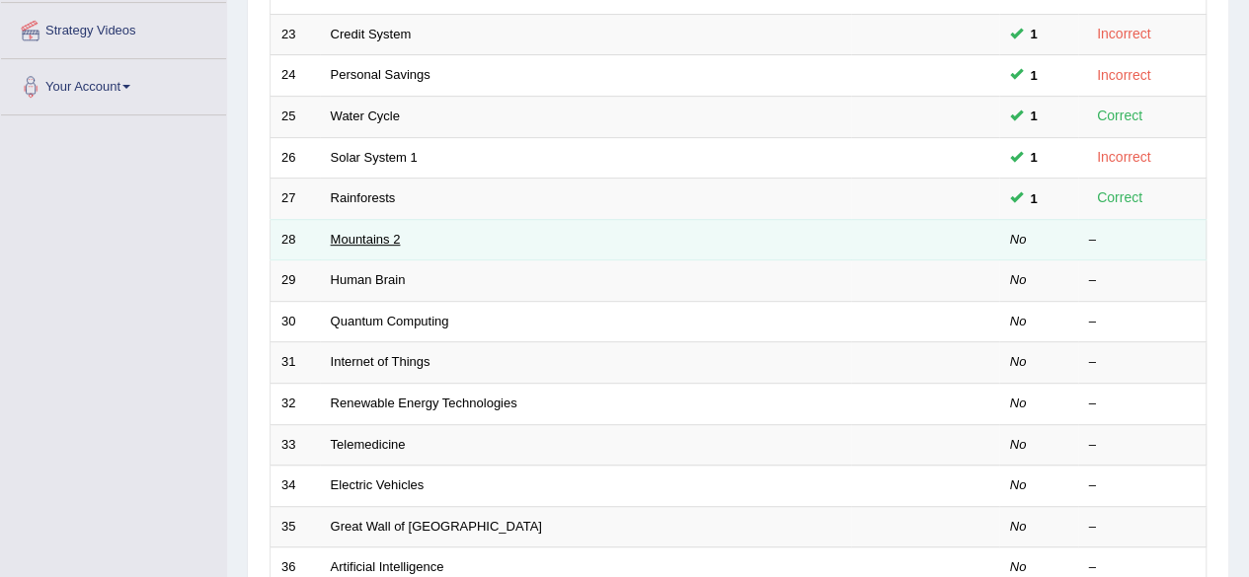
click at [366, 242] on link "Mountains 2" at bounding box center [366, 239] width 70 height 15
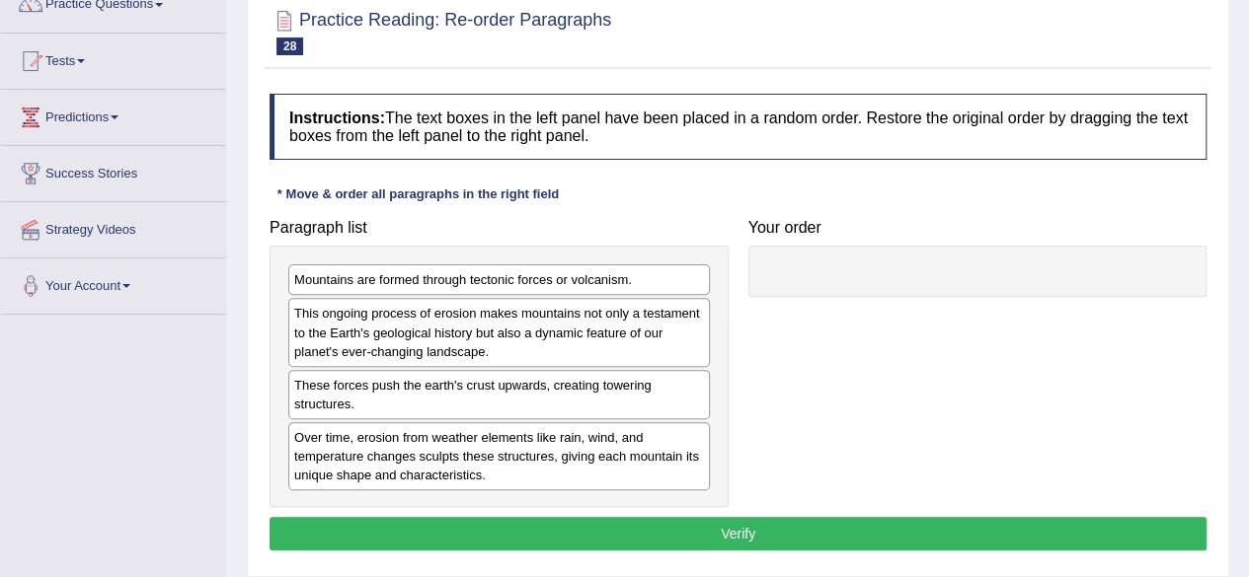
scroll to position [180, 0]
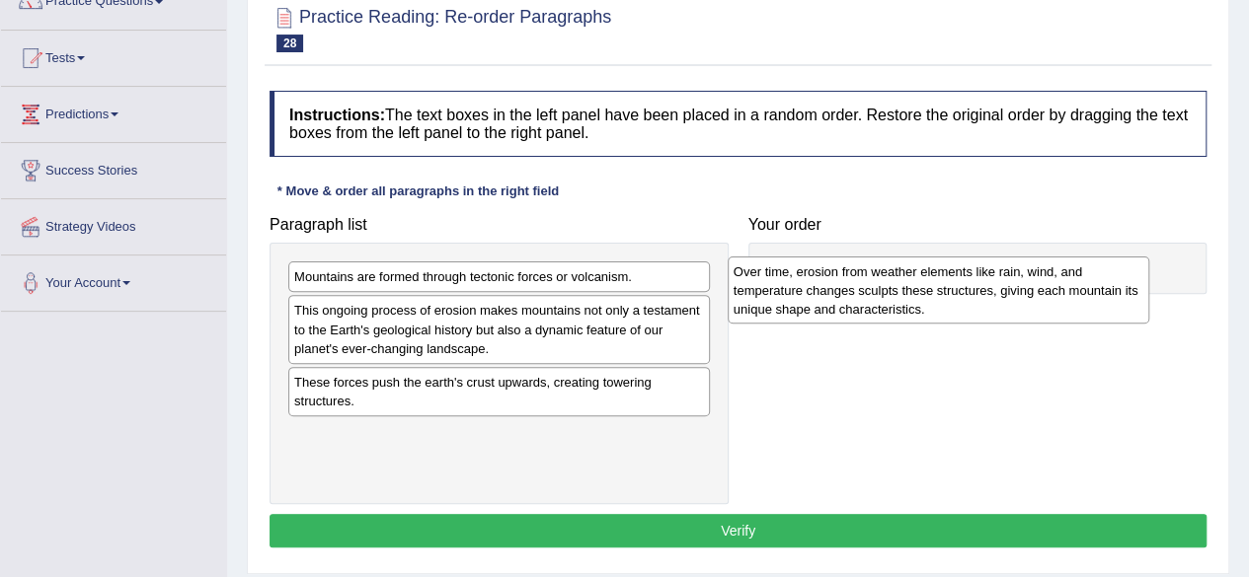
drag, startPoint x: 493, startPoint y: 456, endPoint x: 932, endPoint y: 295, distance: 467.8
click at [932, 295] on div "Over time, erosion from weather elements like rain, wind, and temperature chang…" at bounding box center [939, 291] width 422 height 68
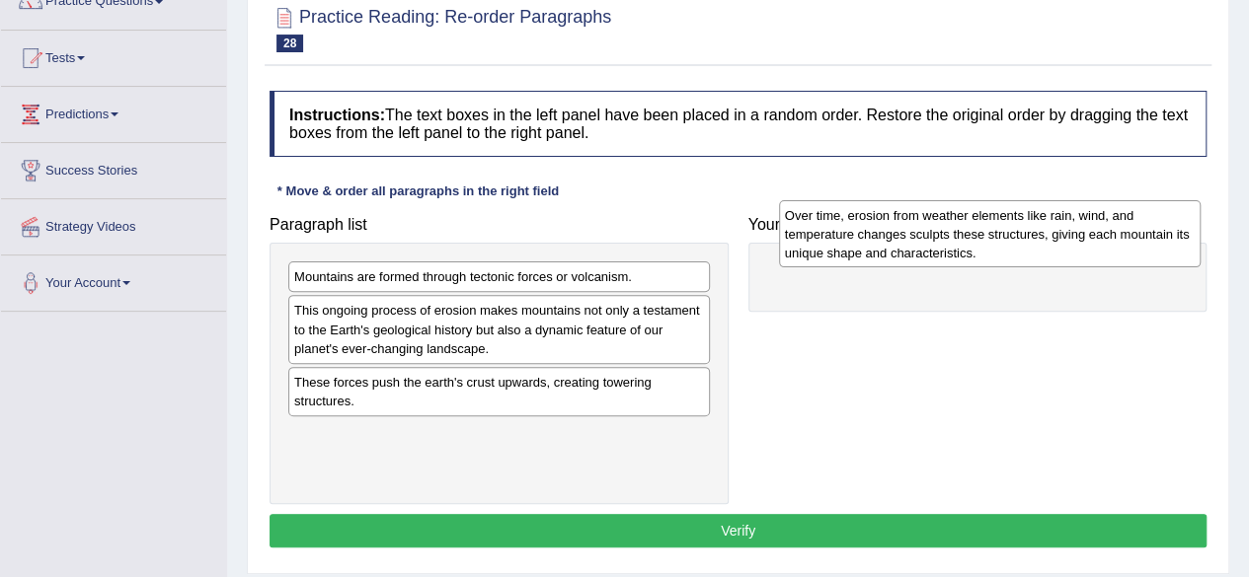
drag, startPoint x: 524, startPoint y: 451, endPoint x: 1017, endPoint y: 232, distance: 539.1
click at [1017, 232] on div "Over time, erosion from weather elements like rain, wind, and temperature chang…" at bounding box center [990, 234] width 422 height 68
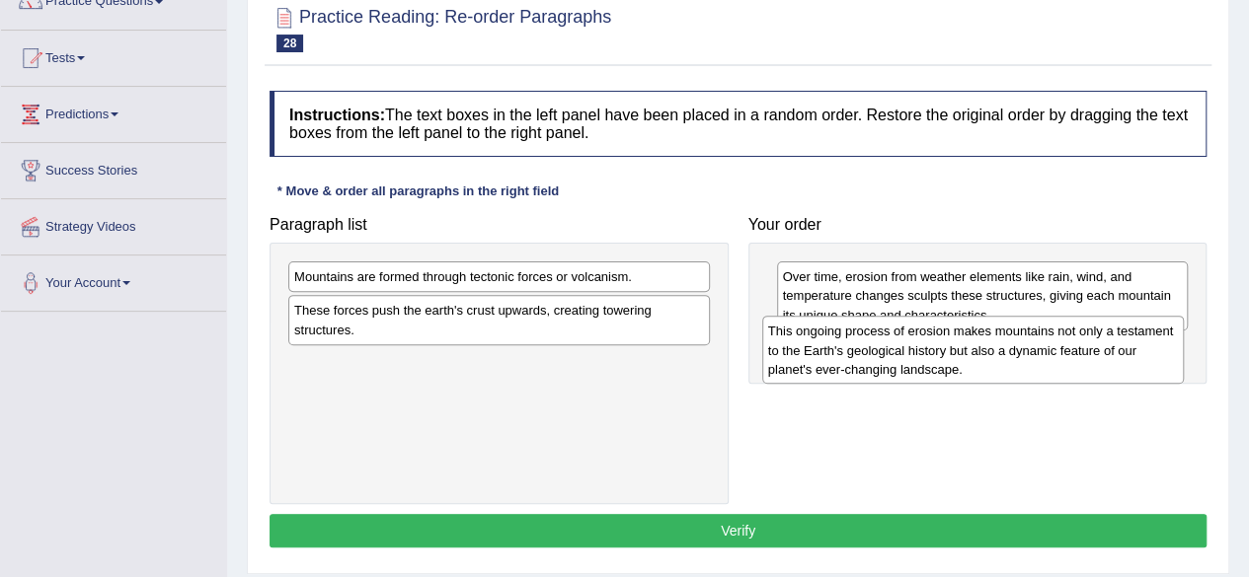
drag, startPoint x: 583, startPoint y: 318, endPoint x: 1064, endPoint y: 339, distance: 481.2
click at [1064, 339] on div "This ongoing process of erosion makes mountains not only a testament to the Ear…" at bounding box center [973, 350] width 422 height 68
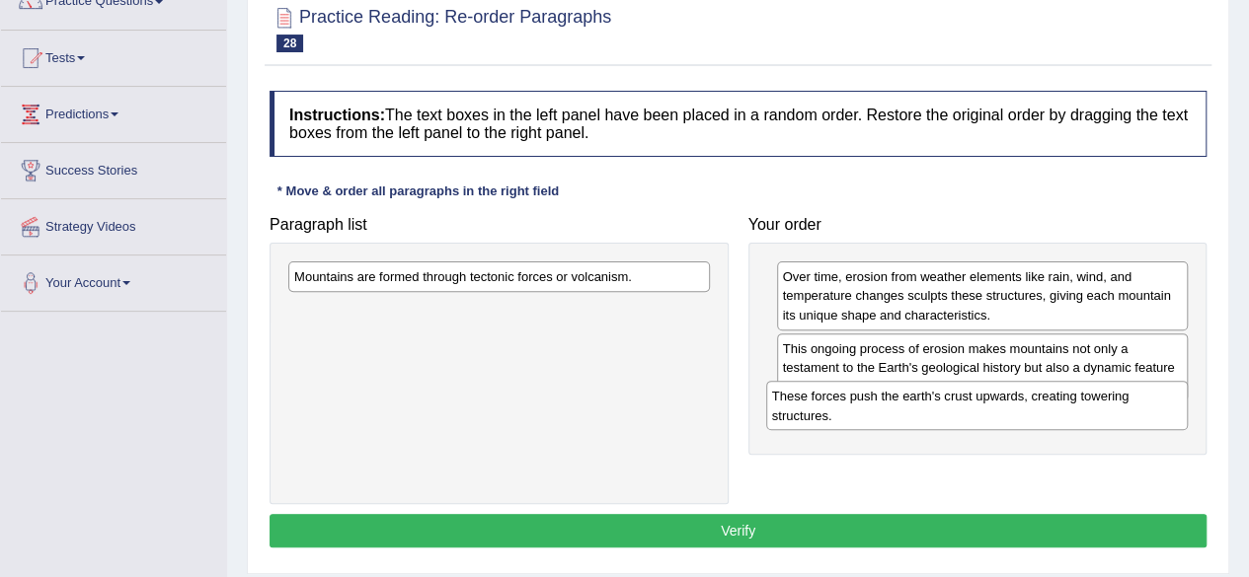
drag, startPoint x: 588, startPoint y: 323, endPoint x: 1068, endPoint y: 419, distance: 489.2
click at [1068, 419] on div "These forces push the earth's crust upwards, creating towering structures." at bounding box center [977, 405] width 422 height 49
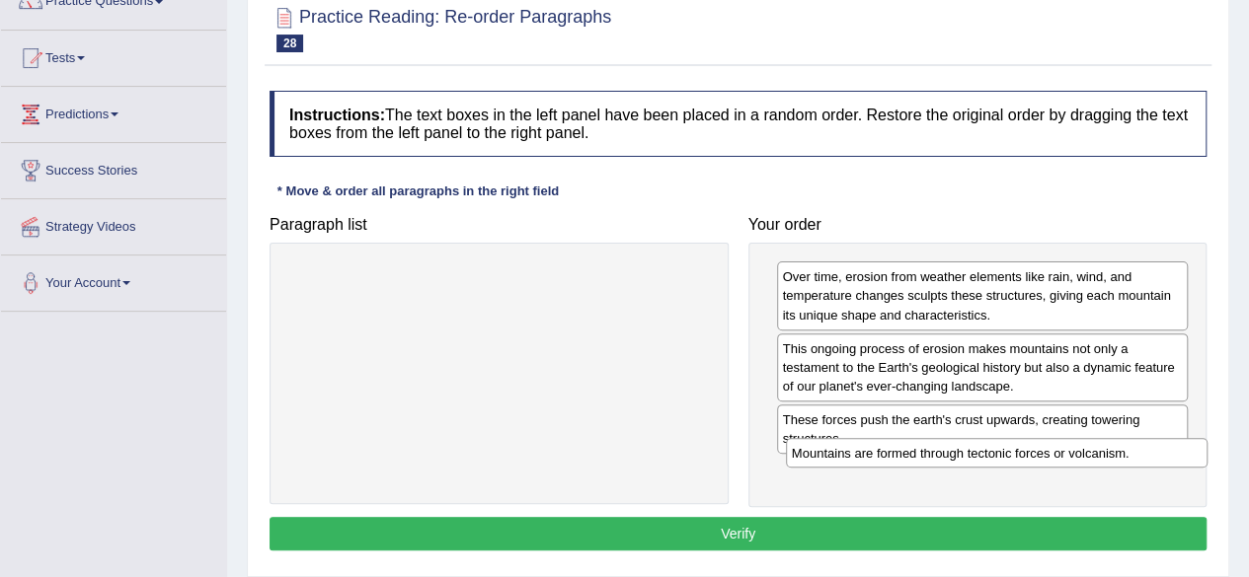
drag, startPoint x: 590, startPoint y: 276, endPoint x: 1087, endPoint y: 456, distance: 528.0
click at [1087, 456] on div "Mountains are formed through tectonic forces or volcanism." at bounding box center [997, 453] width 422 height 30
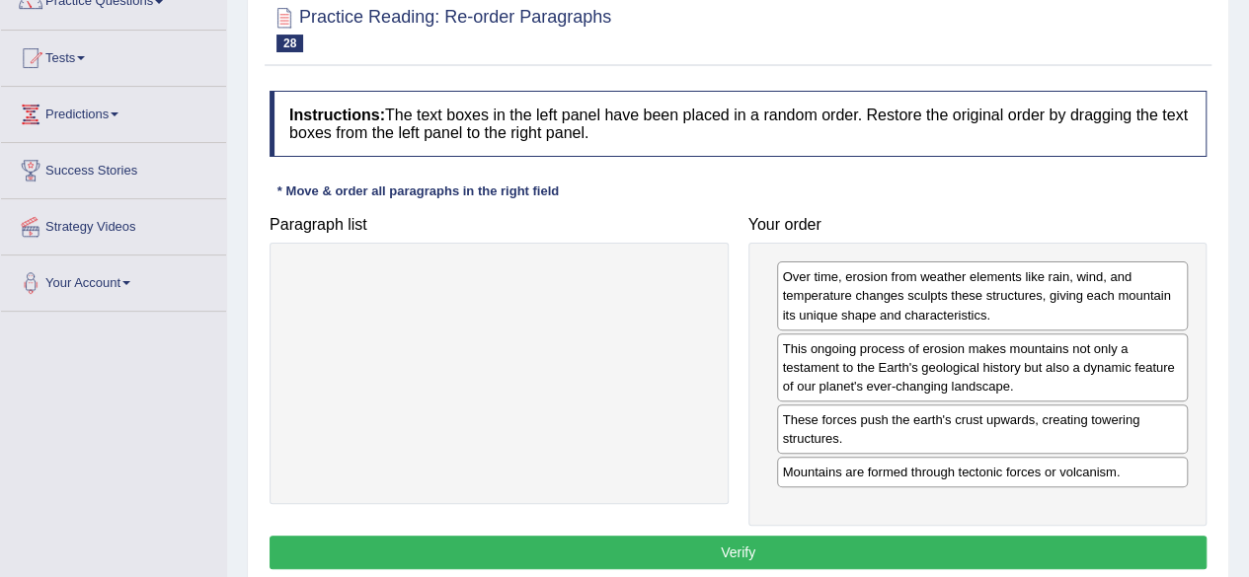
click at [786, 546] on button "Verify" at bounding box center [737, 553] width 937 height 34
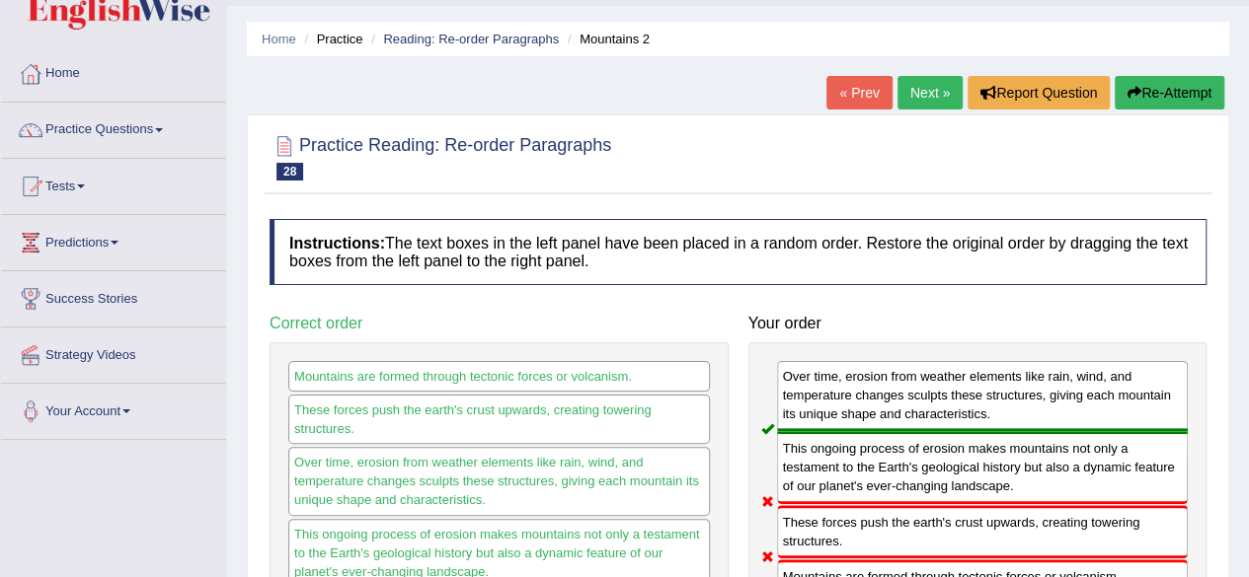
scroll to position [0, 0]
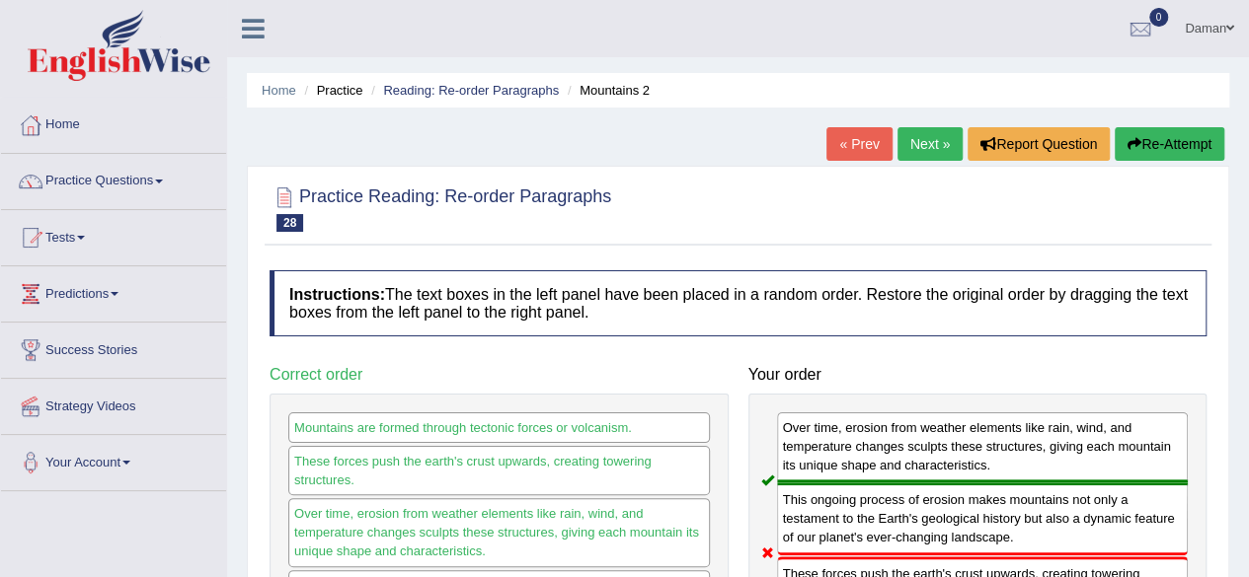
click at [919, 135] on link "Next »" at bounding box center [929, 144] width 65 height 34
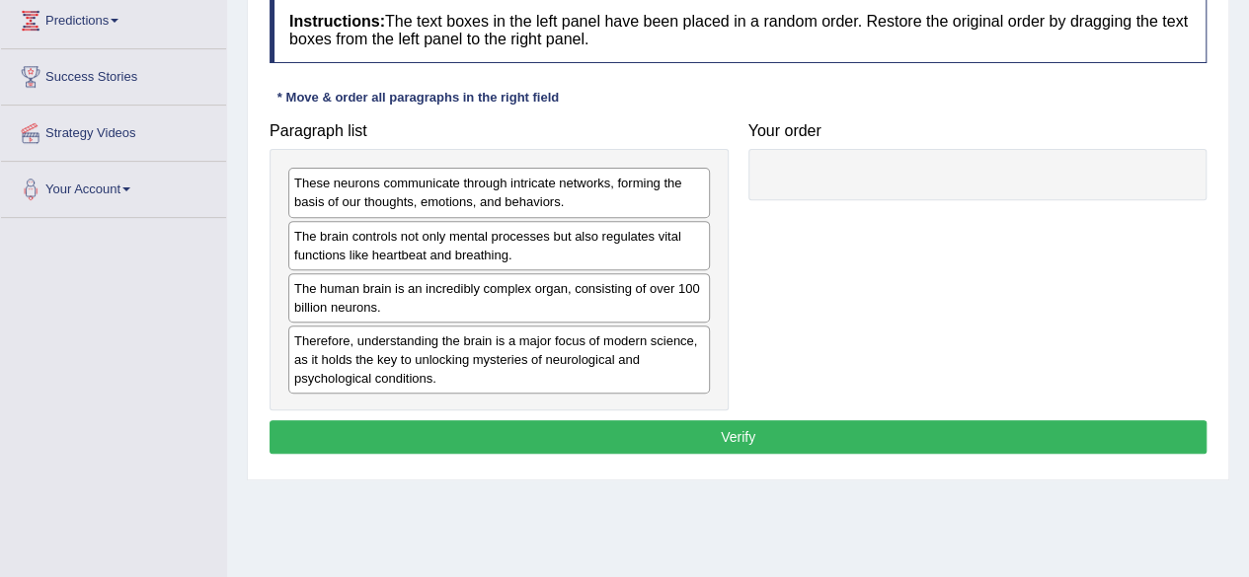
scroll to position [274, 0]
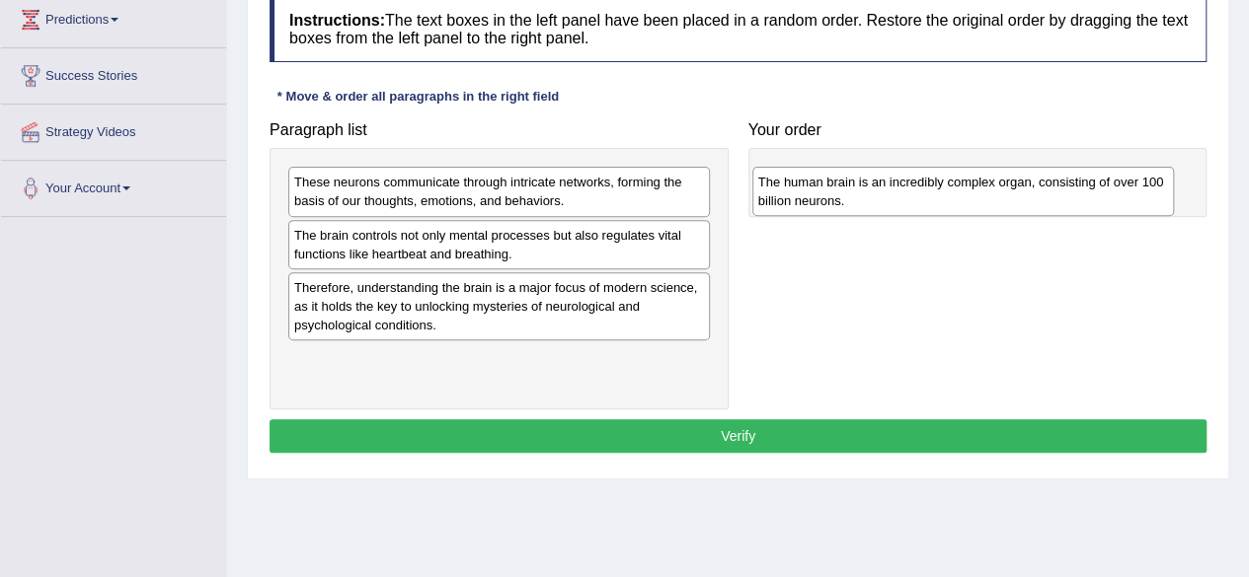
drag, startPoint x: 521, startPoint y: 305, endPoint x: 985, endPoint y: 200, distance: 475.6
click at [985, 200] on div "The human brain is an incredibly complex organ, consisting of over 100 billion …" at bounding box center [963, 191] width 422 height 49
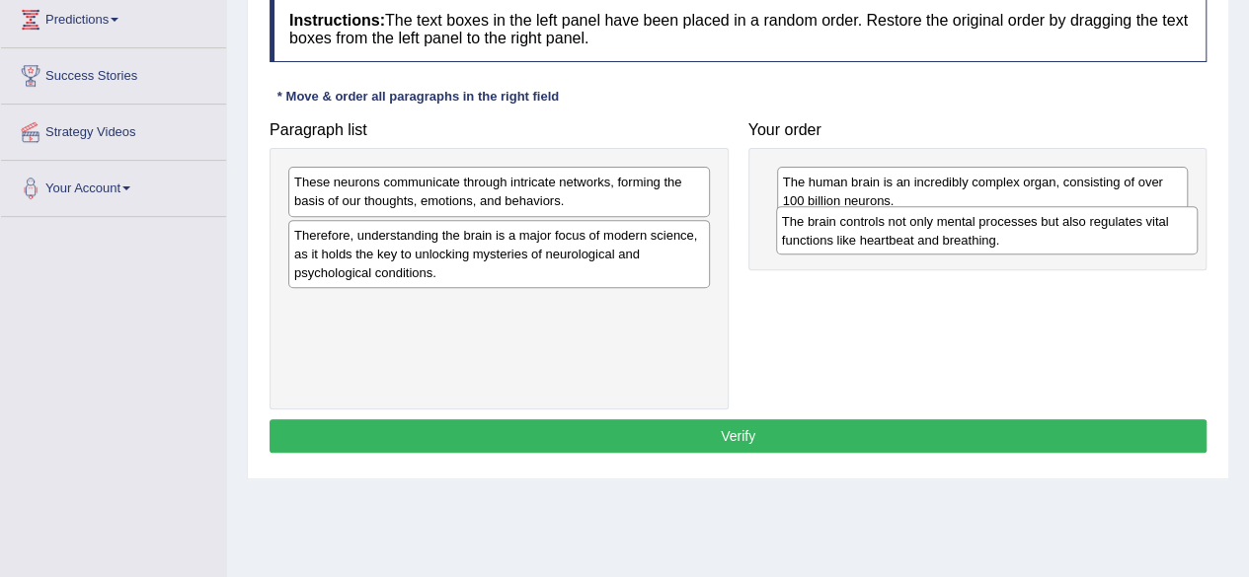
drag, startPoint x: 468, startPoint y: 243, endPoint x: 956, endPoint y: 230, distance: 487.8
click at [956, 230] on div "The brain controls not only mental processes but also regulates vital functions…" at bounding box center [987, 230] width 422 height 49
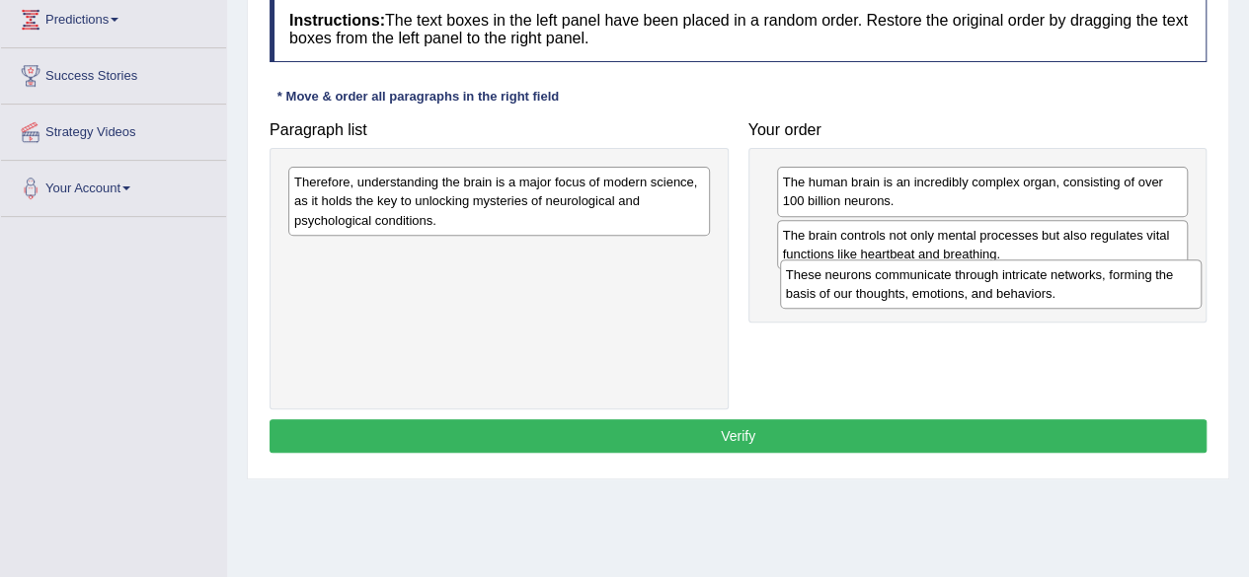
drag, startPoint x: 539, startPoint y: 198, endPoint x: 1031, endPoint y: 288, distance: 499.7
click at [1031, 288] on div "These neurons communicate through intricate networks, forming the basis of our …" at bounding box center [991, 284] width 422 height 49
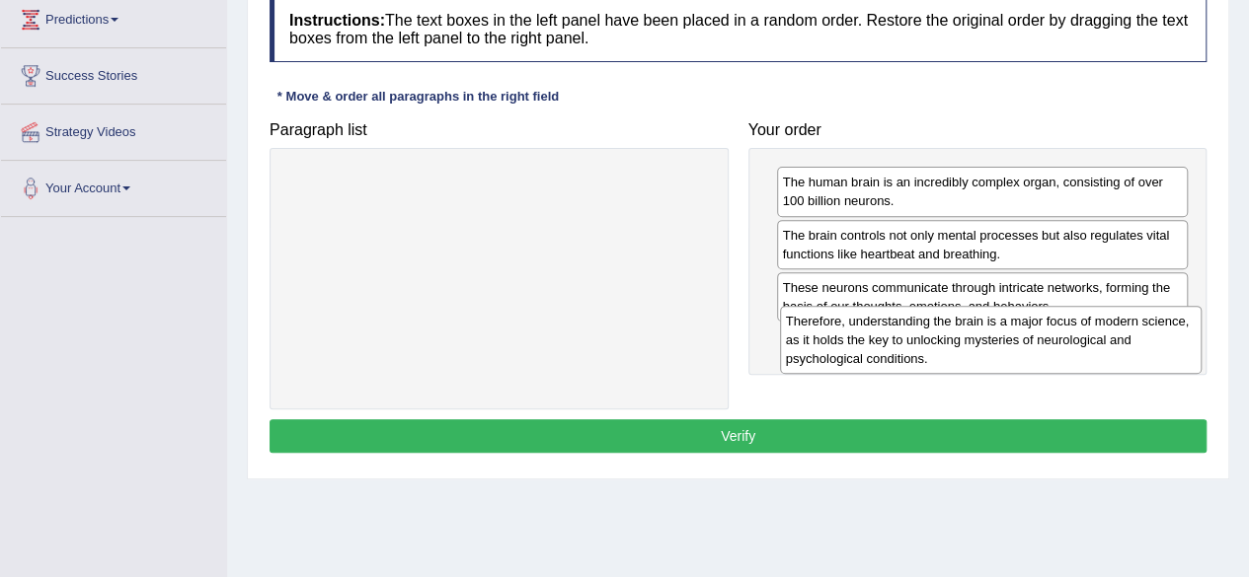
drag, startPoint x: 612, startPoint y: 195, endPoint x: 1106, endPoint y: 331, distance: 511.8
click at [1106, 331] on div "Therefore, understanding the brain is a major focus of modern science, as it ho…" at bounding box center [991, 340] width 422 height 68
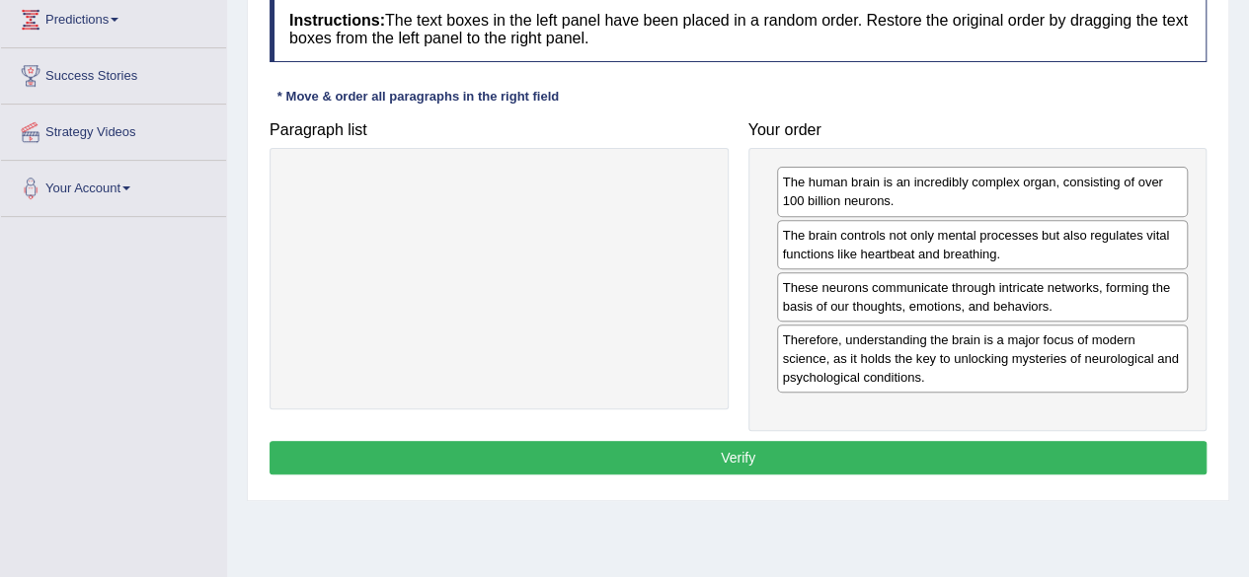
click at [817, 444] on button "Verify" at bounding box center [737, 458] width 937 height 34
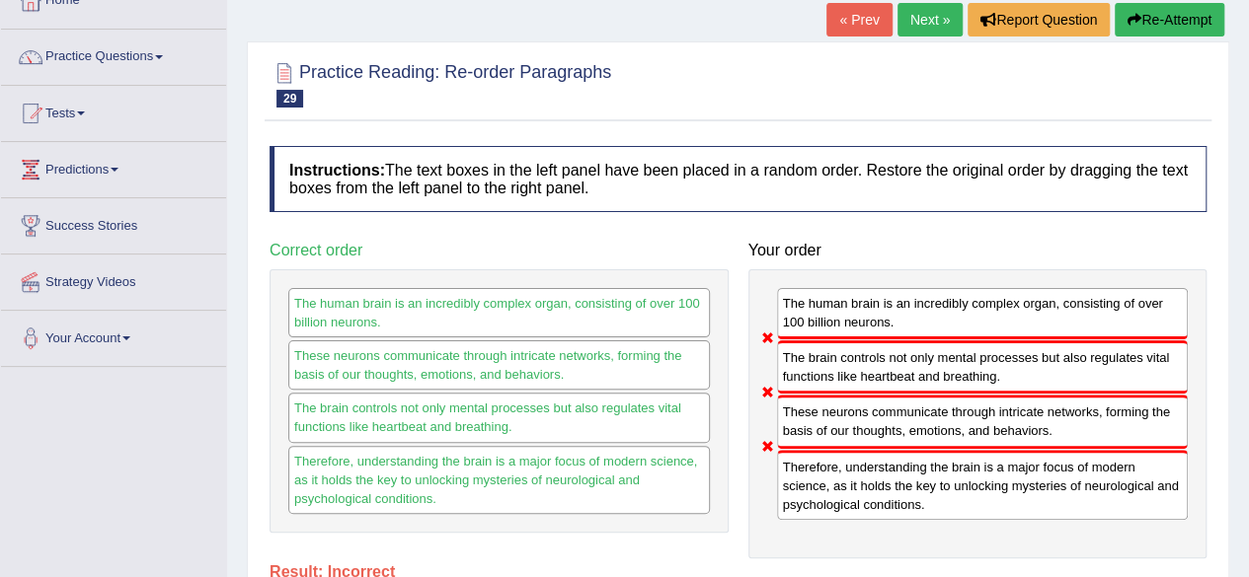
scroll to position [122, 0]
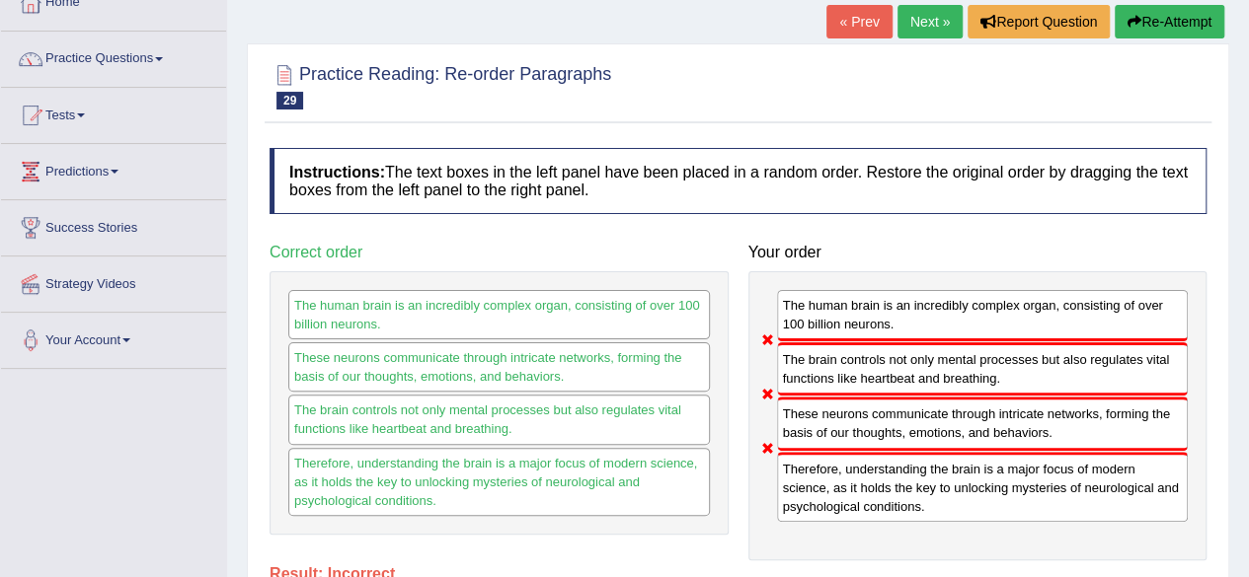
click at [925, 18] on link "Next »" at bounding box center [929, 22] width 65 height 34
click at [918, 18] on link "Next »" at bounding box center [929, 22] width 65 height 34
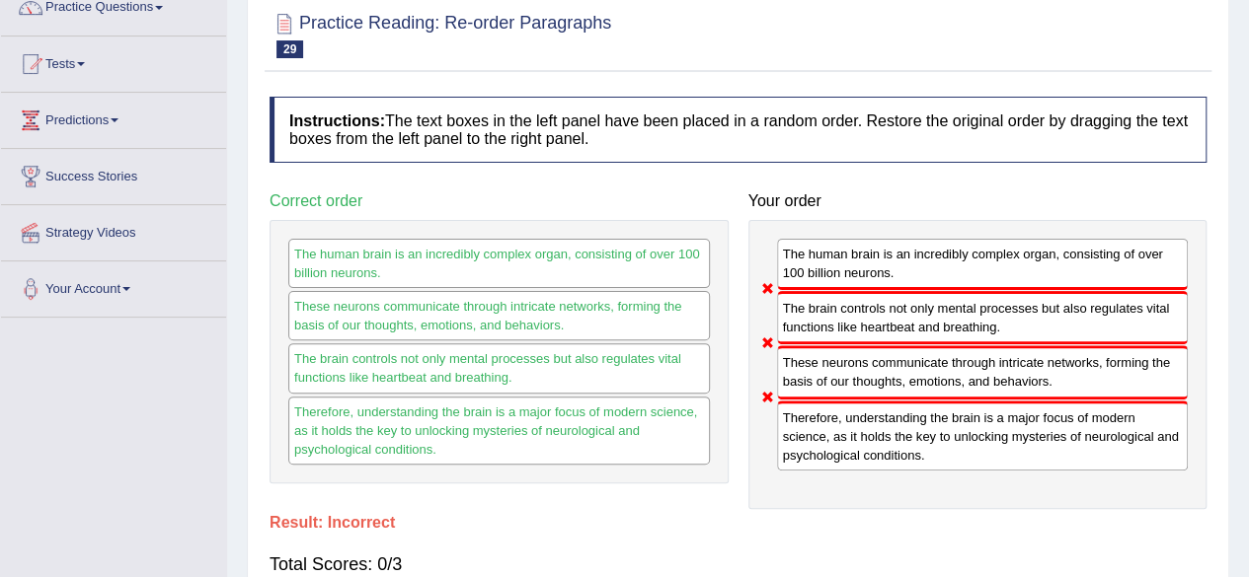
scroll to position [0, 0]
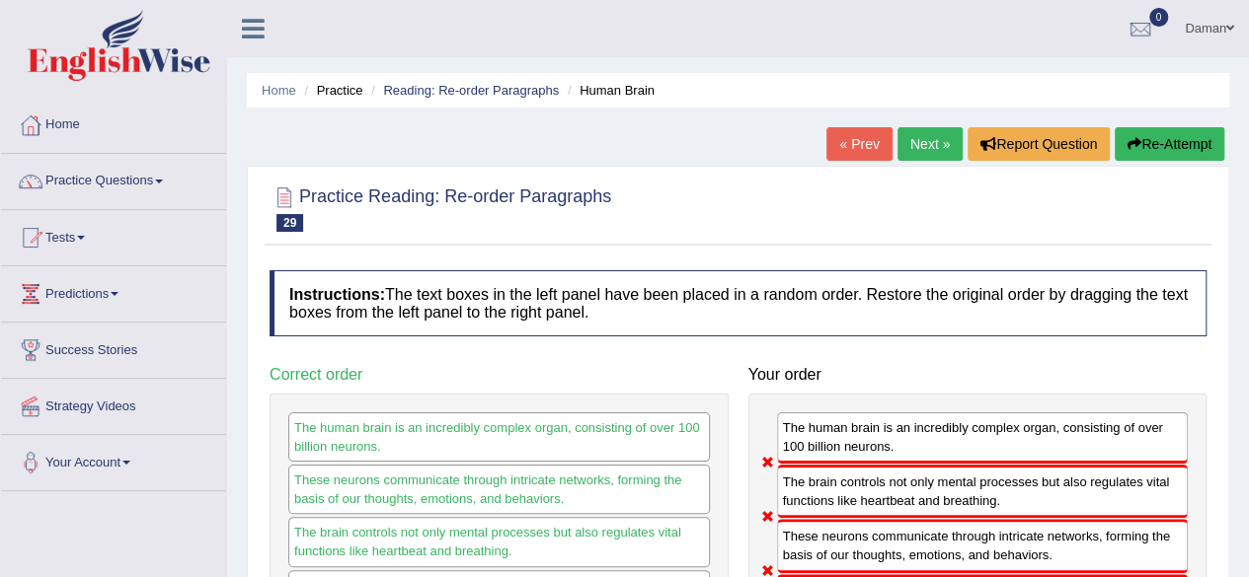
click at [933, 141] on link "Next »" at bounding box center [929, 144] width 65 height 34
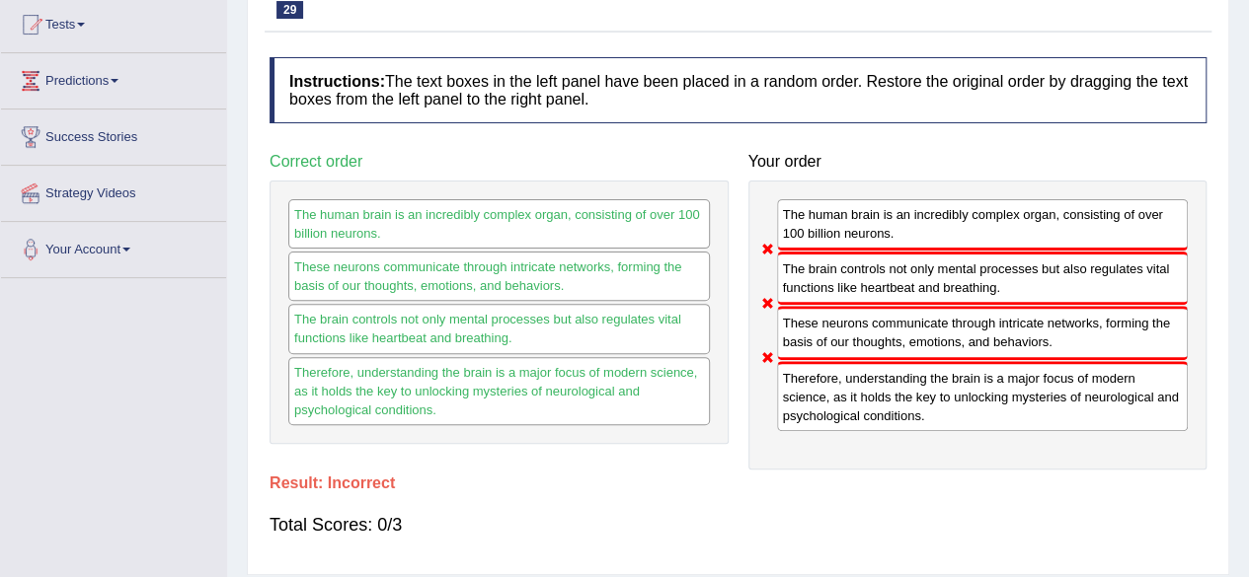
scroll to position [217, 0]
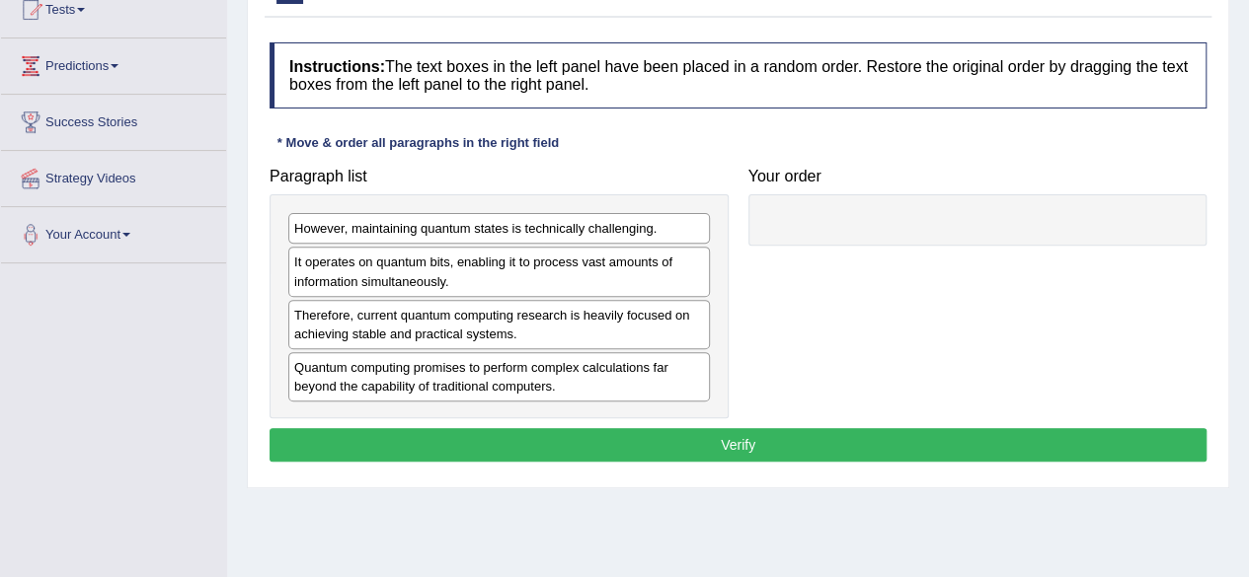
scroll to position [230, 0]
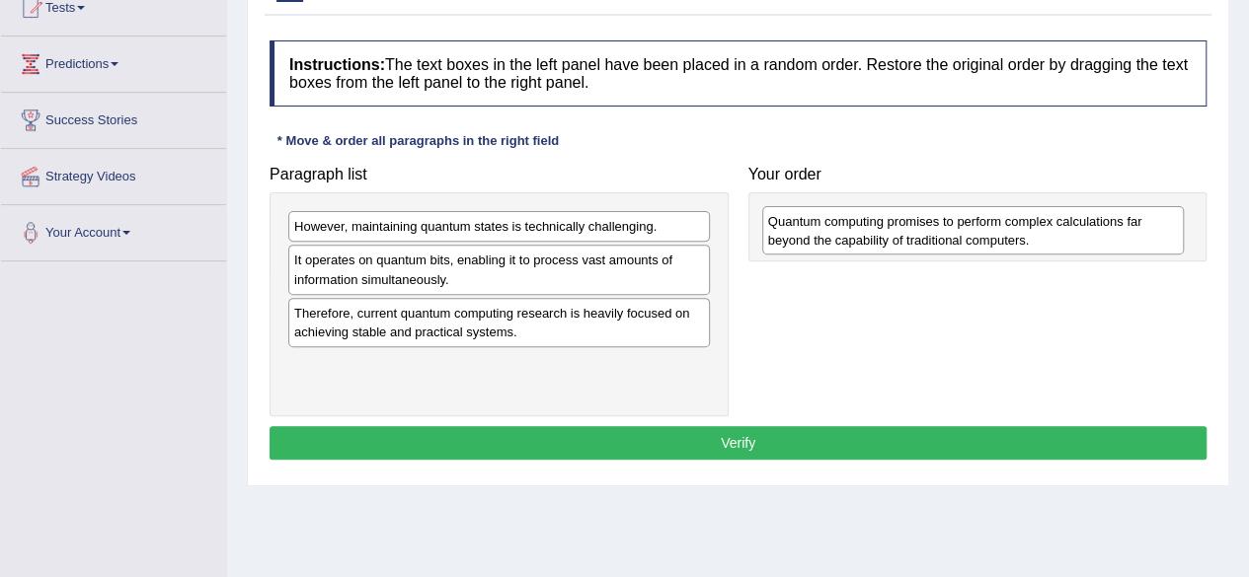
drag, startPoint x: 462, startPoint y: 384, endPoint x: 936, endPoint y: 242, distance: 494.7
click at [936, 242] on div "Quantum computing promises to perform complex calculations far beyond the capab…" at bounding box center [973, 230] width 422 height 49
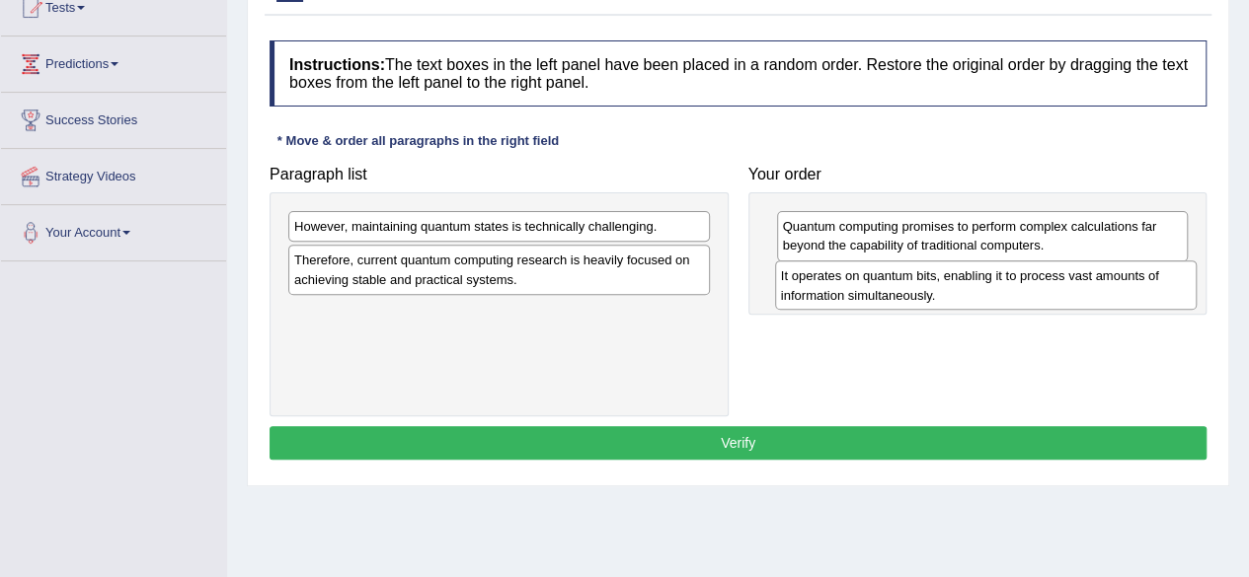
drag, startPoint x: 531, startPoint y: 273, endPoint x: 1025, endPoint y: 290, distance: 493.9
click at [1025, 290] on div "It operates on quantum bits, enabling it to process vast amounts of information…" at bounding box center [986, 285] width 422 height 49
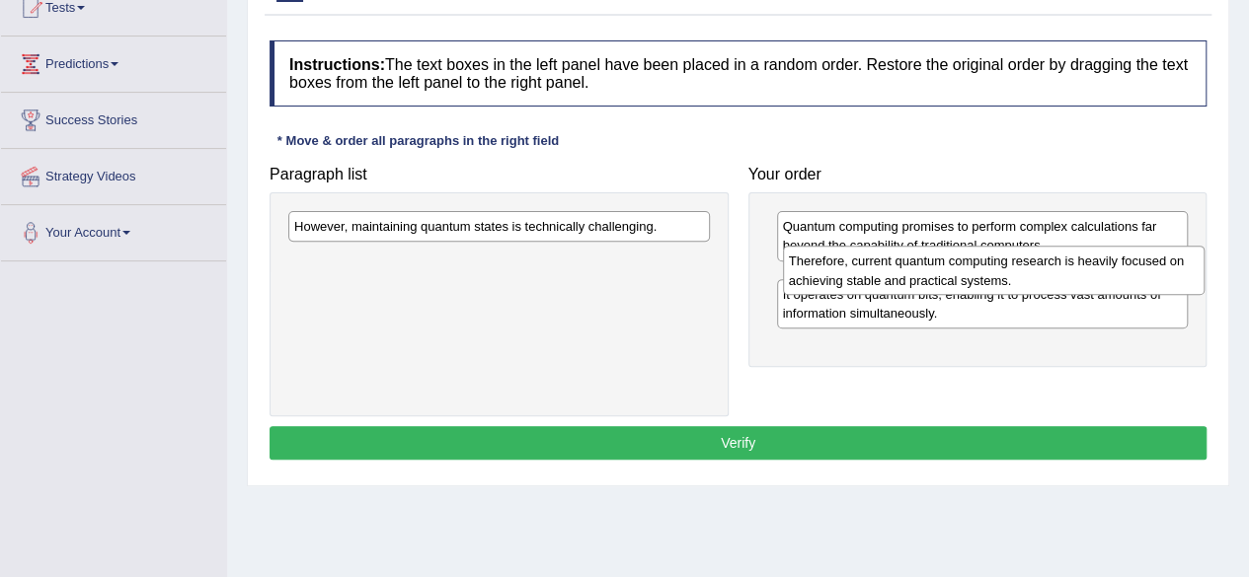
drag, startPoint x: 564, startPoint y: 283, endPoint x: 1058, endPoint y: 285, distance: 494.6
click at [1058, 285] on div "Therefore, current quantum computing research is heavily focused on achieving s…" at bounding box center [994, 270] width 422 height 49
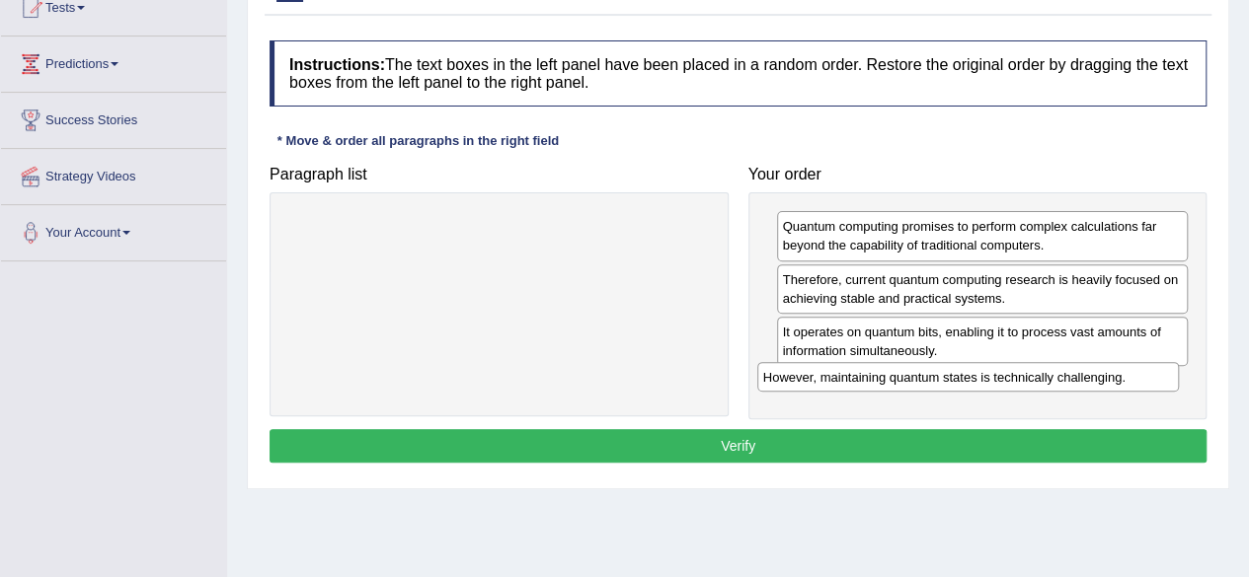
drag, startPoint x: 624, startPoint y: 228, endPoint x: 1094, endPoint y: 376, distance: 492.7
click at [1094, 376] on div "However, maintaining quantum states is technically challenging." at bounding box center [968, 377] width 422 height 30
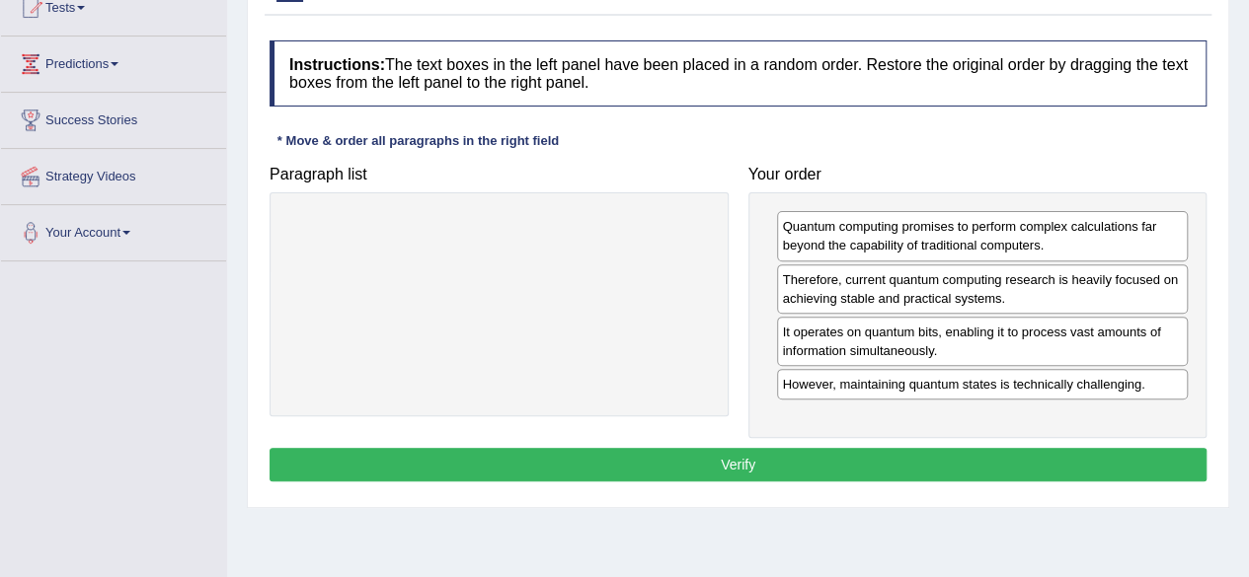
click at [868, 464] on button "Verify" at bounding box center [737, 465] width 937 height 34
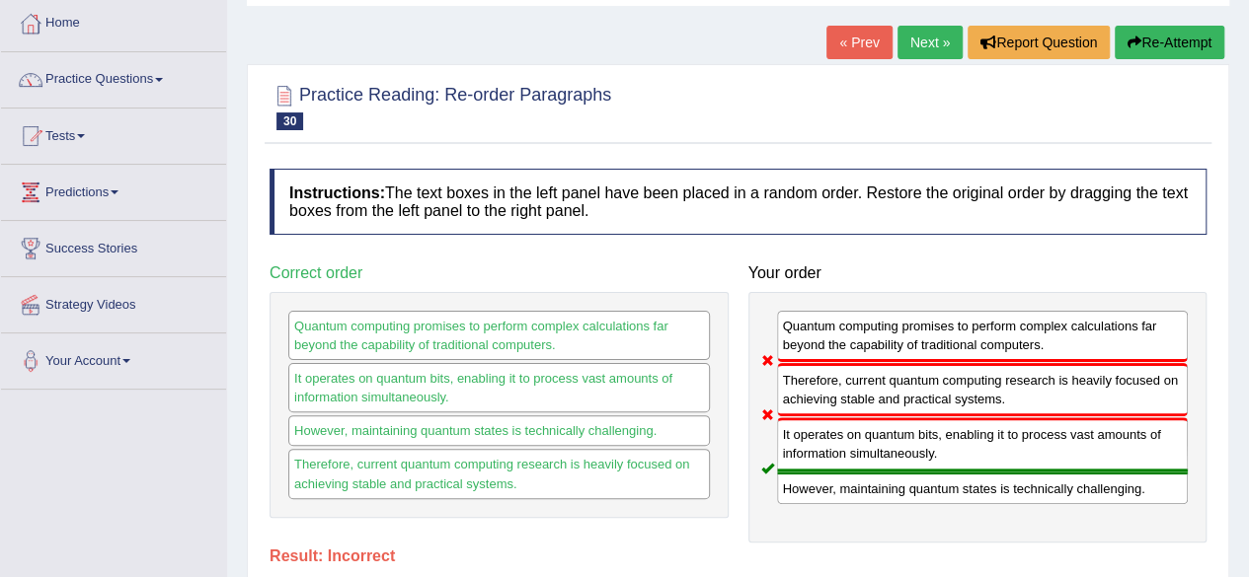
scroll to position [100, 0]
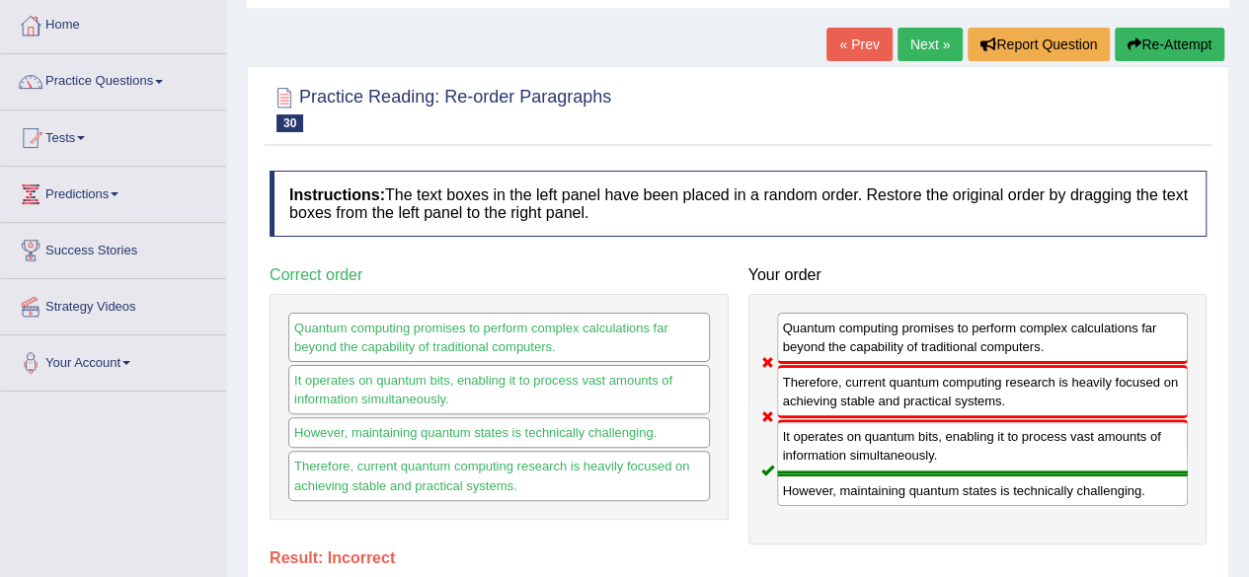
click at [924, 51] on link "Next »" at bounding box center [929, 45] width 65 height 34
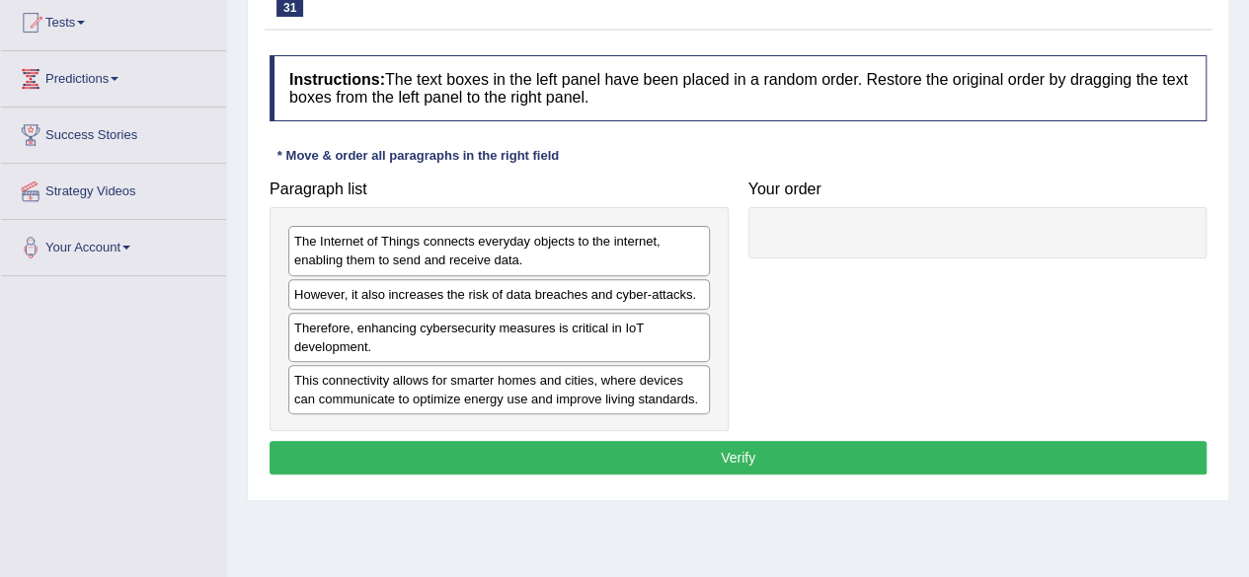
scroll to position [221, 0]
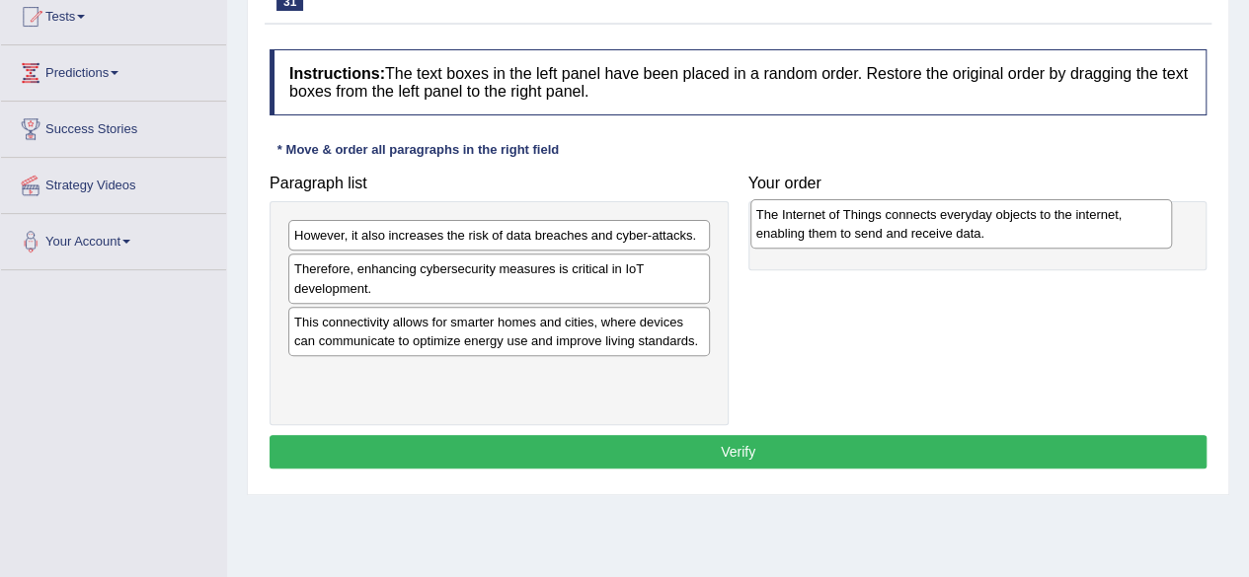
drag, startPoint x: 567, startPoint y: 262, endPoint x: 981, endPoint y: 229, distance: 415.9
click at [981, 229] on div "The Internet of Things connects everyday objects to the internet, enabling them…" at bounding box center [961, 223] width 422 height 49
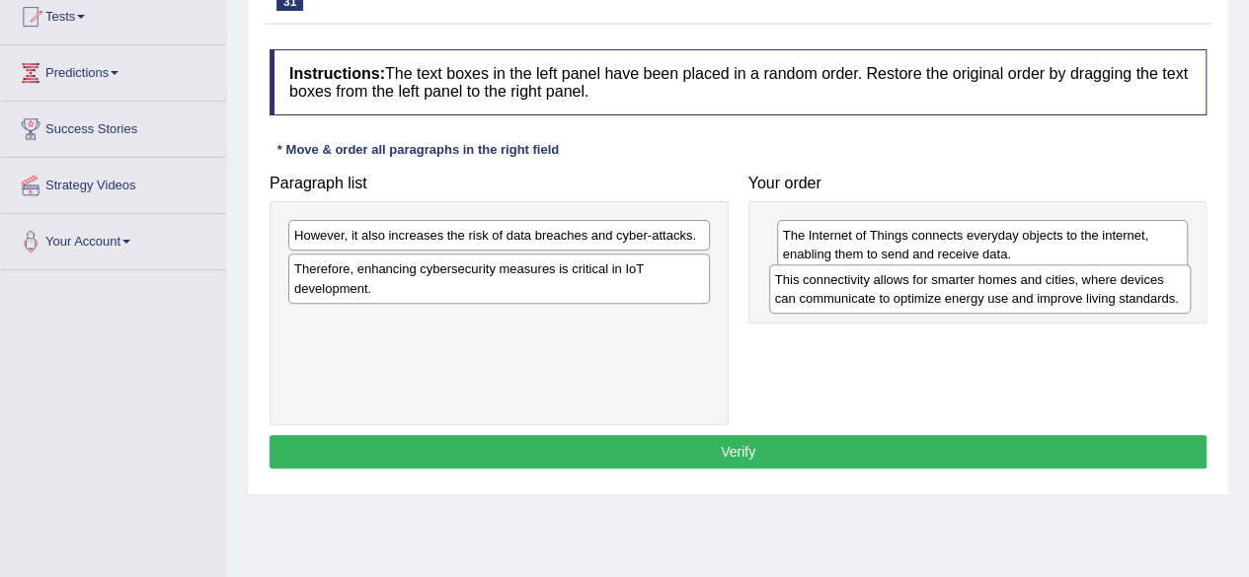
drag, startPoint x: 558, startPoint y: 332, endPoint x: 1045, endPoint y: 294, distance: 489.1
click at [1045, 294] on div "This connectivity allows for smarter homes and cities, where devices can commun…" at bounding box center [980, 289] width 422 height 49
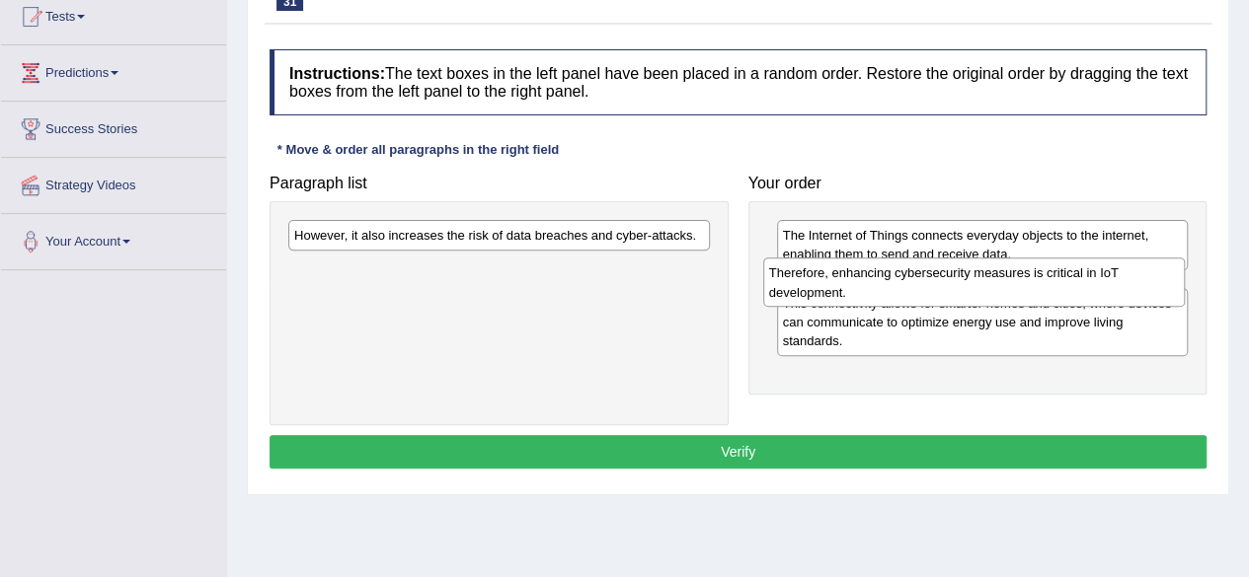
drag, startPoint x: 496, startPoint y: 279, endPoint x: 970, endPoint y: 284, distance: 474.9
click at [970, 284] on div "Therefore, enhancing cybersecurity measures is critical in IoT development." at bounding box center [974, 282] width 422 height 49
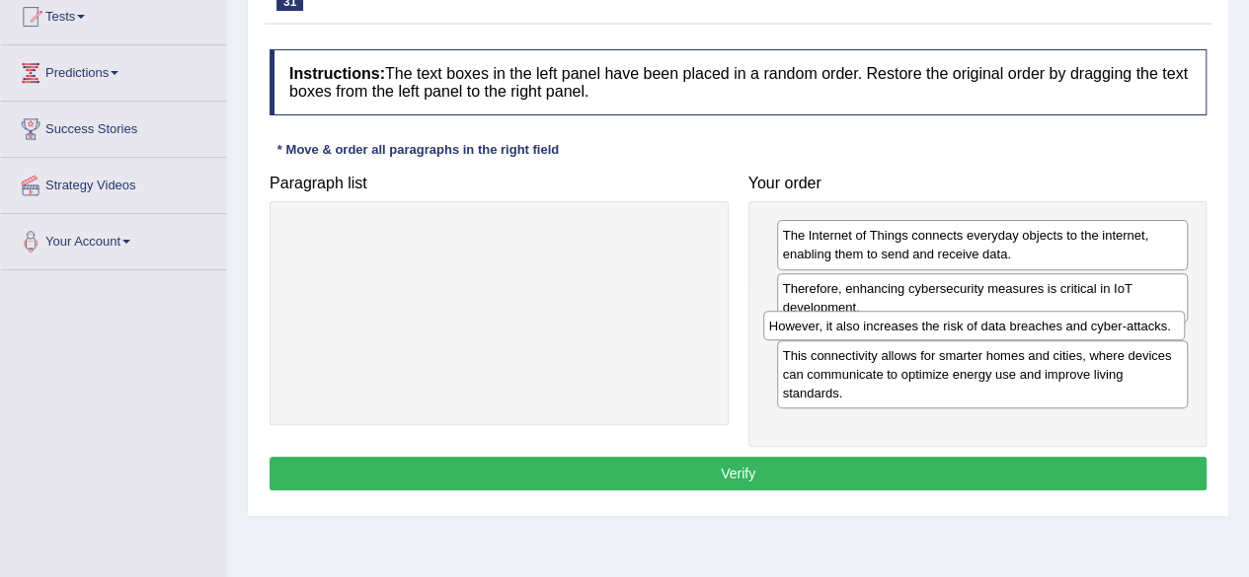
drag, startPoint x: 667, startPoint y: 236, endPoint x: 1151, endPoint y: 324, distance: 491.6
click at [1151, 324] on div "However, it also increases the risk of data breaches and cyber-attacks." at bounding box center [974, 326] width 422 height 30
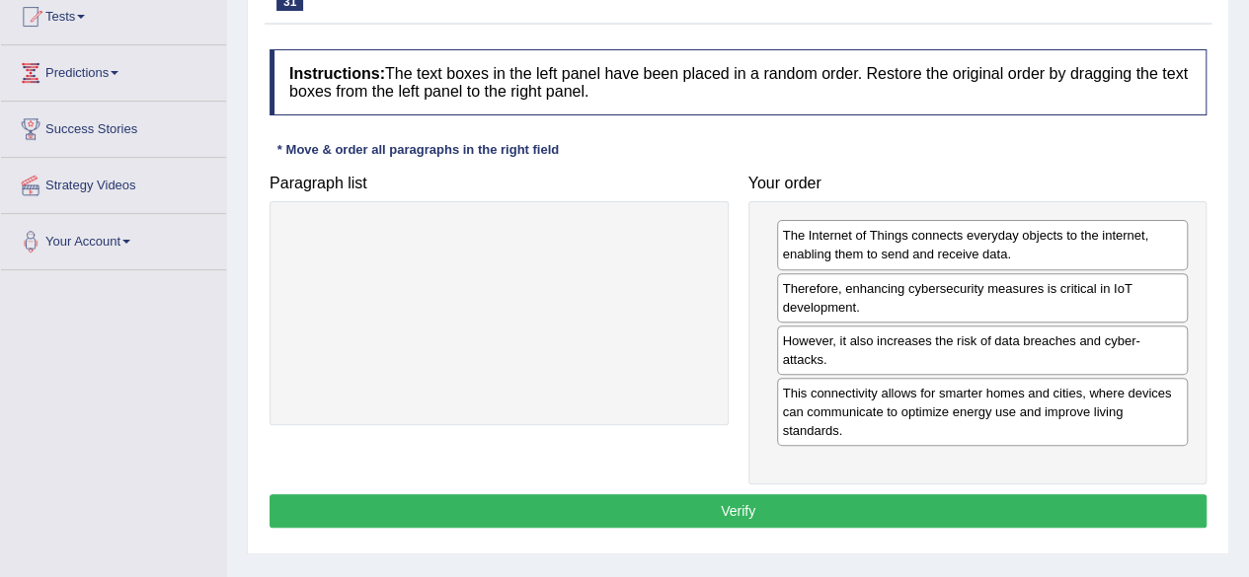
click at [876, 504] on button "Verify" at bounding box center [737, 512] width 937 height 34
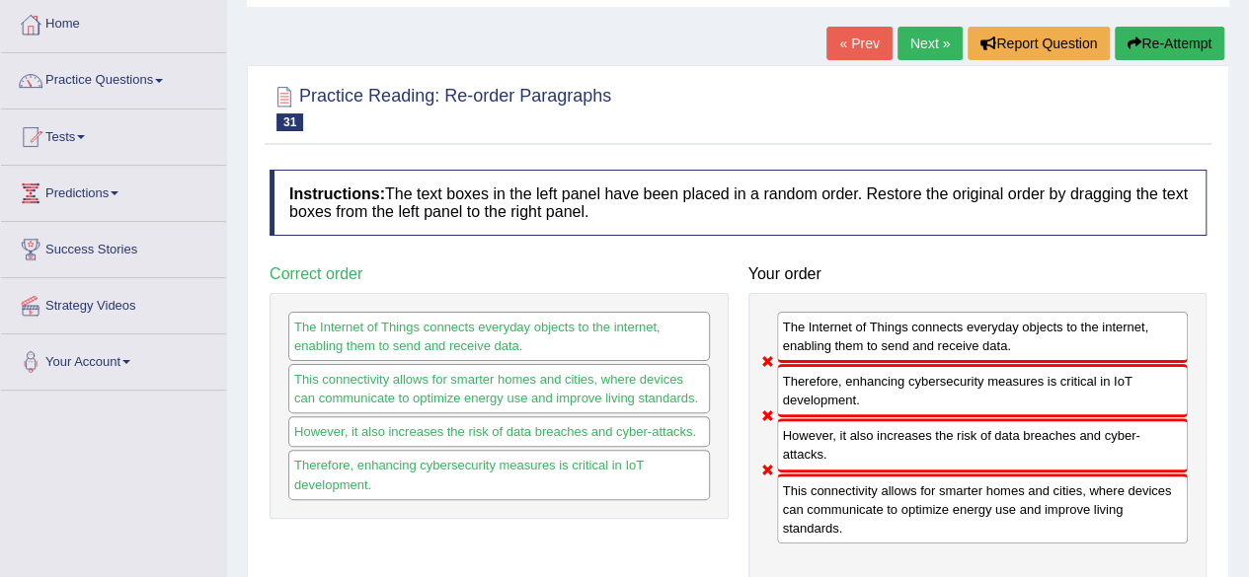
scroll to position [0, 0]
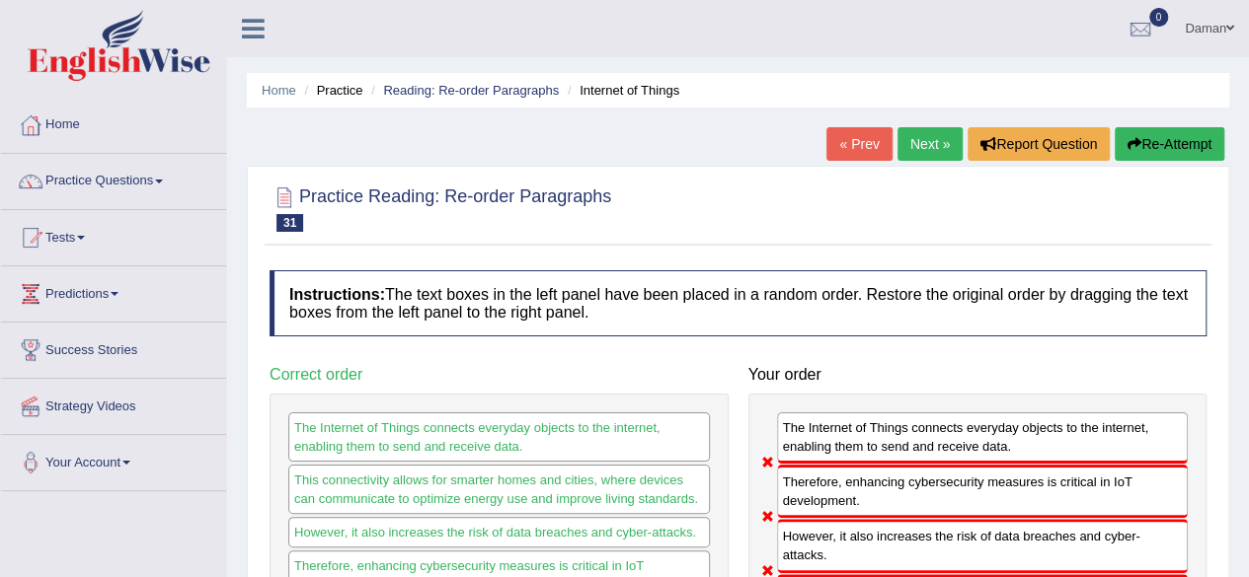
click at [920, 145] on link "Next »" at bounding box center [929, 144] width 65 height 34
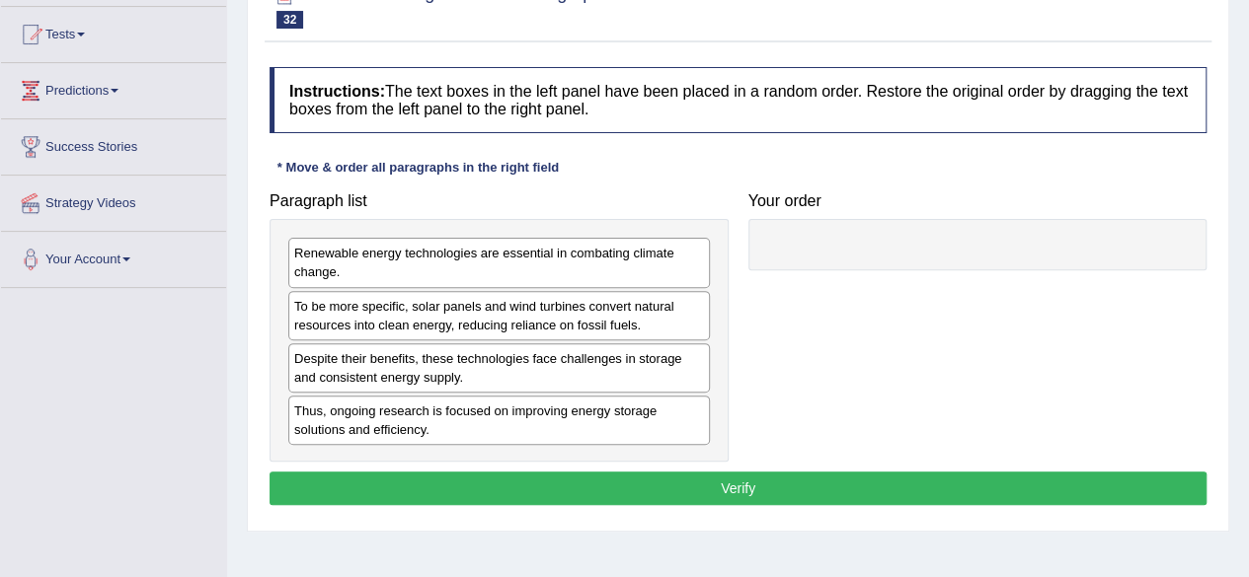
scroll to position [204, 0]
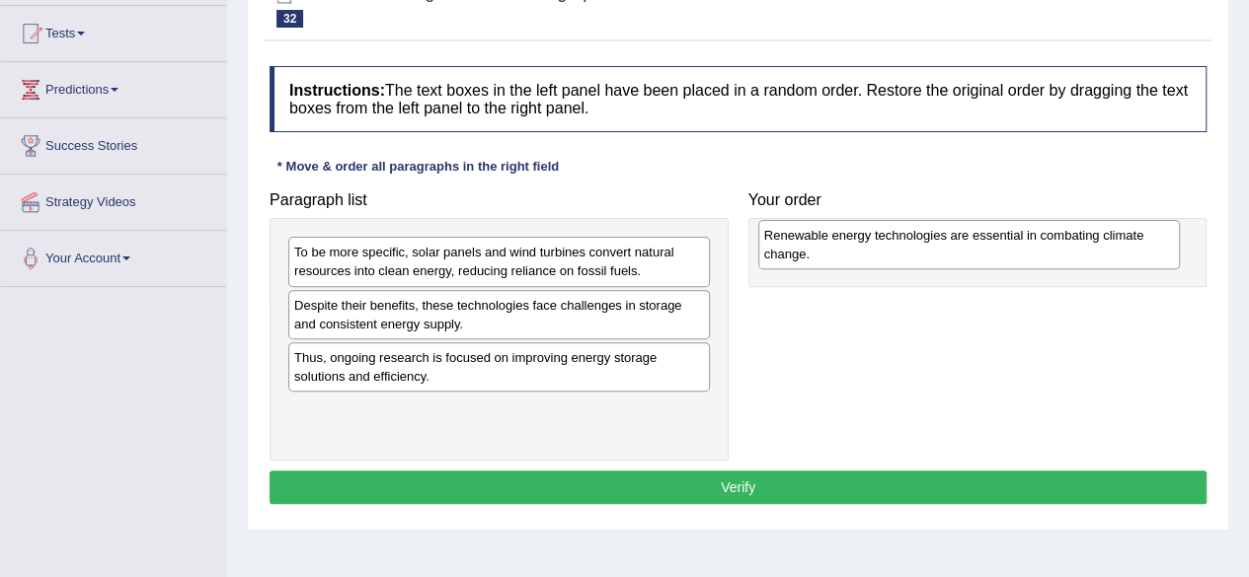
drag, startPoint x: 527, startPoint y: 252, endPoint x: 999, endPoint y: 233, distance: 472.2
click at [999, 233] on div "Renewable energy technologies are essential in combating climate change." at bounding box center [969, 244] width 422 height 49
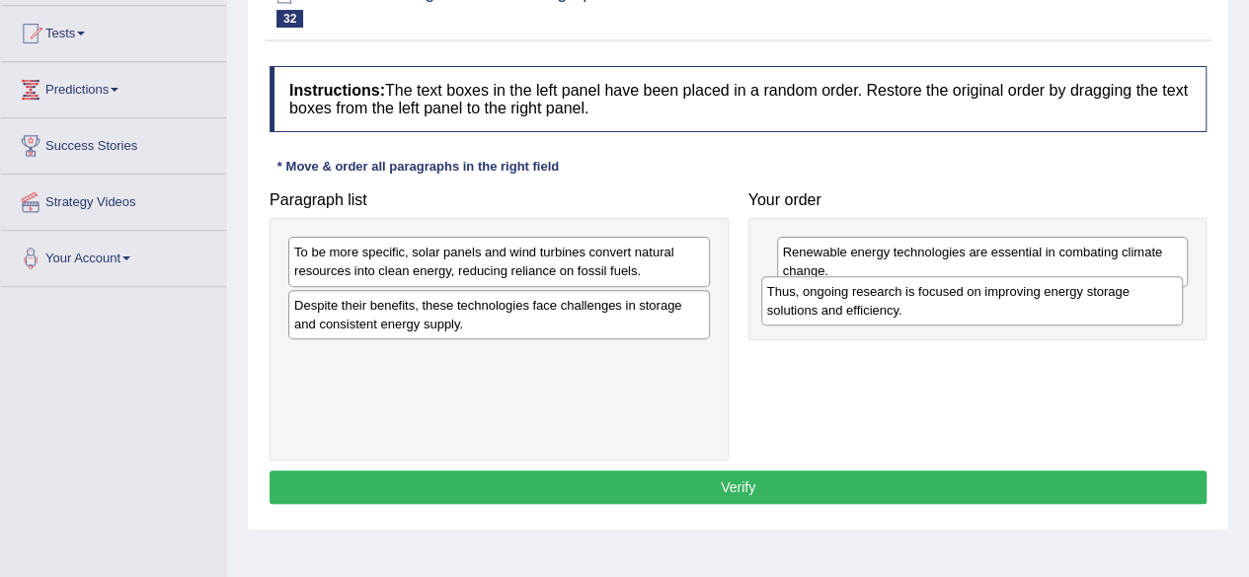
drag, startPoint x: 531, startPoint y: 378, endPoint x: 1004, endPoint y: 313, distance: 477.3
click at [1004, 313] on div "Thus, ongoing research is focused on improving energy storage solutions and eff…" at bounding box center [972, 300] width 422 height 49
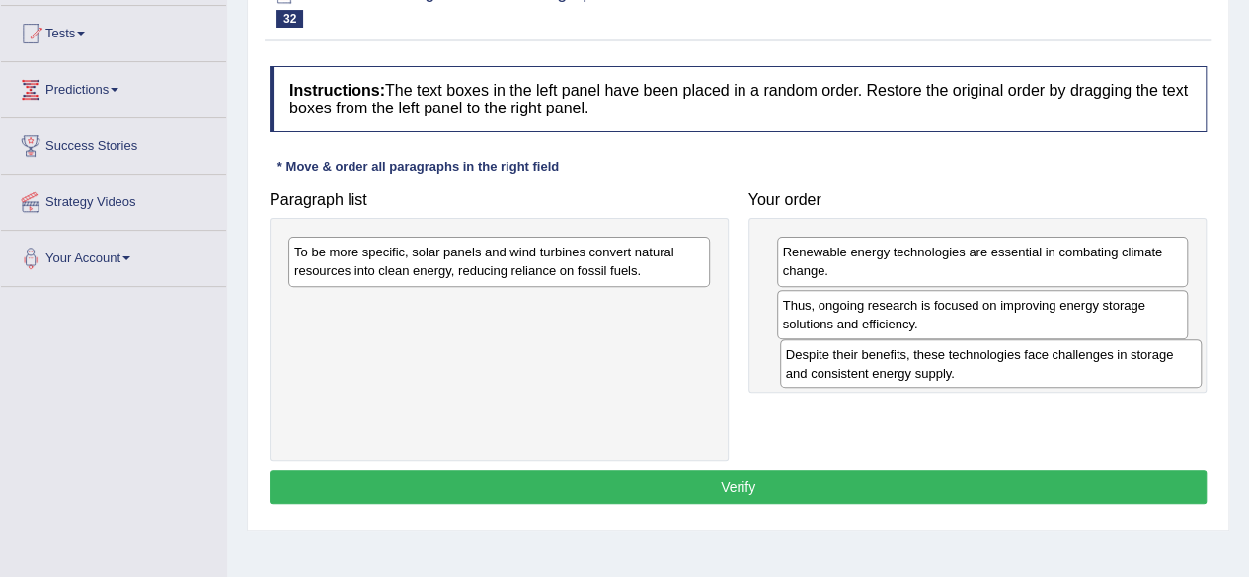
drag, startPoint x: 550, startPoint y: 315, endPoint x: 1040, endPoint y: 358, distance: 492.5
click at [1040, 358] on div "Despite their benefits, these technologies face challenges in storage and consi…" at bounding box center [991, 364] width 422 height 49
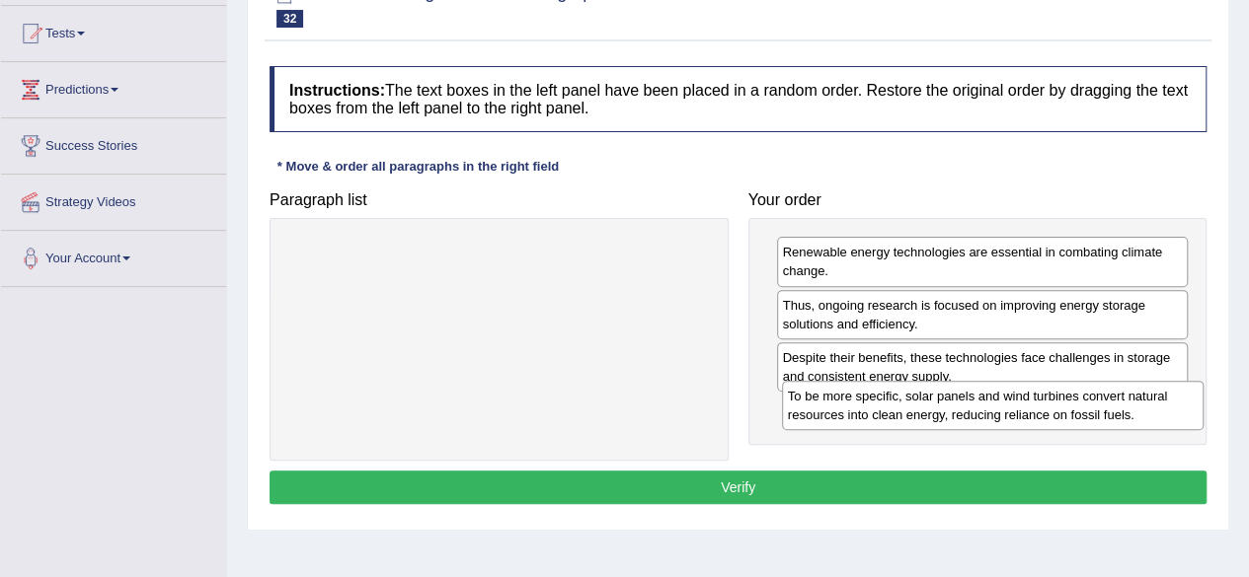
drag, startPoint x: 552, startPoint y: 264, endPoint x: 1054, endPoint y: 408, distance: 522.7
click at [1054, 408] on div "To be more specific, solar panels and wind turbines convert natural resources i…" at bounding box center [993, 405] width 422 height 49
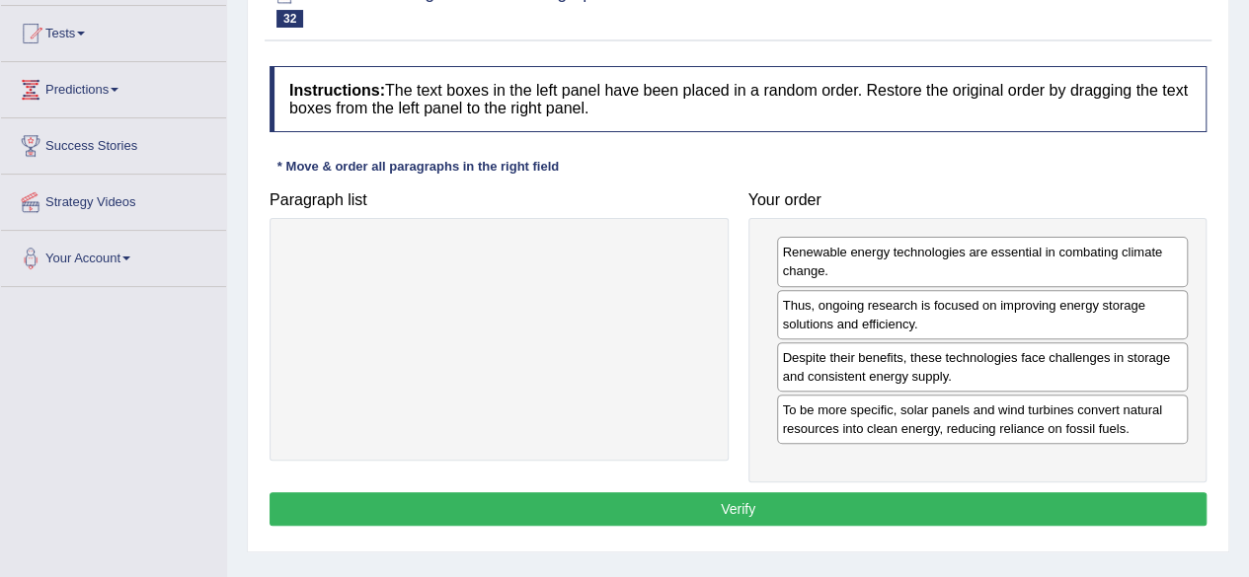
click at [727, 505] on button "Verify" at bounding box center [737, 510] width 937 height 34
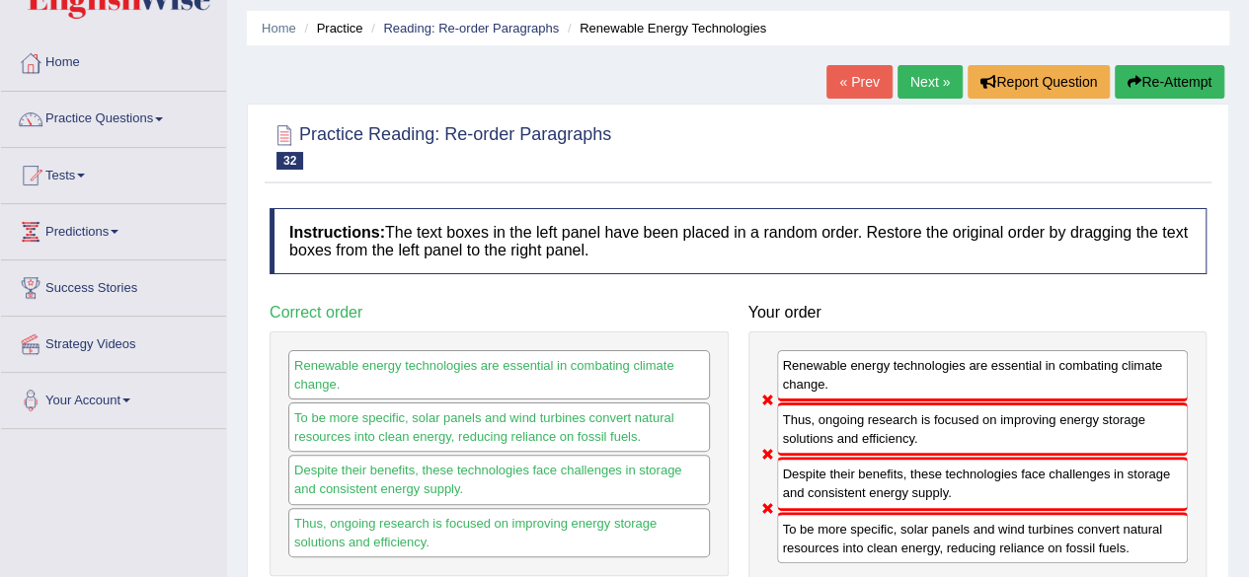
scroll to position [59, 0]
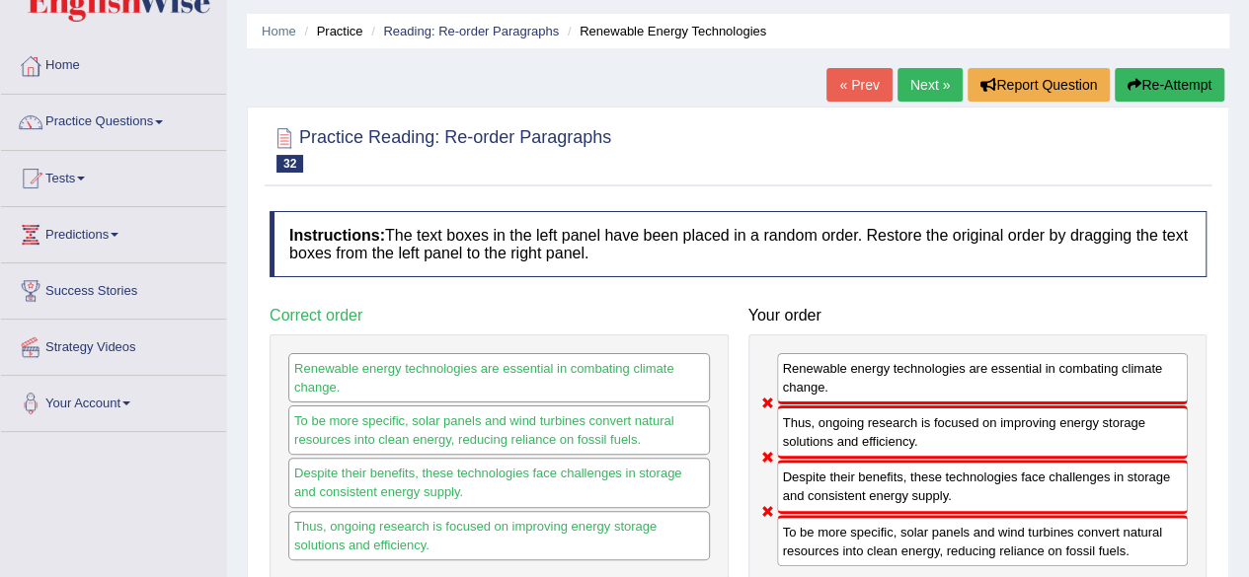
click at [916, 87] on link "Next »" at bounding box center [929, 85] width 65 height 34
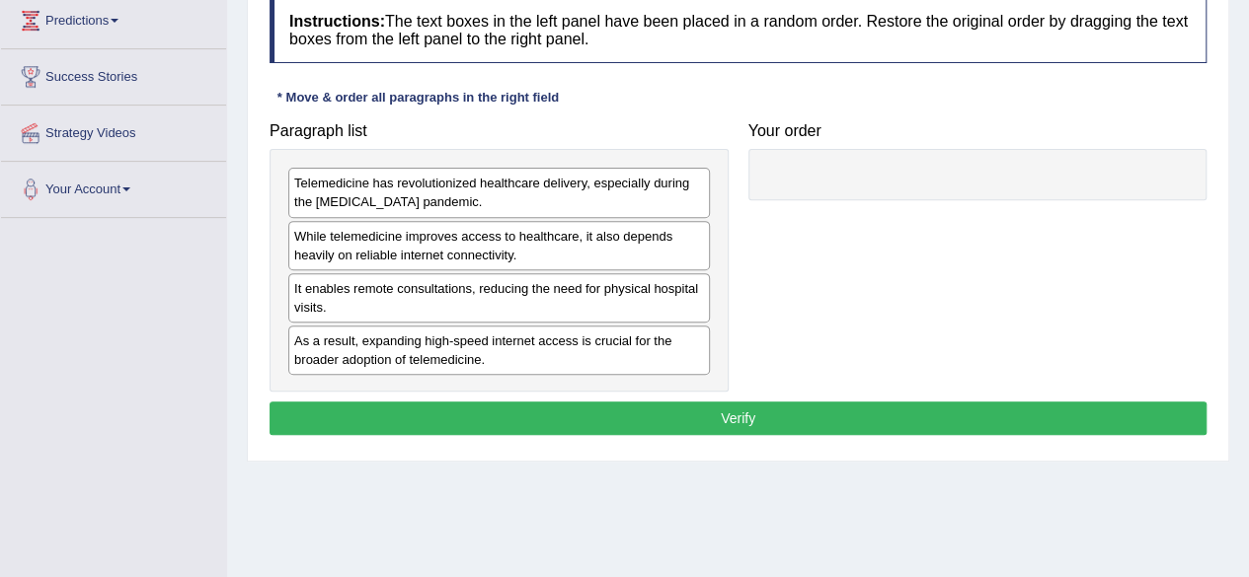
scroll to position [276, 0]
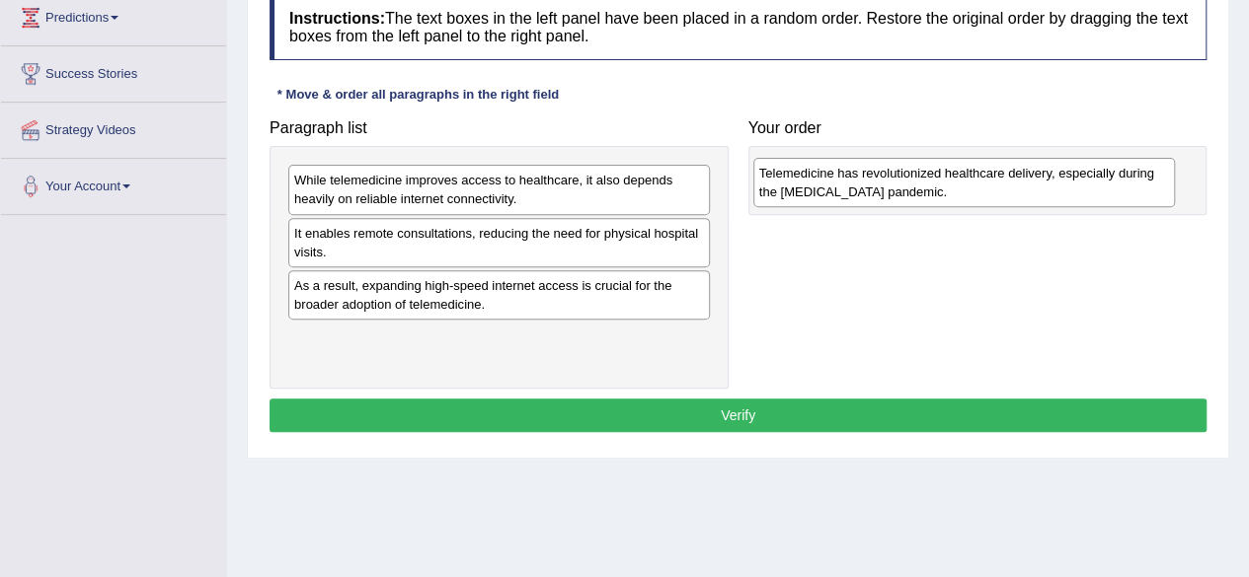
drag, startPoint x: 476, startPoint y: 199, endPoint x: 941, endPoint y: 192, distance: 465.0
click at [941, 192] on div "Telemedicine has revolutionized healthcare delivery, especially during the [MED…" at bounding box center [964, 182] width 422 height 49
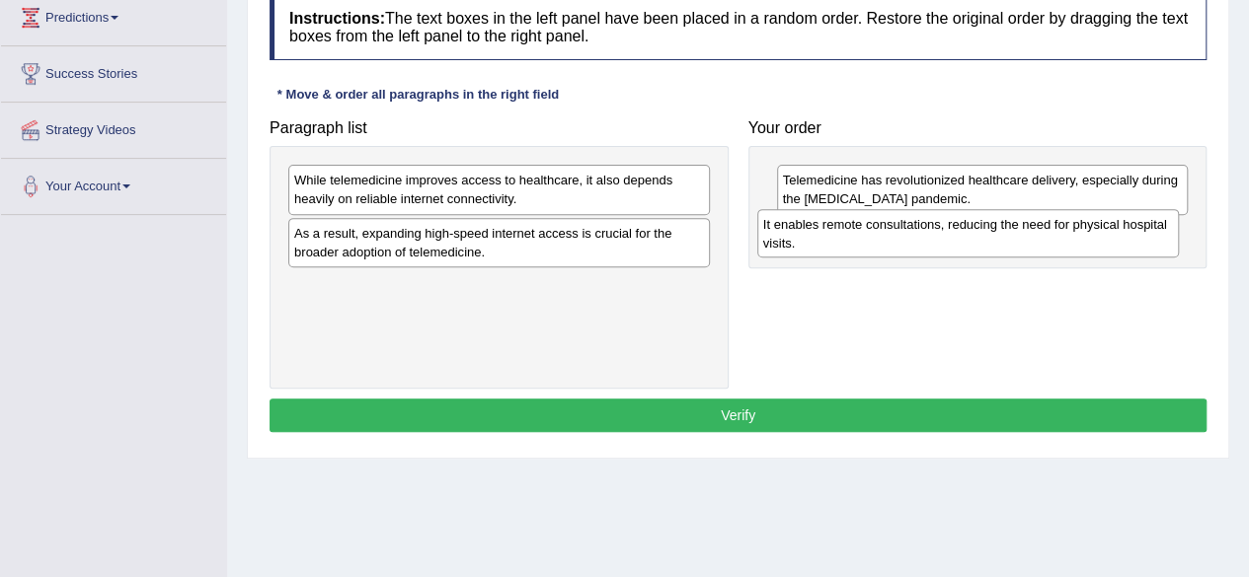
drag, startPoint x: 438, startPoint y: 244, endPoint x: 907, endPoint y: 236, distance: 469.0
click at [907, 236] on div "It enables remote consultations, reducing the need for physical hospital visits." at bounding box center [968, 233] width 422 height 49
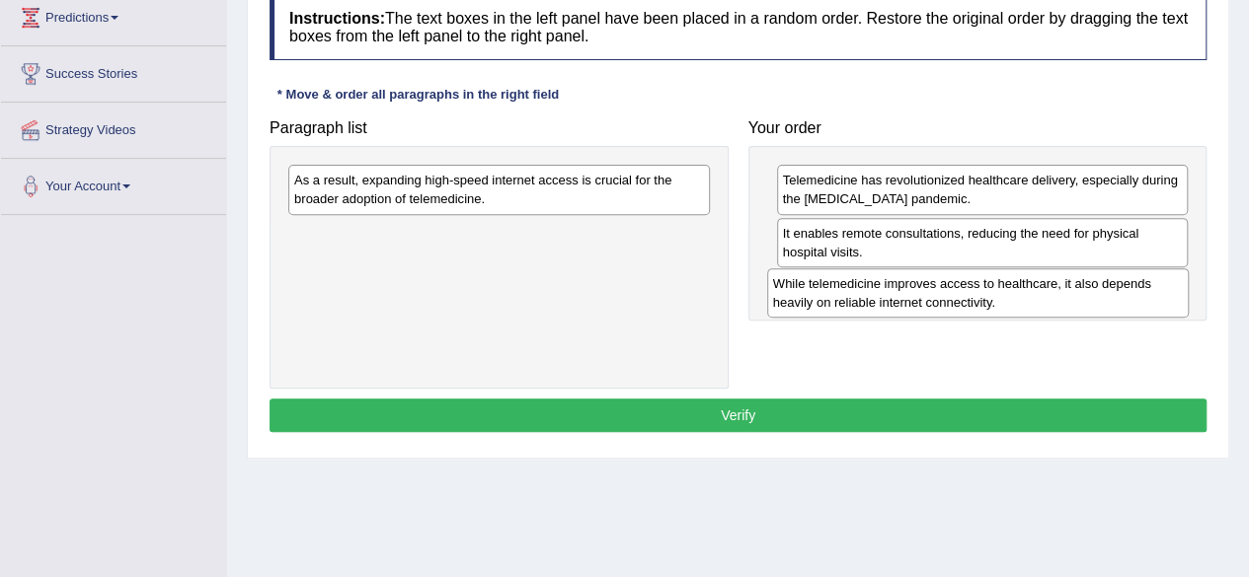
drag, startPoint x: 597, startPoint y: 184, endPoint x: 1077, endPoint y: 286, distance: 490.6
click at [1077, 286] on div "While telemedicine improves access to healthcare, it also depends heavily on re…" at bounding box center [978, 293] width 422 height 49
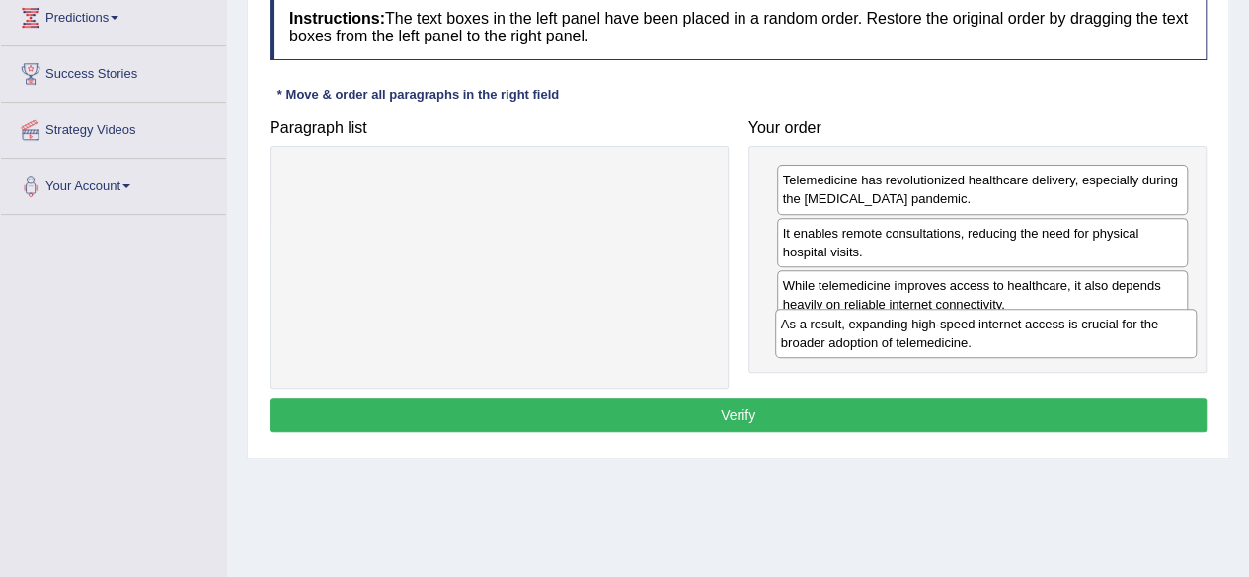
drag, startPoint x: 631, startPoint y: 186, endPoint x: 1112, endPoint y: 330, distance: 501.9
click at [1112, 330] on div "As a result, expanding high-speed internet access is crucial for the broader ad…" at bounding box center [986, 333] width 422 height 49
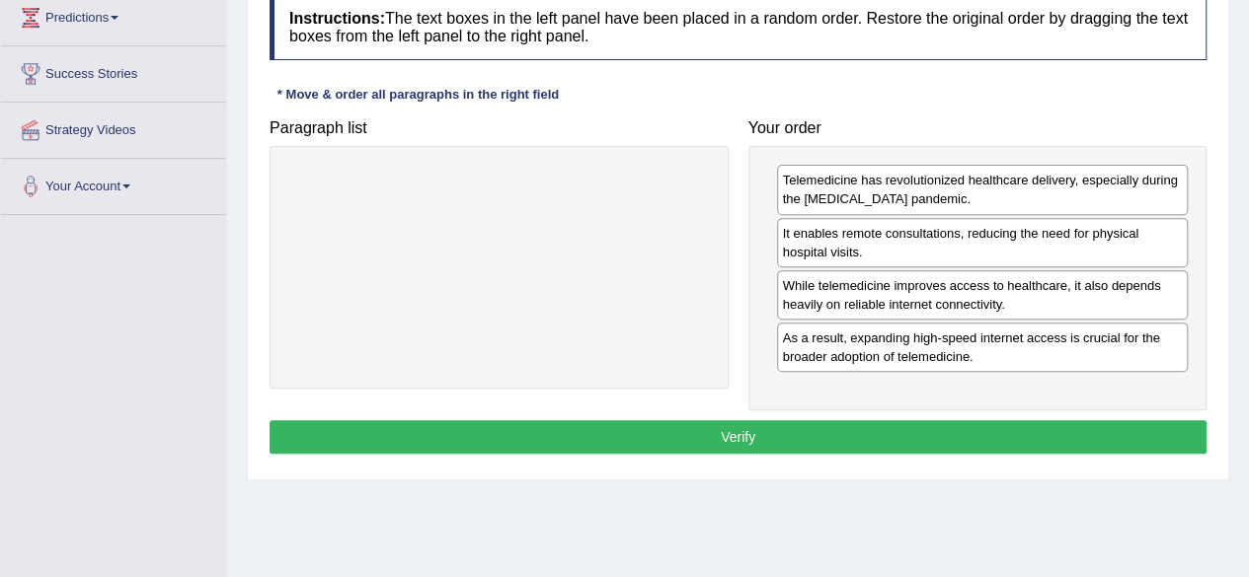
click at [863, 424] on button "Verify" at bounding box center [737, 438] width 937 height 34
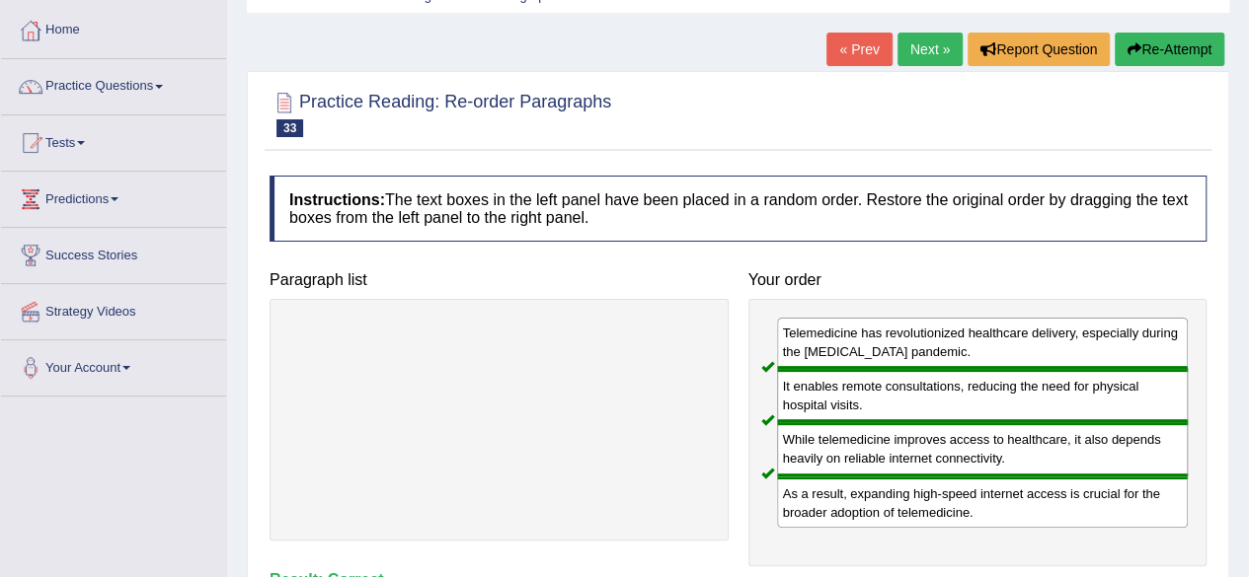
scroll to position [0, 0]
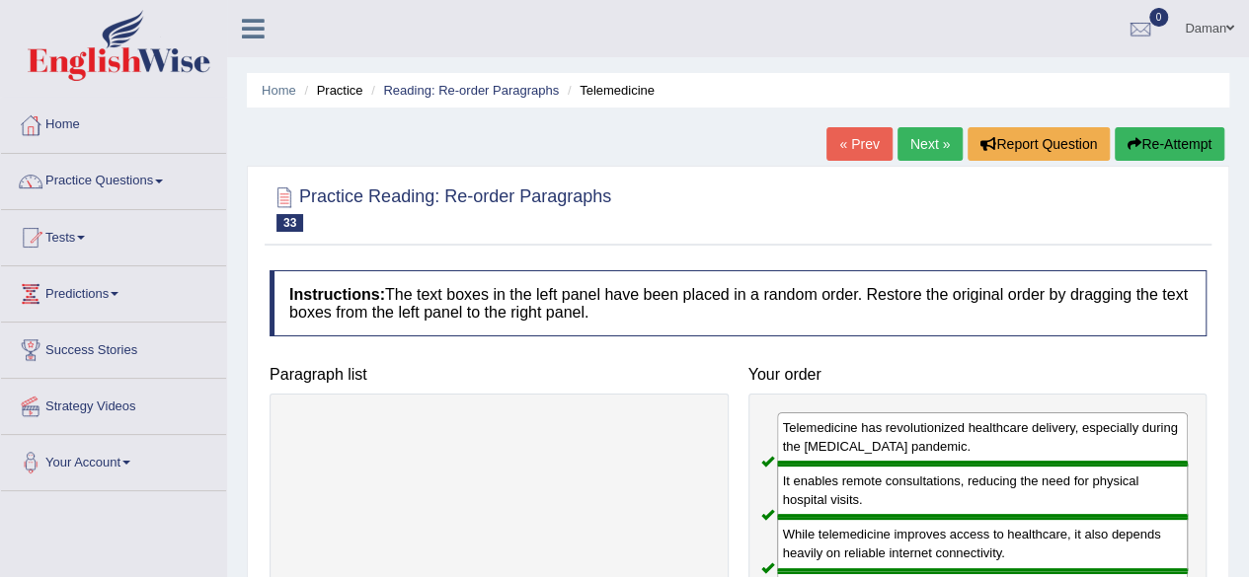
click at [936, 139] on link "Next »" at bounding box center [929, 144] width 65 height 34
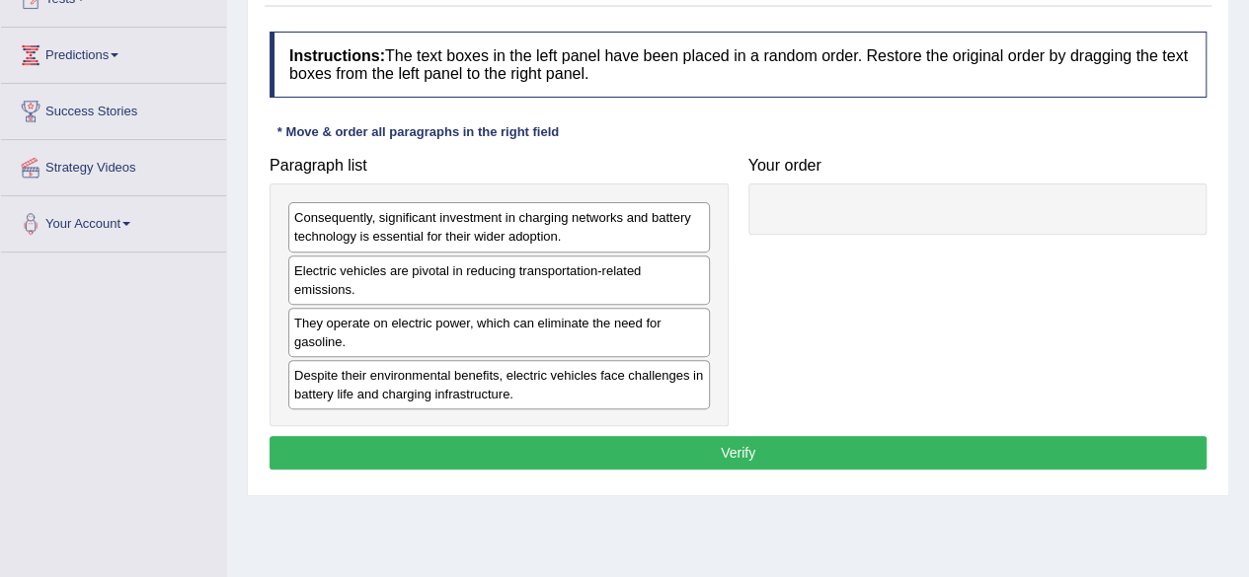
scroll to position [242, 0]
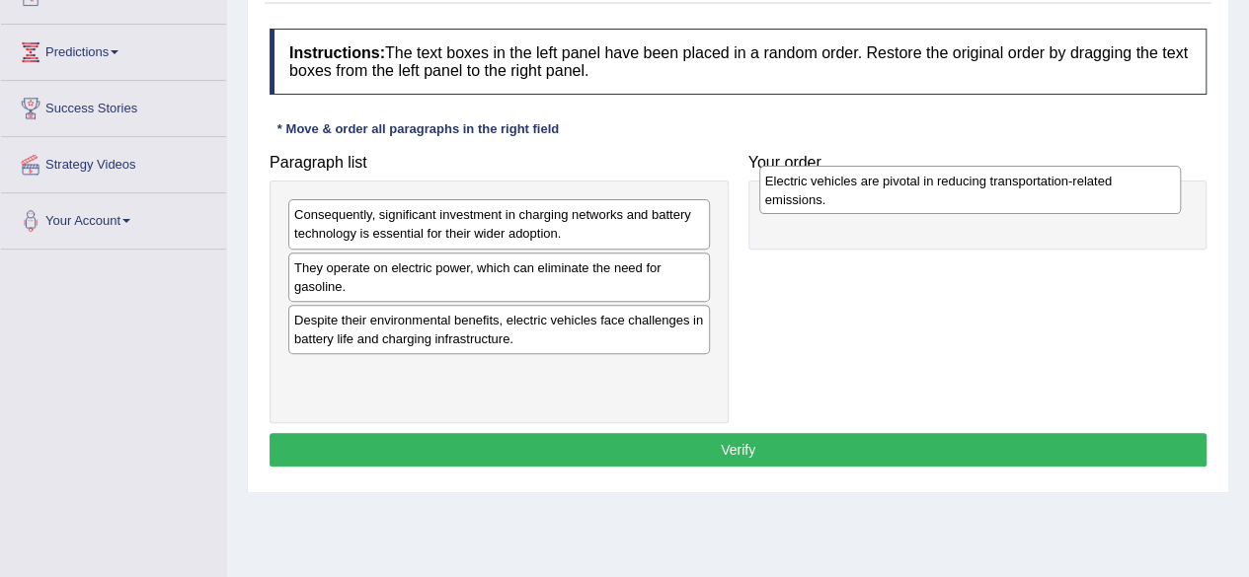
drag, startPoint x: 548, startPoint y: 277, endPoint x: 1019, endPoint y: 191, distance: 478.8
click at [1019, 191] on div "Electric vehicles are pivotal in reducing transportation-related emissions." at bounding box center [970, 190] width 422 height 49
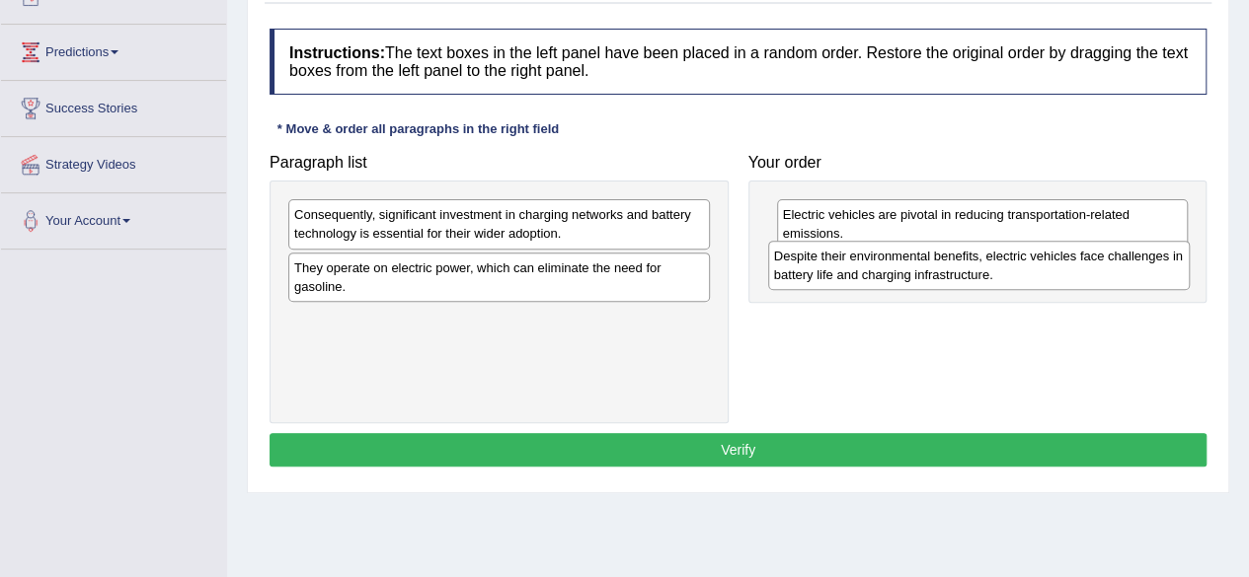
drag, startPoint x: 604, startPoint y: 336, endPoint x: 1084, endPoint y: 273, distance: 483.8
click at [1084, 273] on div "Despite their environmental benefits, electric vehicles face challenges in batt…" at bounding box center [979, 265] width 422 height 49
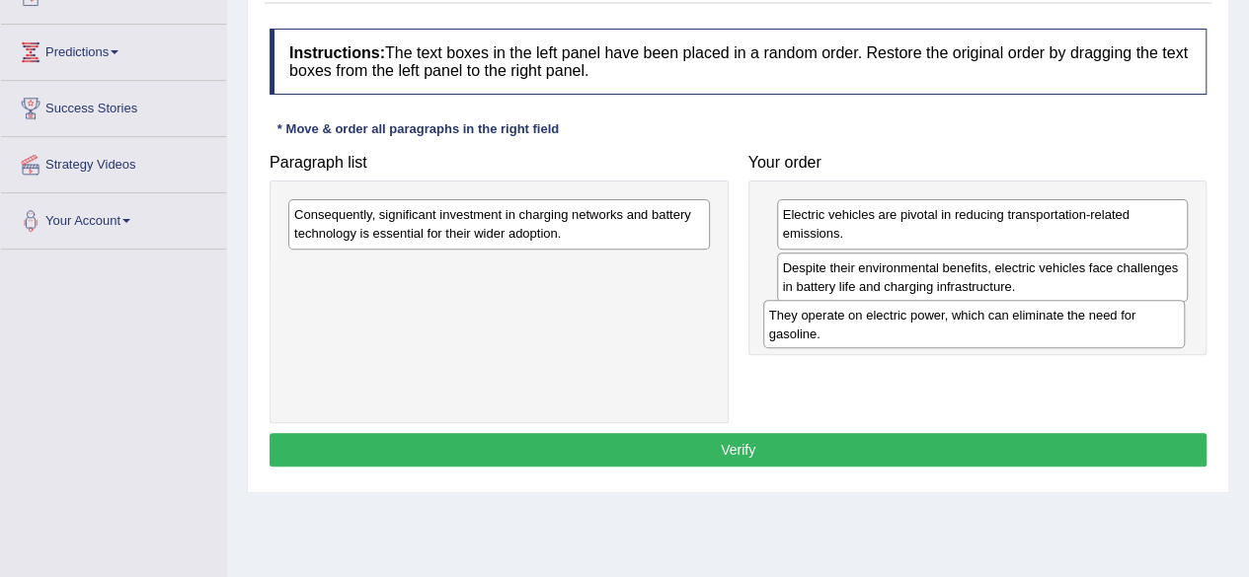
drag, startPoint x: 562, startPoint y: 273, endPoint x: 1037, endPoint y: 322, distance: 477.3
click at [1037, 322] on div "They operate on electric power, which can eliminate the need for gasoline." at bounding box center [974, 324] width 422 height 49
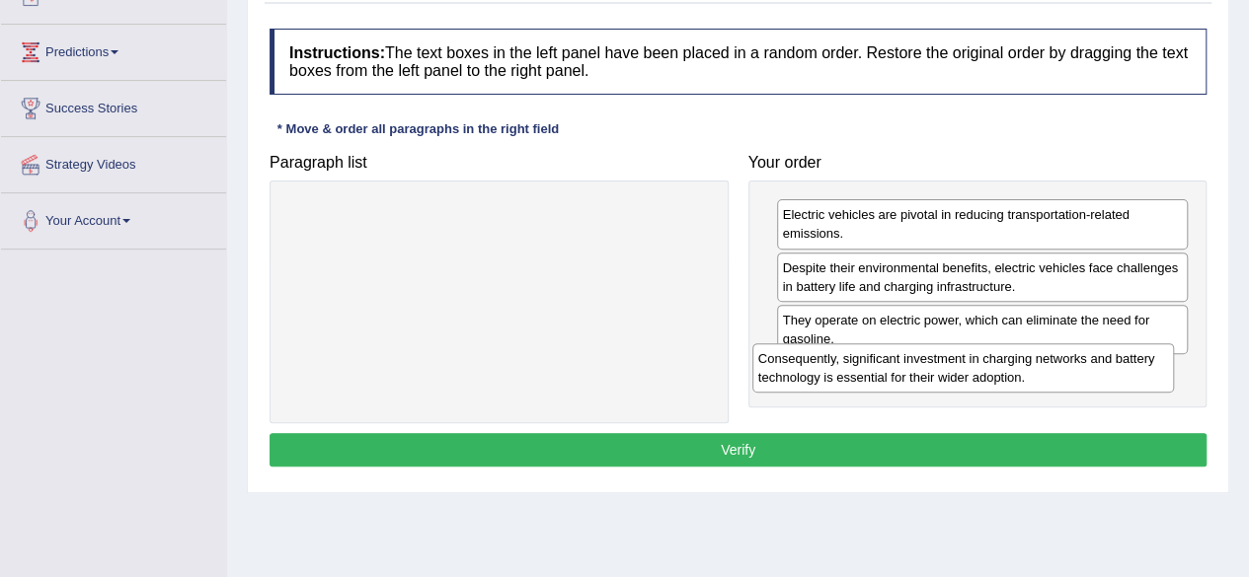
drag, startPoint x: 675, startPoint y: 226, endPoint x: 1144, endPoint y: 368, distance: 490.0
click at [1144, 368] on div "Consequently, significant investment in charging networks and battery technolog…" at bounding box center [963, 368] width 422 height 49
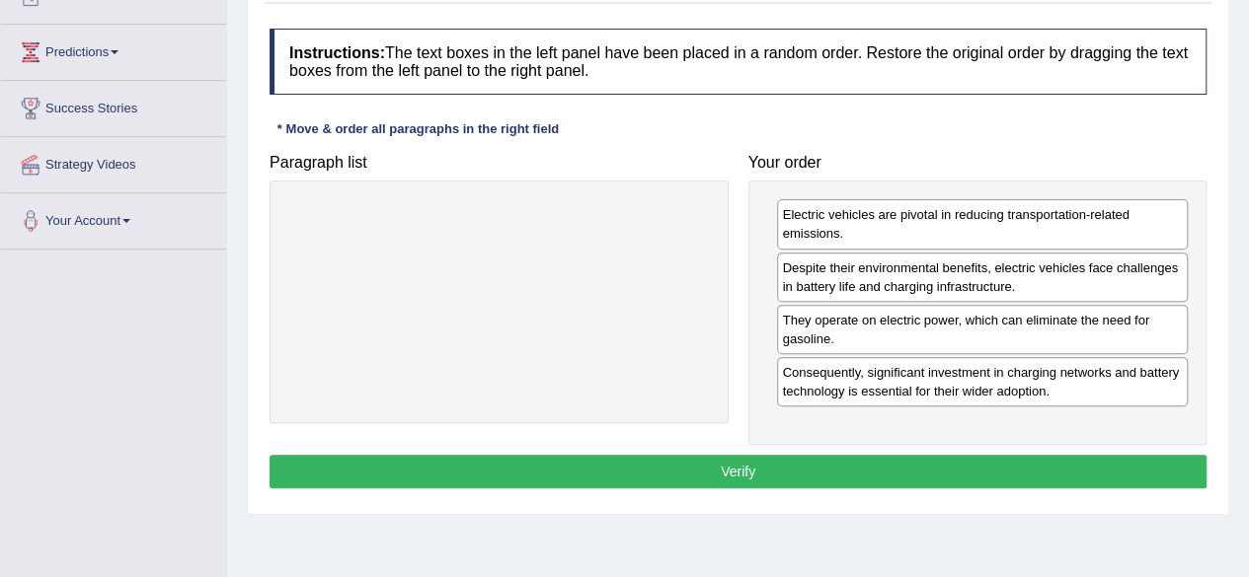
click at [867, 469] on button "Verify" at bounding box center [737, 472] width 937 height 34
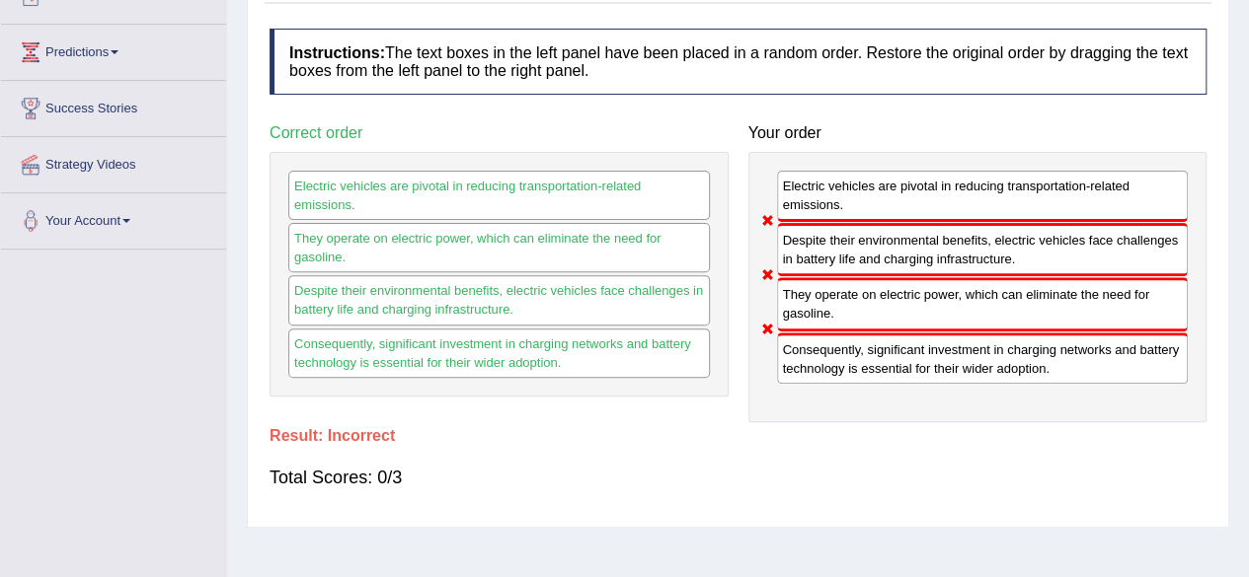
drag, startPoint x: 887, startPoint y: 313, endPoint x: 956, endPoint y: 236, distance: 102.8
click at [956, 236] on div "Electric vehicles are pivotal in reducing transportation-related emissions. Des…" at bounding box center [977, 287] width 459 height 270
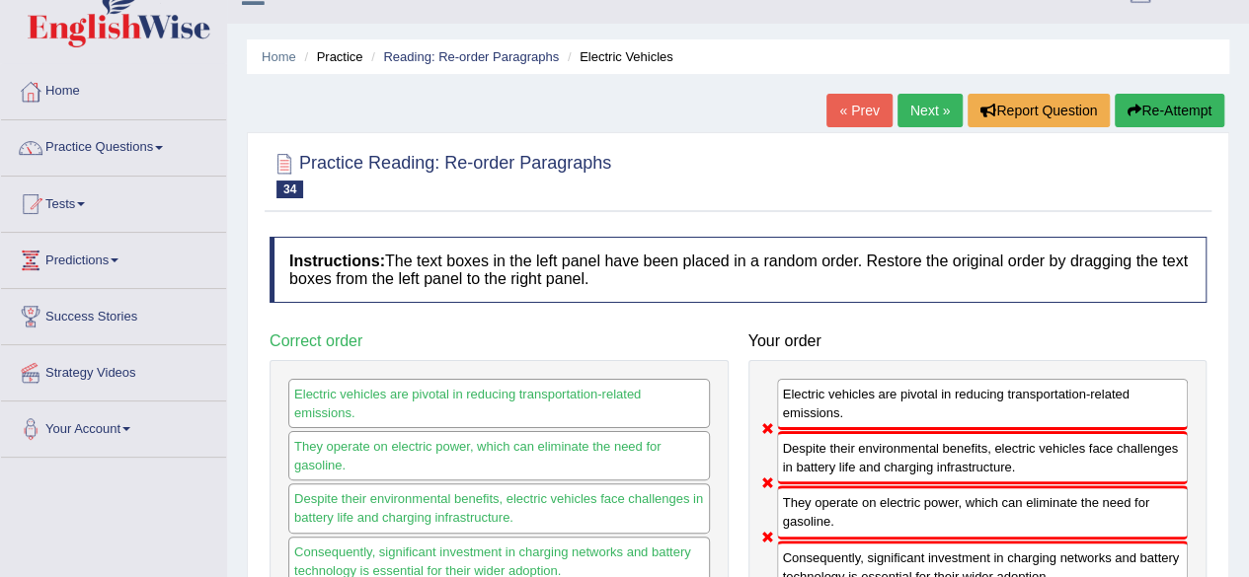
scroll to position [26, 0]
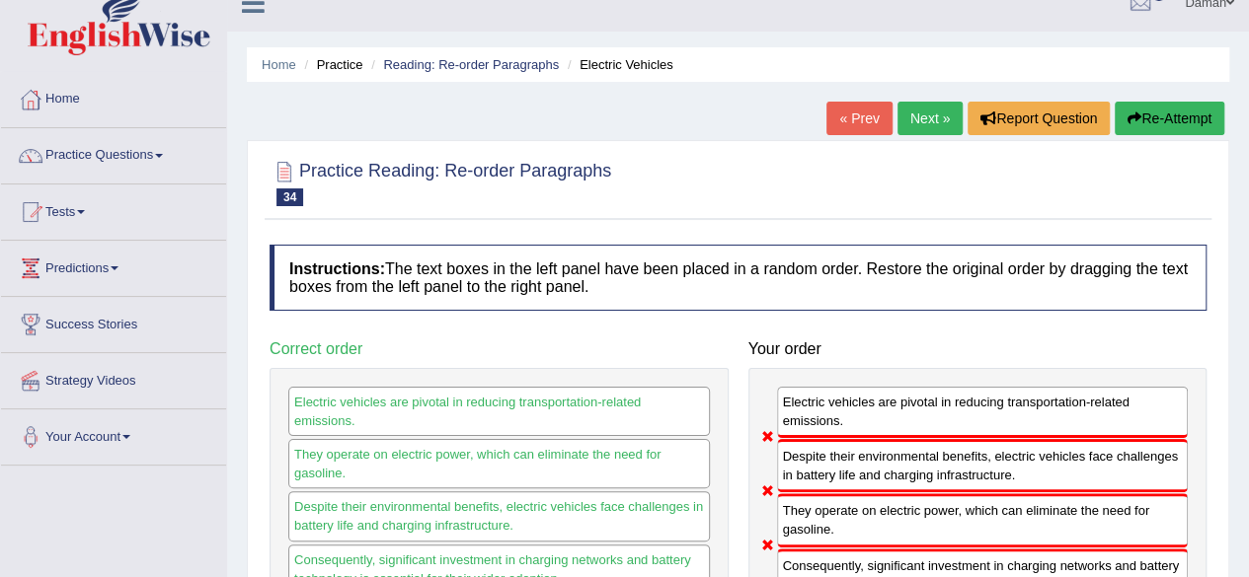
click at [922, 119] on link "Next »" at bounding box center [929, 119] width 65 height 34
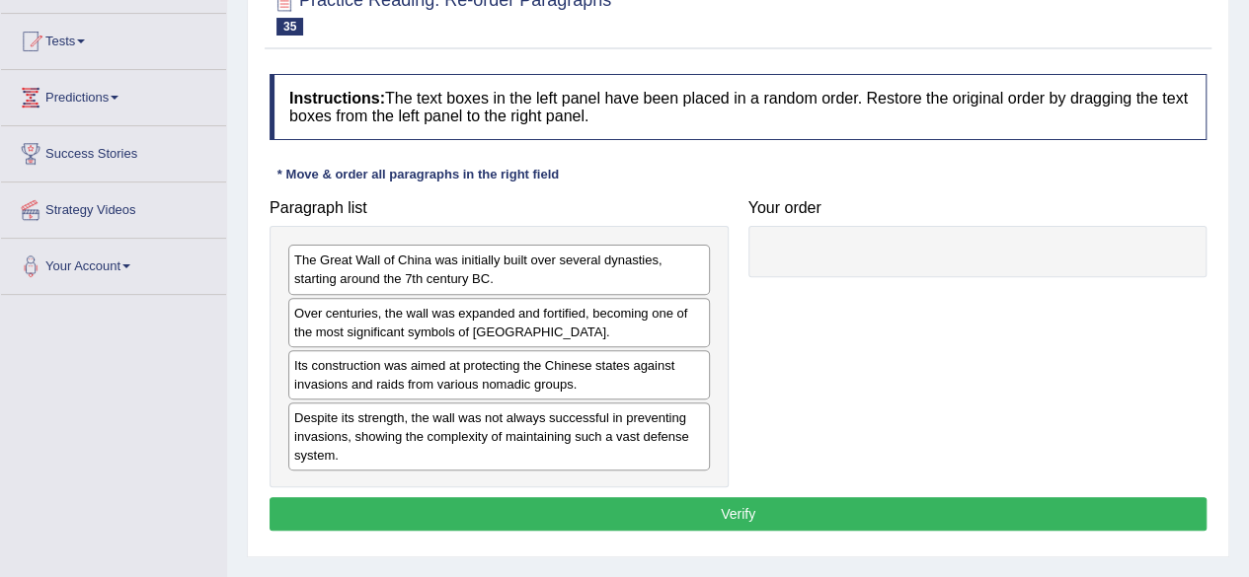
scroll to position [198, 0]
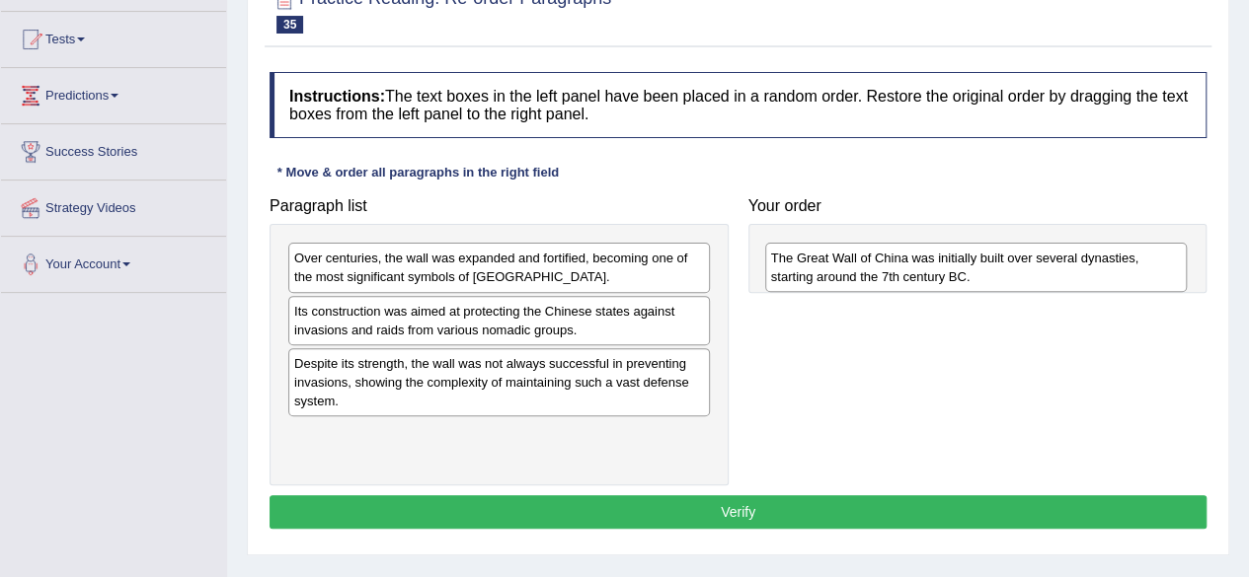
drag, startPoint x: 541, startPoint y: 271, endPoint x: 1016, endPoint y: 270, distance: 474.8
click at [1016, 270] on div "The Great Wall of China was initially built over several dynasties, starting ar…" at bounding box center [976, 267] width 422 height 49
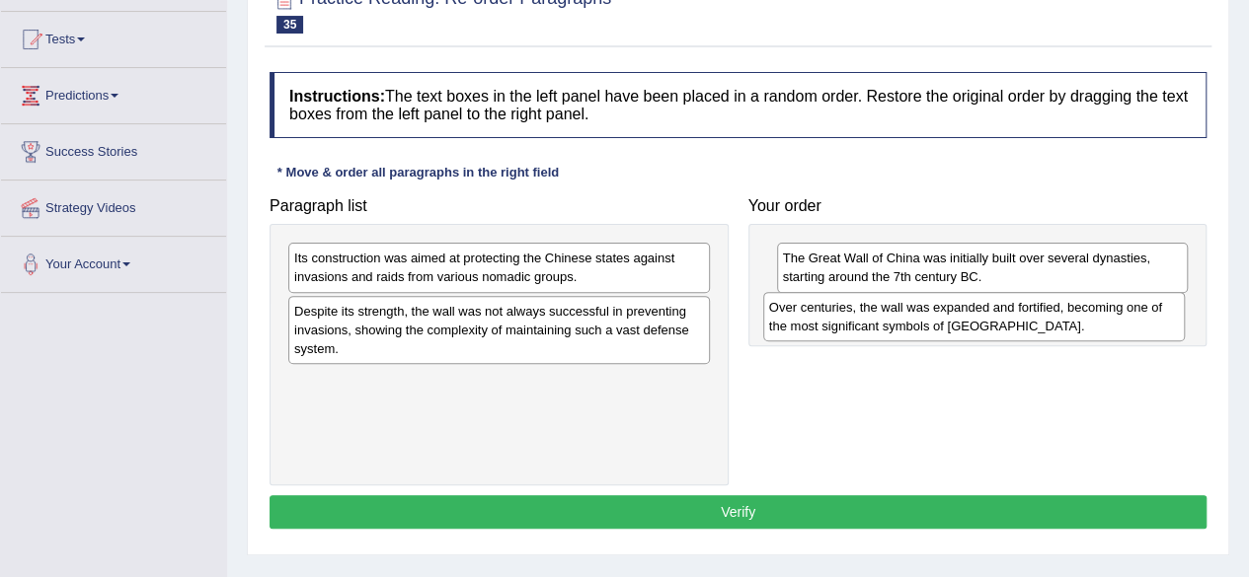
drag, startPoint x: 635, startPoint y: 262, endPoint x: 1119, endPoint y: 312, distance: 487.3
click at [1119, 312] on div "Over centuries, the wall was expanded and fortified, becoming one of the most s…" at bounding box center [974, 316] width 422 height 49
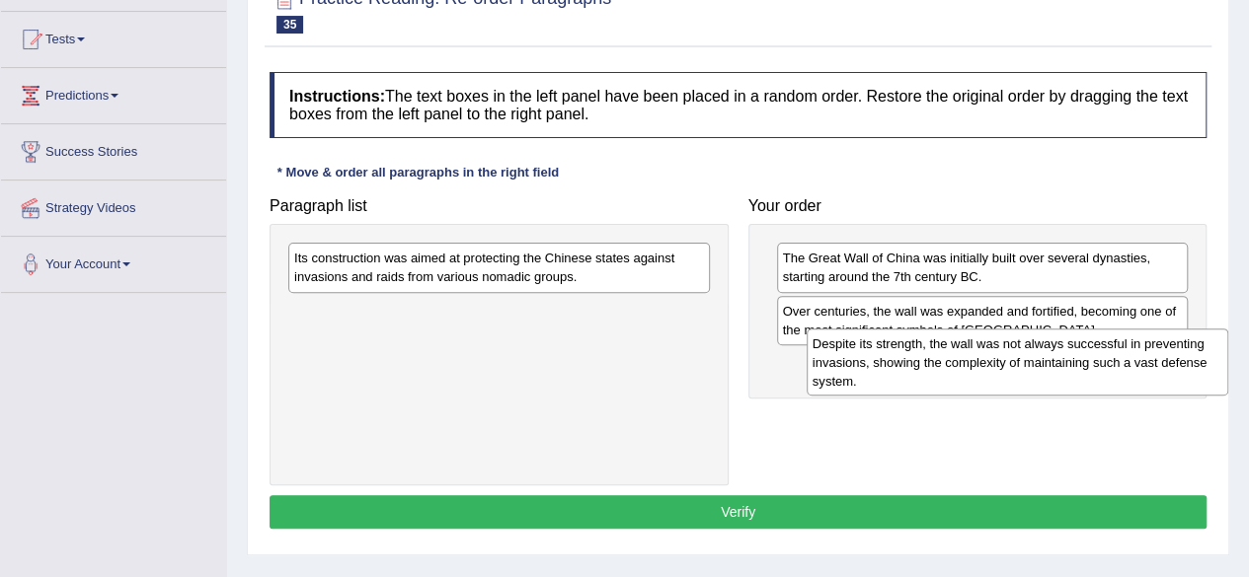
drag, startPoint x: 601, startPoint y: 323, endPoint x: 1121, endPoint y: 356, distance: 521.3
click at [1121, 356] on div "Despite its strength, the wall was not always successful in preventing invasion…" at bounding box center [1018, 363] width 422 height 68
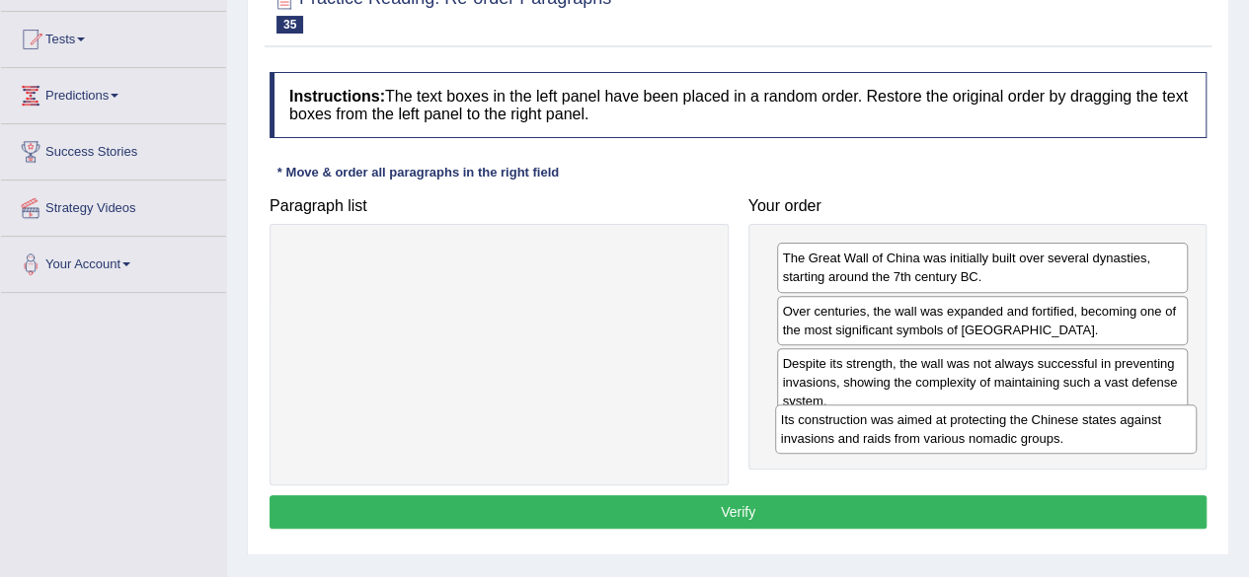
drag, startPoint x: 625, startPoint y: 263, endPoint x: 1112, endPoint y: 423, distance: 512.6
click at [1112, 423] on div "Its construction was aimed at protecting the Chinese states against invasions a…" at bounding box center [986, 429] width 422 height 49
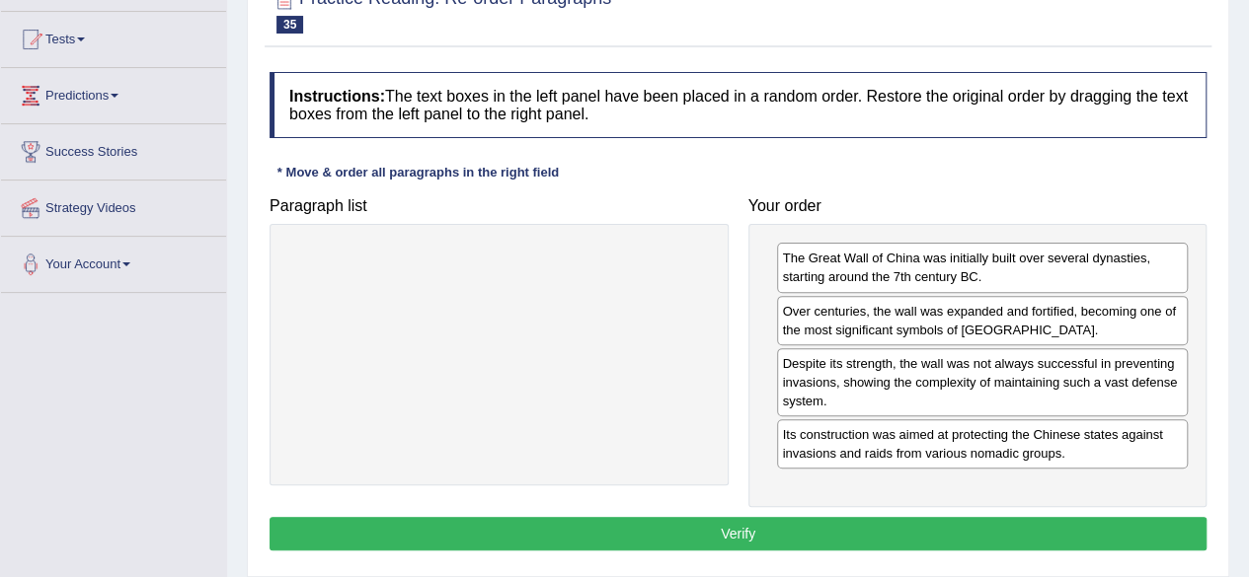
click at [728, 528] on button "Verify" at bounding box center [737, 534] width 937 height 34
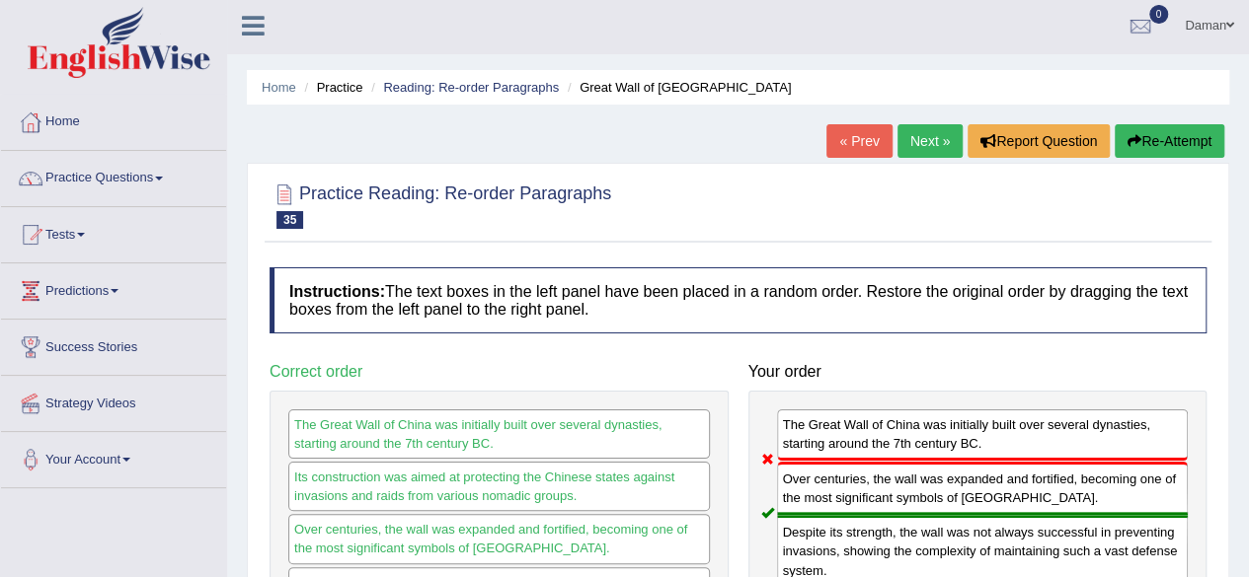
scroll to position [0, 0]
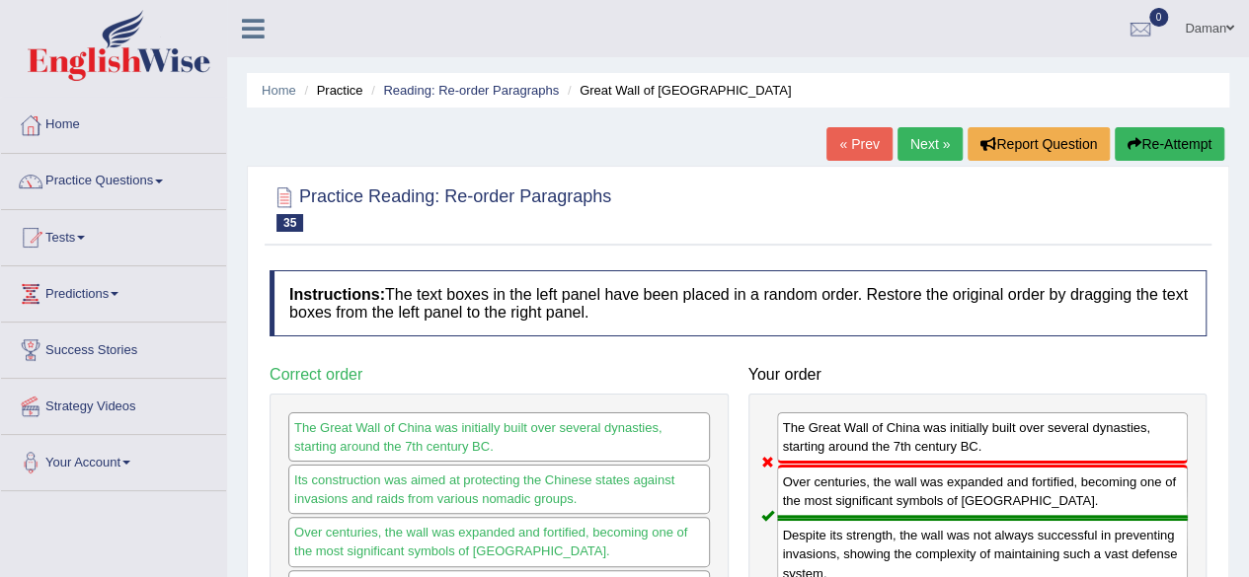
click at [926, 145] on link "Next »" at bounding box center [929, 144] width 65 height 34
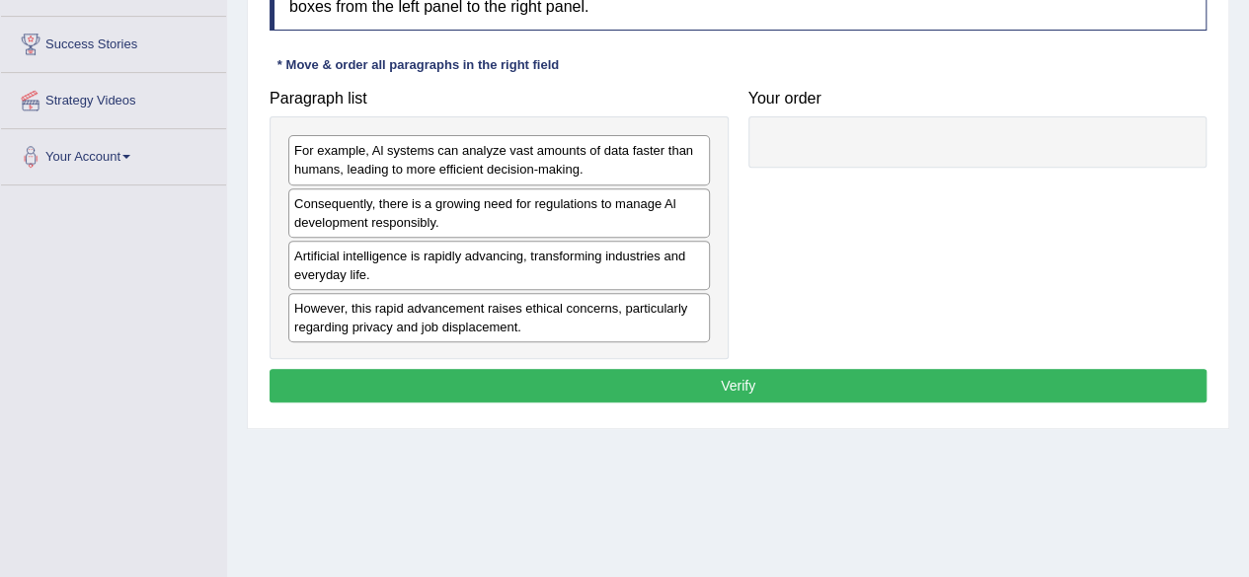
scroll to position [309, 0]
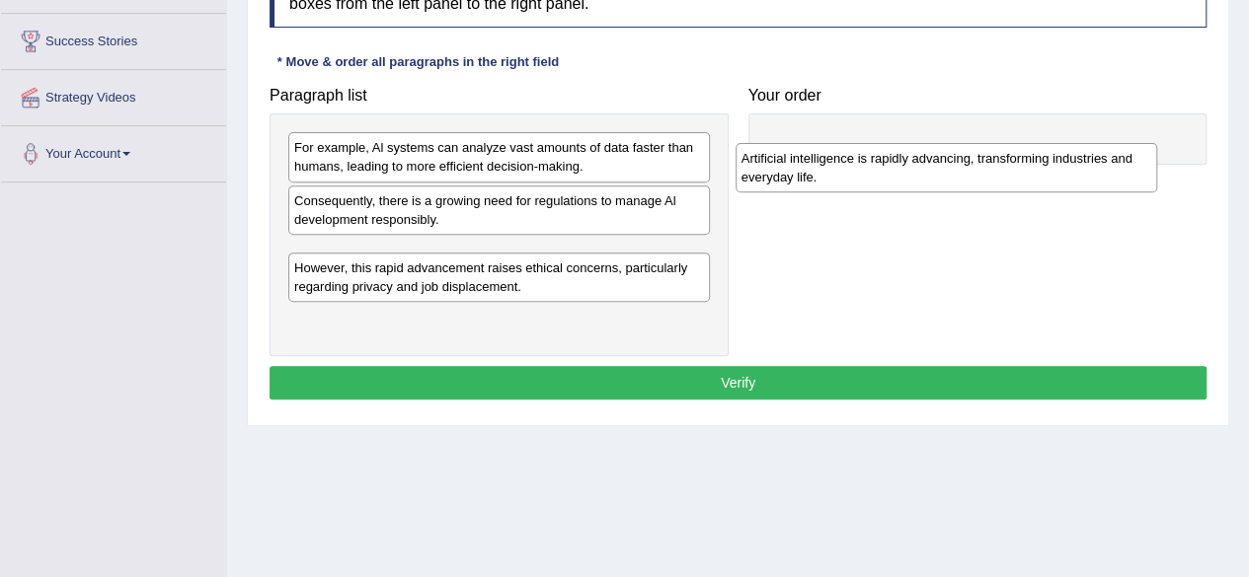
drag, startPoint x: 429, startPoint y: 264, endPoint x: 883, endPoint y: 146, distance: 468.1
click at [883, 146] on div "Artificial intelligence is rapidly advancing, transforming industries and every…" at bounding box center [946, 167] width 422 height 49
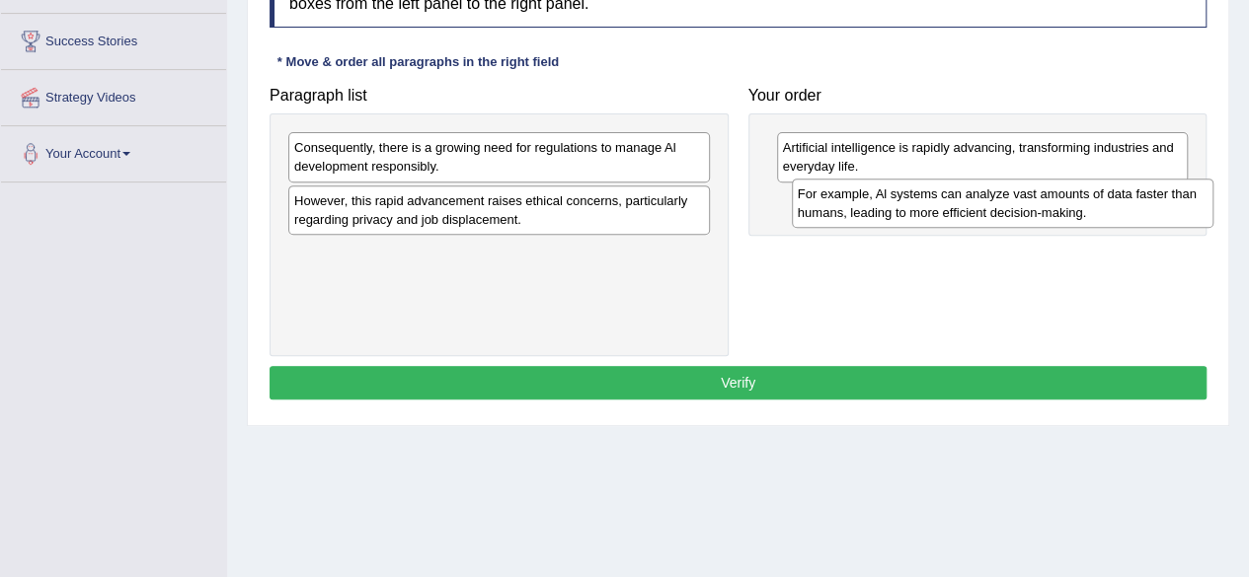
drag, startPoint x: 525, startPoint y: 157, endPoint x: 1029, endPoint y: 202, distance: 505.5
click at [1029, 202] on div "For example, Al systems can analyze vast amounts of data faster than humans, le…" at bounding box center [1003, 203] width 422 height 49
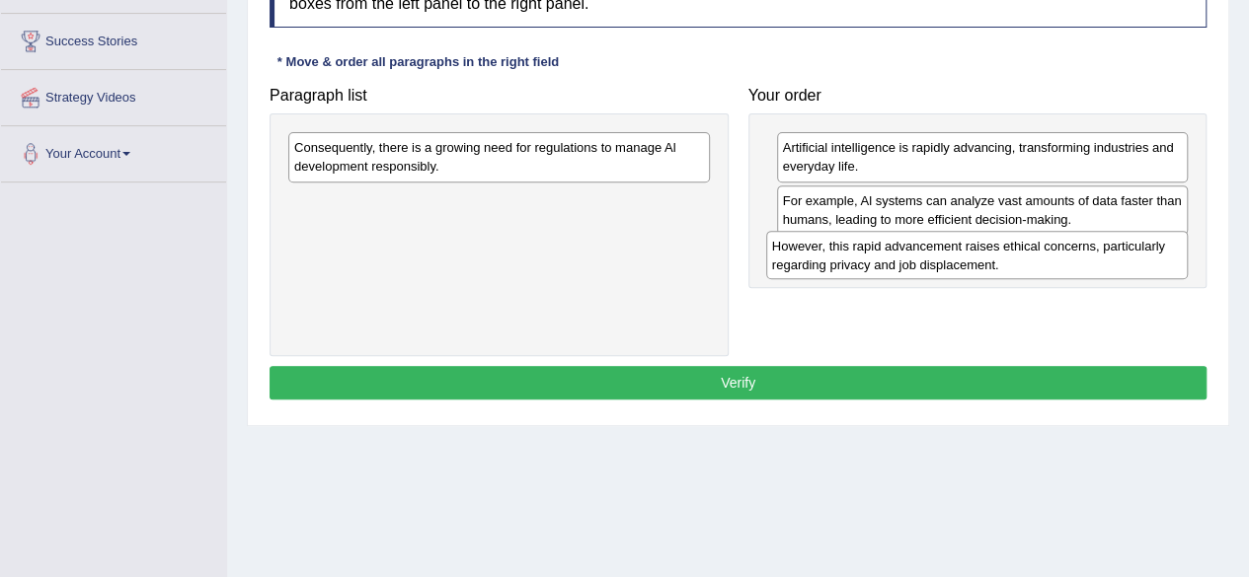
drag, startPoint x: 577, startPoint y: 201, endPoint x: 1054, endPoint y: 248, distance: 480.0
click at [1054, 248] on div "However, this rapid advancement raises ethical concerns, particularly regarding…" at bounding box center [977, 255] width 422 height 49
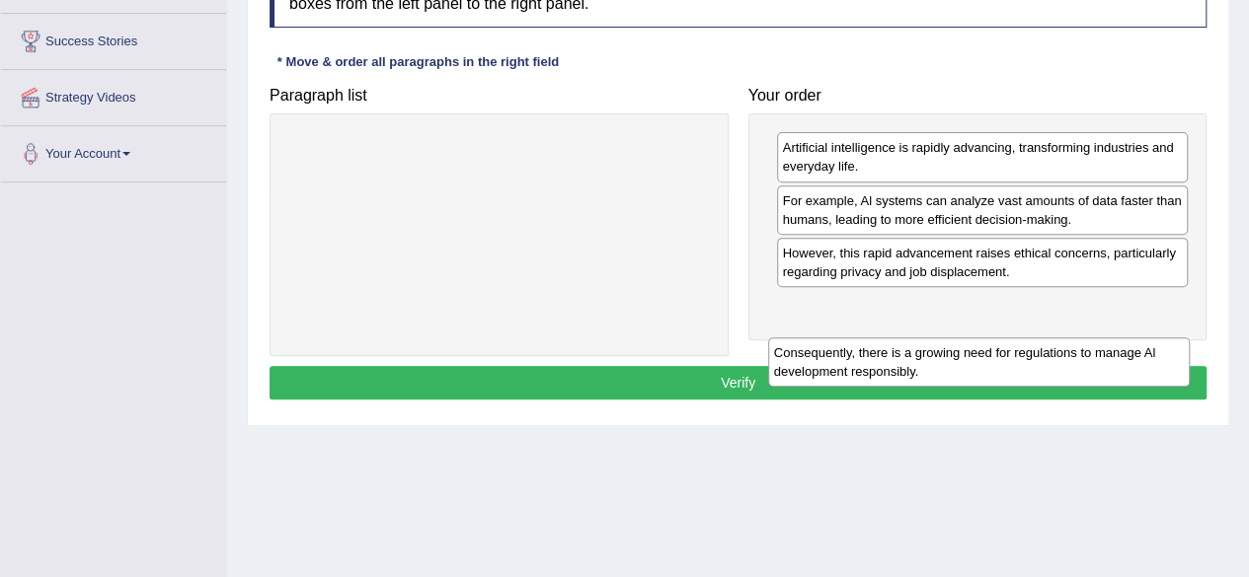
drag, startPoint x: 650, startPoint y: 143, endPoint x: 1129, endPoint y: 349, distance: 522.2
click at [1129, 349] on div "Consequently, there is a growing need for regulations to manage Al development …" at bounding box center [979, 362] width 422 height 49
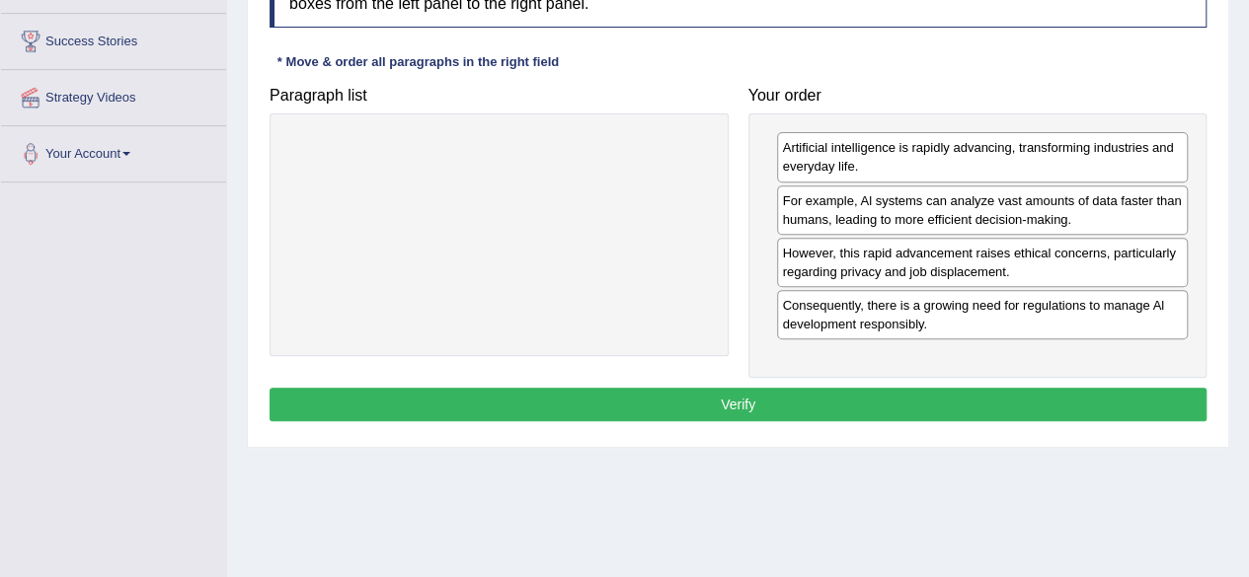
click at [823, 403] on button "Verify" at bounding box center [737, 405] width 937 height 34
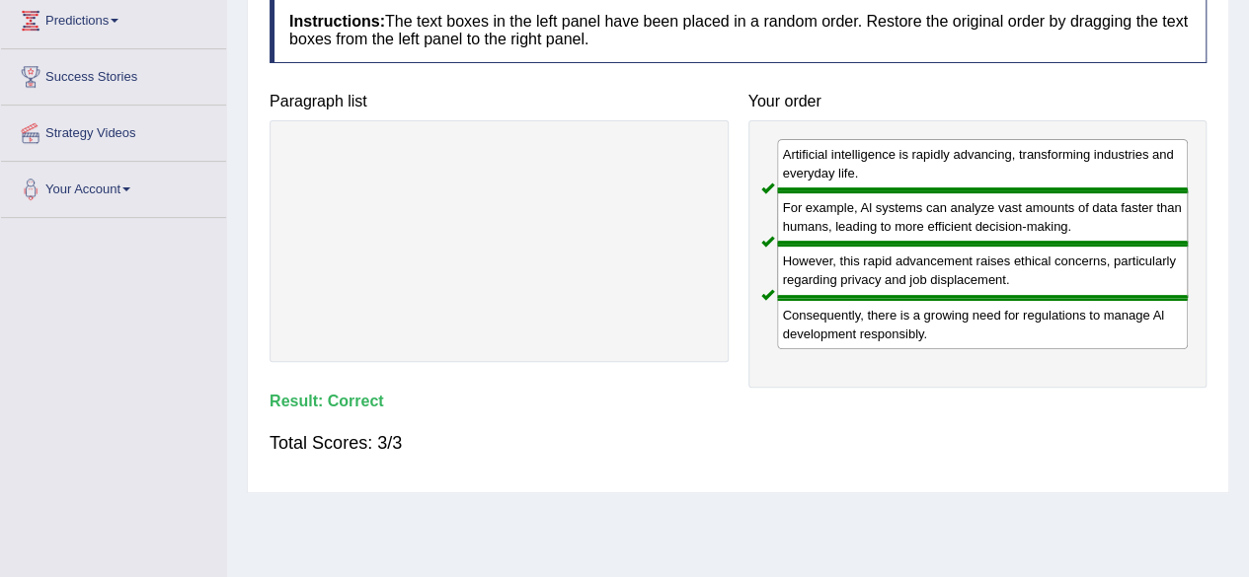
scroll to position [0, 0]
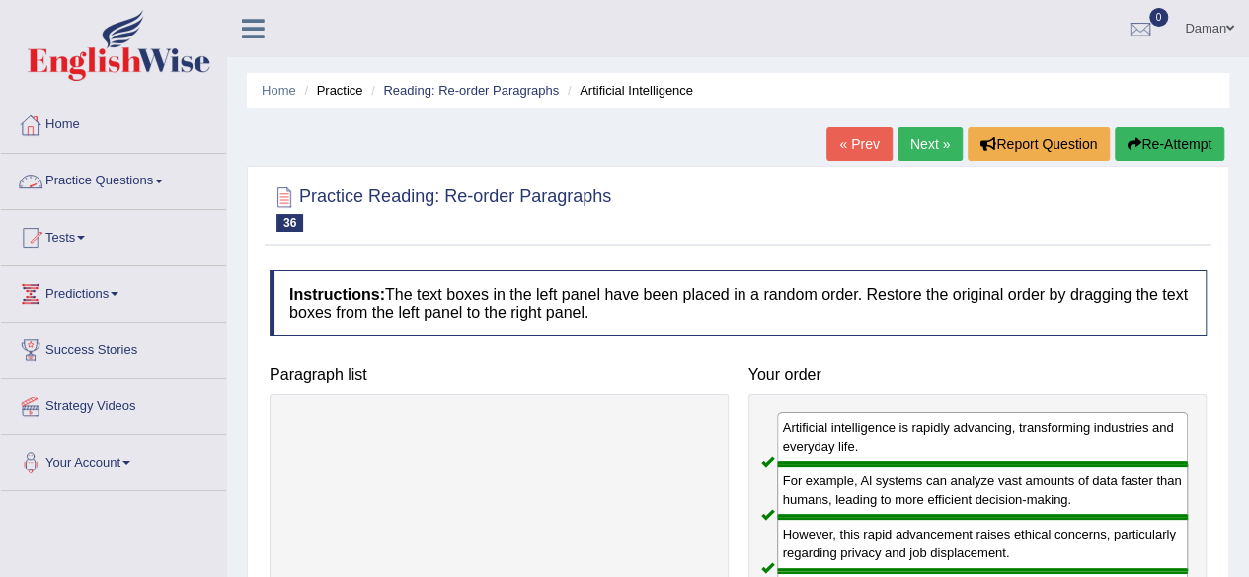
click at [116, 172] on link "Practice Questions" at bounding box center [113, 178] width 225 height 49
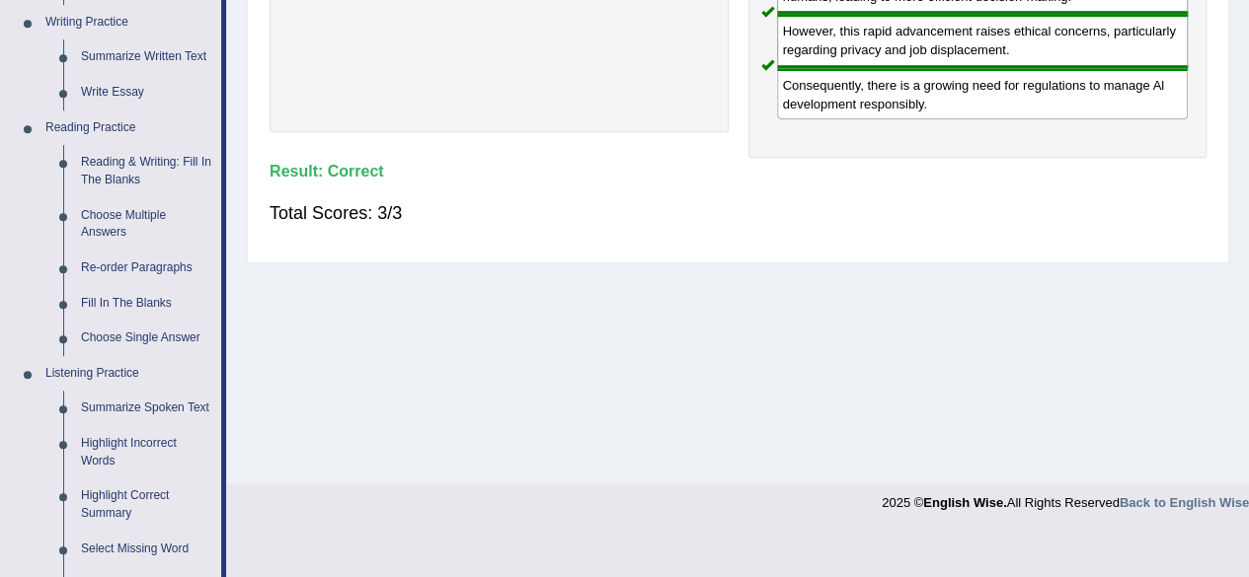
scroll to position [511, 0]
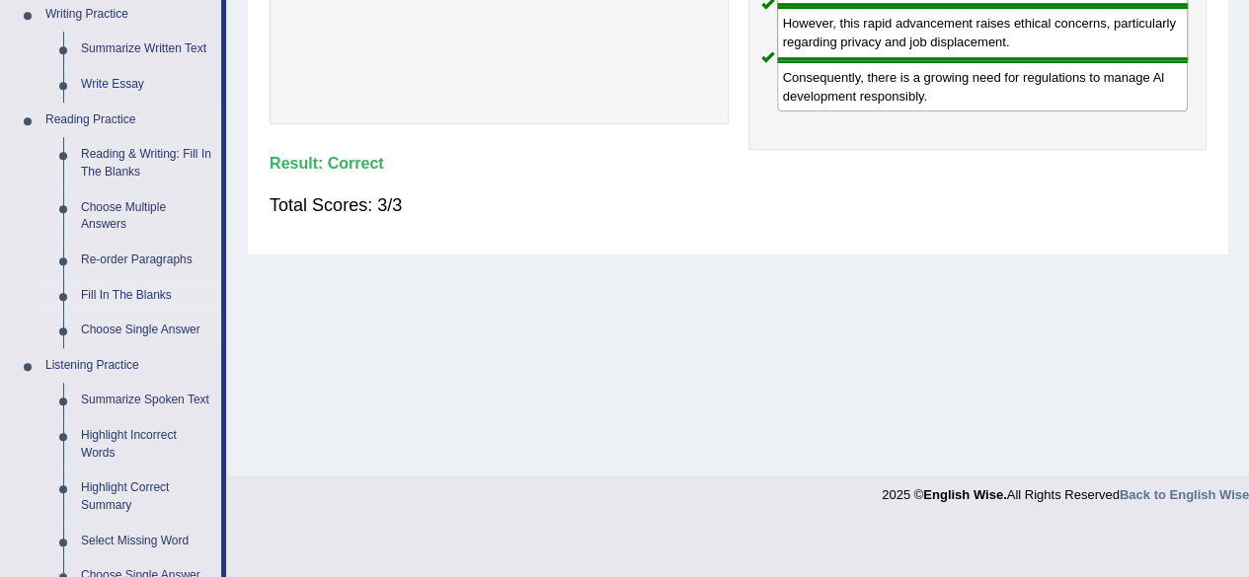
click at [140, 294] on link "Fill In The Blanks" at bounding box center [146, 296] width 149 height 36
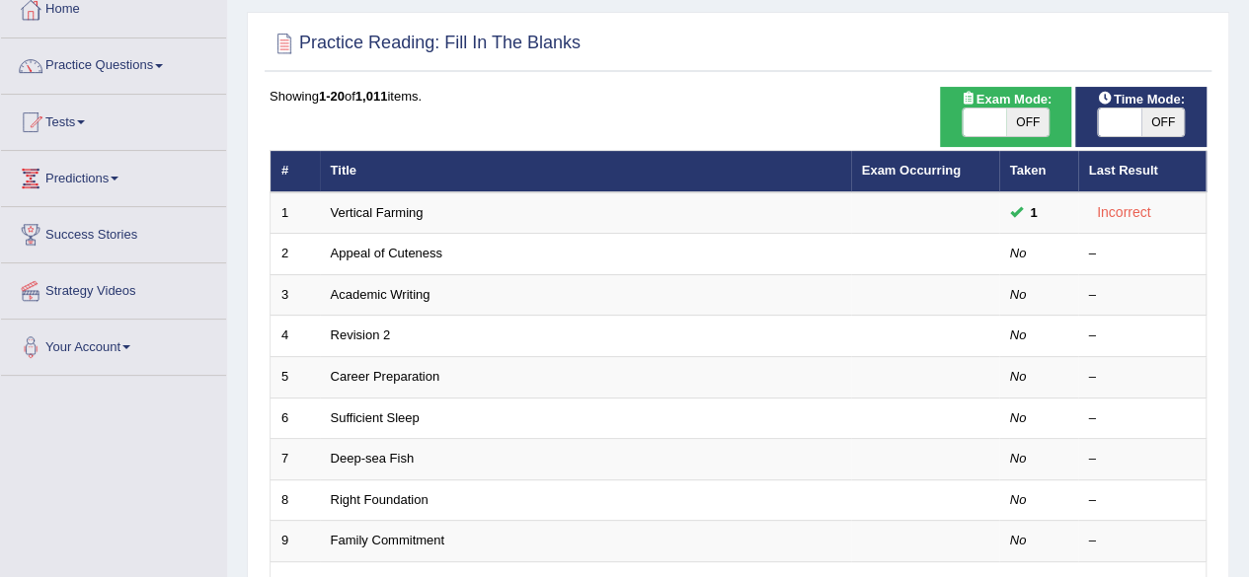
scroll to position [144, 0]
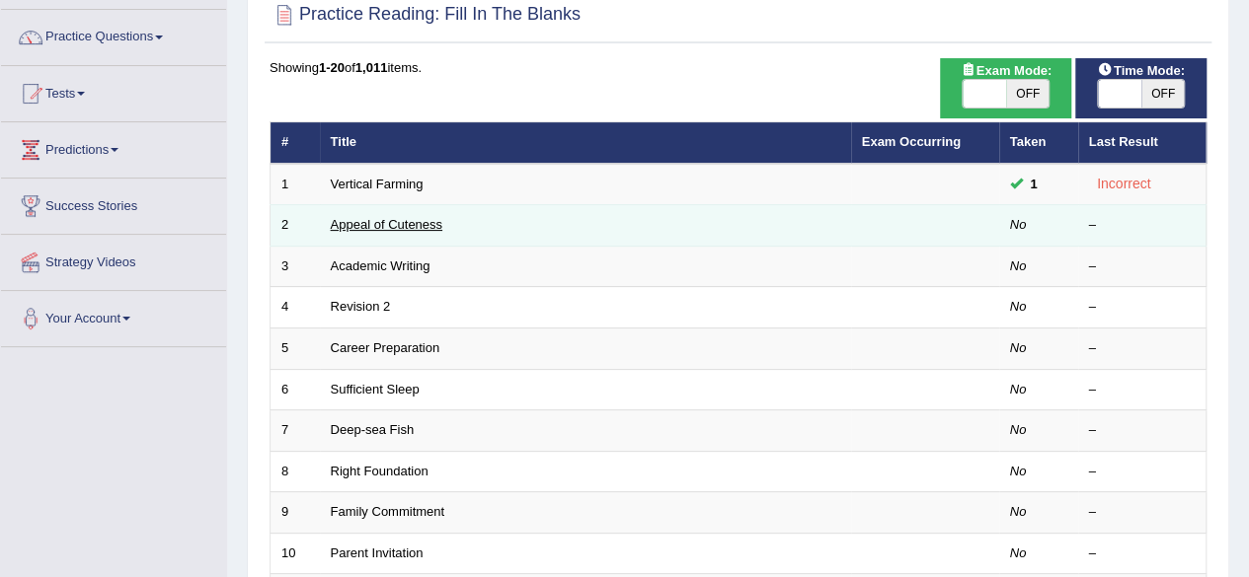
click at [416, 224] on link "Appeal of Cuteness" at bounding box center [387, 224] width 112 height 15
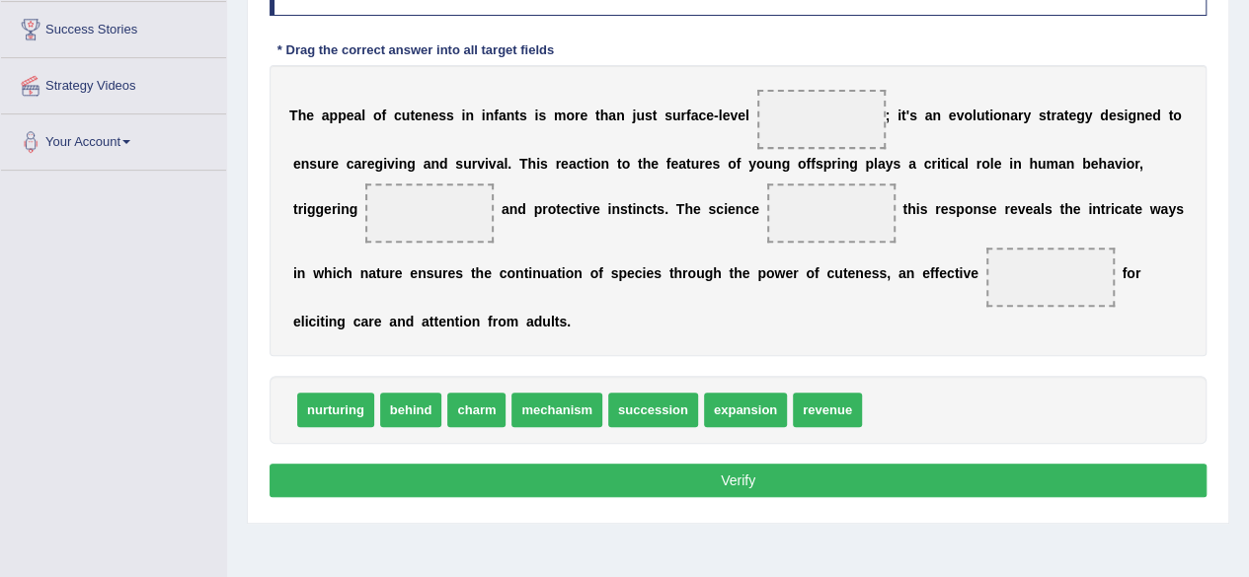
scroll to position [329, 0]
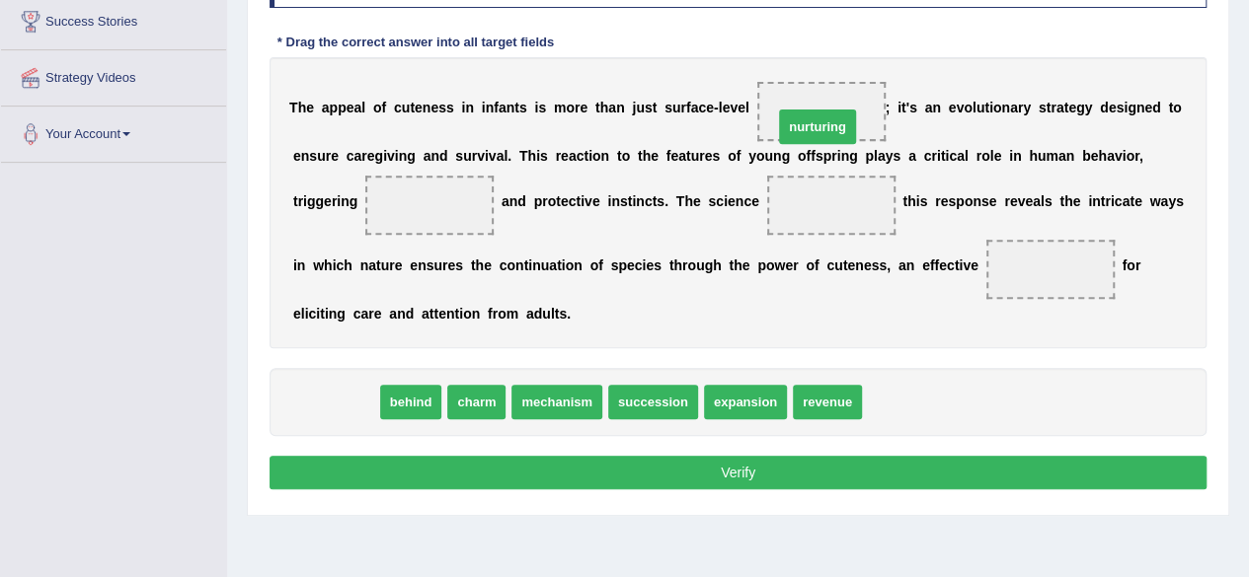
drag, startPoint x: 330, startPoint y: 394, endPoint x: 811, endPoint y: 119, distance: 554.4
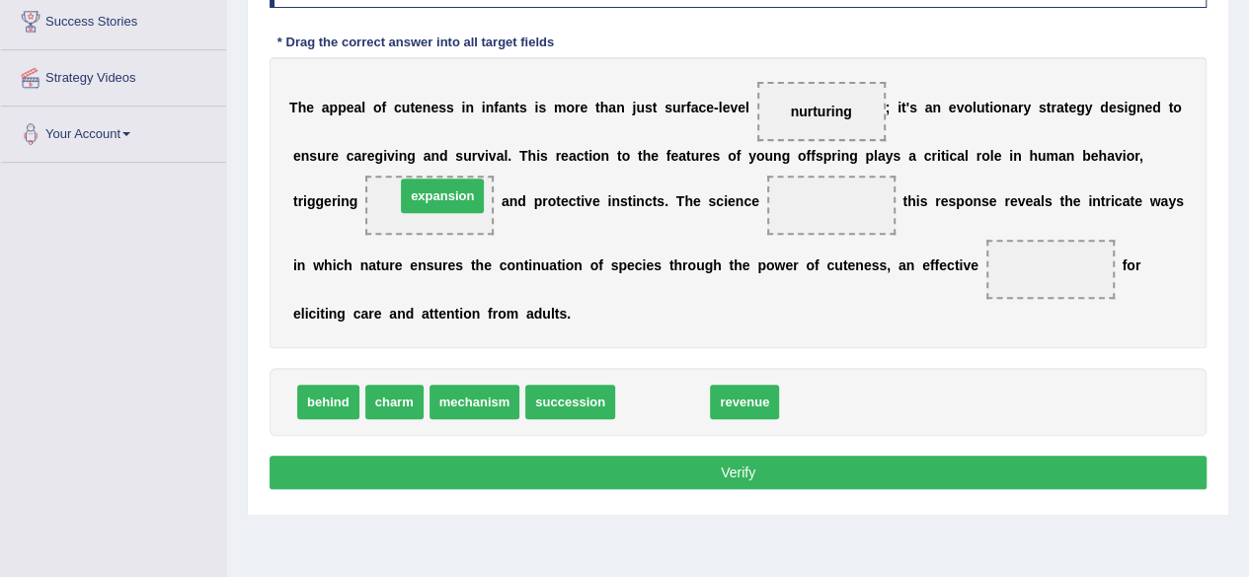
drag, startPoint x: 645, startPoint y: 404, endPoint x: 423, endPoint y: 197, distance: 303.2
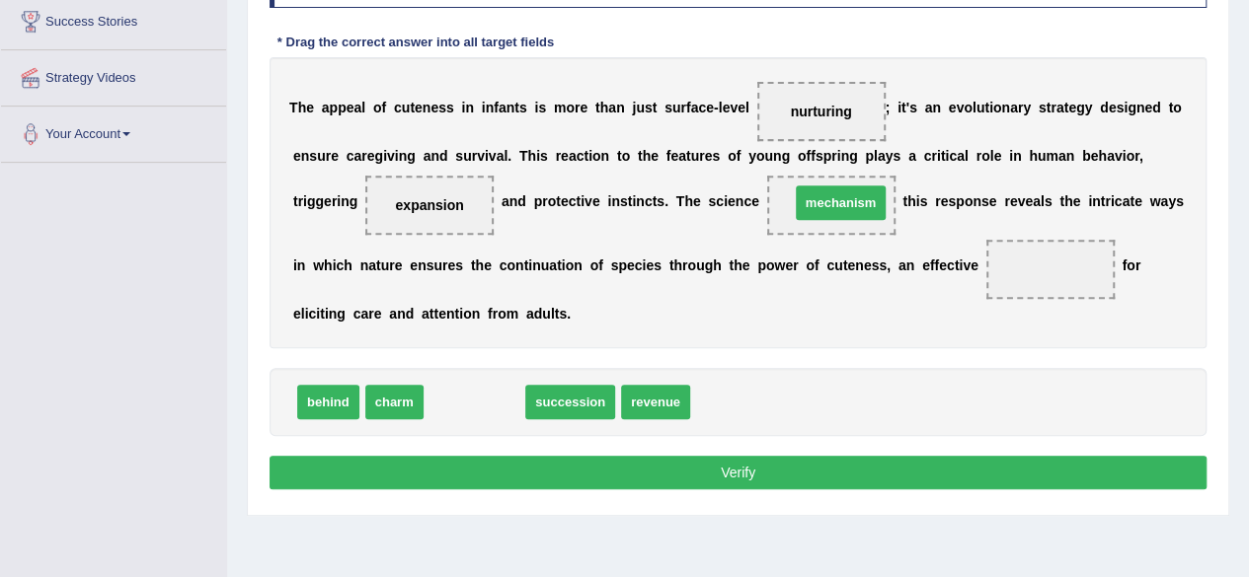
drag, startPoint x: 456, startPoint y: 397, endPoint x: 822, endPoint y: 197, distance: 417.0
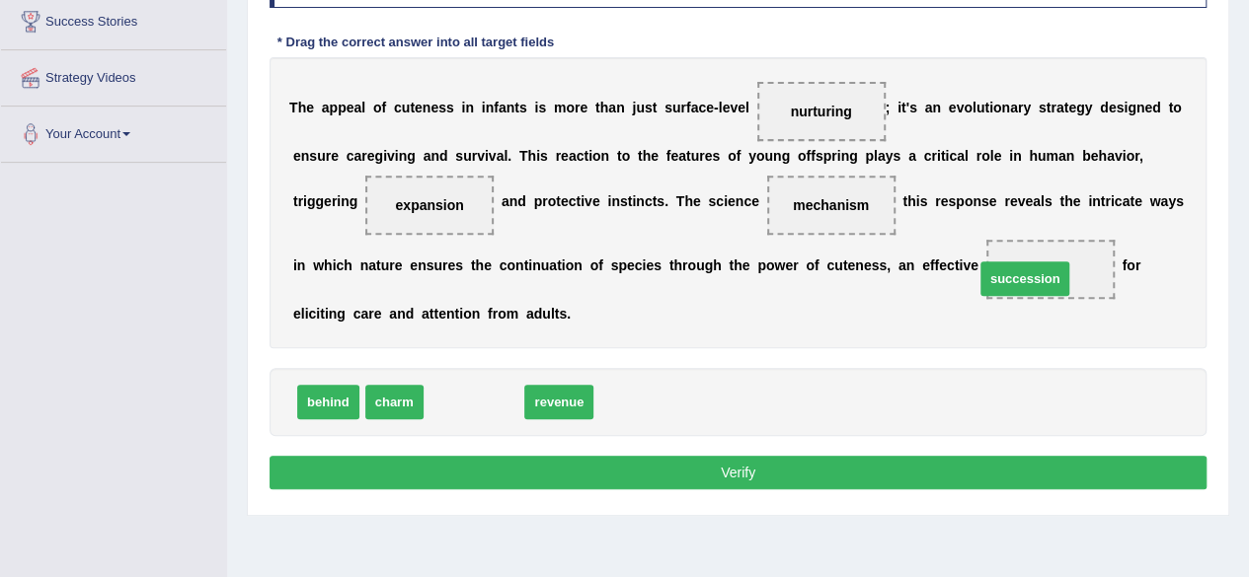
drag, startPoint x: 479, startPoint y: 406, endPoint x: 1038, endPoint y: 278, distance: 573.1
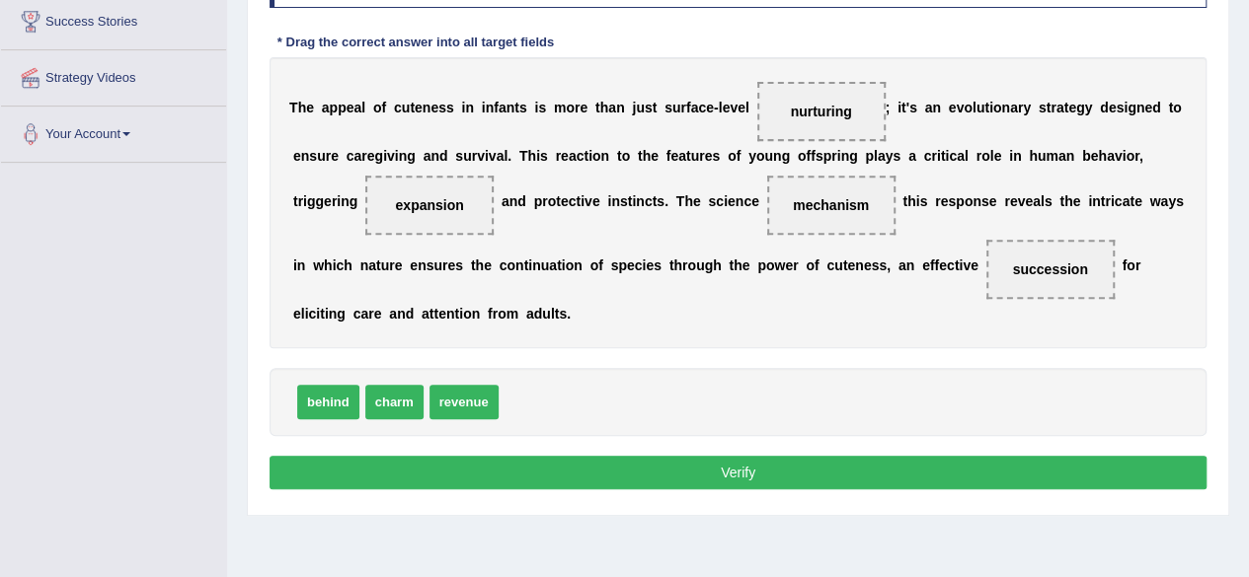
click at [659, 463] on button "Verify" at bounding box center [737, 473] width 937 height 34
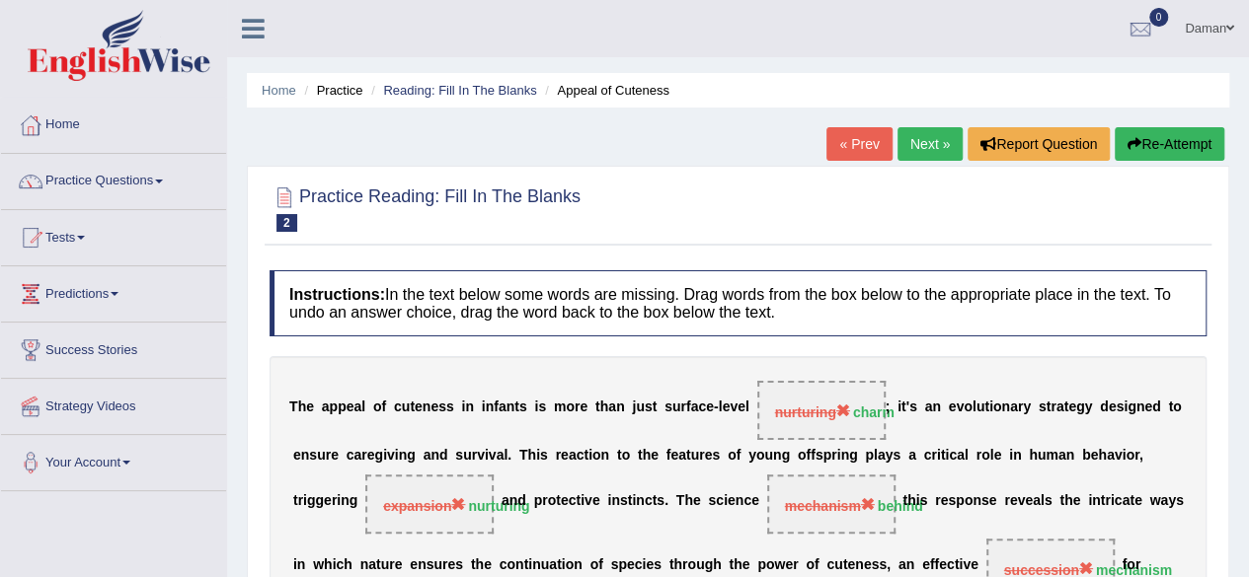
scroll to position [99, 0]
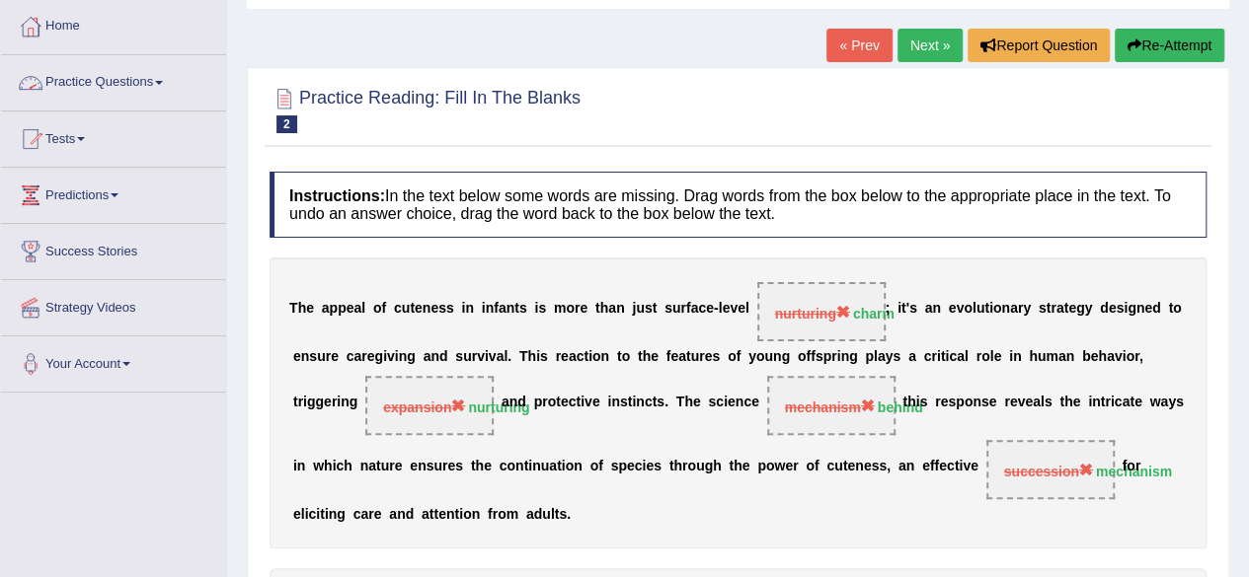
click at [151, 80] on link "Practice Questions" at bounding box center [113, 79] width 225 height 49
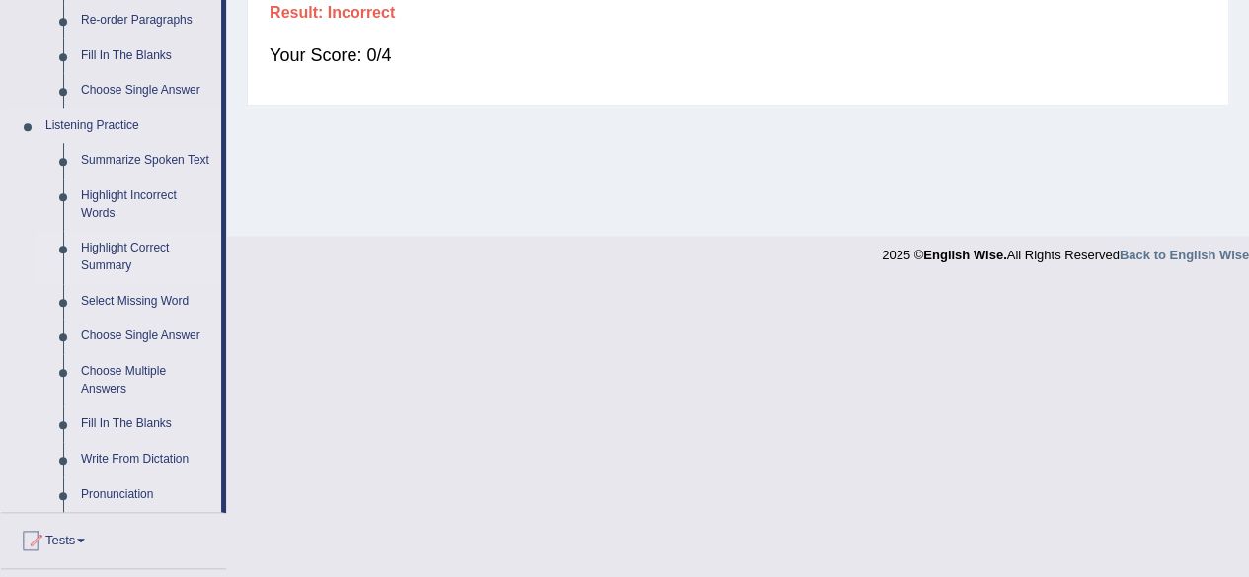
scroll to position [753, 0]
click at [111, 196] on link "Highlight Incorrect Words" at bounding box center [146, 203] width 149 height 52
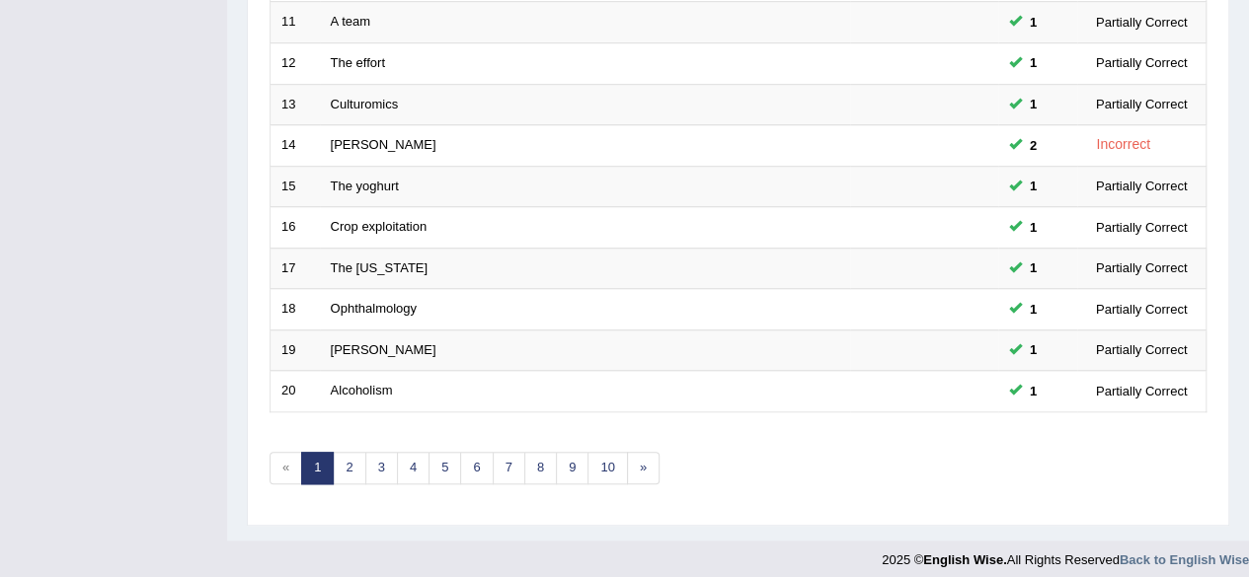
scroll to position [720, 0]
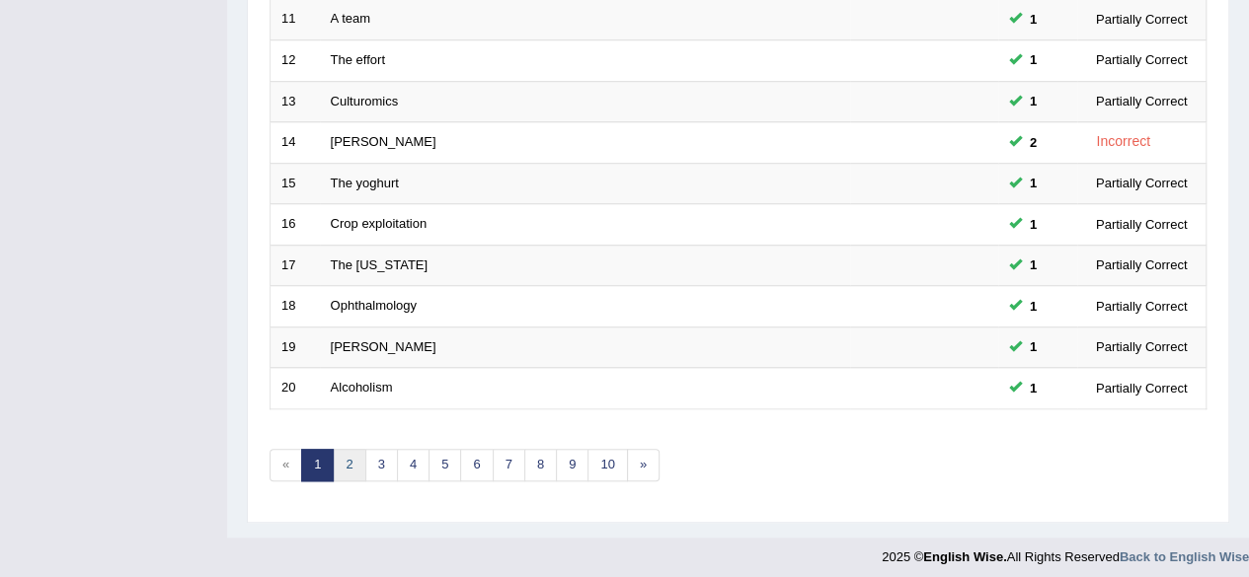
click at [349, 467] on link "2" at bounding box center [349, 465] width 33 height 33
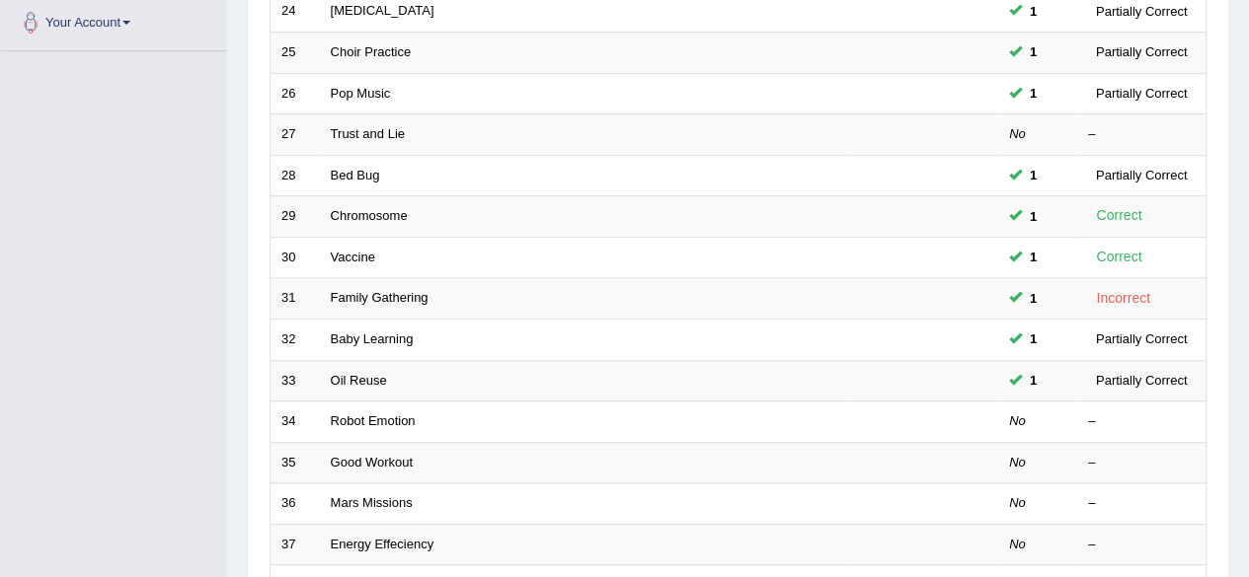
scroll to position [720, 0]
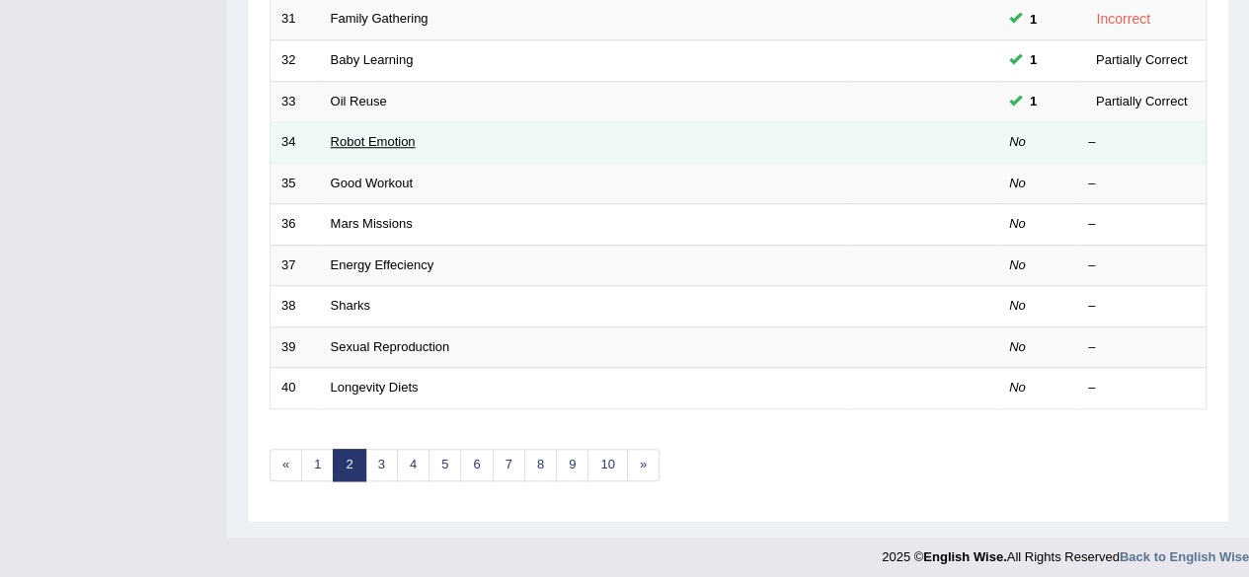
click at [378, 135] on link "Robot Emotion" at bounding box center [373, 141] width 85 height 15
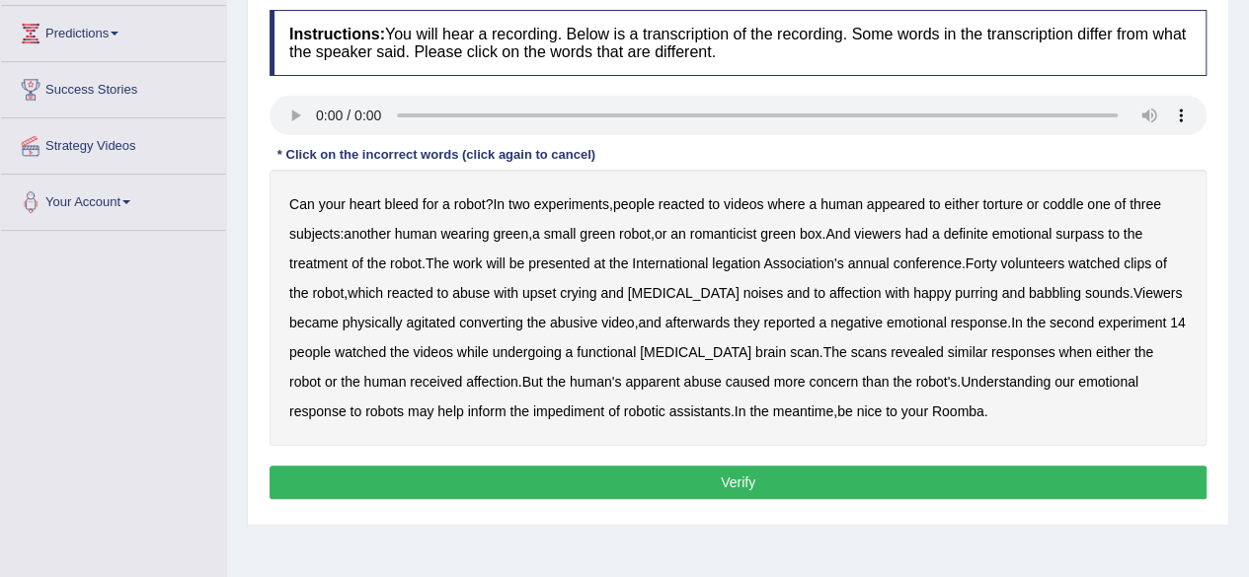
scroll to position [262, 0]
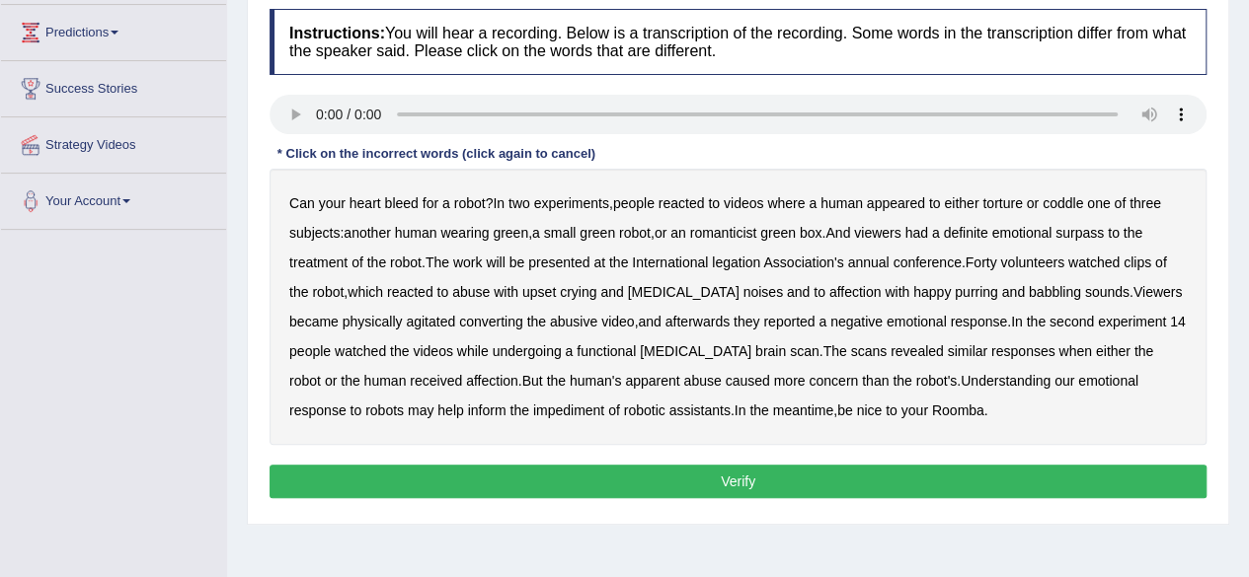
click at [1104, 233] on b "surpass" at bounding box center [1079, 233] width 48 height 16
click at [748, 260] on b "legation" at bounding box center [736, 263] width 48 height 16
click at [459, 318] on b "converting" at bounding box center [491, 322] width 64 height 16
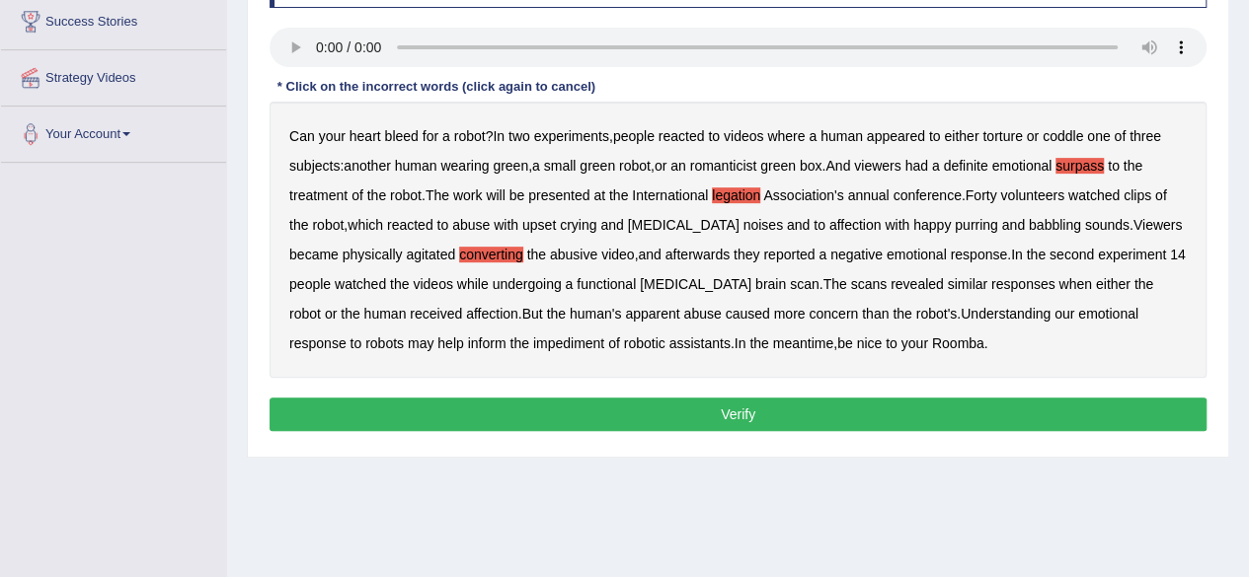
scroll to position [335, 0]
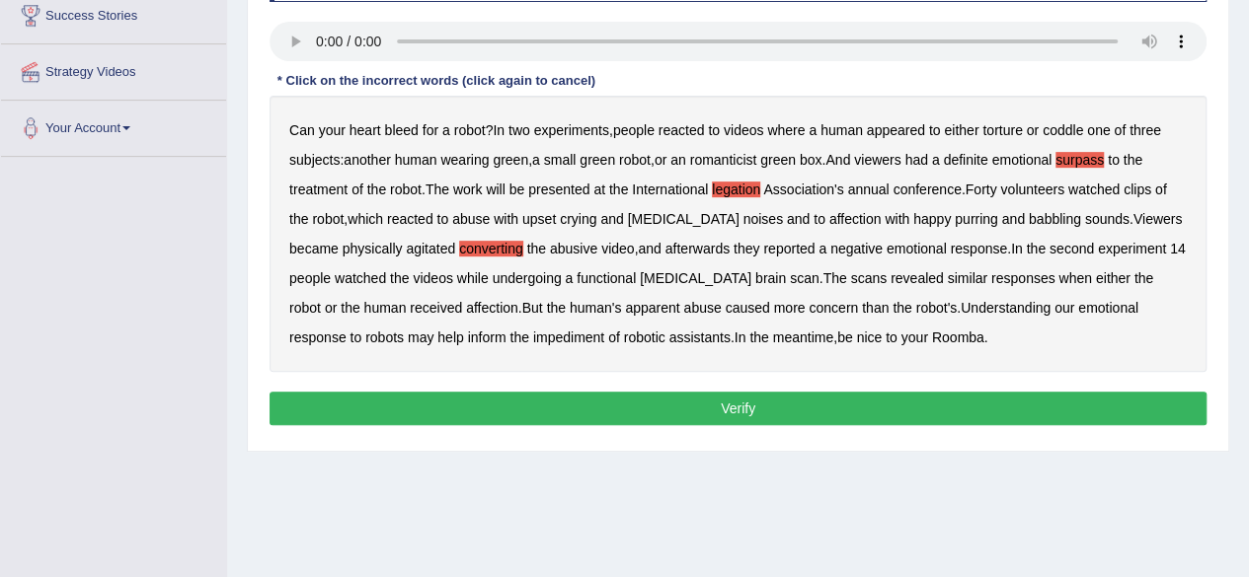
click at [533, 337] on b "impediment" at bounding box center [568, 338] width 71 height 16
click at [705, 405] on button "Verify" at bounding box center [737, 409] width 937 height 34
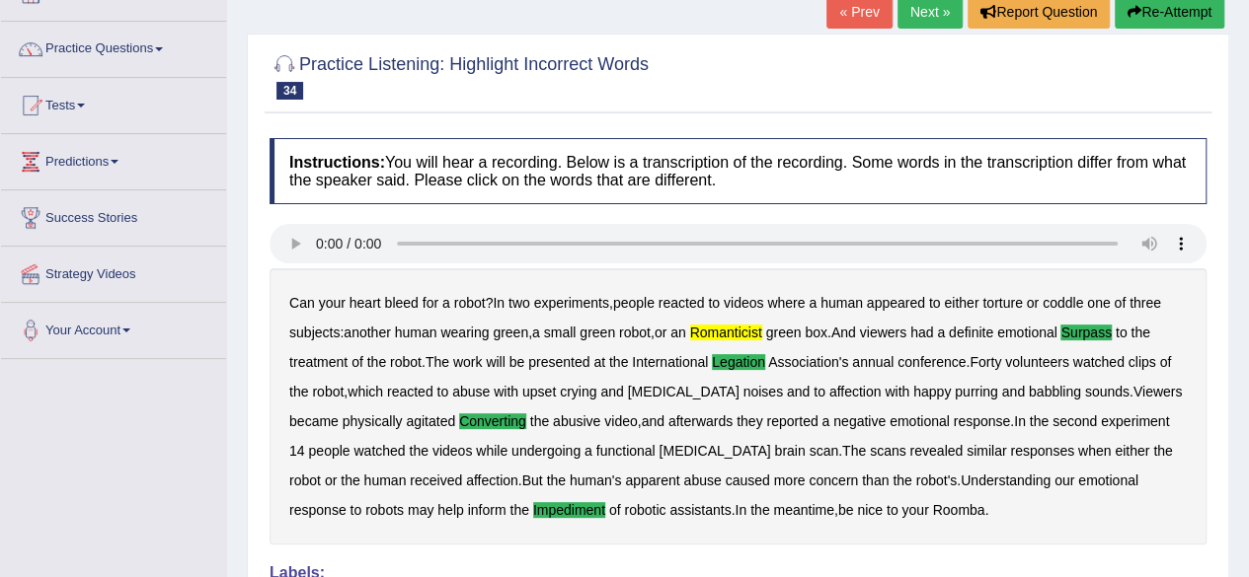
scroll to position [0, 0]
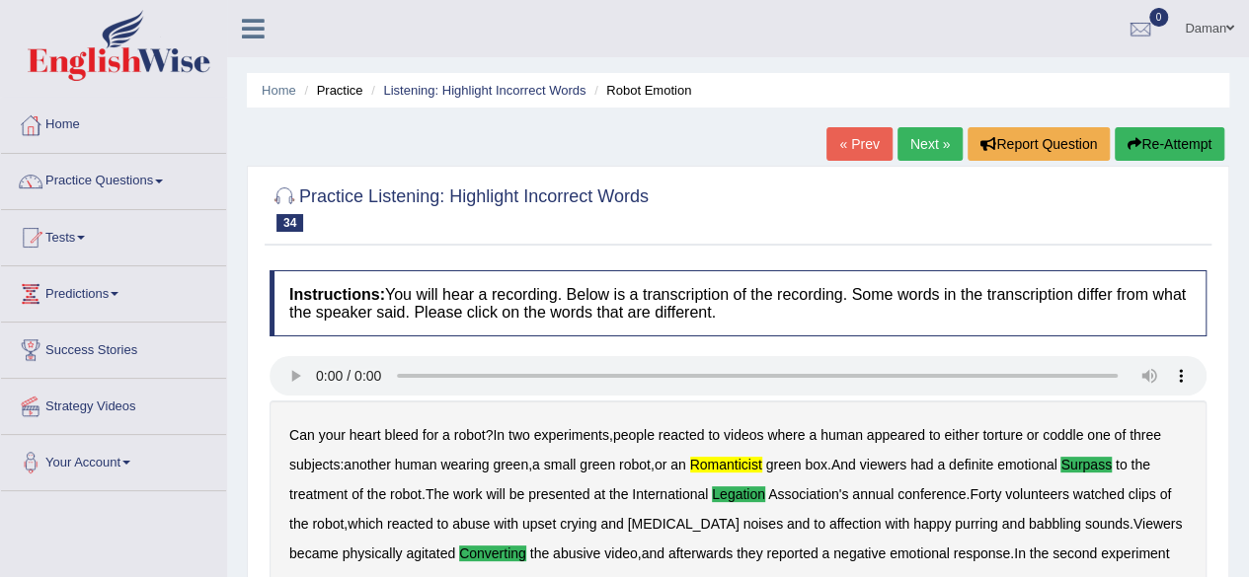
click at [931, 145] on link "Next »" at bounding box center [929, 144] width 65 height 34
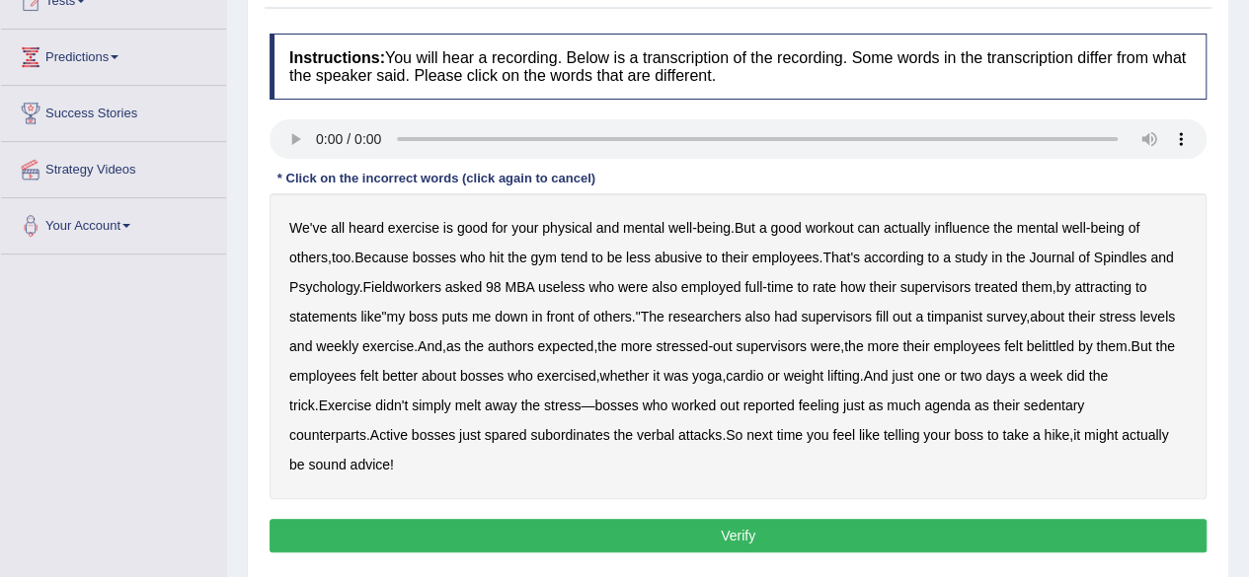
scroll to position [247, 0]
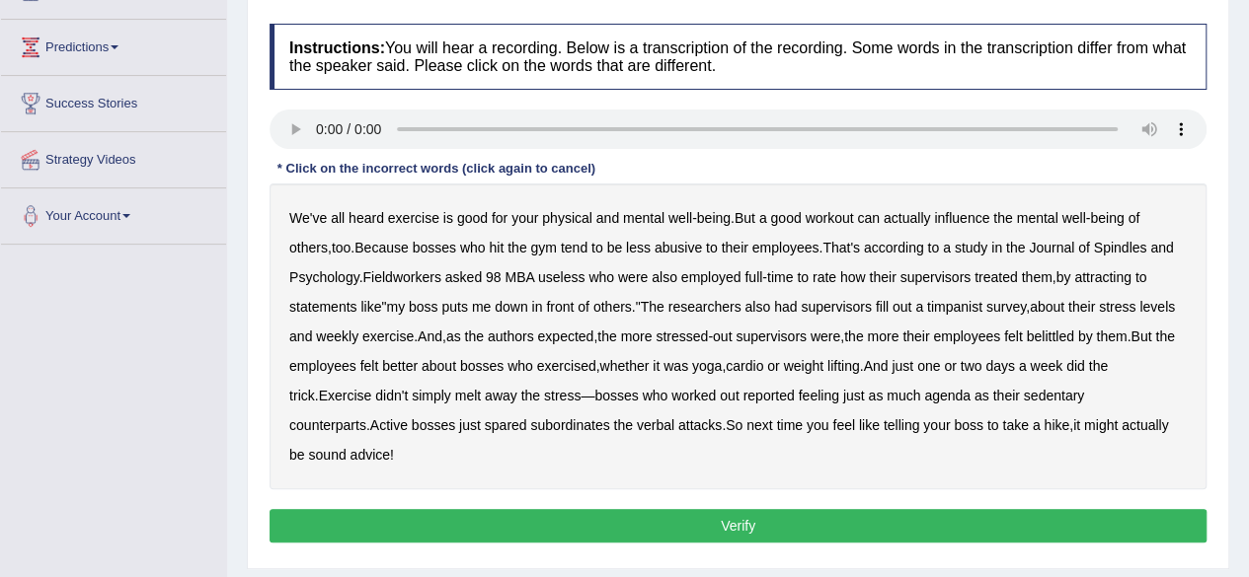
click at [1117, 244] on b "Spindles" at bounding box center [1120, 248] width 53 height 16
click at [967, 307] on b "timpanist" at bounding box center [954, 307] width 55 height 16
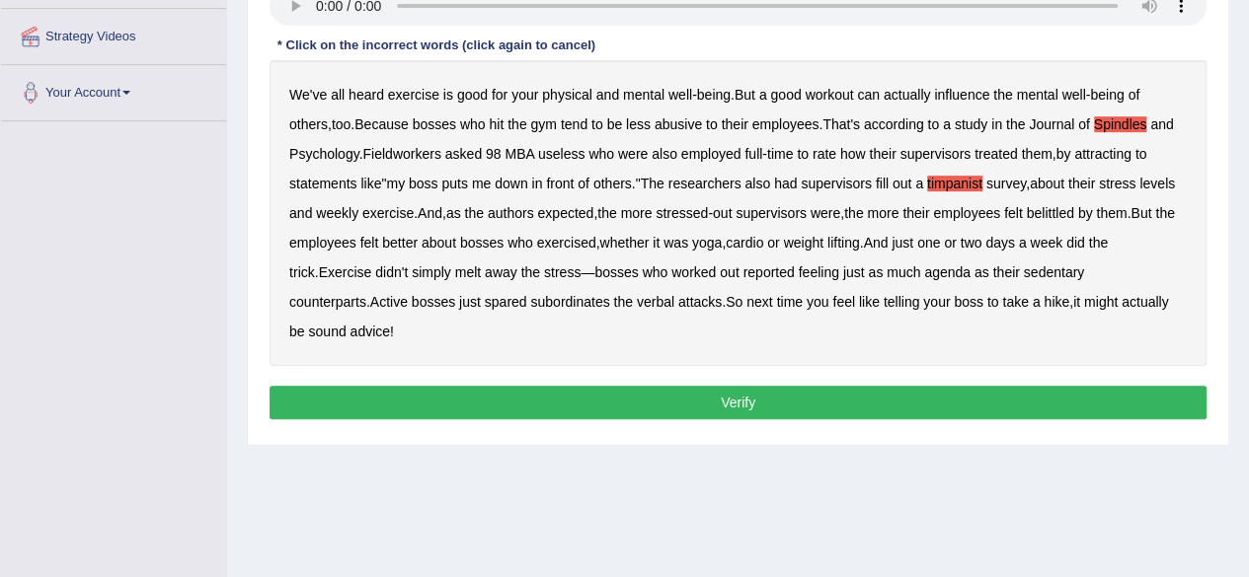
scroll to position [371, 0]
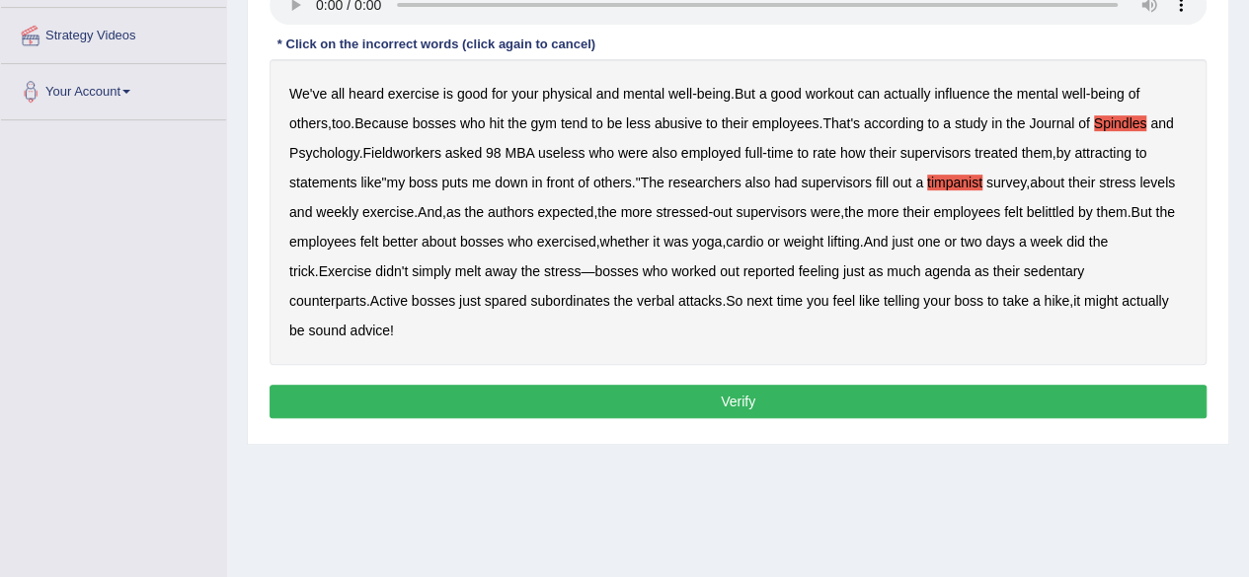
click at [924, 269] on b "agenda" at bounding box center [947, 272] width 46 height 16
click at [530, 303] on b "subordinates" at bounding box center [569, 301] width 79 height 16
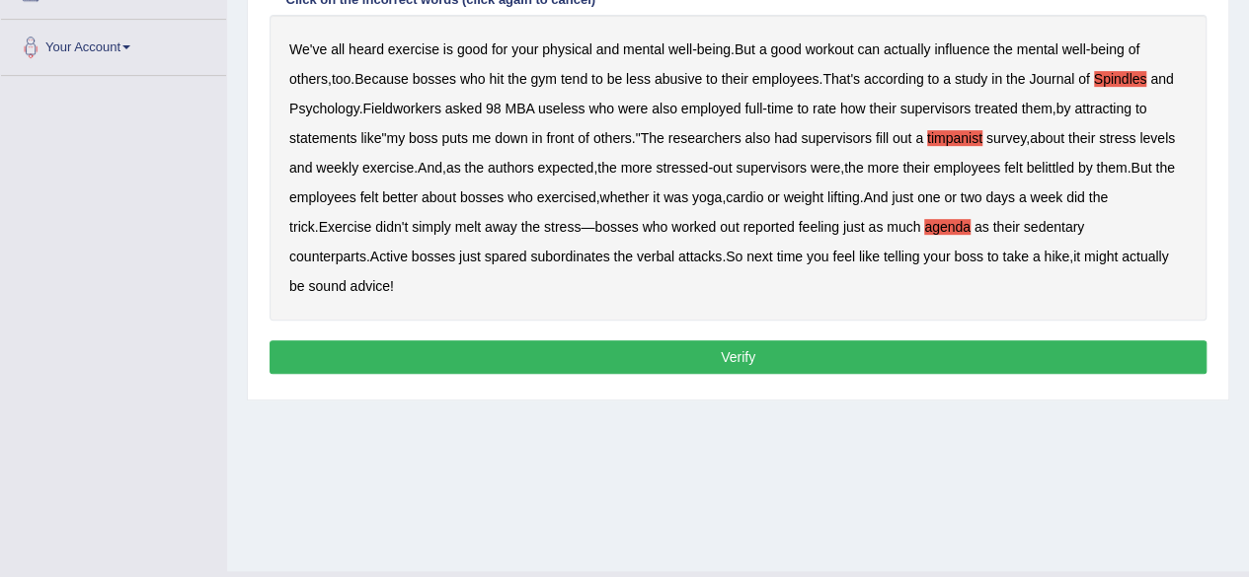
scroll to position [421, 0]
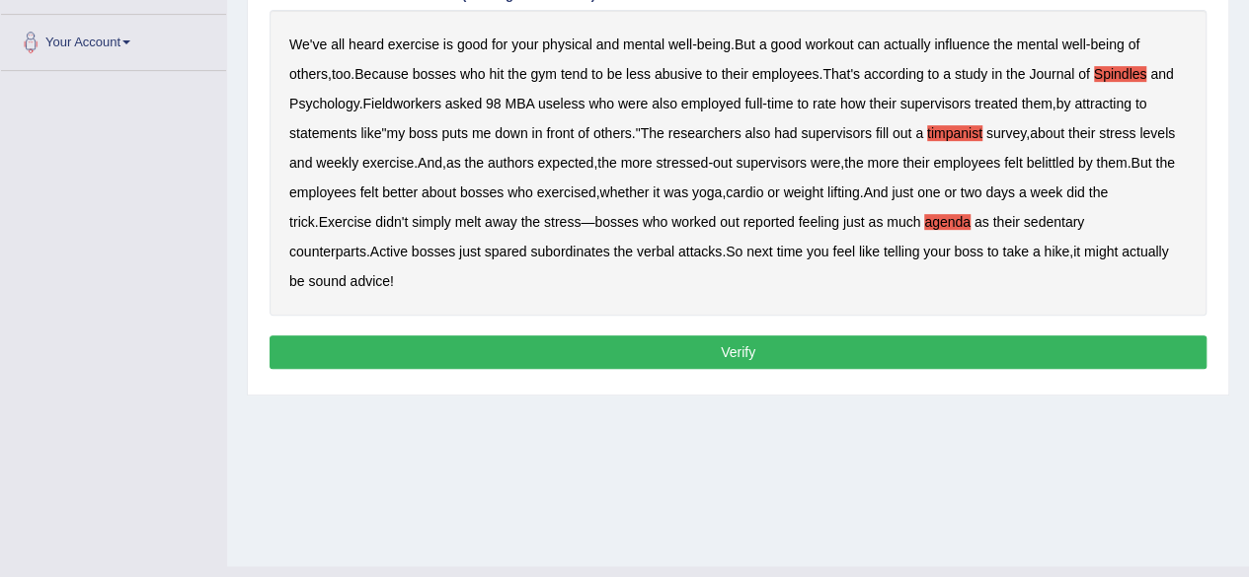
click at [734, 336] on button "Verify" at bounding box center [737, 353] width 937 height 34
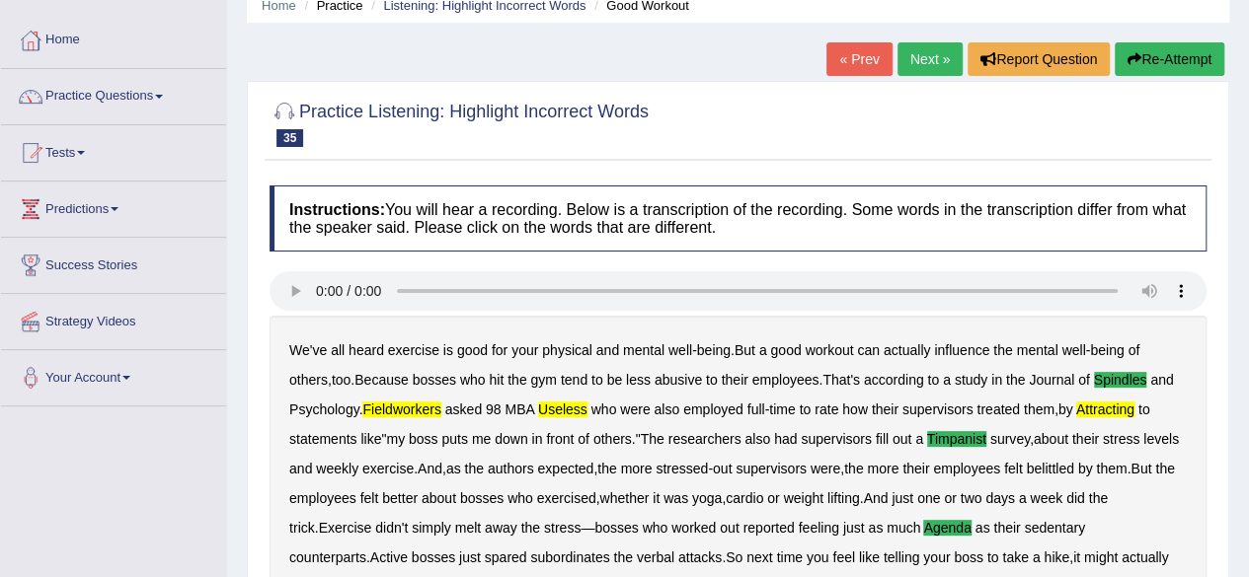
scroll to position [83, 0]
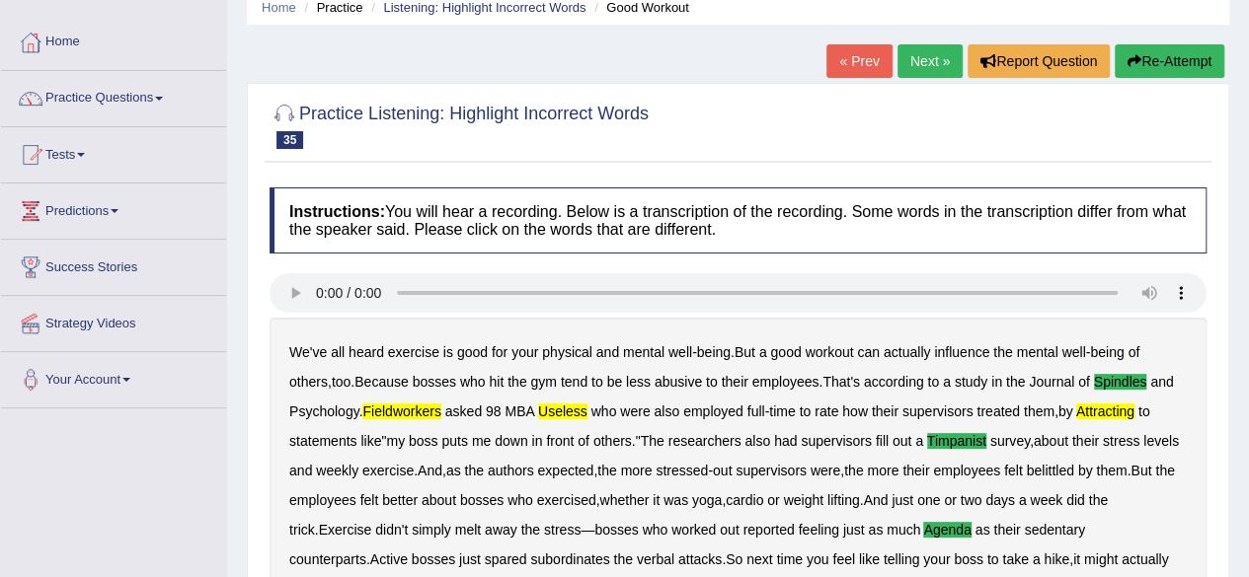
click at [922, 64] on link "Next »" at bounding box center [929, 61] width 65 height 34
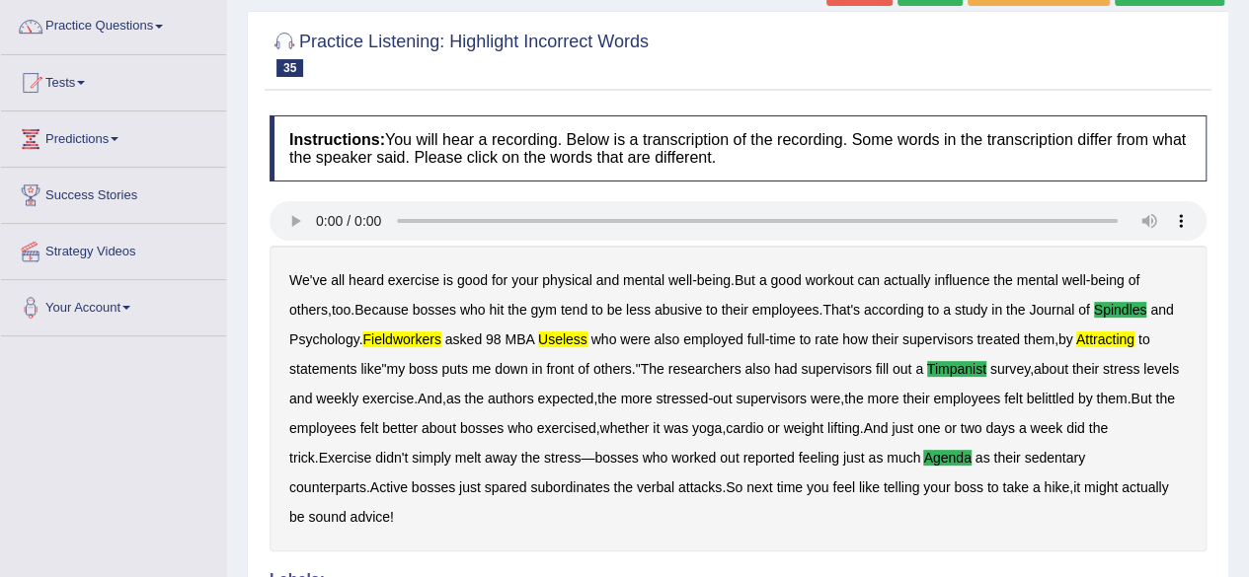
scroll to position [156, 0]
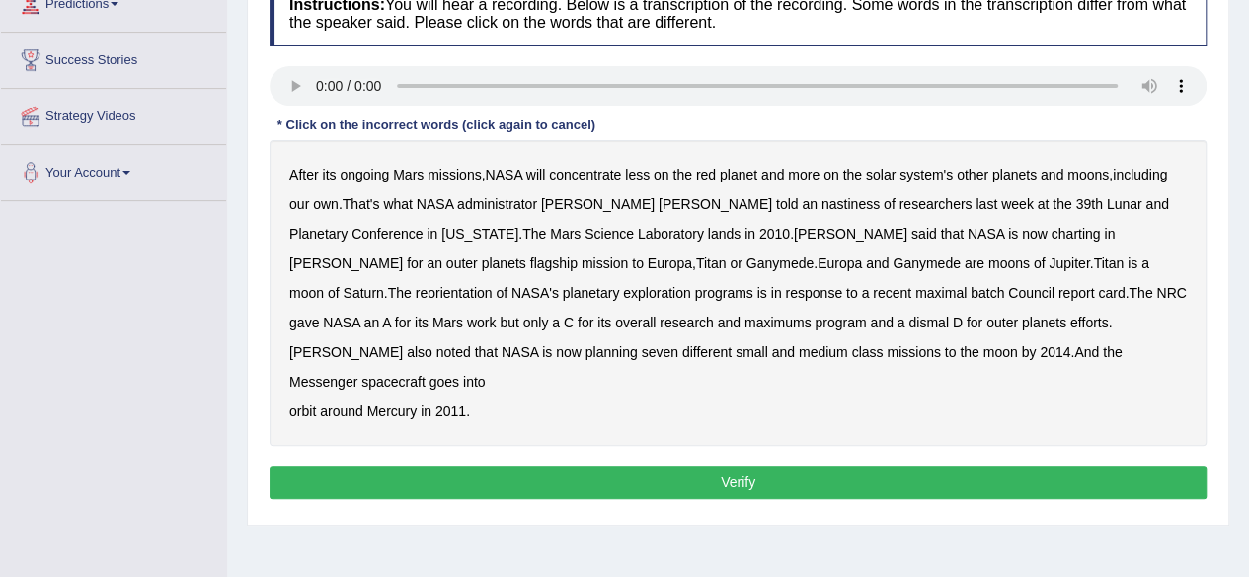
scroll to position [288, 0]
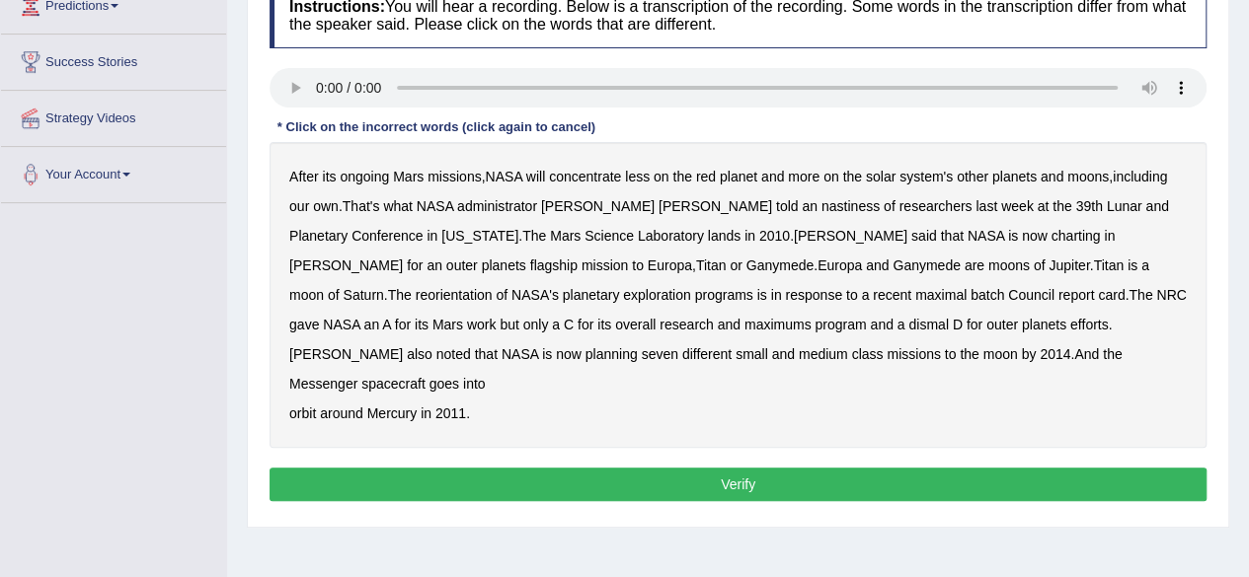
click at [821, 202] on b "nastiness" at bounding box center [850, 206] width 58 height 16
click at [1051, 230] on b "charting" at bounding box center [1075, 236] width 49 height 16
click at [746, 266] on b "Ganymede" at bounding box center [779, 266] width 67 height 16
click at [873, 295] on b "recent" at bounding box center [892, 295] width 38 height 16
click at [744, 323] on b "maximums" at bounding box center [777, 325] width 67 height 16
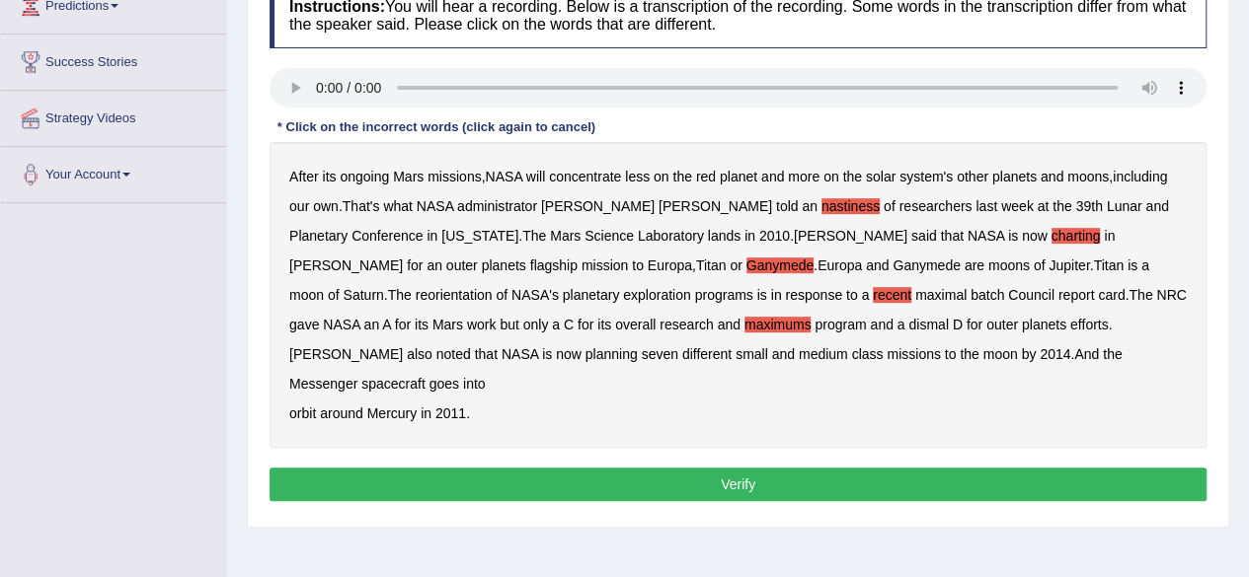
click at [873, 295] on b "recent" at bounding box center [892, 295] width 38 height 16
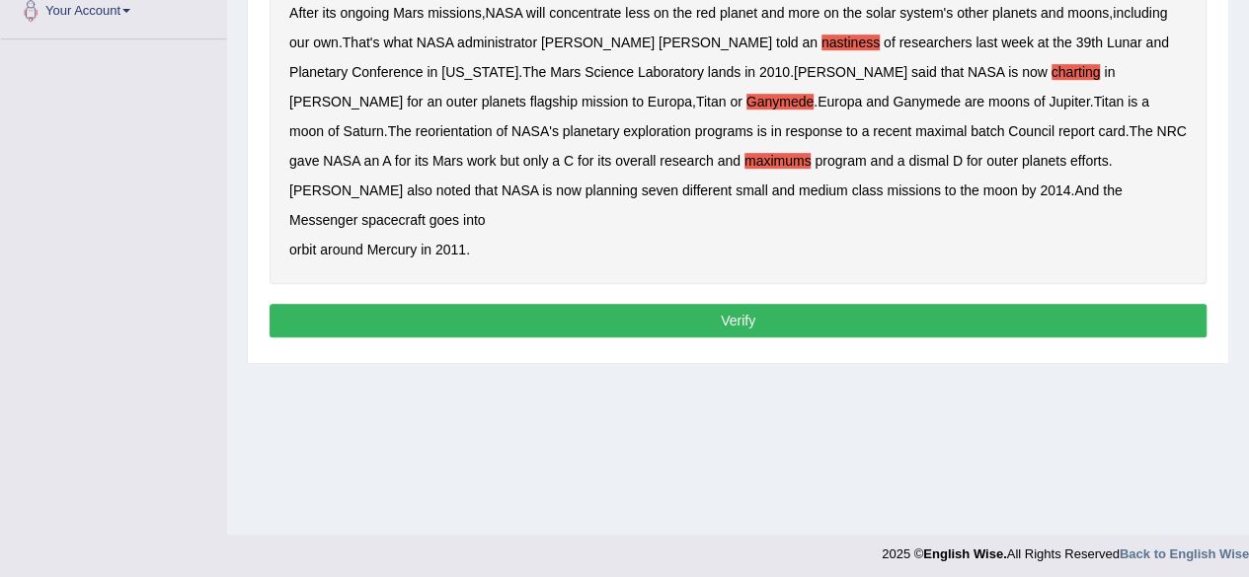
scroll to position [455, 0]
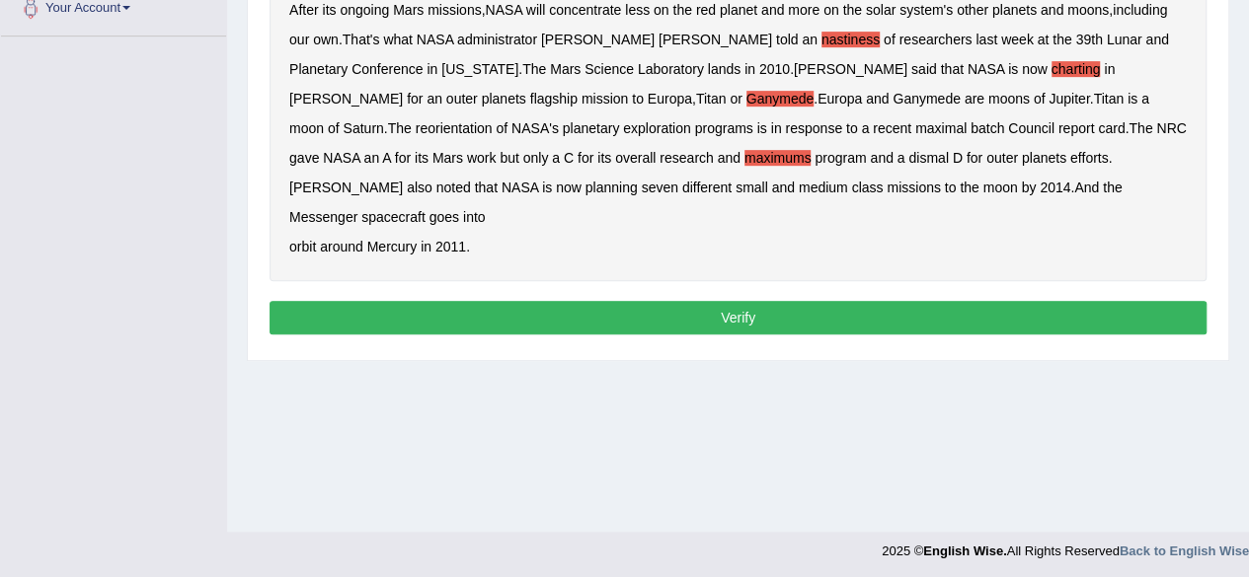
click at [601, 301] on button "Verify" at bounding box center [737, 318] width 937 height 34
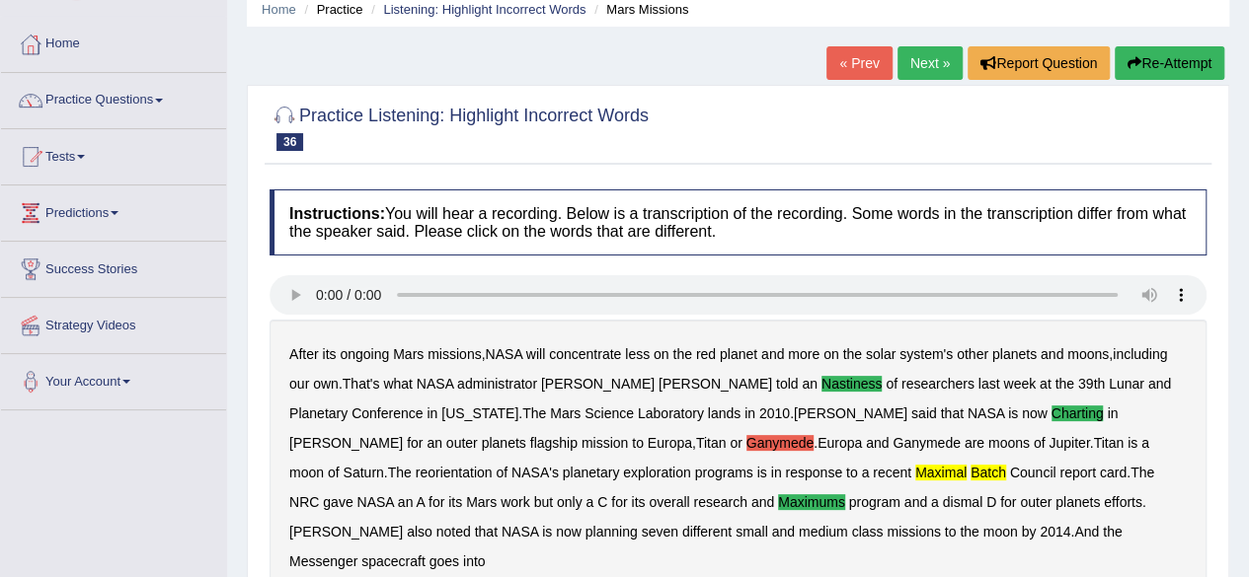
scroll to position [0, 0]
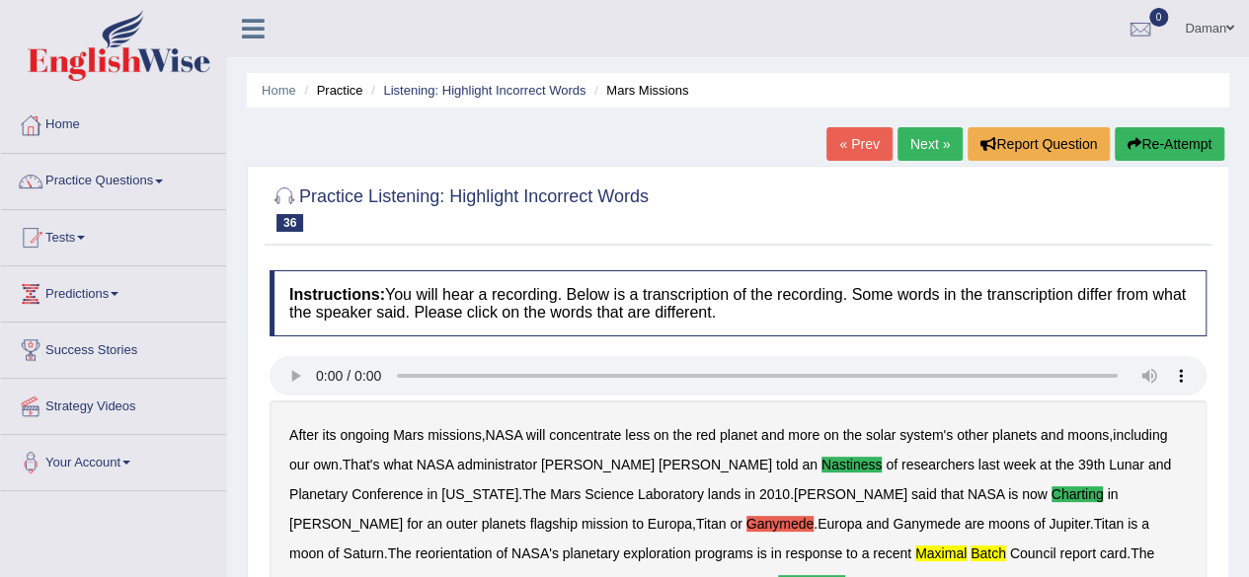
click at [928, 148] on link "Next »" at bounding box center [929, 144] width 65 height 34
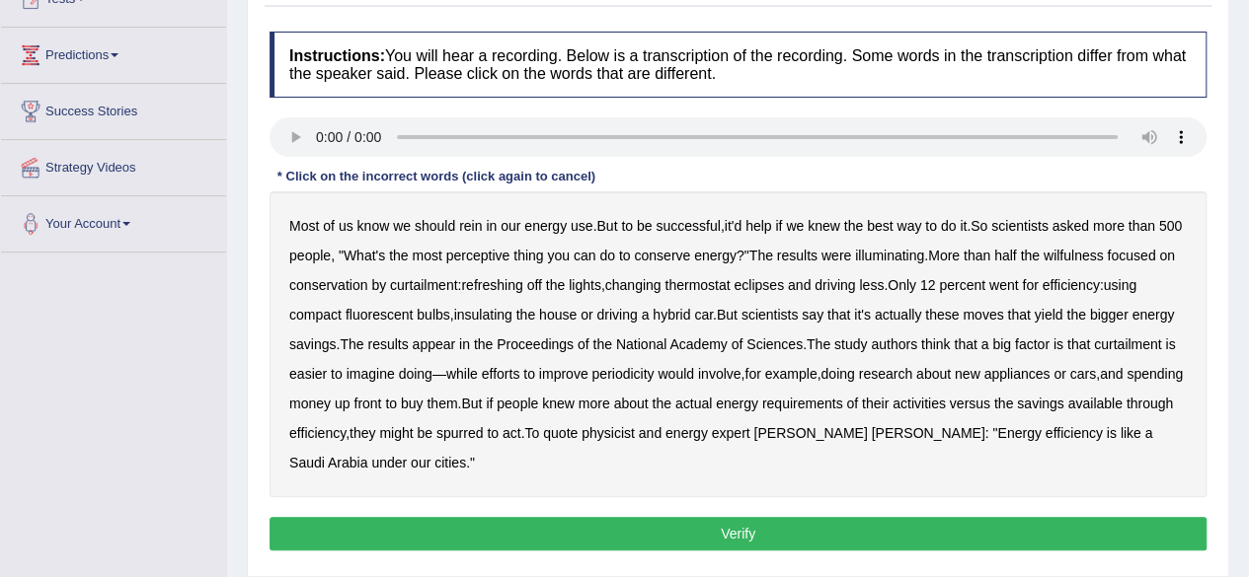
scroll to position [331, 0]
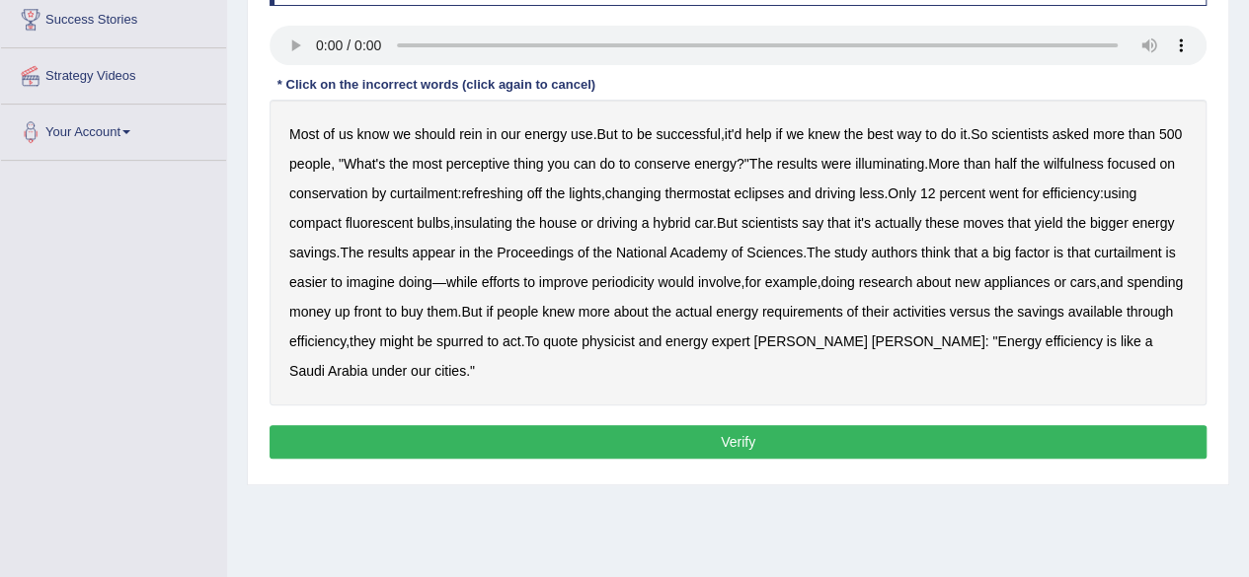
click at [510, 162] on b "perceptive" at bounding box center [478, 164] width 64 height 16
click at [1104, 163] on b "wilfulness" at bounding box center [1073, 164] width 60 height 16
click at [522, 192] on b "refreshing" at bounding box center [491, 194] width 61 height 16
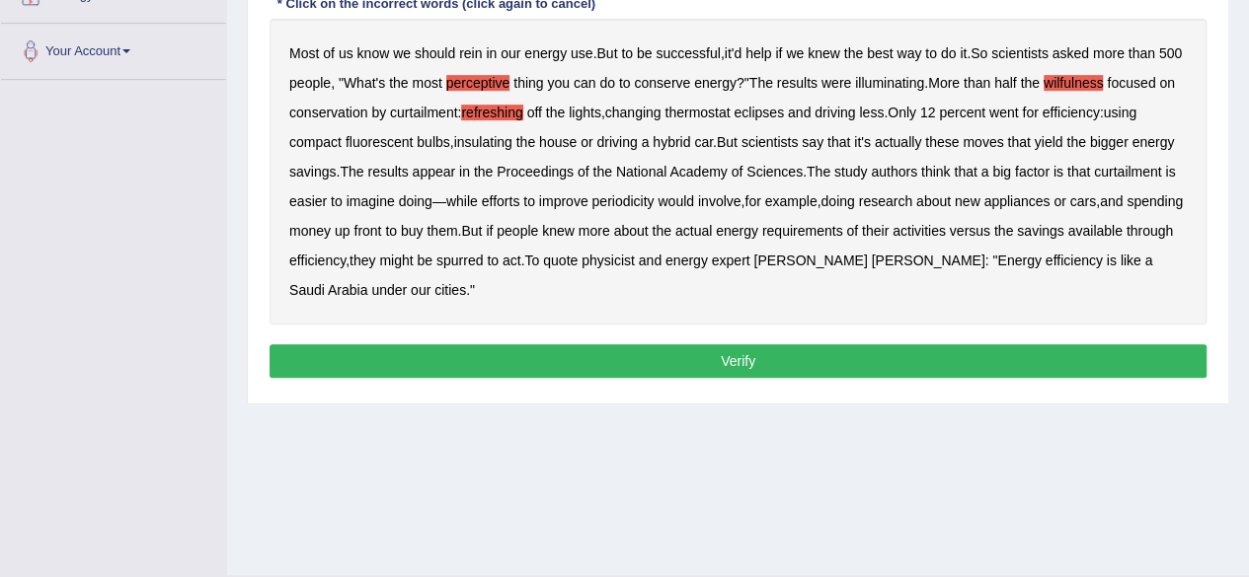
scroll to position [418, 0]
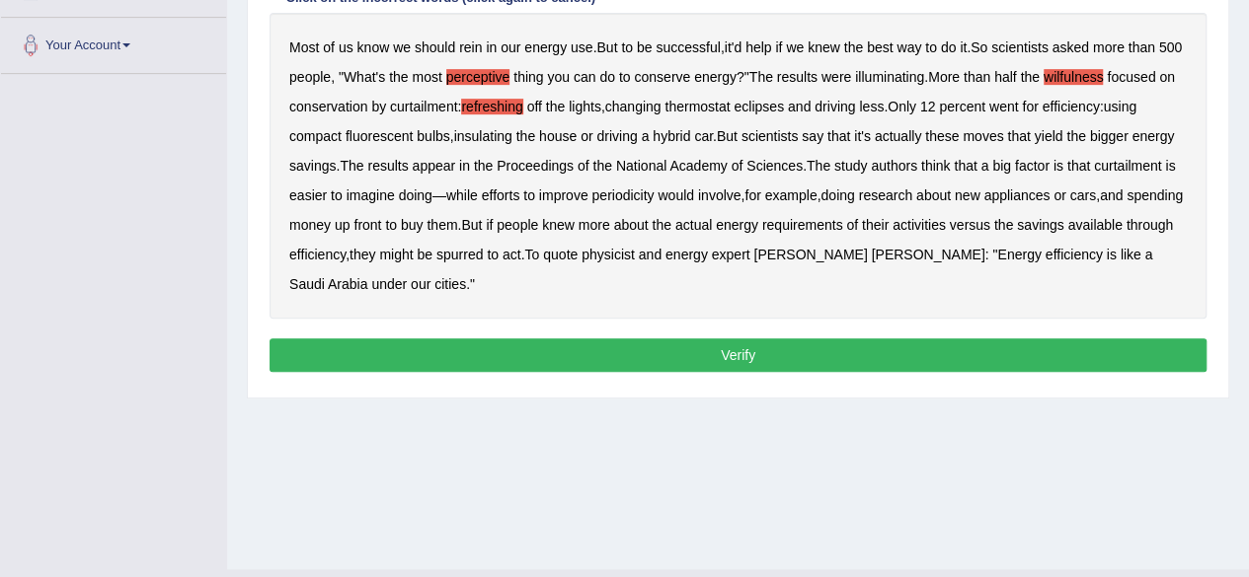
click at [780, 352] on button "Verify" at bounding box center [737, 356] width 937 height 34
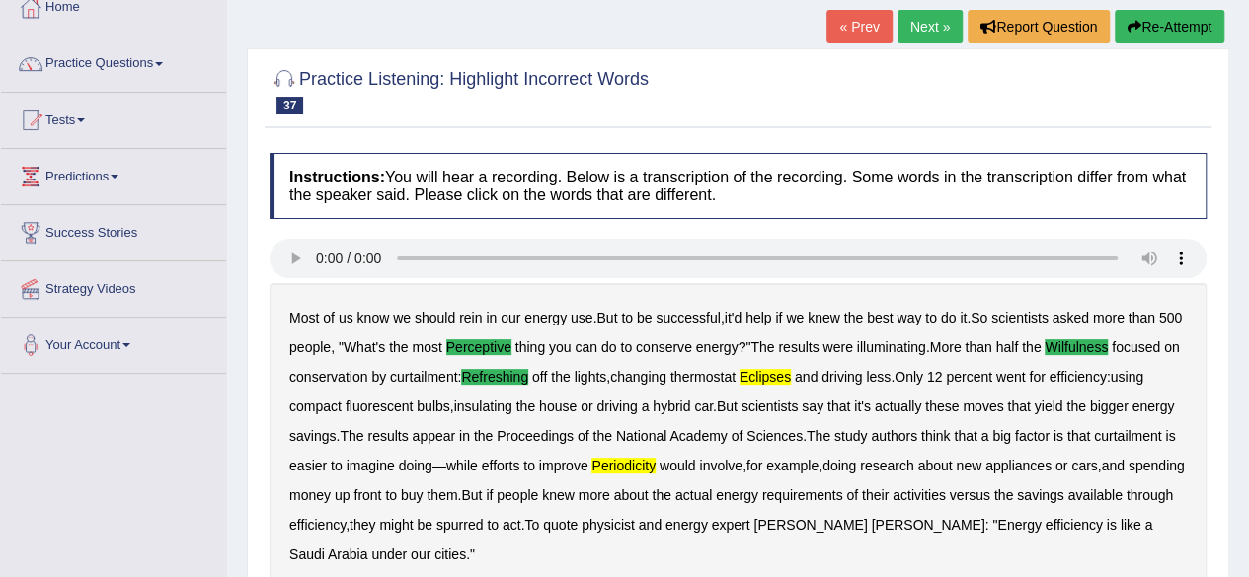
scroll to position [116, 0]
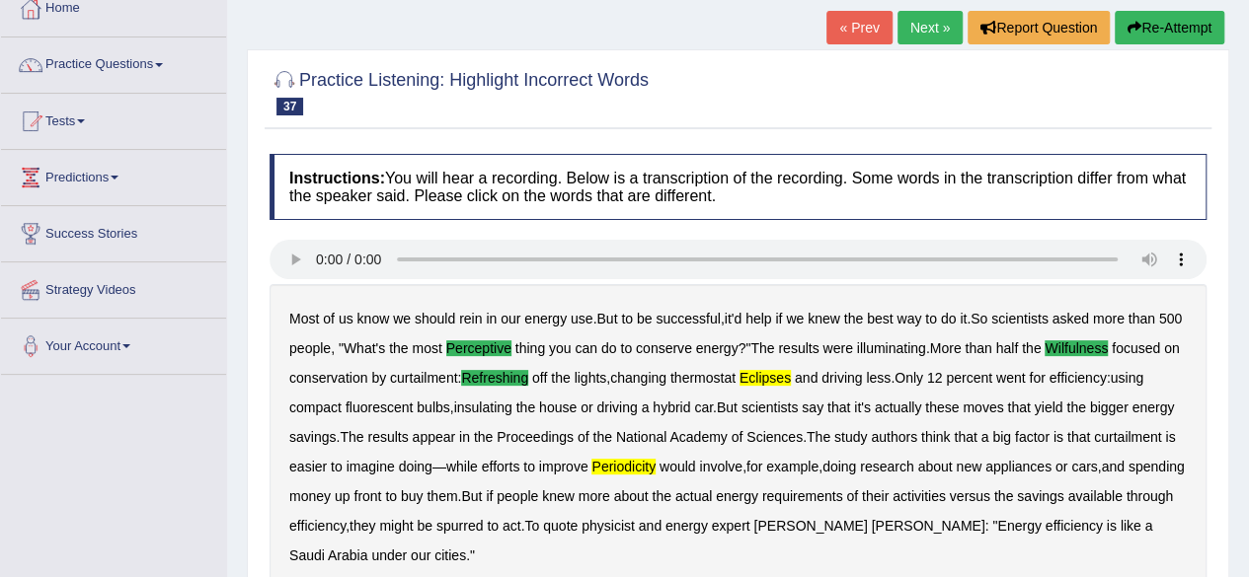
click at [926, 33] on link "Next »" at bounding box center [929, 28] width 65 height 34
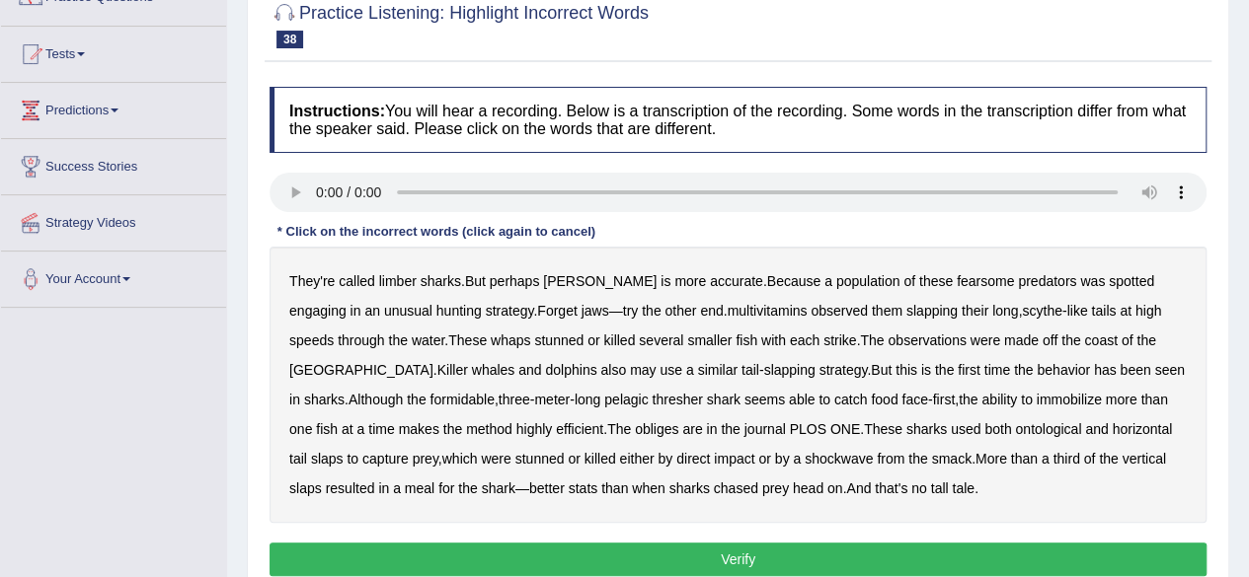
scroll to position [185, 0]
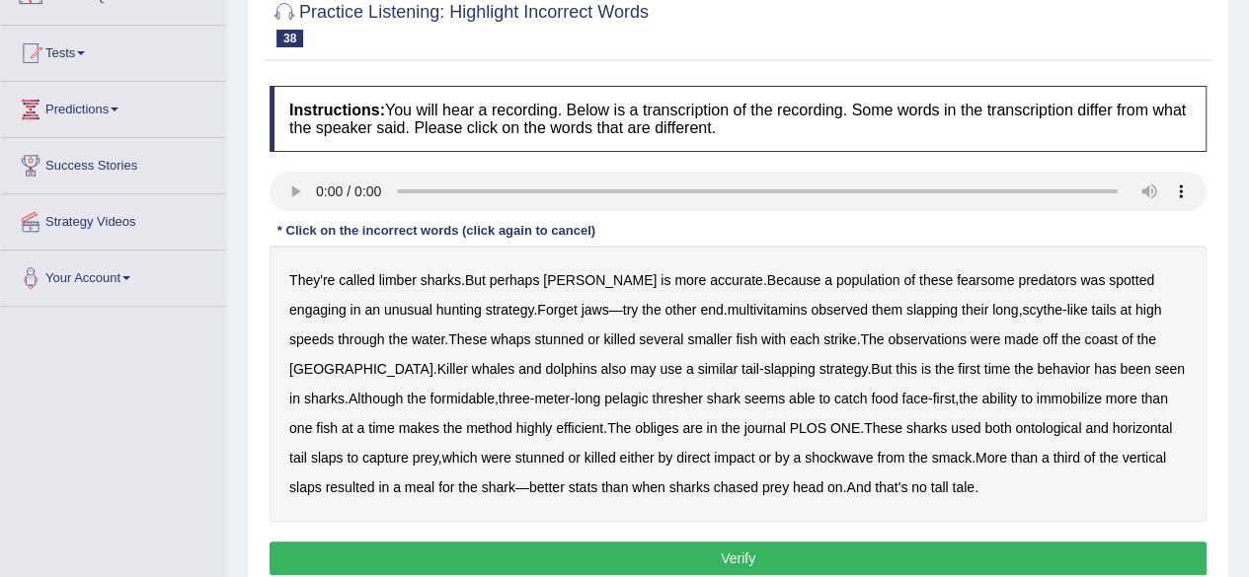
click at [387, 277] on b "limber" at bounding box center [398, 280] width 38 height 16
click at [727, 306] on b "multivitamins" at bounding box center [767, 310] width 80 height 16
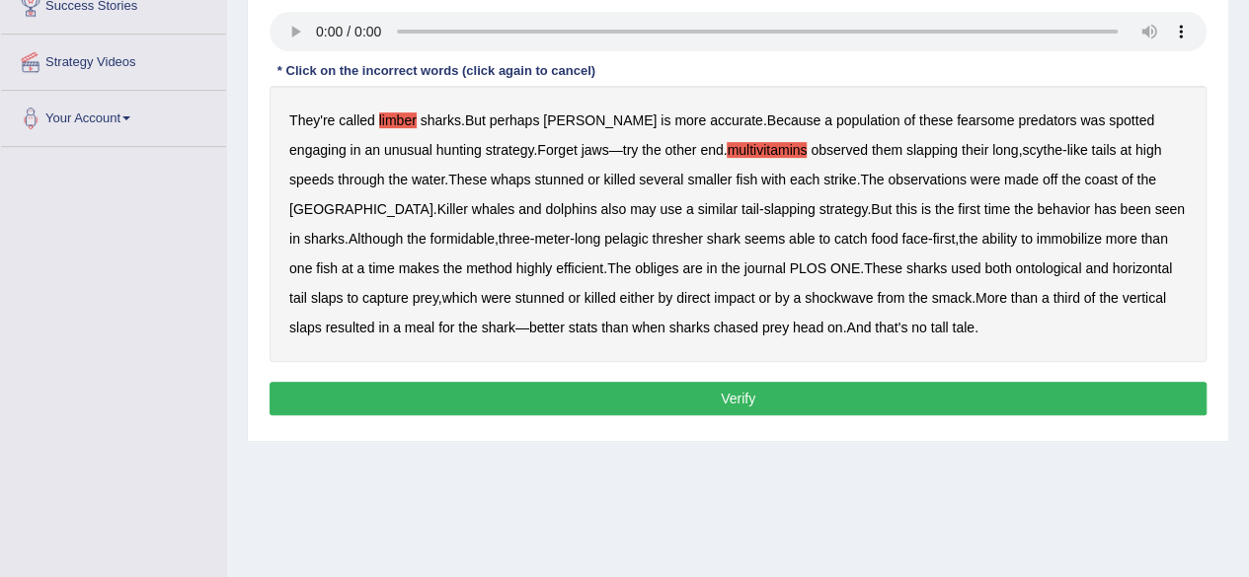
scroll to position [349, 0]
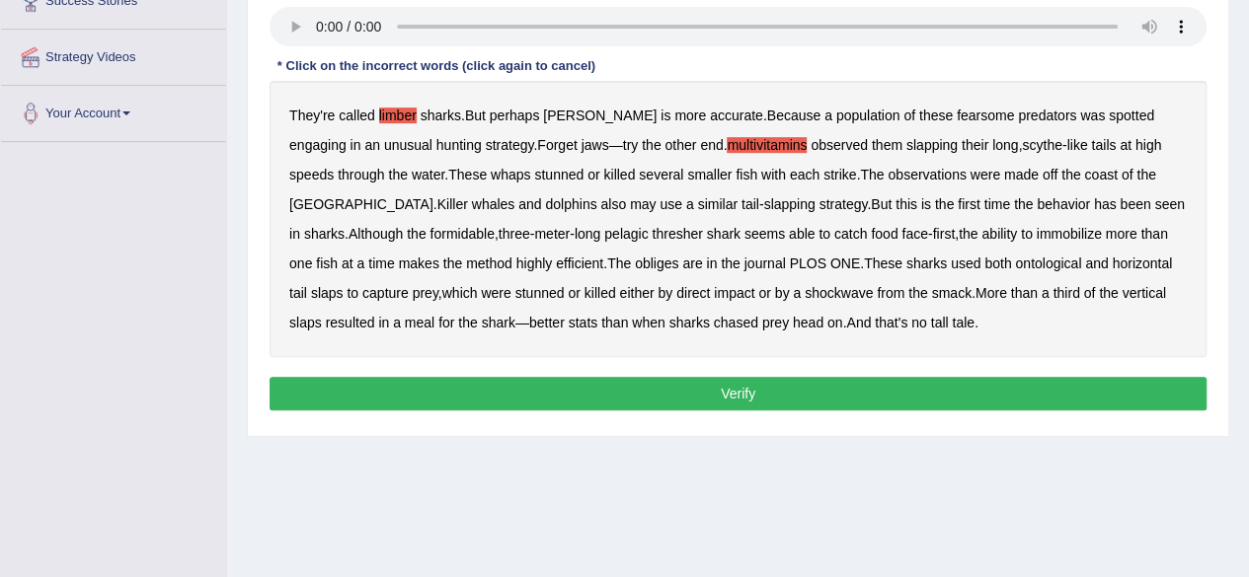
click at [635, 266] on b "obliges" at bounding box center [656, 264] width 43 height 16
click at [1015, 264] on b "ontological" at bounding box center [1048, 264] width 66 height 16
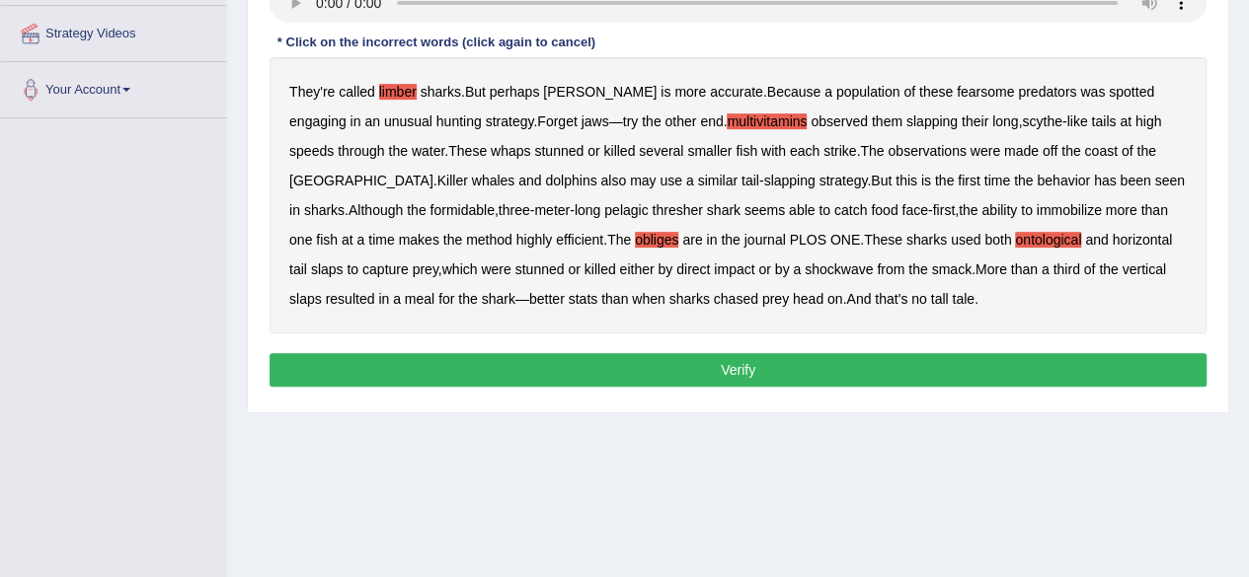
scroll to position [375, 0]
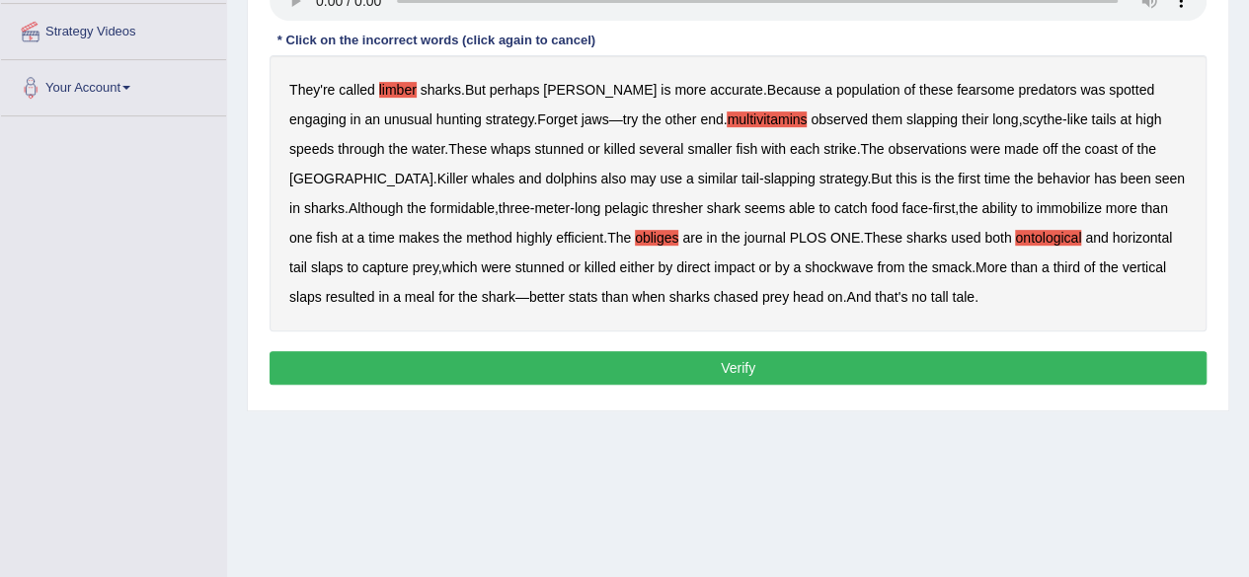
click at [712, 364] on button "Verify" at bounding box center [737, 368] width 937 height 34
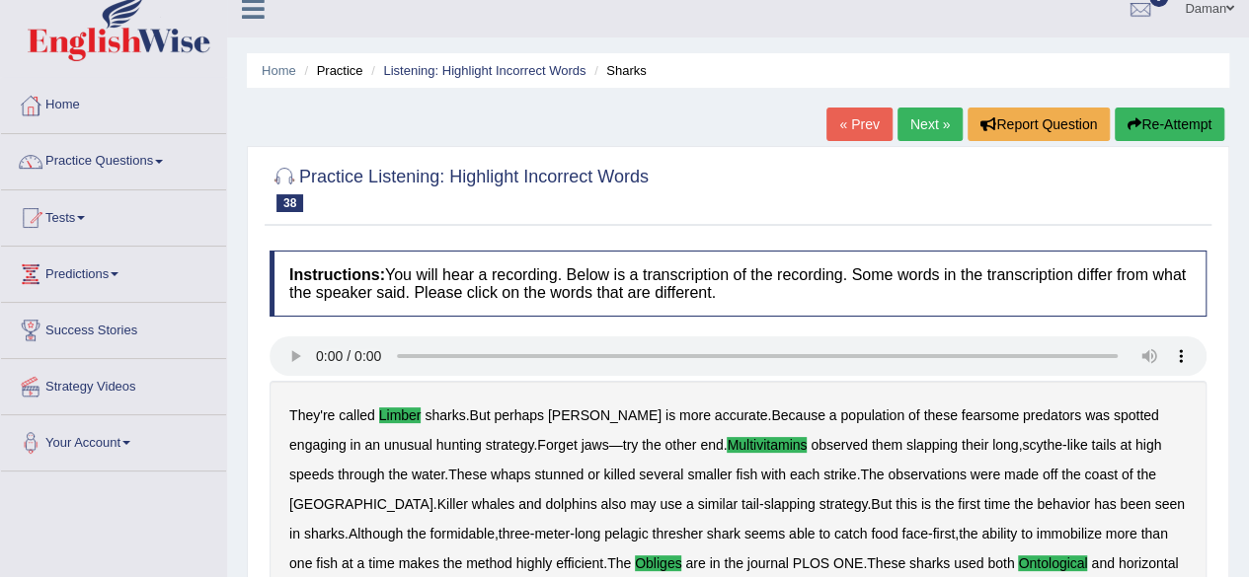
scroll to position [15, 0]
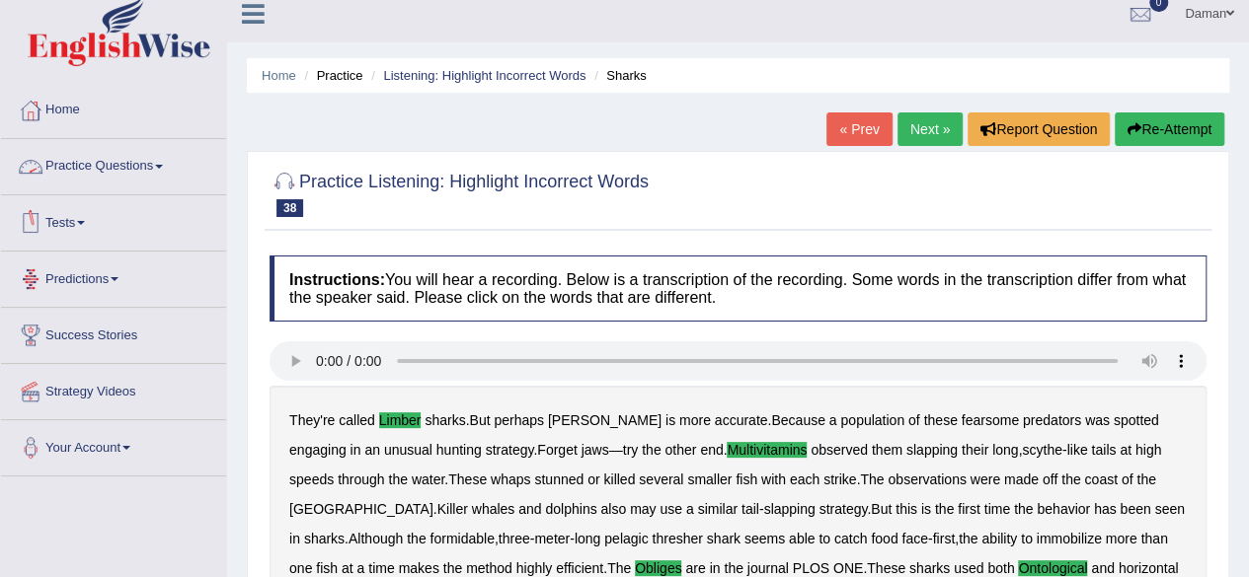
click at [152, 167] on link "Practice Questions" at bounding box center [113, 163] width 225 height 49
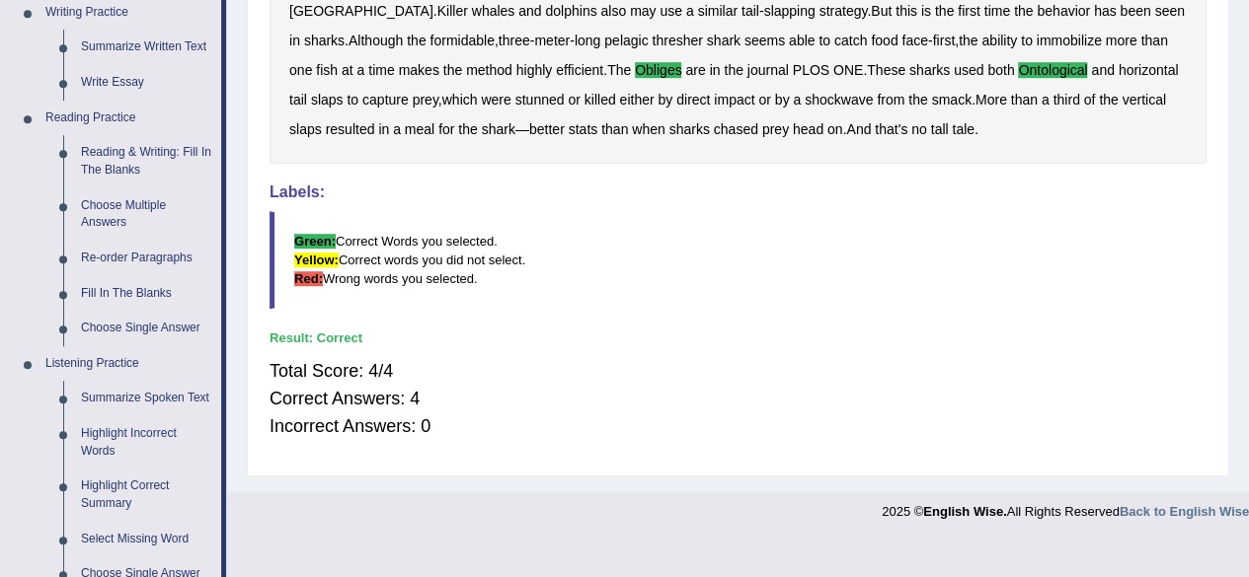
scroll to position [511, 0]
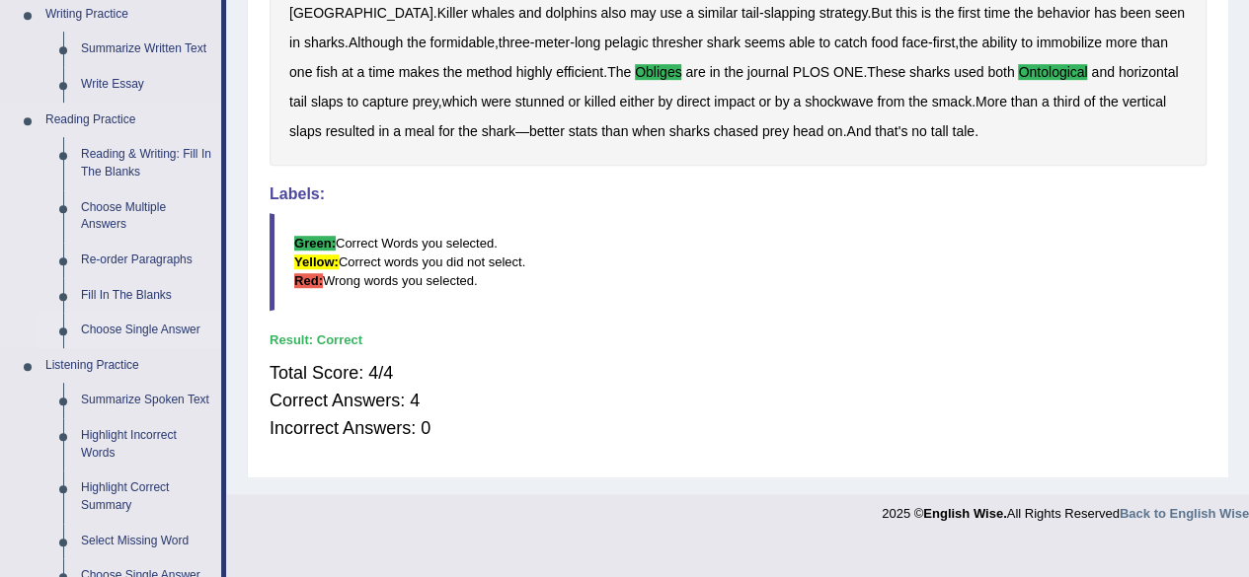
click at [145, 329] on link "Choose Single Answer" at bounding box center [146, 331] width 149 height 36
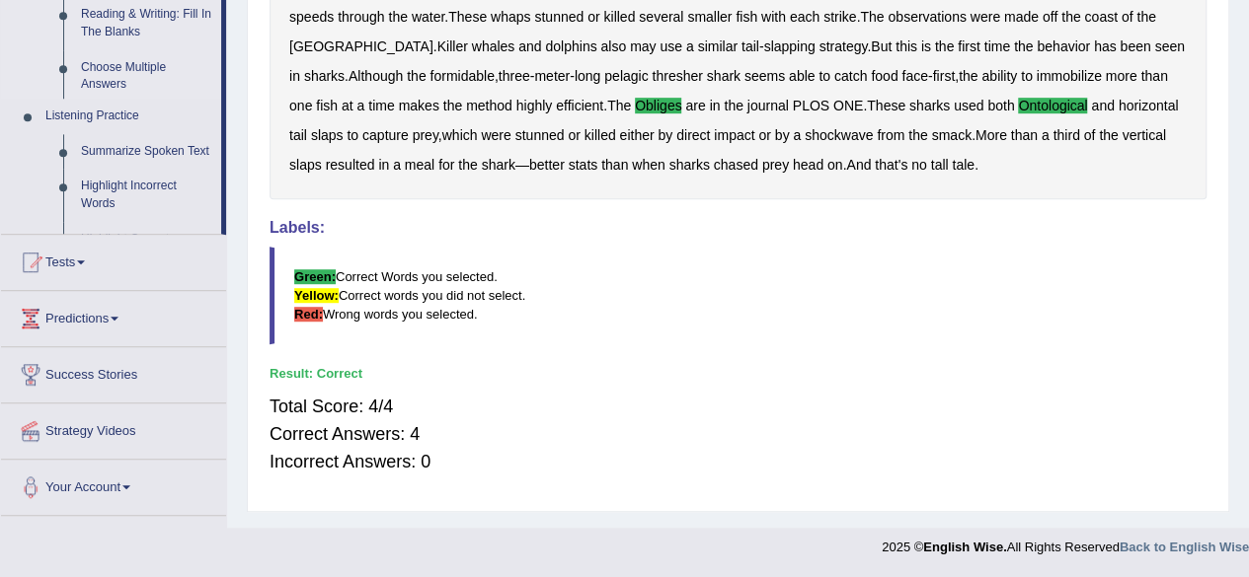
scroll to position [369, 0]
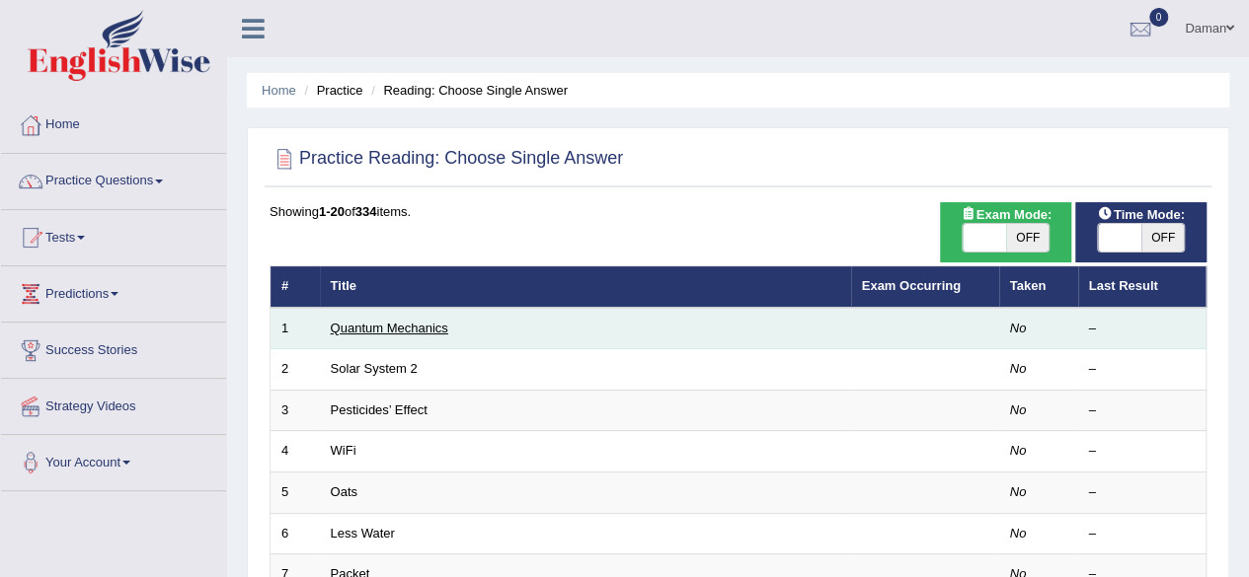
click at [423, 329] on link "Quantum Mechanics" at bounding box center [389, 328] width 117 height 15
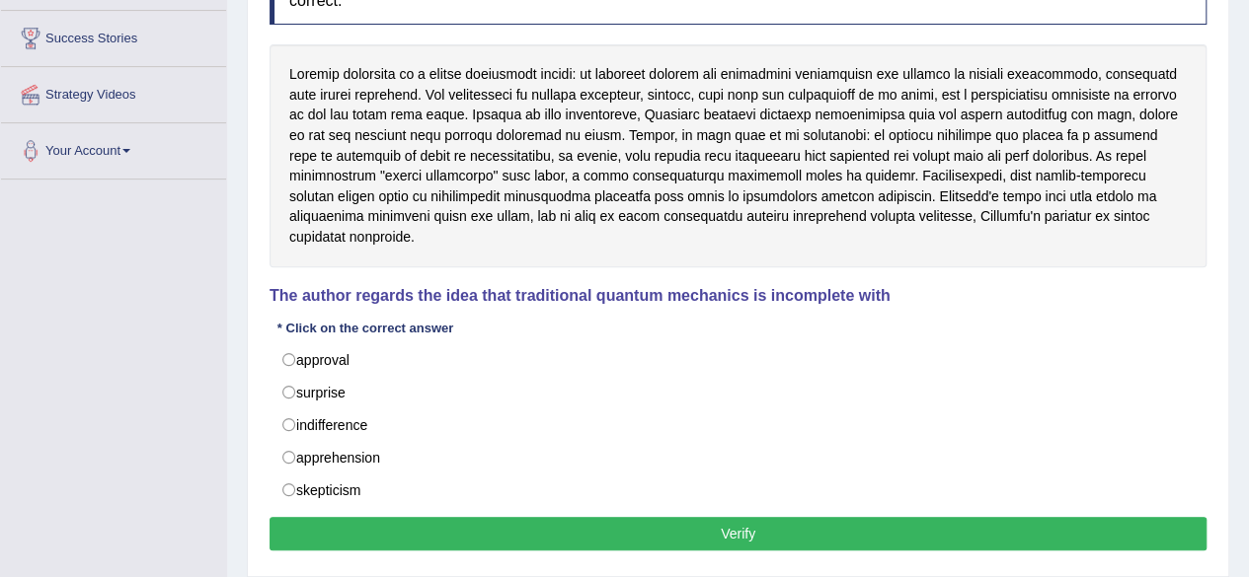
scroll to position [311, 0]
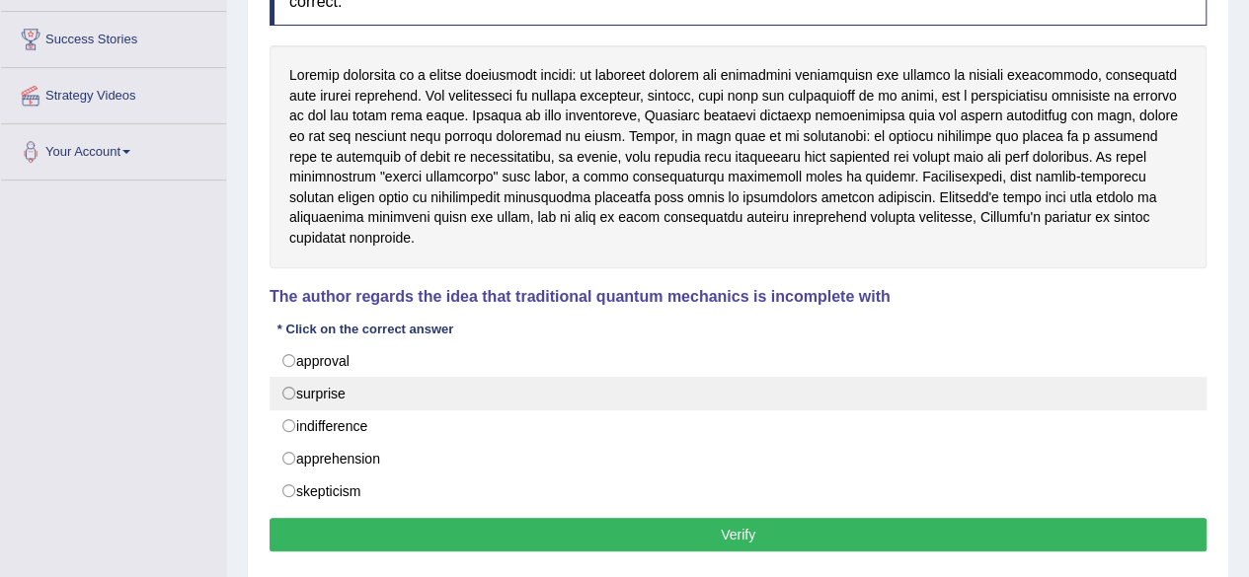
click at [286, 377] on label "surprise" at bounding box center [737, 394] width 937 height 34
radio input "true"
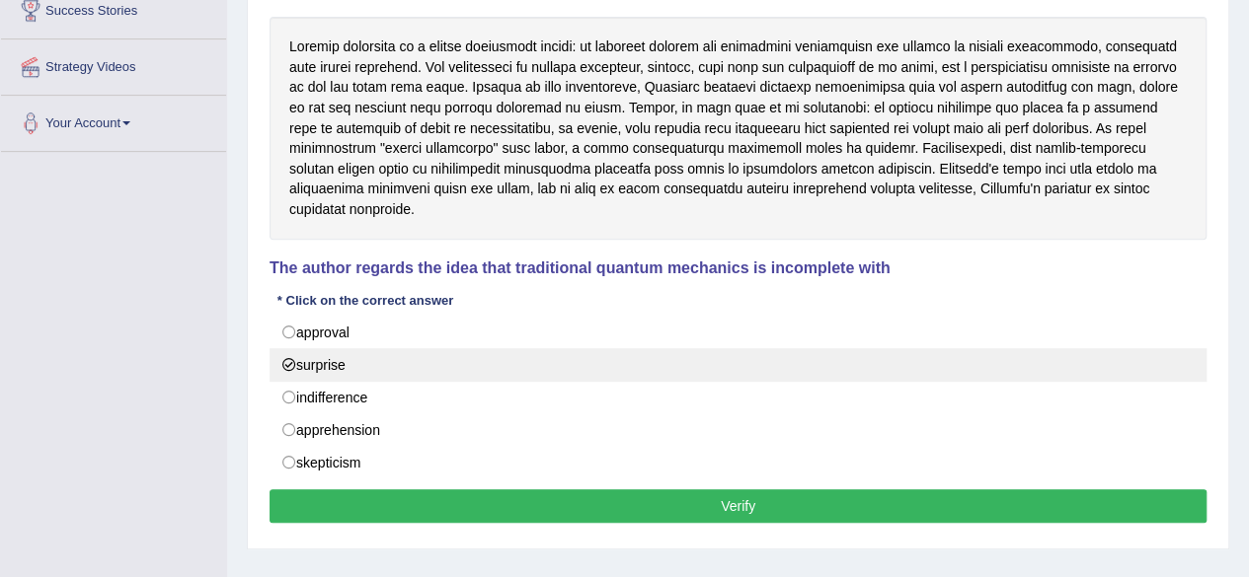
scroll to position [341, 0]
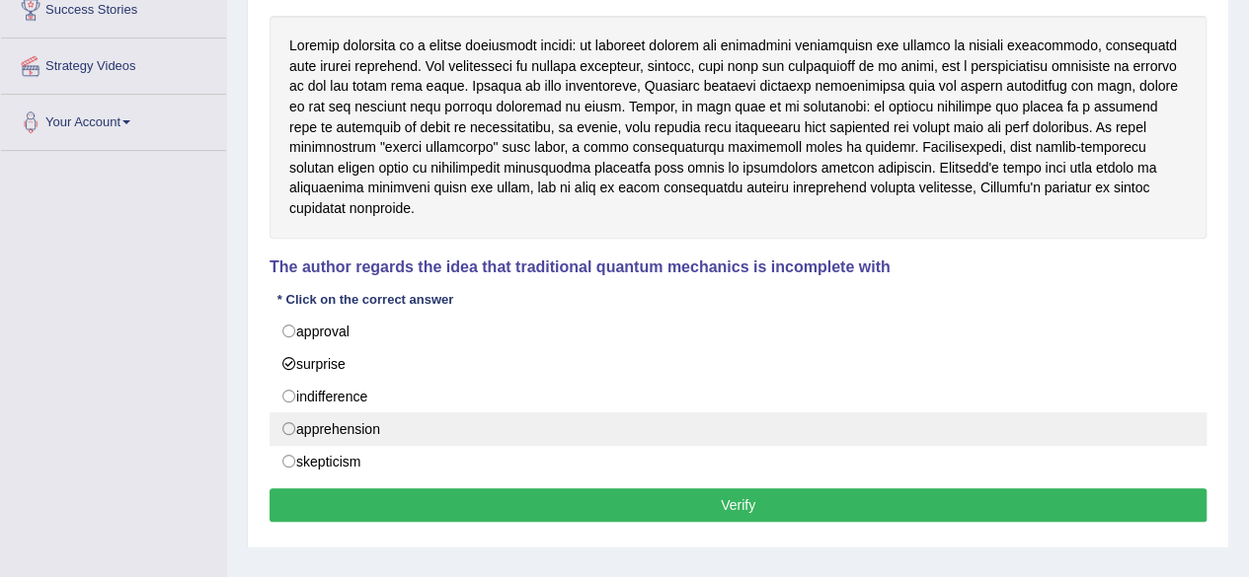
click at [288, 413] on label "apprehension" at bounding box center [737, 430] width 937 height 34
radio input "true"
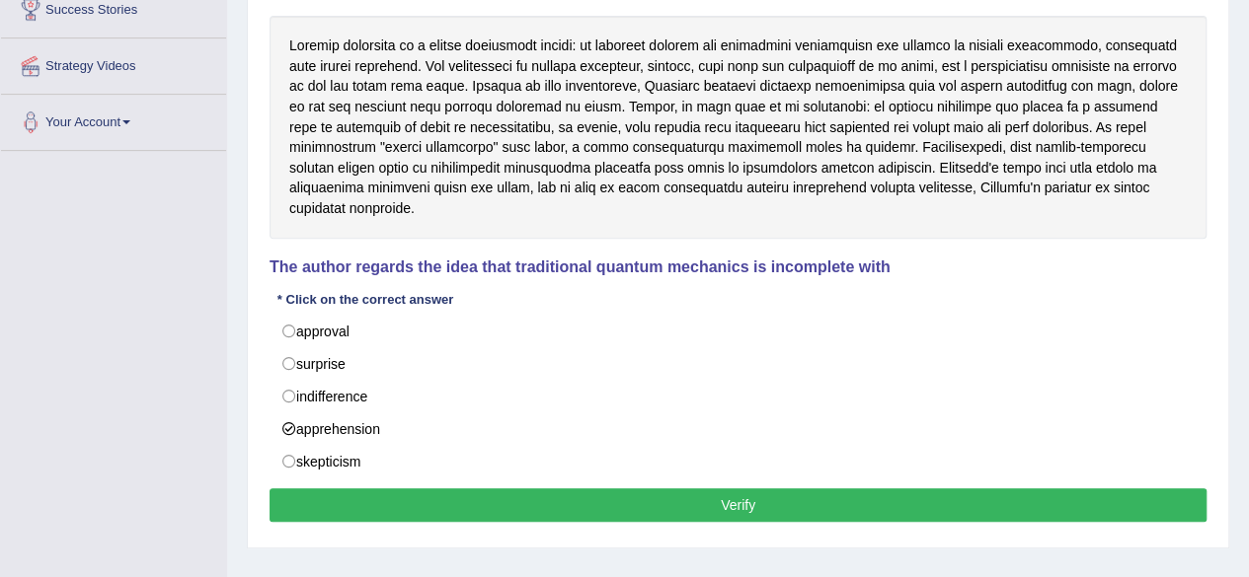
click at [578, 489] on button "Verify" at bounding box center [737, 506] width 937 height 34
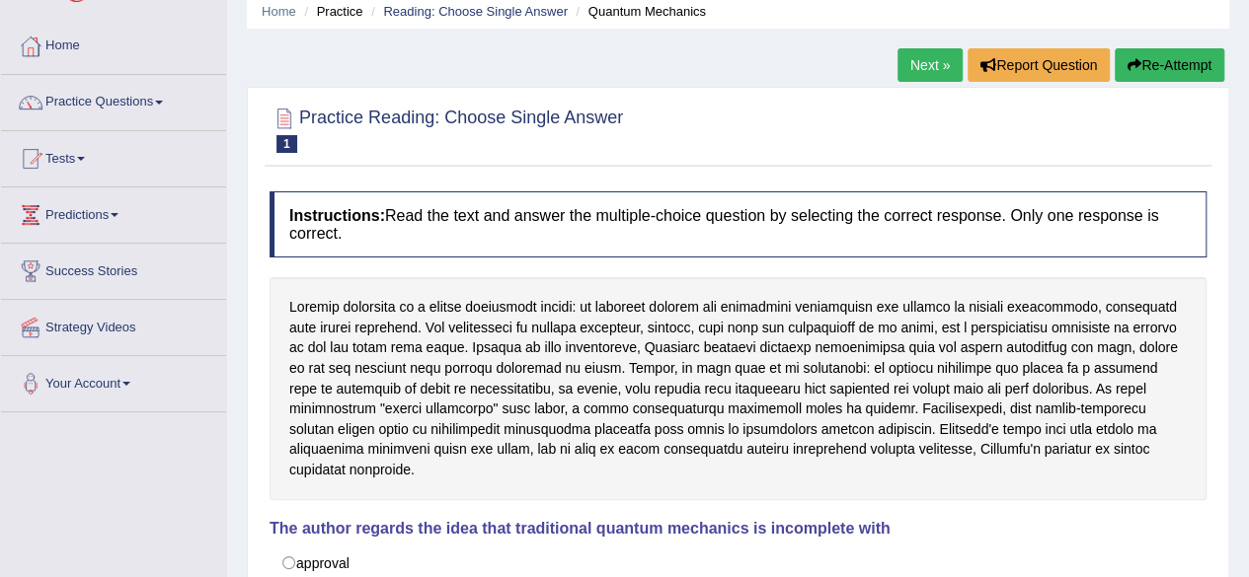
scroll to position [78, 0]
click at [924, 65] on link "Next »" at bounding box center [929, 66] width 65 height 34
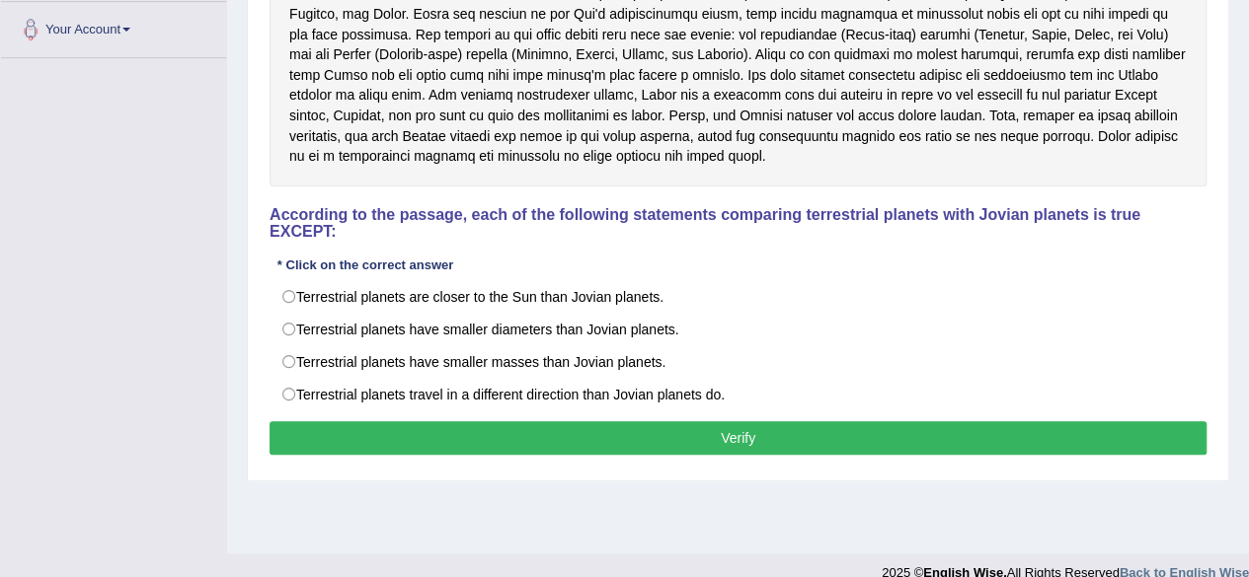
scroll to position [434, 0]
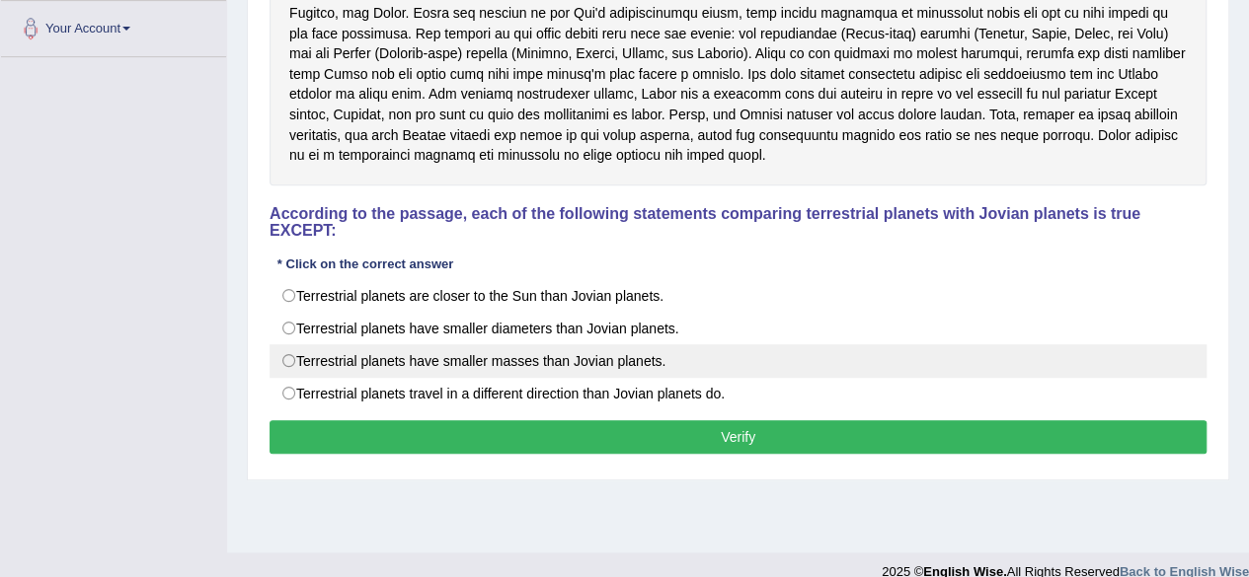
click at [292, 361] on label "Terrestrial planets have smaller masses than Jovian planets." at bounding box center [737, 362] width 937 height 34
radio input "true"
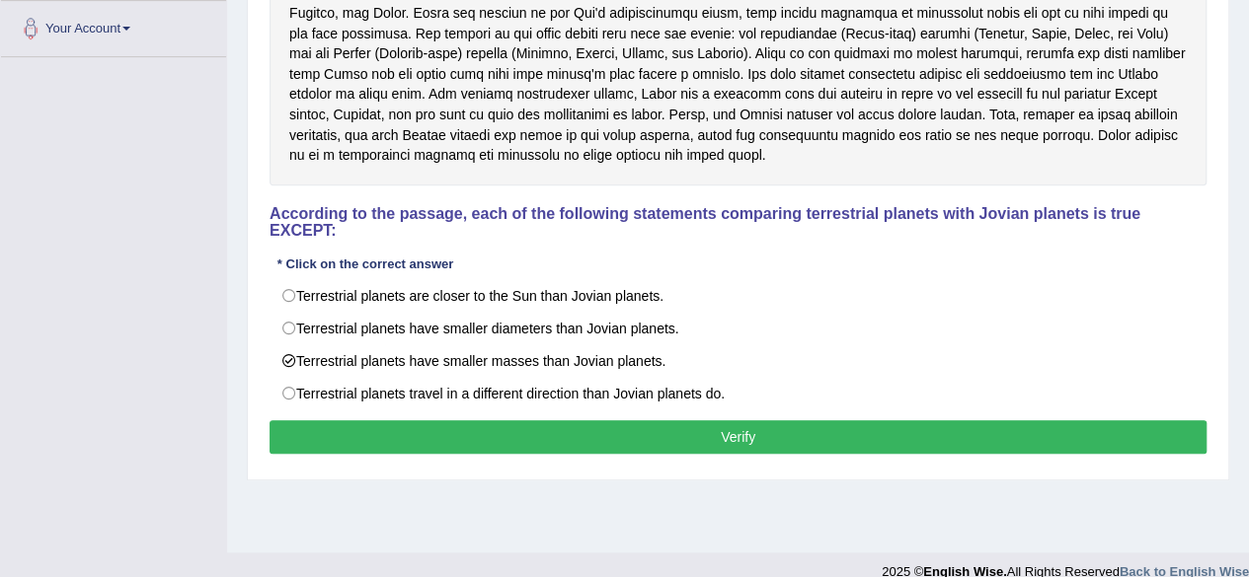
click at [442, 434] on button "Verify" at bounding box center [737, 438] width 937 height 34
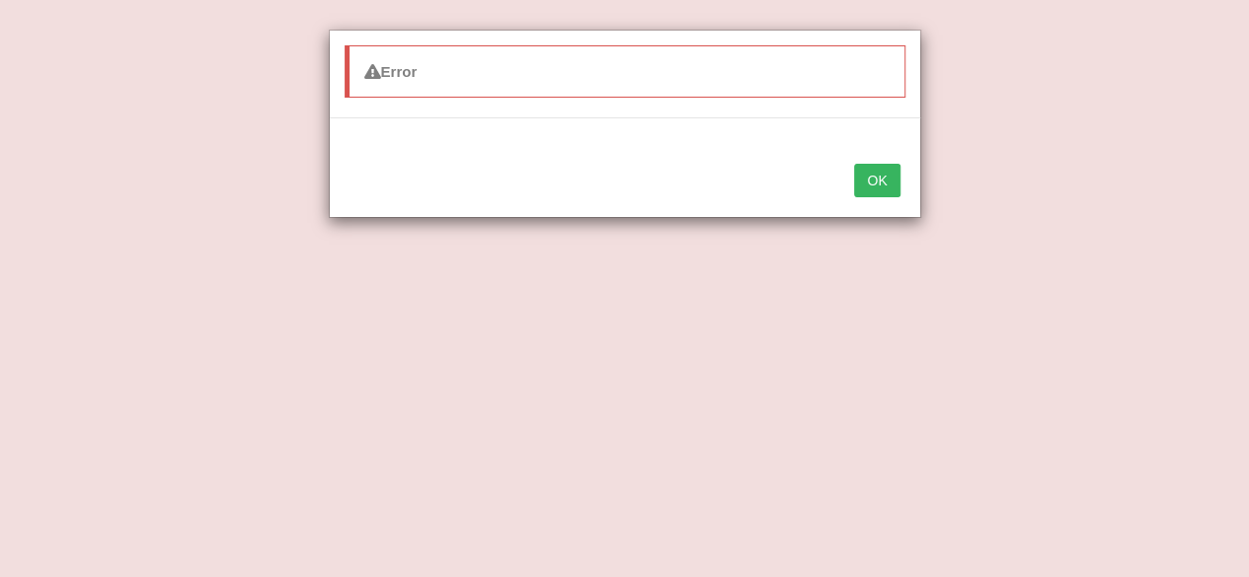
click at [888, 175] on button "OK" at bounding box center [876, 181] width 45 height 34
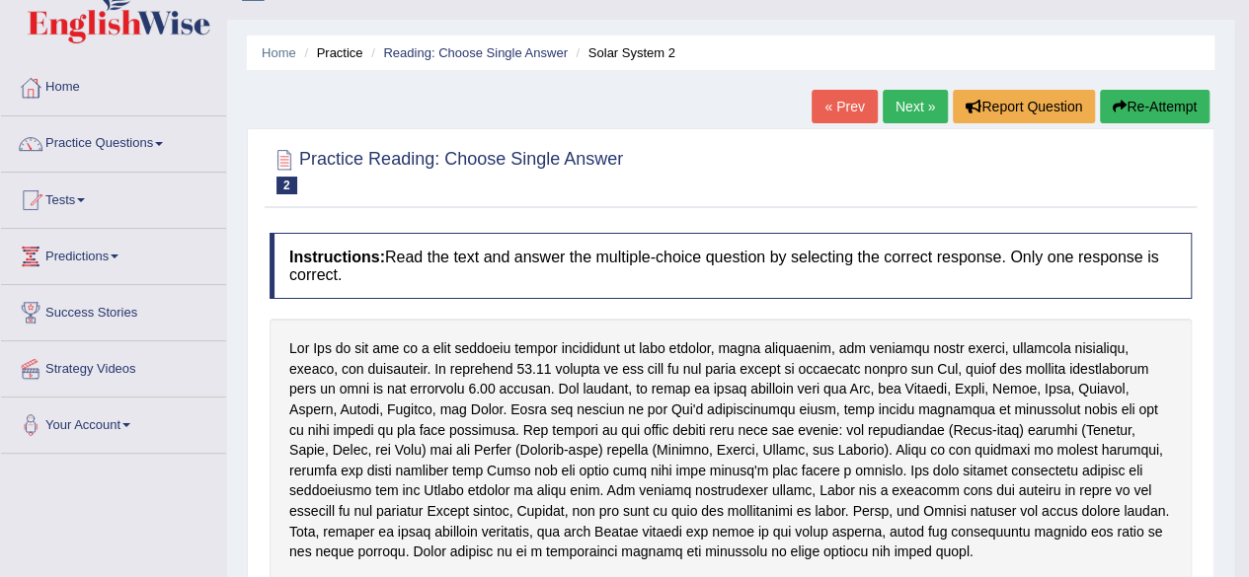
scroll to position [38, 0]
click at [906, 114] on link "Next »" at bounding box center [915, 107] width 65 height 34
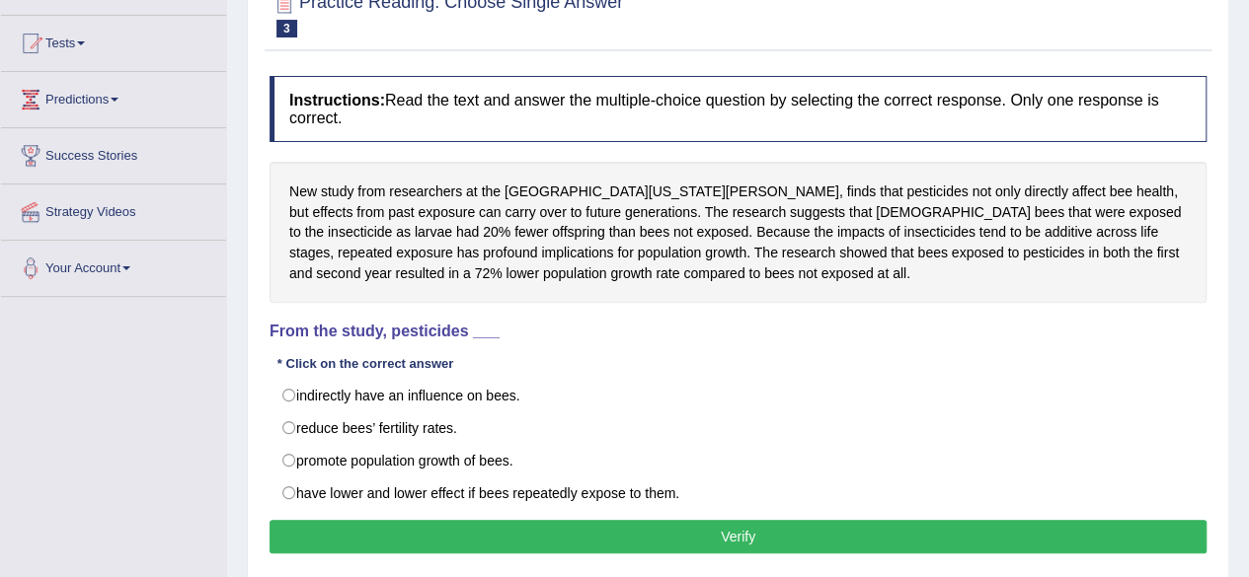
scroll to position [195, 0]
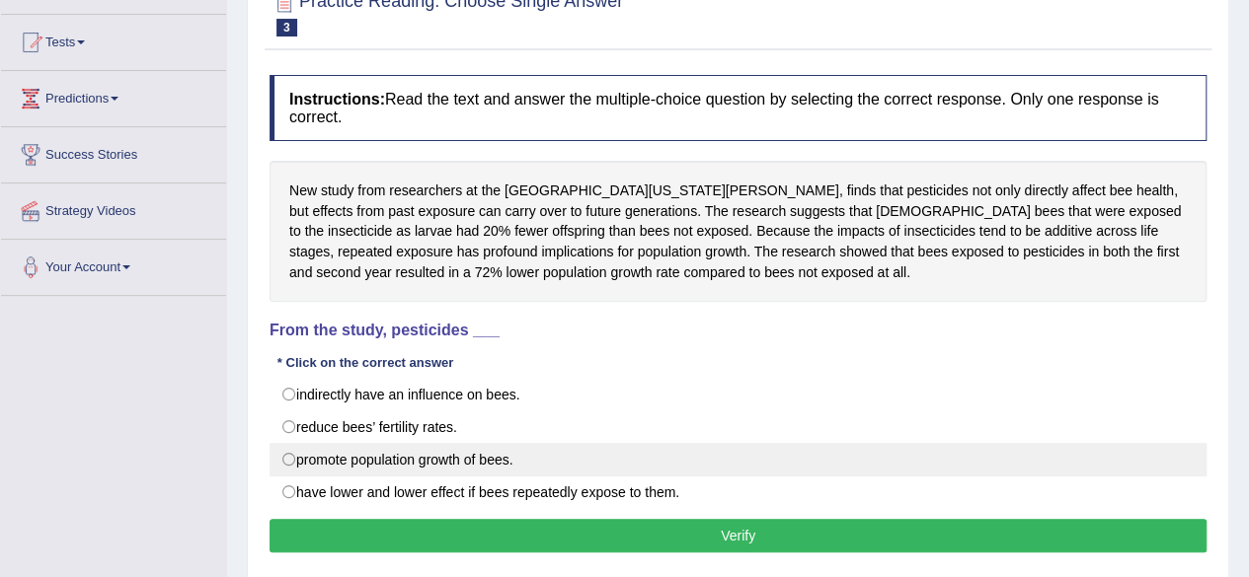
click at [285, 458] on label "promote population growth of bees." at bounding box center [737, 460] width 937 height 34
radio input "true"
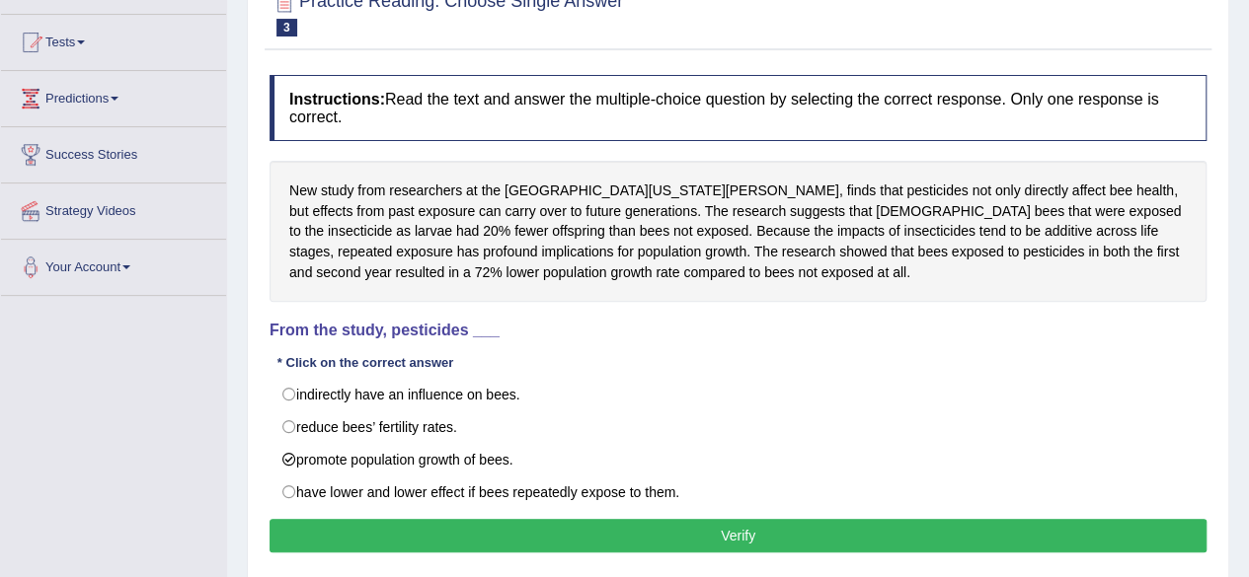
click at [472, 533] on button "Verify" at bounding box center [737, 536] width 937 height 34
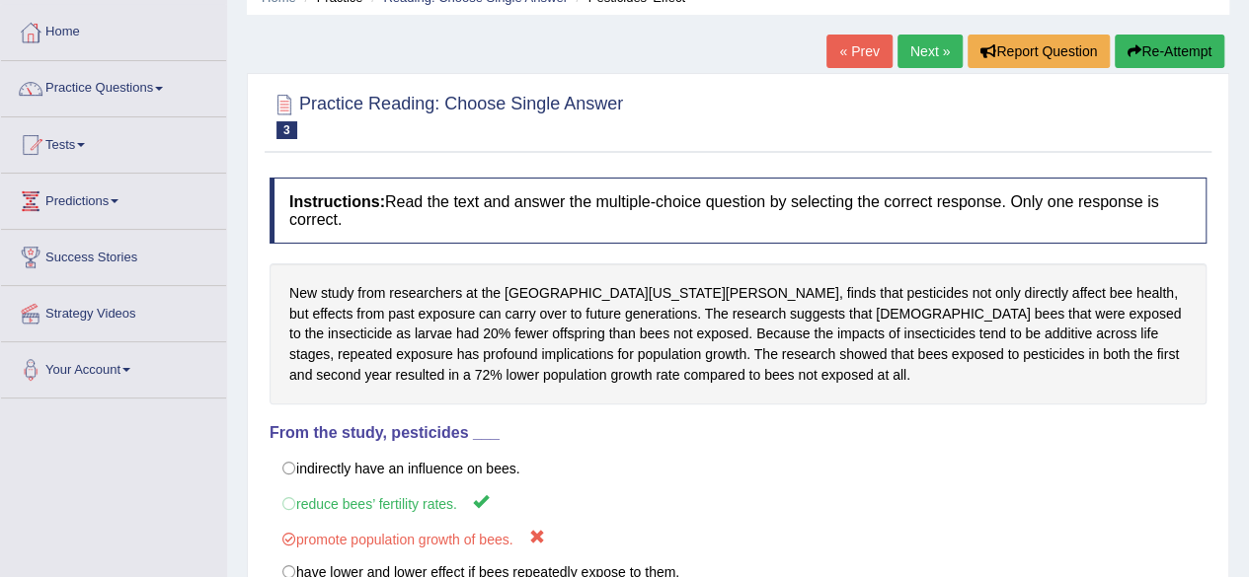
scroll to position [0, 0]
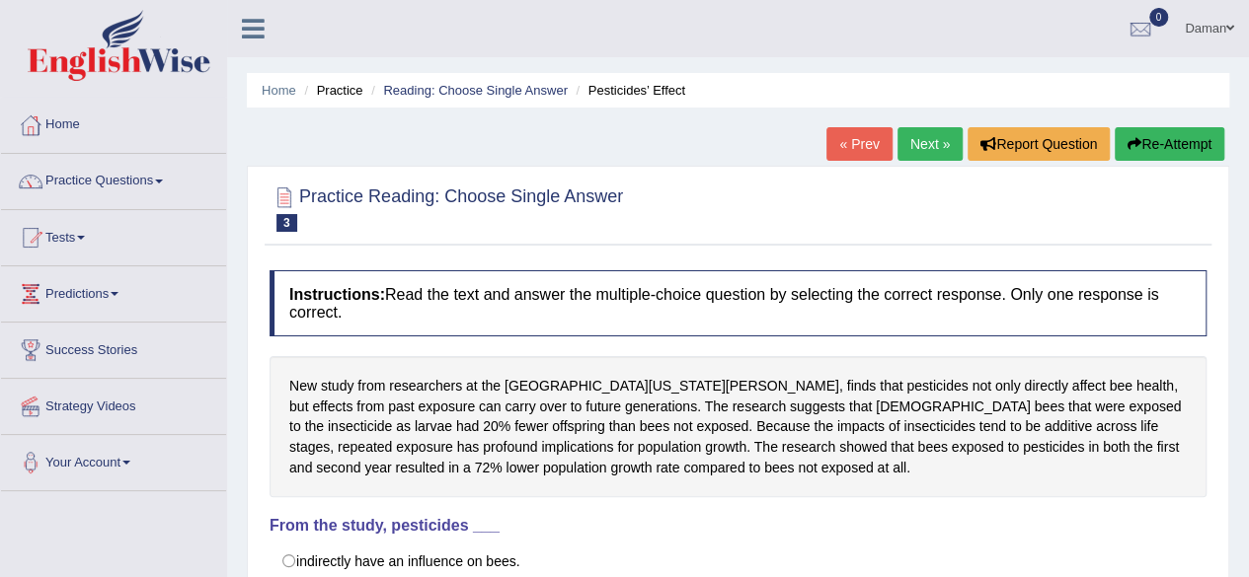
click at [921, 143] on link "Next »" at bounding box center [929, 144] width 65 height 34
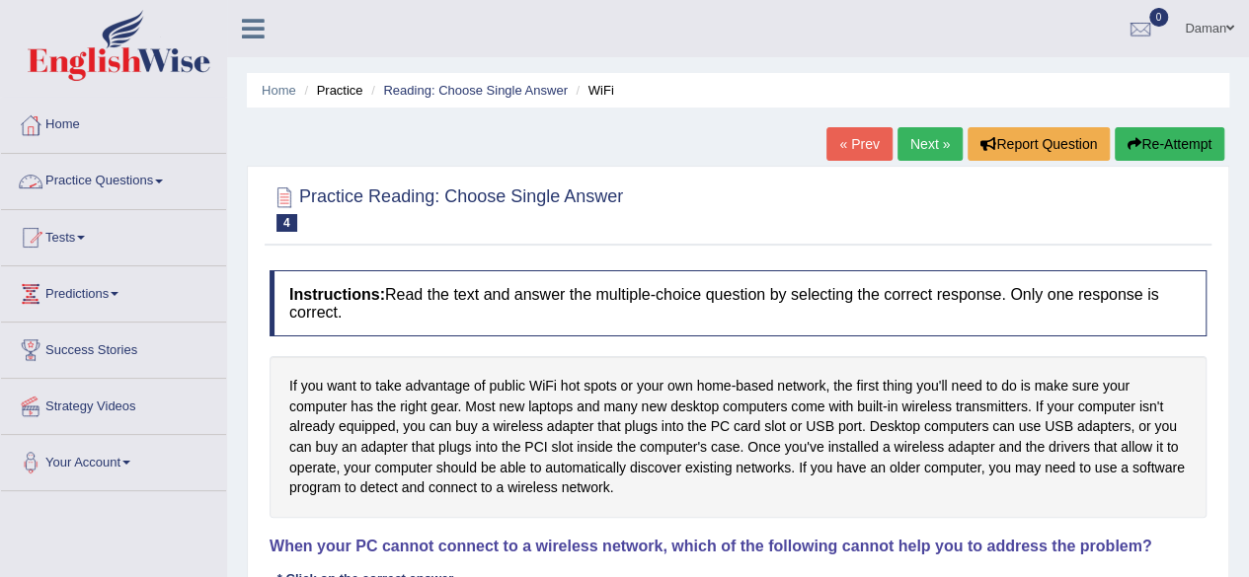
click at [88, 194] on link "Practice Questions" at bounding box center [113, 178] width 225 height 49
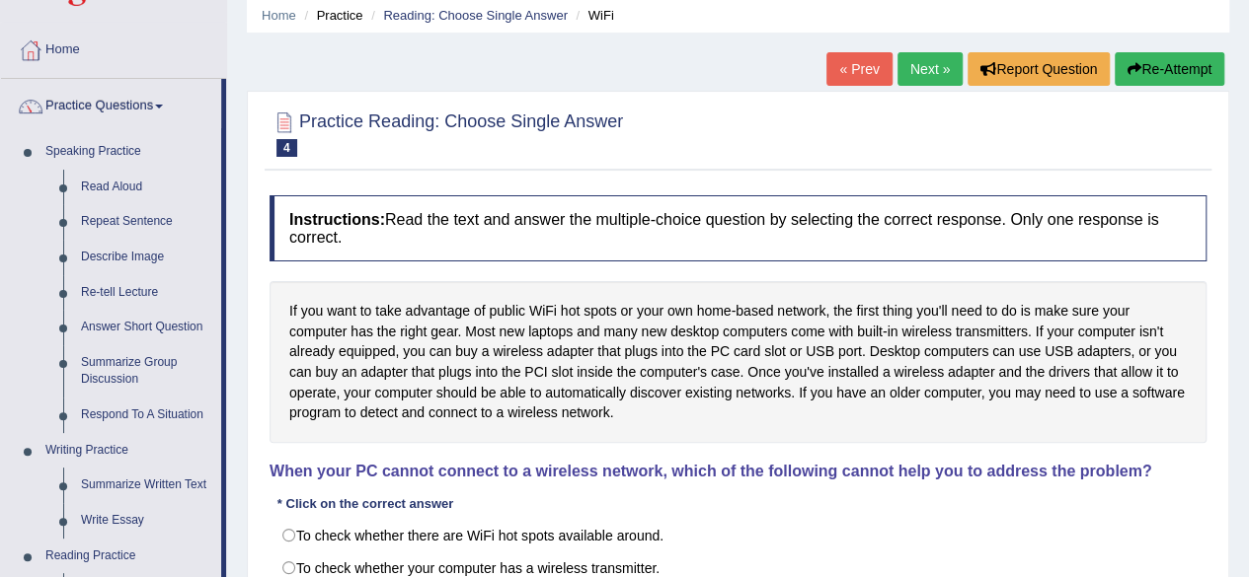
scroll to position [73, 0]
